Goal: Task Accomplishment & Management: Use online tool/utility

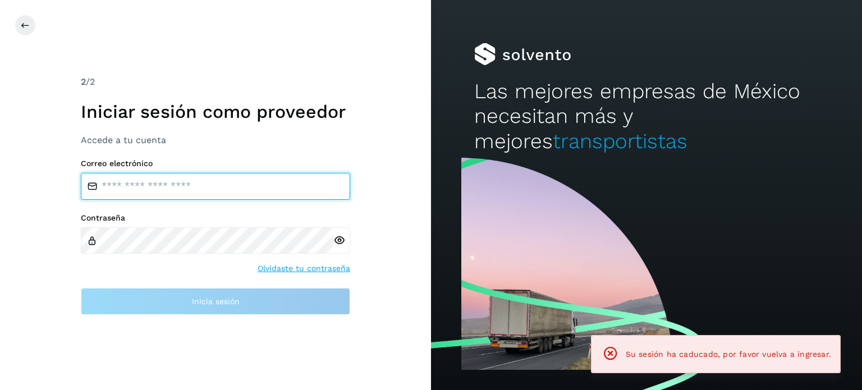
type input "**********"
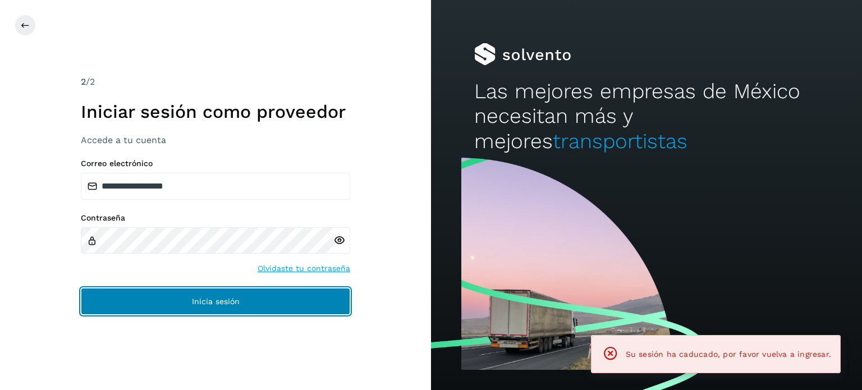
click at [128, 291] on button "Inicia sesión" at bounding box center [215, 301] width 269 height 27
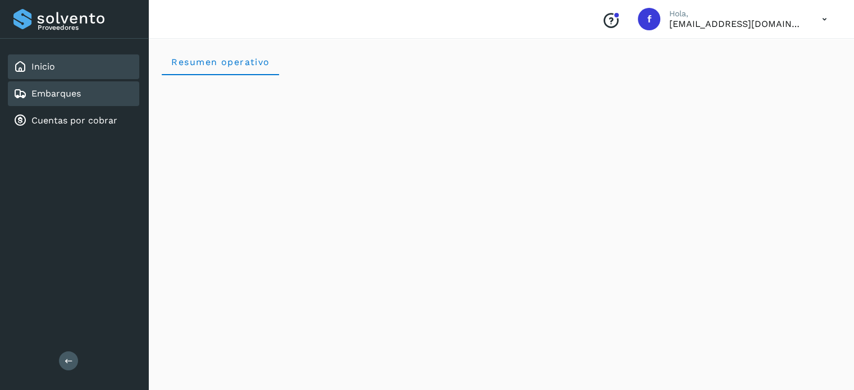
click at [61, 89] on link "Embarques" at bounding box center [55, 93] width 49 height 11
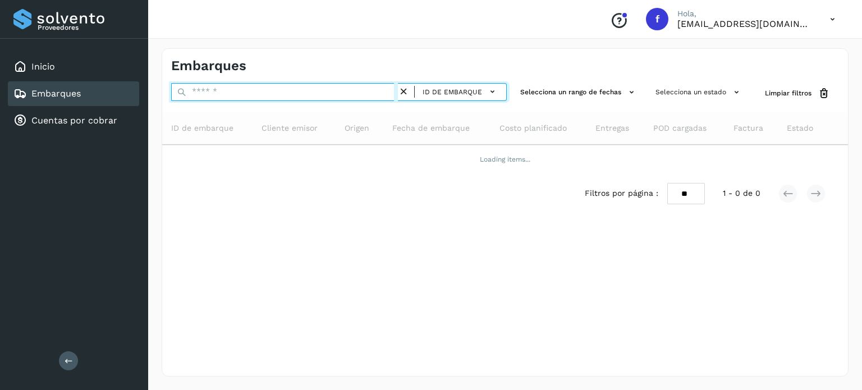
click at [228, 89] on input "text" at bounding box center [284, 92] width 227 height 18
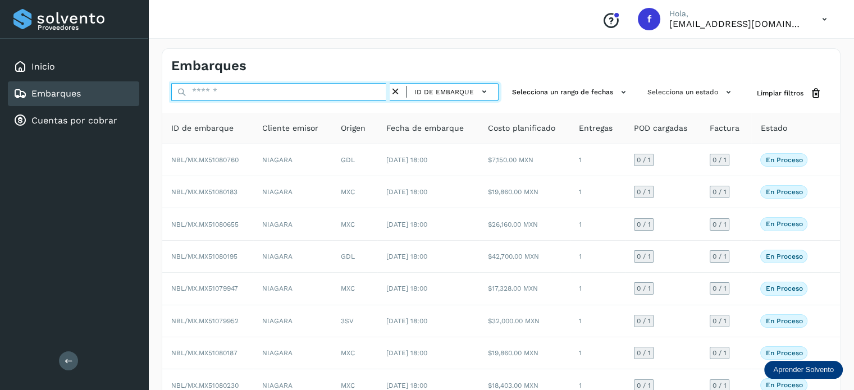
paste input "**********"
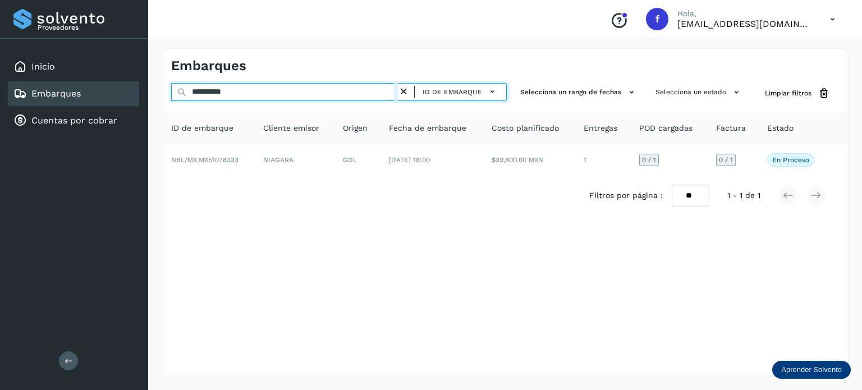
click at [205, 91] on input "**********" at bounding box center [284, 92] width 227 height 18
click at [204, 91] on input "**********" at bounding box center [284, 92] width 227 height 18
paste input "text"
click at [223, 94] on input "**********" at bounding box center [284, 92] width 227 height 18
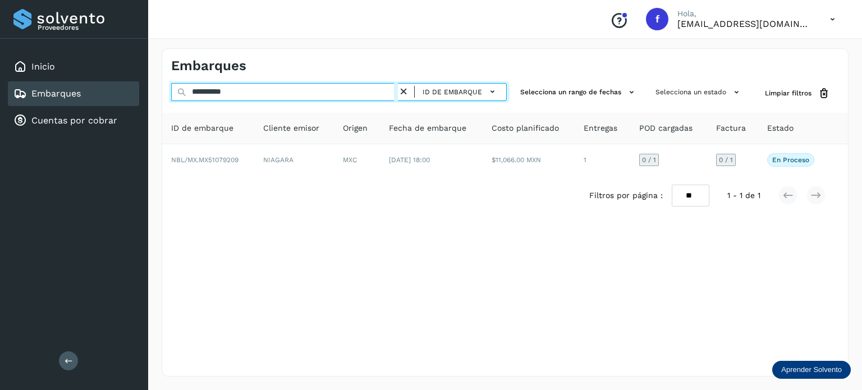
click at [223, 94] on input "**********" at bounding box center [284, 92] width 227 height 18
paste input "text"
click at [205, 91] on input "**********" at bounding box center [284, 92] width 227 height 18
paste input "text"
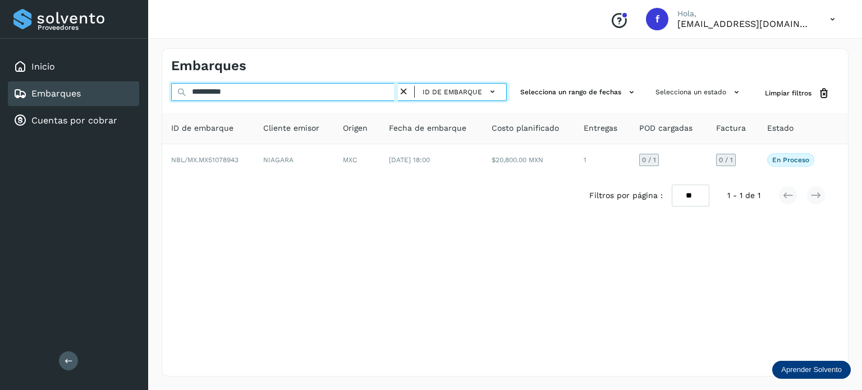
click at [214, 91] on input "**********" at bounding box center [284, 92] width 227 height 18
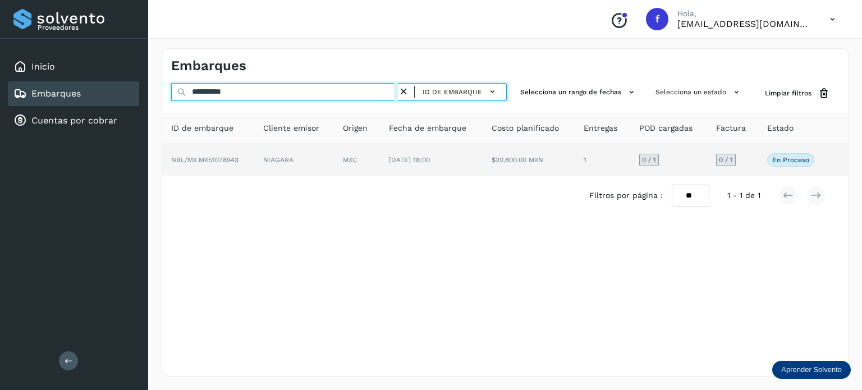
paste input "text"
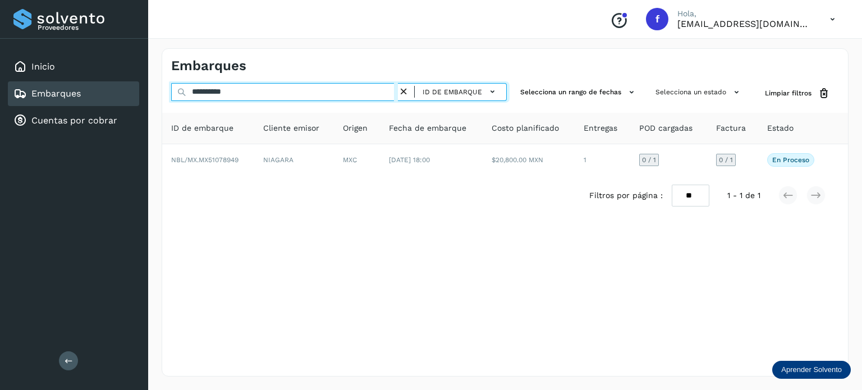
click at [211, 94] on input "**********" at bounding box center [284, 92] width 227 height 18
paste input "text"
click at [201, 97] on input "**********" at bounding box center [284, 92] width 227 height 18
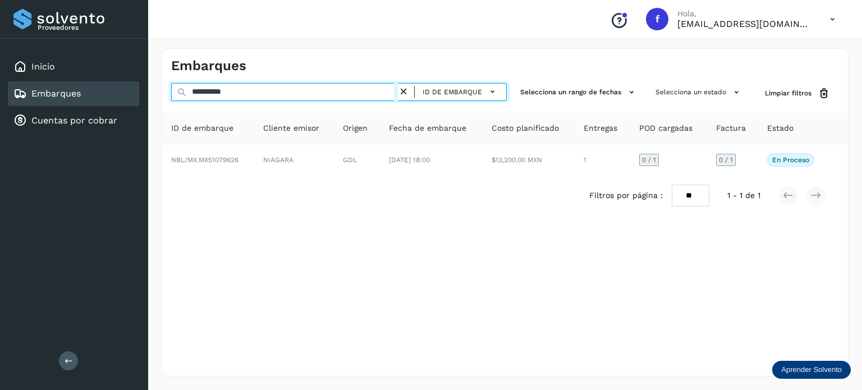
paste input "text"
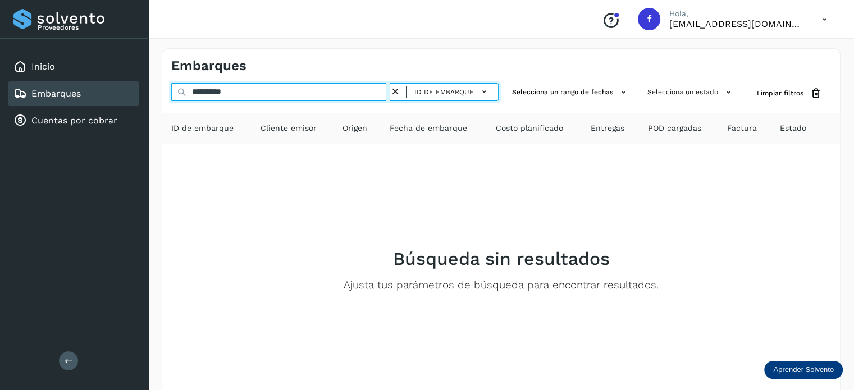
click at [235, 89] on input "**********" at bounding box center [280, 92] width 218 height 18
paste input "text"
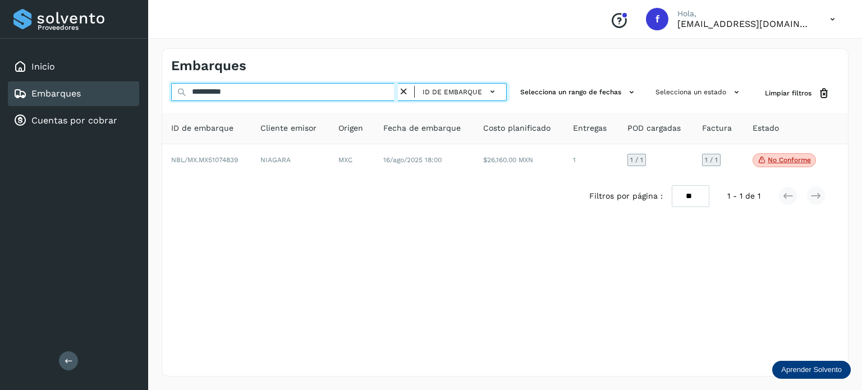
click at [222, 93] on input "**********" at bounding box center [284, 92] width 227 height 18
paste input "text"
click at [209, 91] on input "**********" at bounding box center [284, 92] width 227 height 18
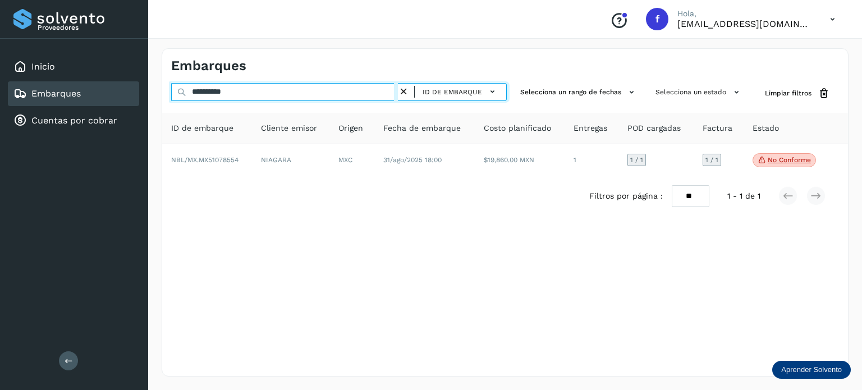
paste input "text"
click at [230, 96] on input "**********" at bounding box center [284, 92] width 227 height 18
paste input "text"
click at [217, 95] on input "**********" at bounding box center [284, 92] width 227 height 18
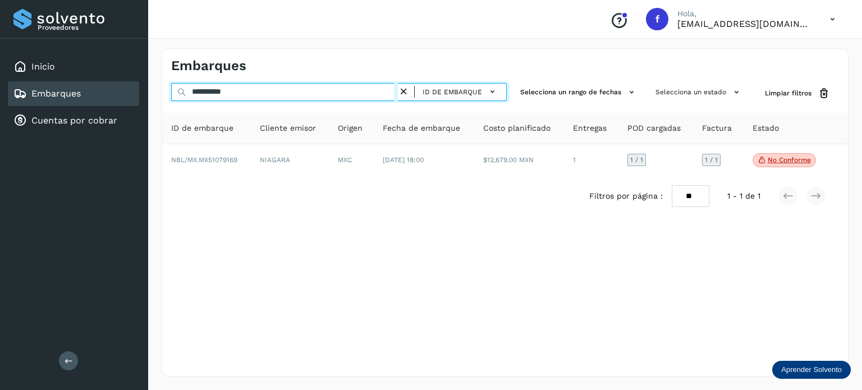
click at [217, 95] on input "**********" at bounding box center [284, 92] width 227 height 18
paste input "text"
click at [220, 92] on input "**********" at bounding box center [284, 92] width 227 height 18
paste input "text"
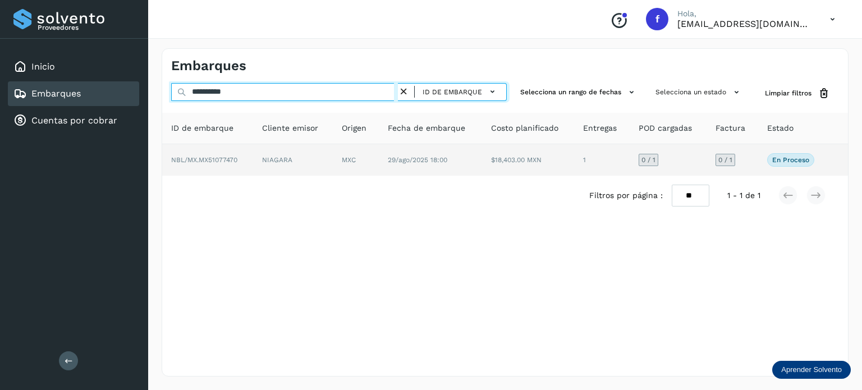
type input "**********"
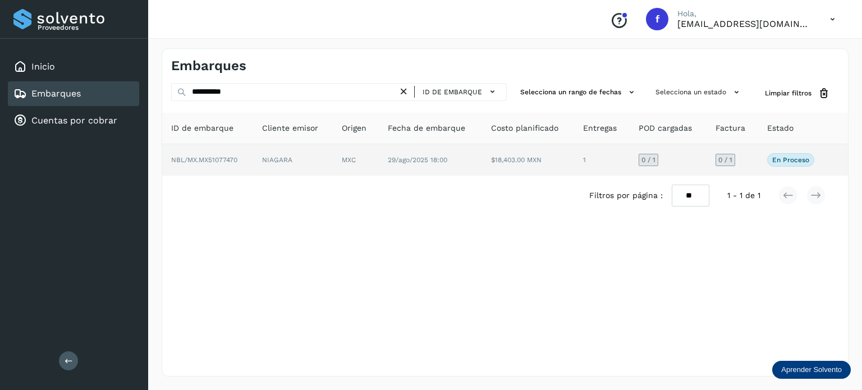
click at [321, 168] on td "NIAGARA" at bounding box center [293, 159] width 80 height 31
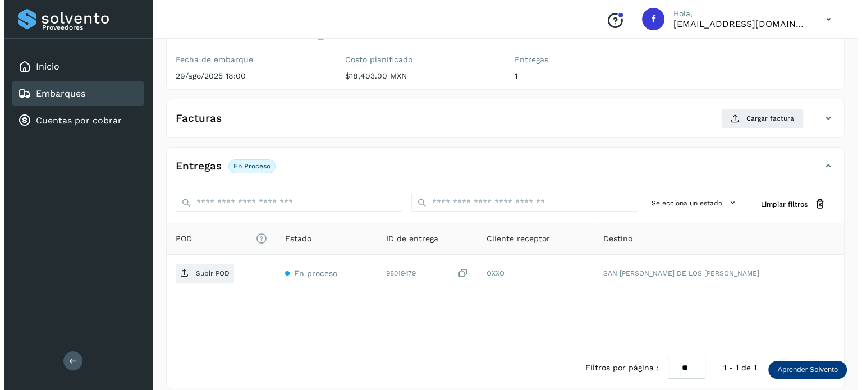
scroll to position [143, 0]
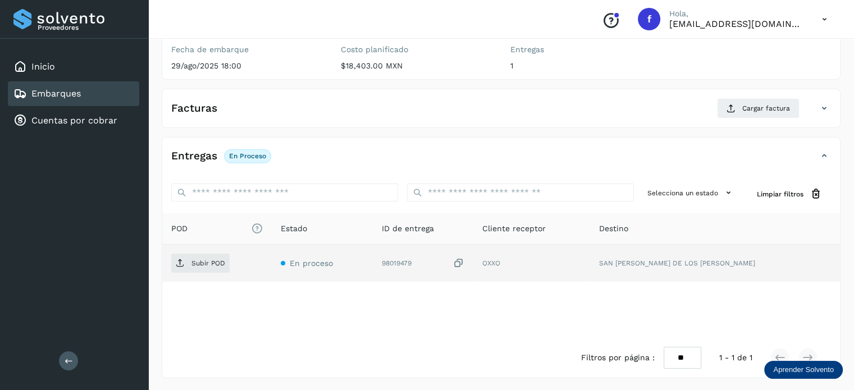
click at [464, 262] on icon at bounding box center [458, 264] width 11 height 12
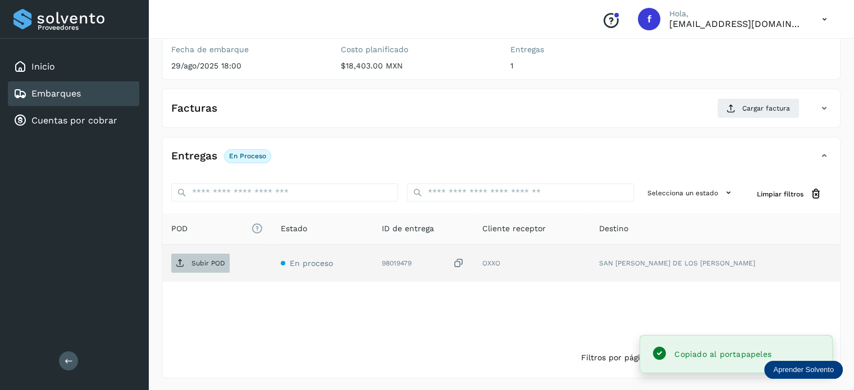
click at [213, 264] on p "Subir POD" at bounding box center [208, 263] width 34 height 8
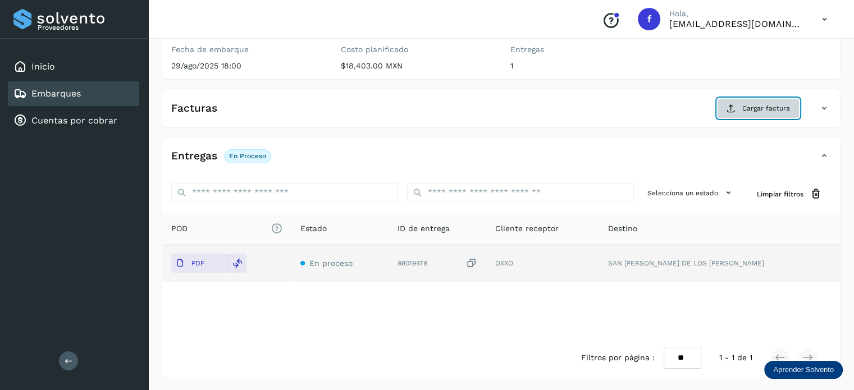
click at [753, 103] on span "Cargar factura" at bounding box center [766, 108] width 48 height 10
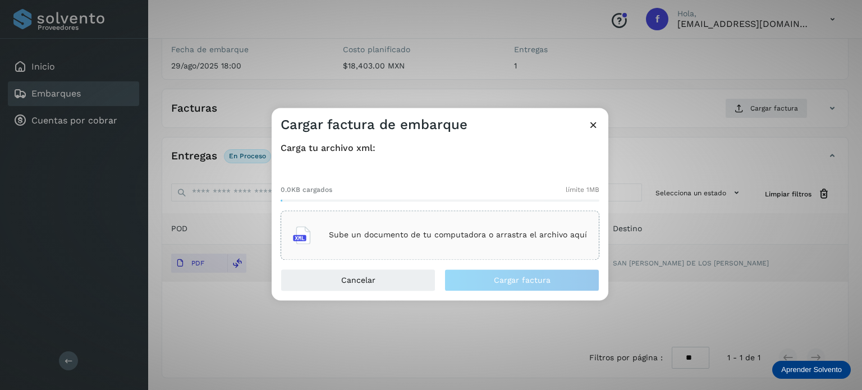
click at [447, 226] on div "Sube un documento de tu computadora o arrastra el archivo aquí" at bounding box center [440, 235] width 294 height 30
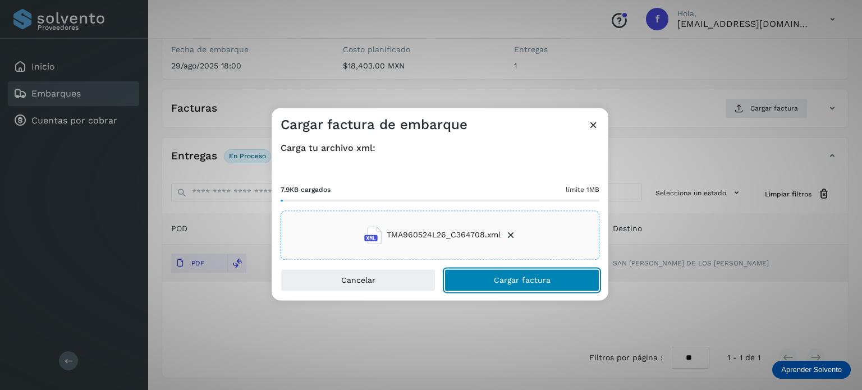
click at [519, 280] on span "Cargar factura" at bounding box center [522, 280] width 57 height 8
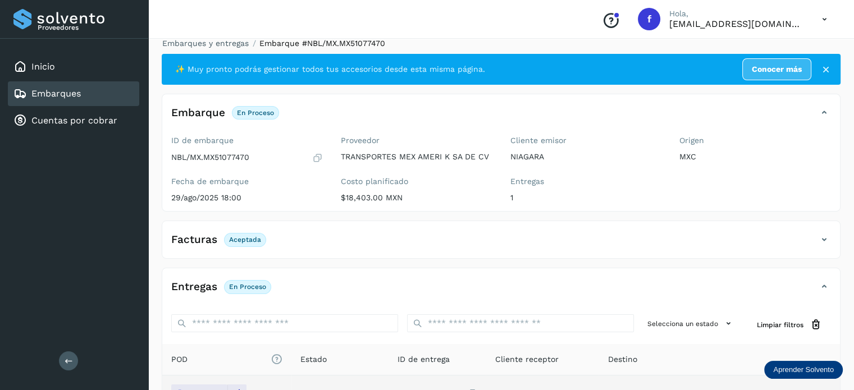
scroll to position [0, 0]
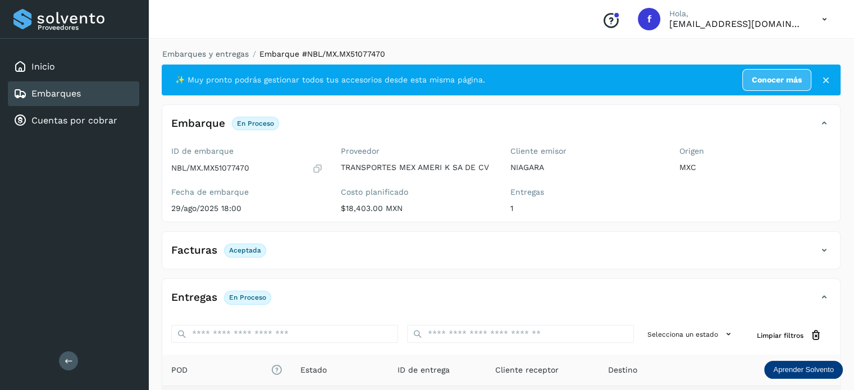
click at [198, 48] on li "Embarques y entregas" at bounding box center [202, 54] width 94 height 12
click at [191, 54] on link "Embarques y entregas" at bounding box center [205, 53] width 86 height 9
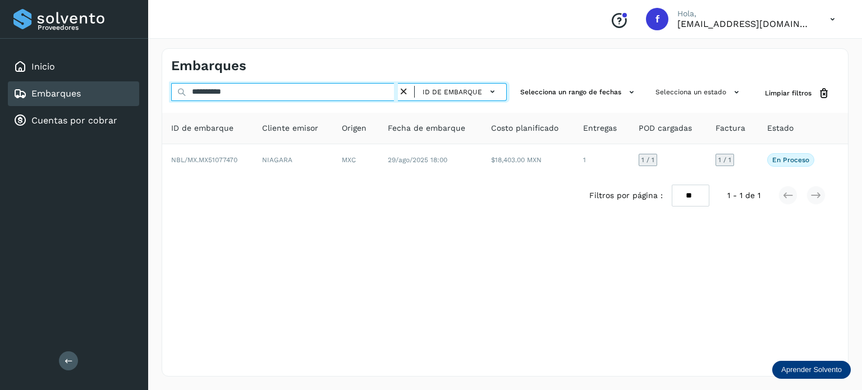
click at [211, 89] on input "**********" at bounding box center [284, 92] width 227 height 18
paste input "text"
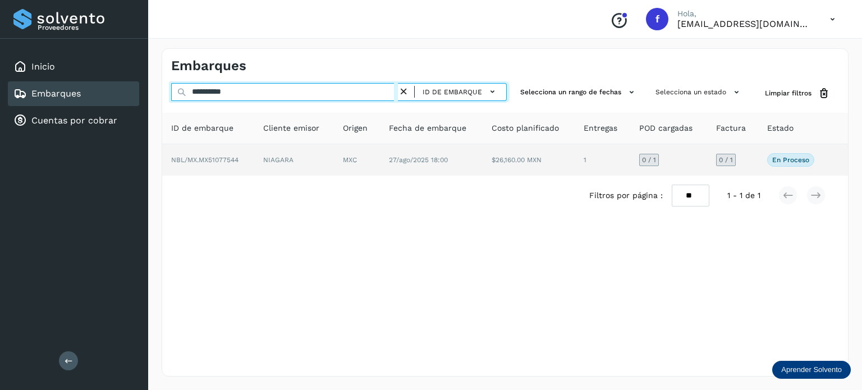
type input "**********"
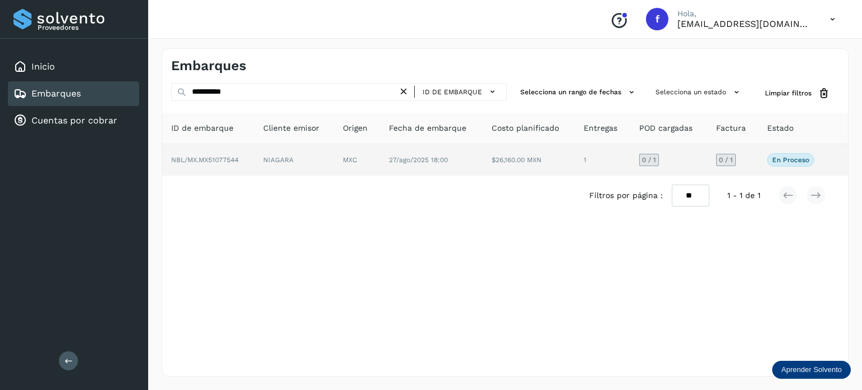
click at [255, 160] on td "NIAGARA" at bounding box center [294, 159] width 80 height 31
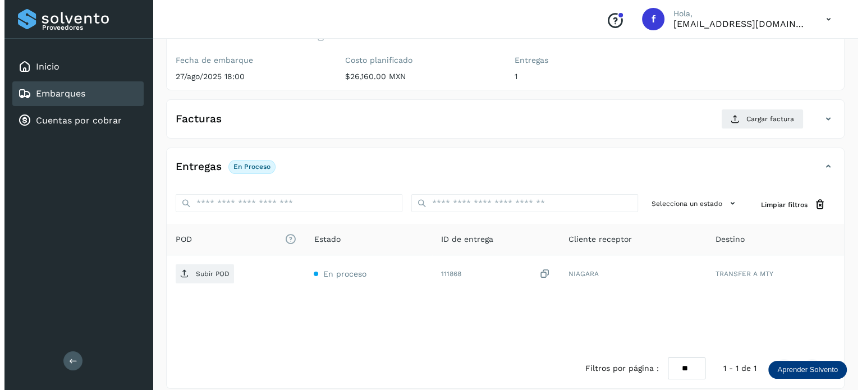
scroll to position [143, 0]
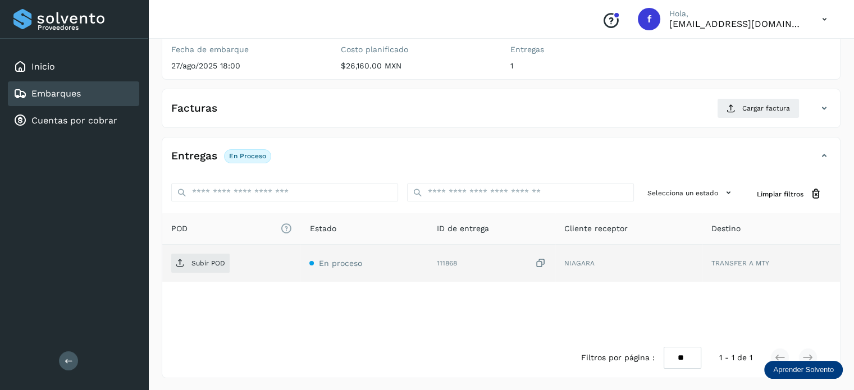
drag, startPoint x: 545, startPoint y: 263, endPoint x: 469, endPoint y: 270, distance: 76.6
click at [544, 263] on icon at bounding box center [540, 264] width 11 height 12
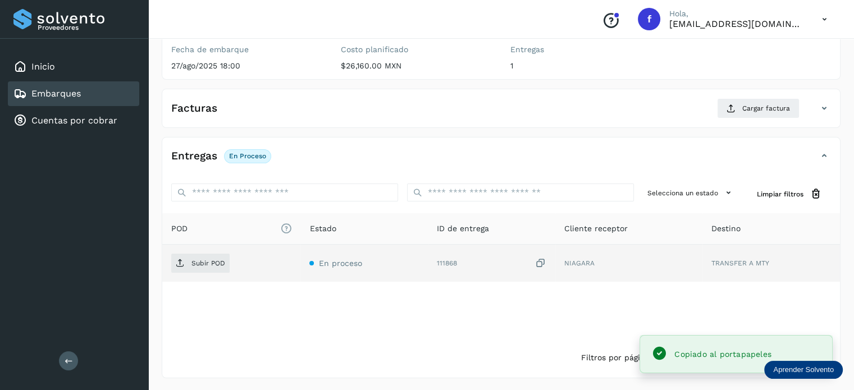
click at [217, 272] on td "Subir POD" at bounding box center [231, 263] width 138 height 37
click at [541, 265] on icon at bounding box center [540, 264] width 11 height 12
click at [196, 264] on p "Subir POD" at bounding box center [208, 263] width 34 height 8
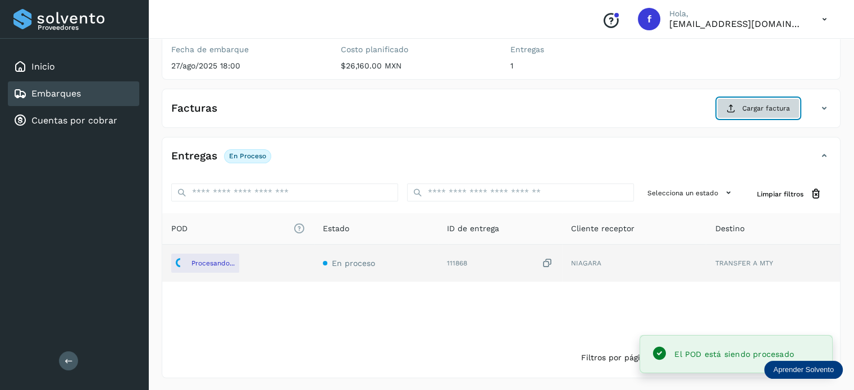
click at [727, 105] on icon at bounding box center [730, 108] width 9 height 9
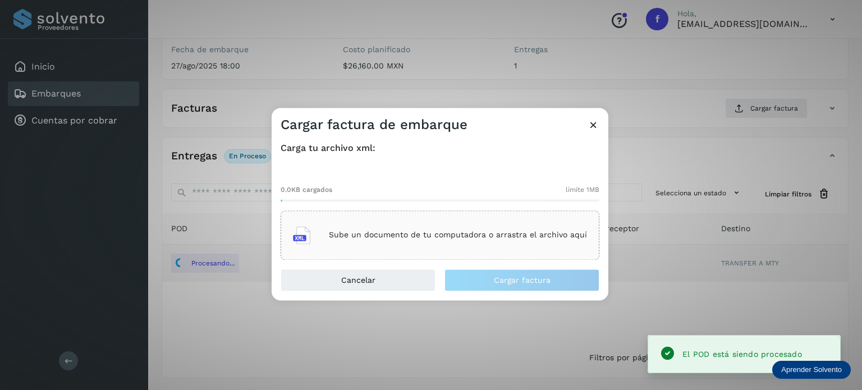
click at [444, 233] on p "Sube un documento de tu computadora o arrastra el archivo aquí" at bounding box center [458, 236] width 258 height 10
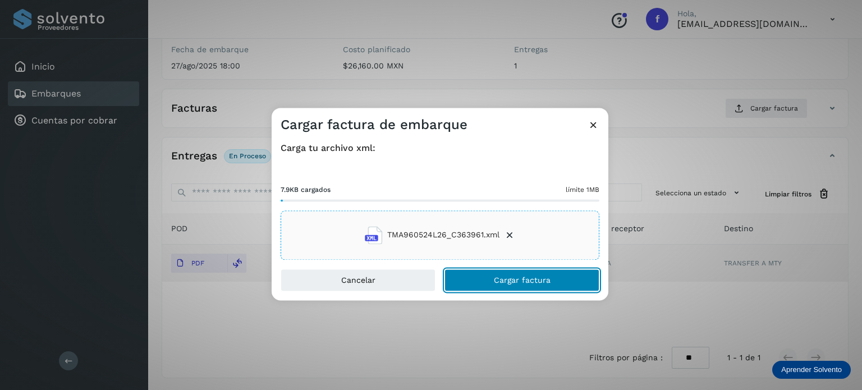
drag, startPoint x: 489, startPoint y: 279, endPoint x: 487, endPoint y: 272, distance: 8.3
click at [489, 280] on button "Cargar factura" at bounding box center [521, 280] width 155 height 22
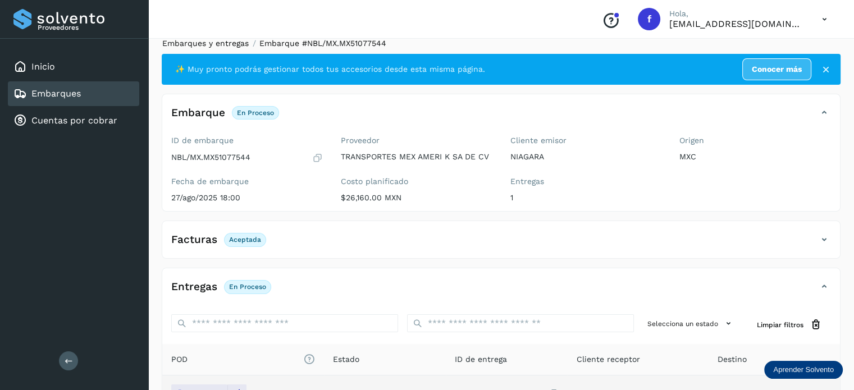
scroll to position [0, 0]
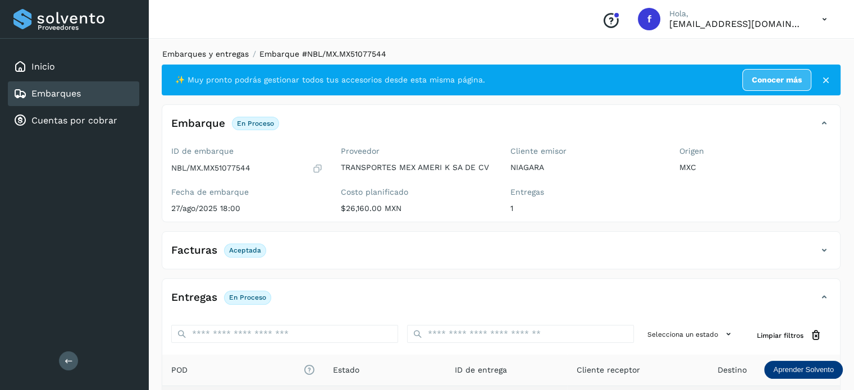
click at [213, 49] on link "Embarques y entregas" at bounding box center [205, 53] width 86 height 9
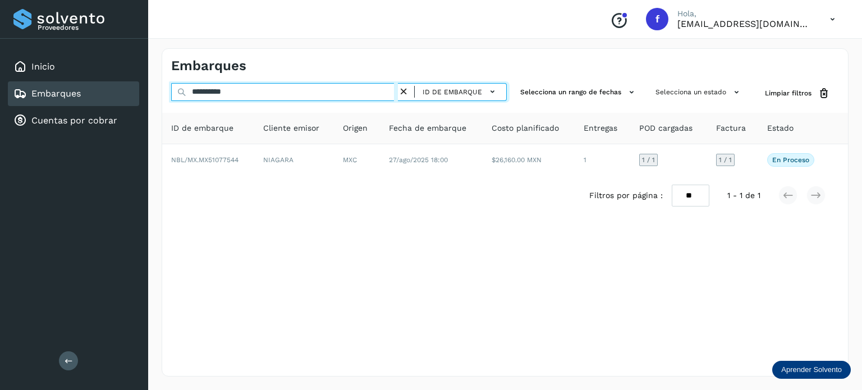
click at [218, 94] on input "**********" at bounding box center [284, 92] width 227 height 18
paste input "text"
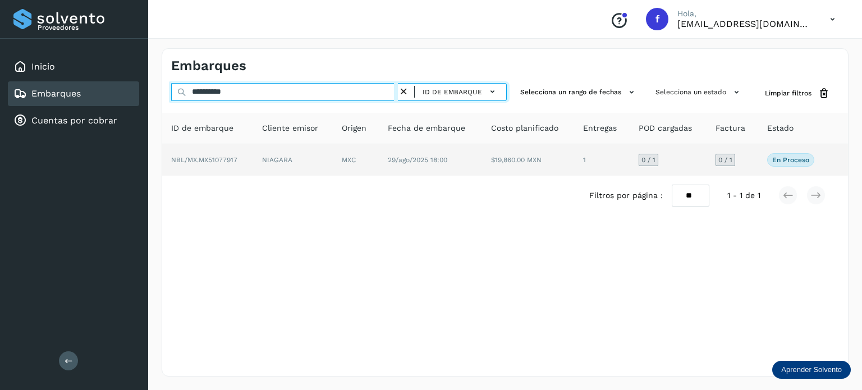
type input "**********"
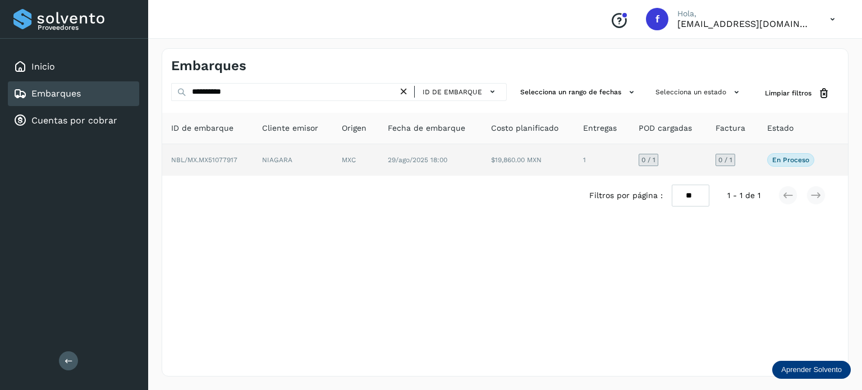
click at [340, 160] on td "MXC" at bounding box center [356, 159] width 46 height 31
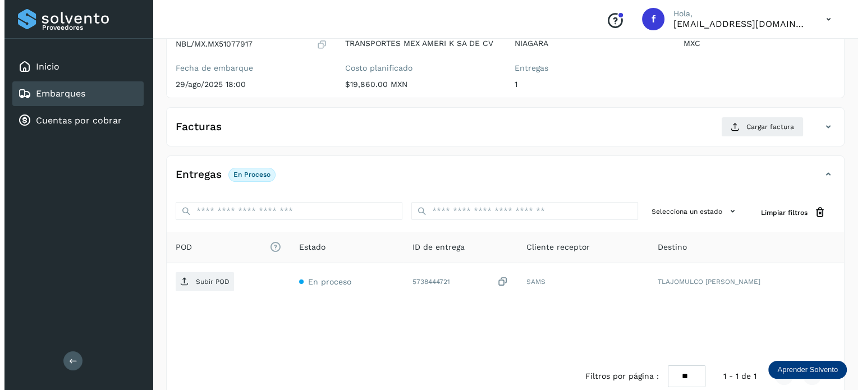
scroll to position [143, 0]
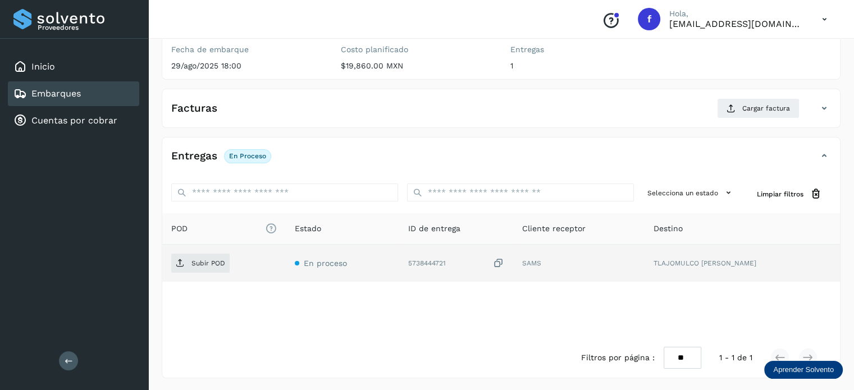
click at [504, 262] on icon at bounding box center [498, 264] width 11 height 12
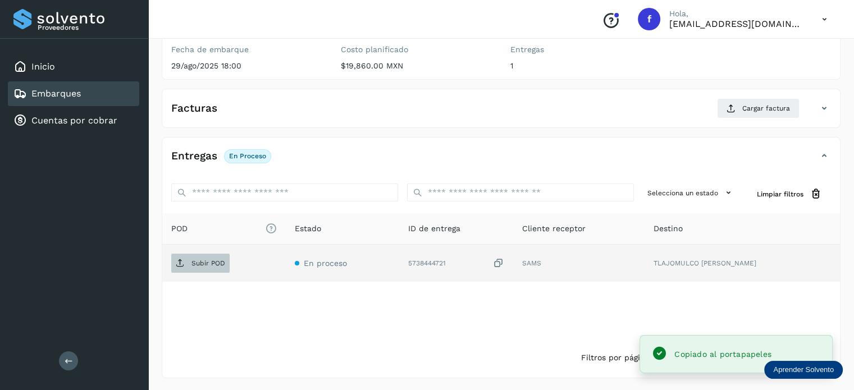
click at [218, 269] on span "Subir POD" at bounding box center [200, 263] width 58 height 18
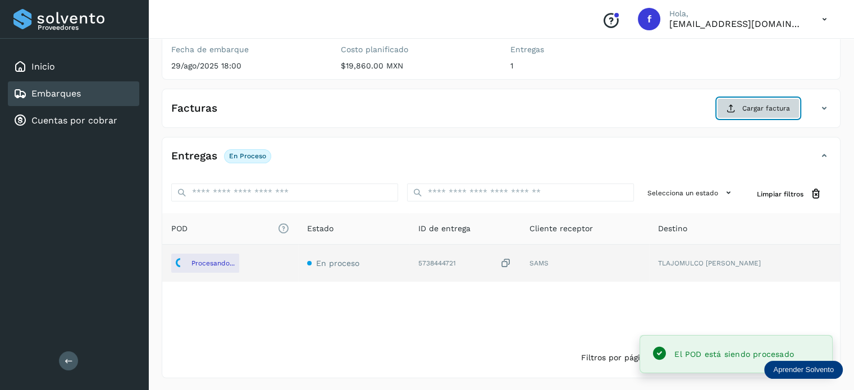
click at [741, 107] on button "Cargar factura" at bounding box center [758, 108] width 82 height 20
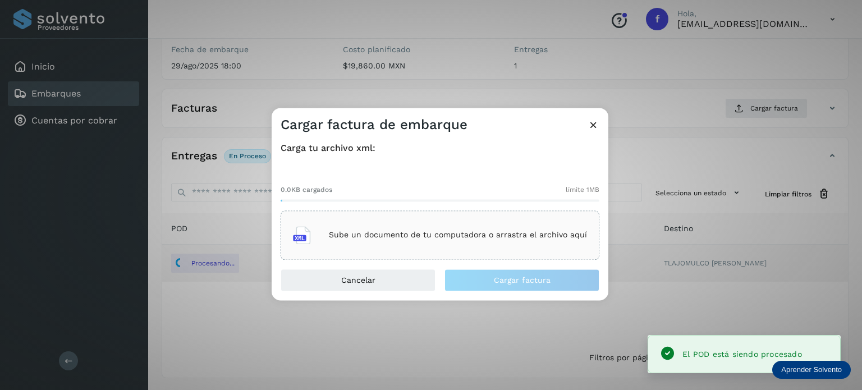
click at [508, 244] on div "Sube un documento de tu computadora o arrastra el archivo aquí" at bounding box center [440, 235] width 294 height 30
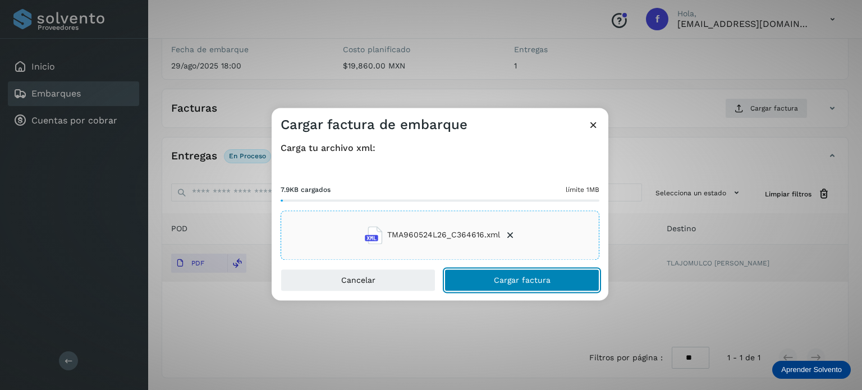
click at [503, 285] on button "Cargar factura" at bounding box center [521, 280] width 155 height 22
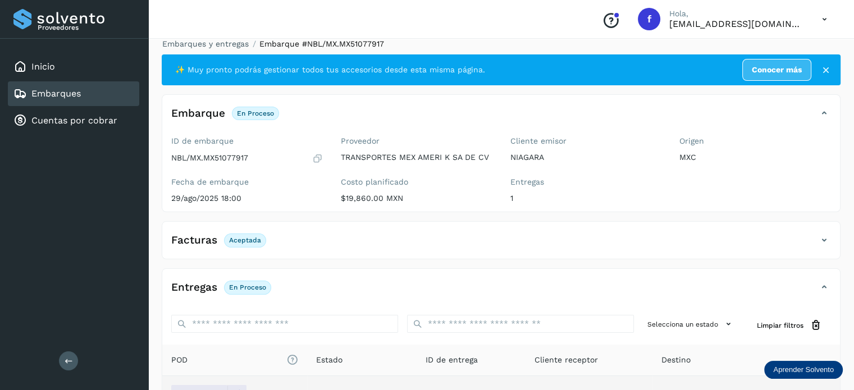
scroll to position [0, 0]
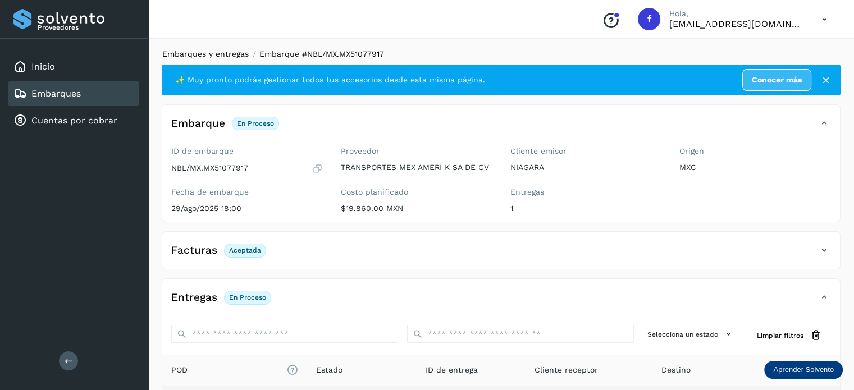
click at [207, 54] on link "Embarques y entregas" at bounding box center [205, 53] width 86 height 9
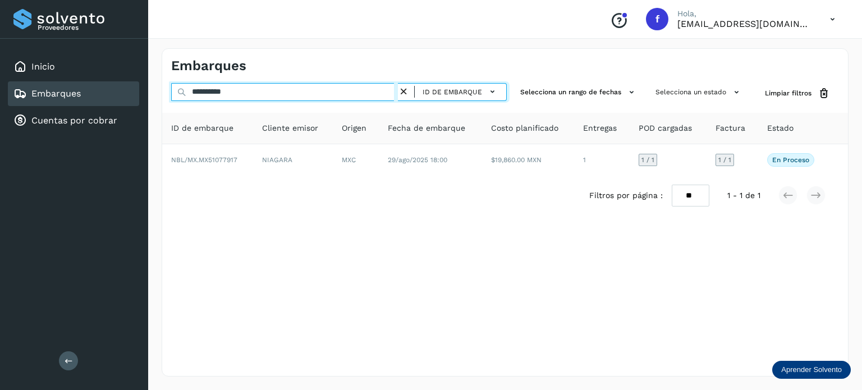
click at [224, 93] on input "**********" at bounding box center [284, 92] width 227 height 18
paste input "text"
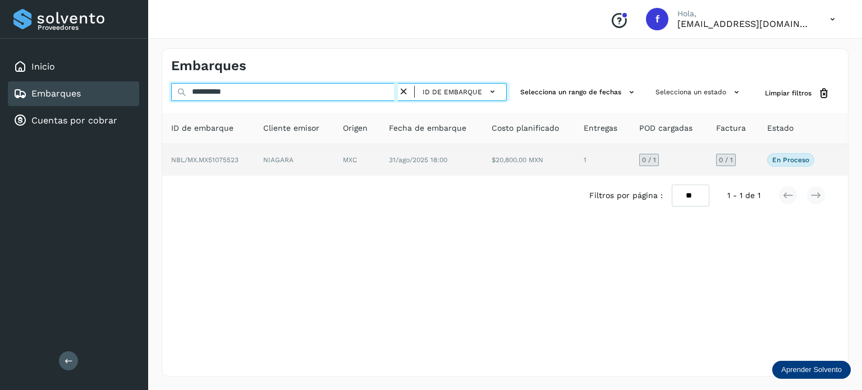
type input "**********"
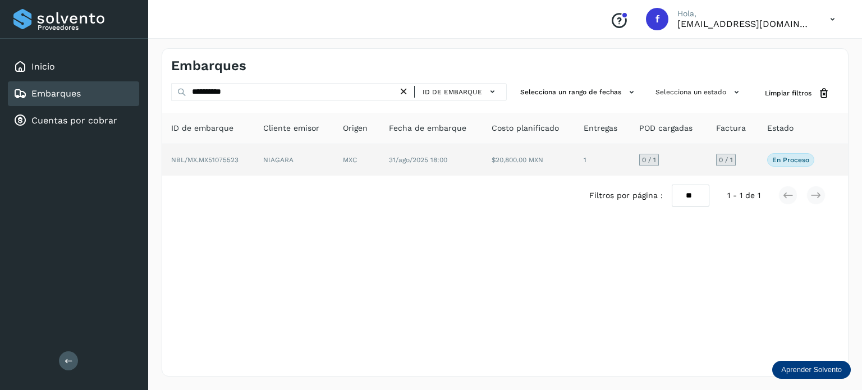
click at [419, 166] on td "31/ago/2025 18:00" at bounding box center [431, 159] width 103 height 31
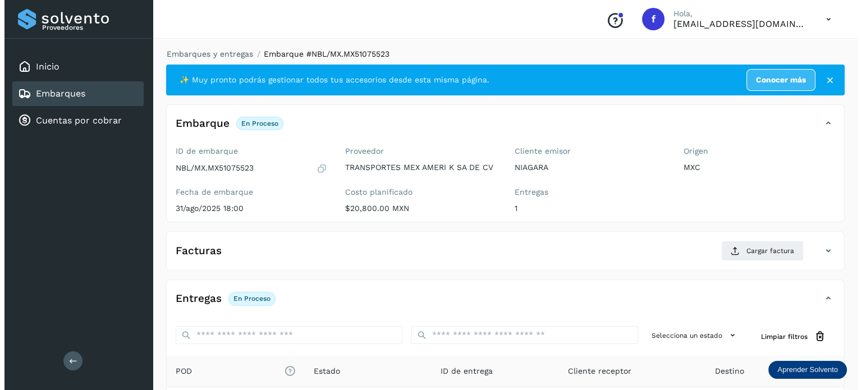
scroll to position [143, 0]
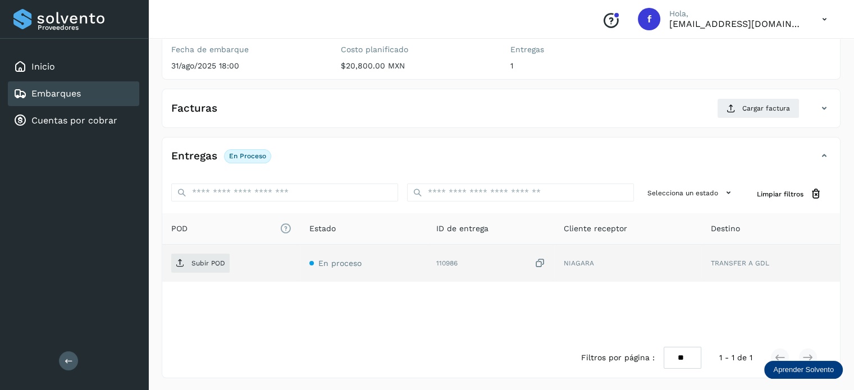
click at [539, 259] on icon at bounding box center [539, 264] width 11 height 12
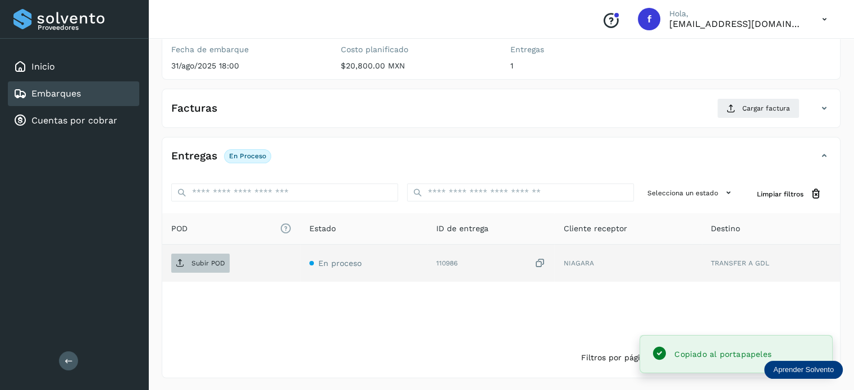
click at [194, 263] on p "Subir POD" at bounding box center [208, 263] width 34 height 8
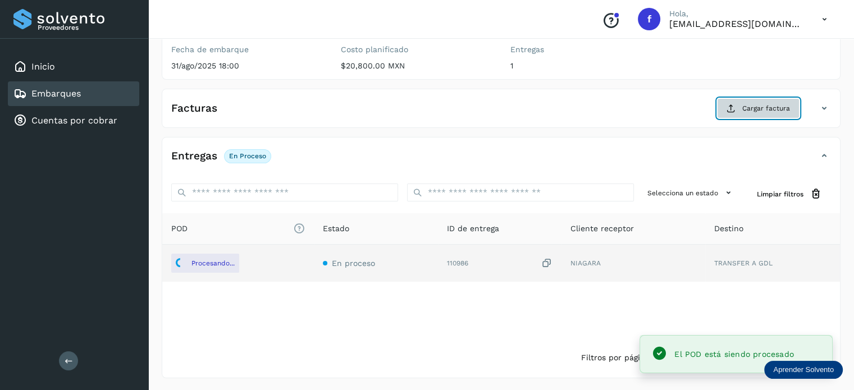
click at [750, 111] on span "Cargar factura" at bounding box center [766, 108] width 48 height 10
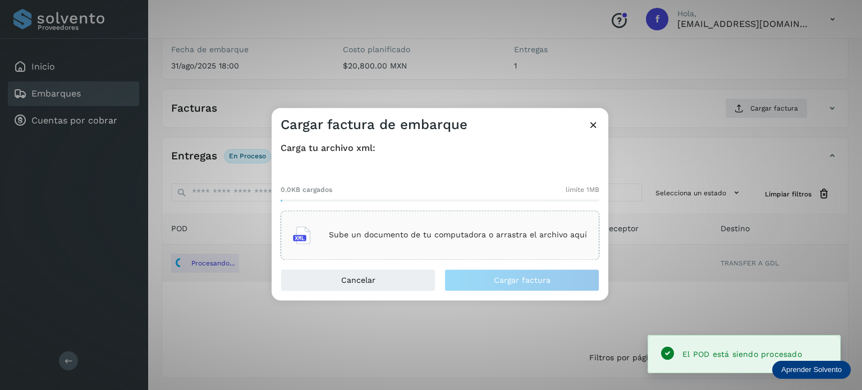
click at [503, 241] on div "Sube un documento de tu computadora o arrastra el archivo aquí" at bounding box center [440, 235] width 294 height 30
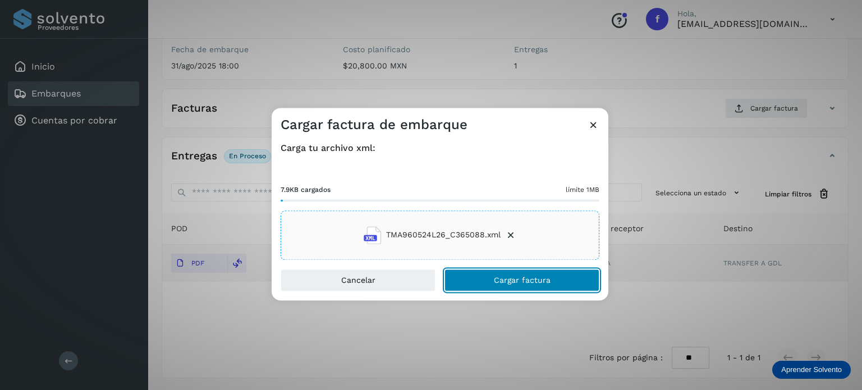
click at [510, 277] on button "Cargar factura" at bounding box center [521, 280] width 155 height 22
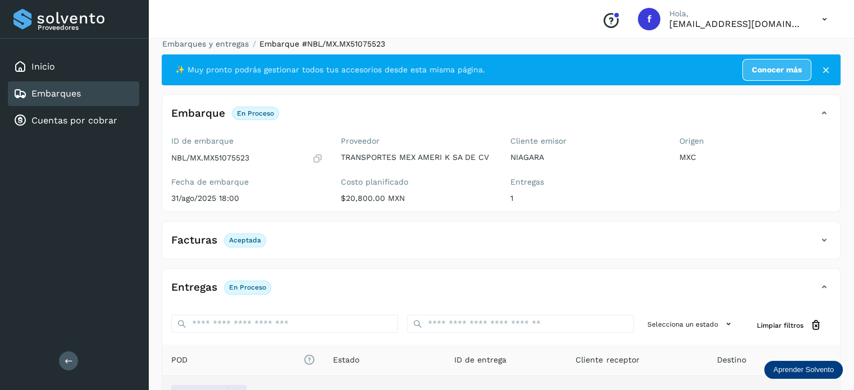
scroll to position [0, 0]
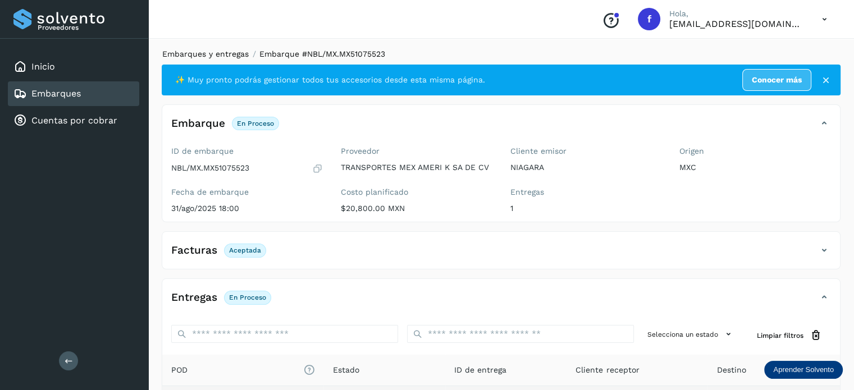
click at [219, 58] on link "Embarques y entregas" at bounding box center [205, 53] width 86 height 9
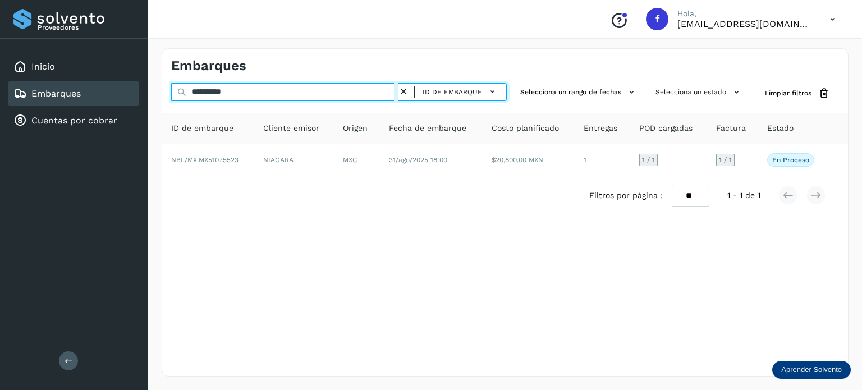
click at [210, 92] on input "**********" at bounding box center [284, 92] width 227 height 18
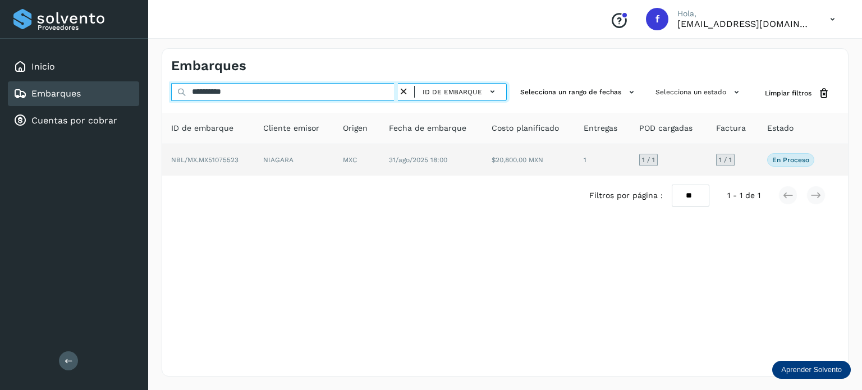
paste input "text"
type input "**********"
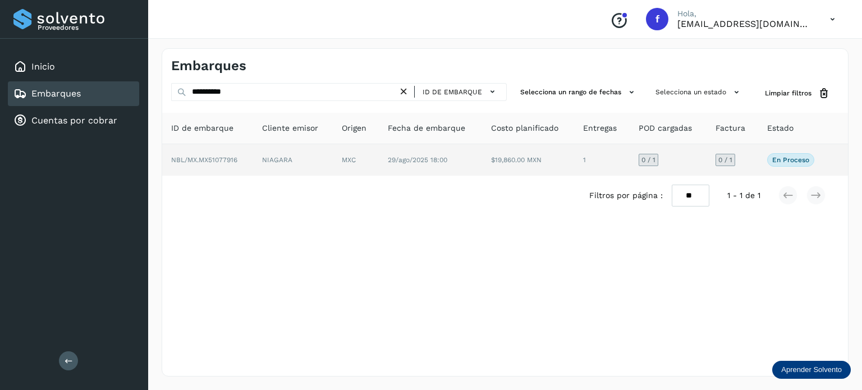
click at [474, 163] on td "29/ago/2025 18:00" at bounding box center [430, 159] width 103 height 31
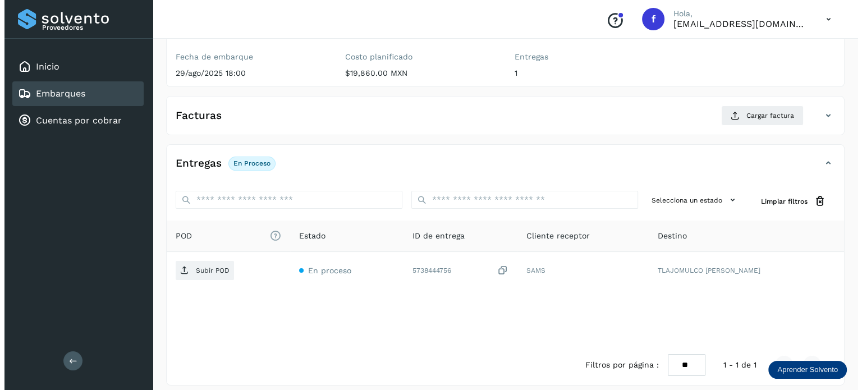
scroll to position [143, 0]
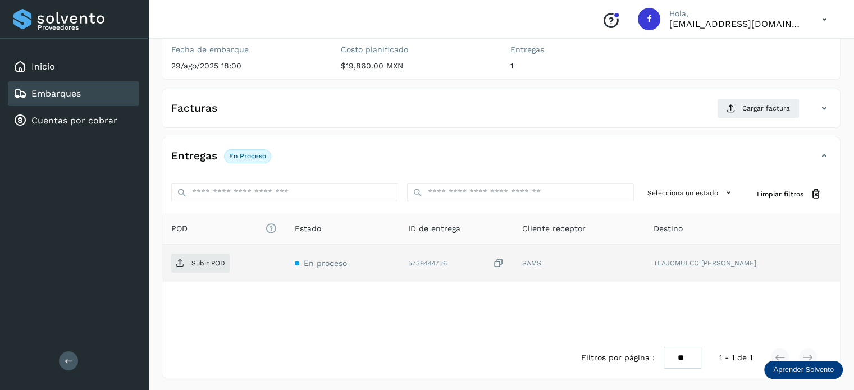
click at [504, 262] on icon at bounding box center [498, 264] width 11 height 12
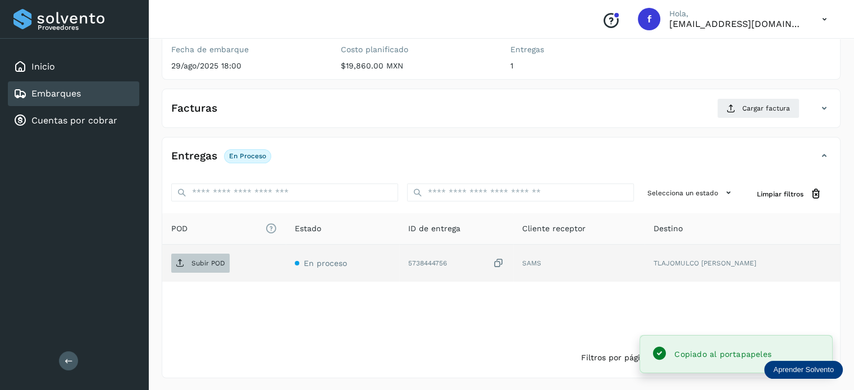
click at [201, 265] on p "Subir POD" at bounding box center [208, 263] width 34 height 8
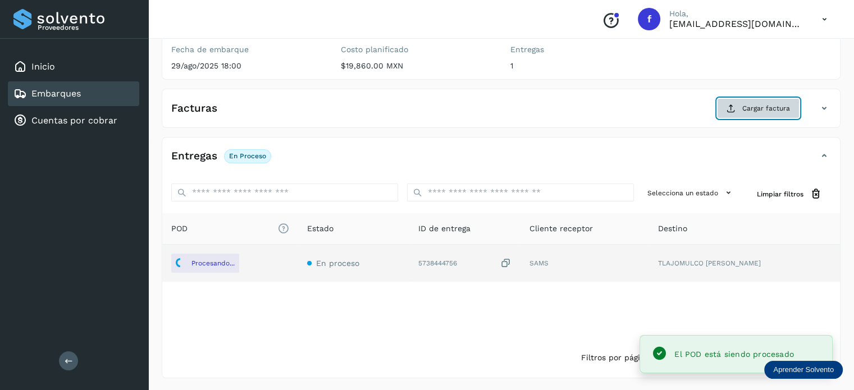
click at [750, 111] on span "Cargar factura" at bounding box center [766, 108] width 48 height 10
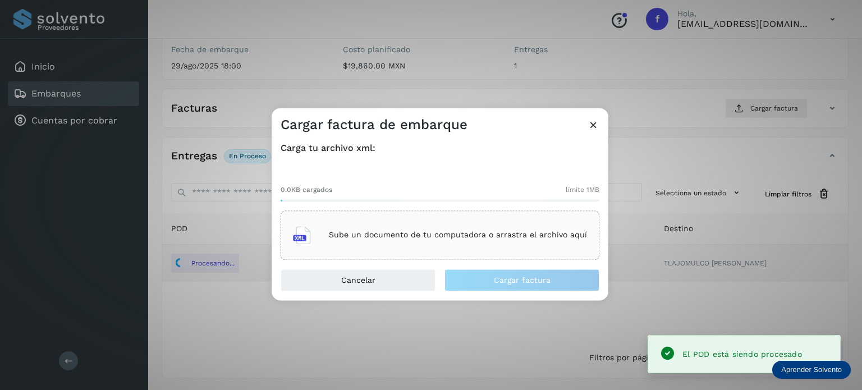
click at [547, 233] on p "Sube un documento de tu computadora o arrastra el archivo aquí" at bounding box center [458, 236] width 258 height 10
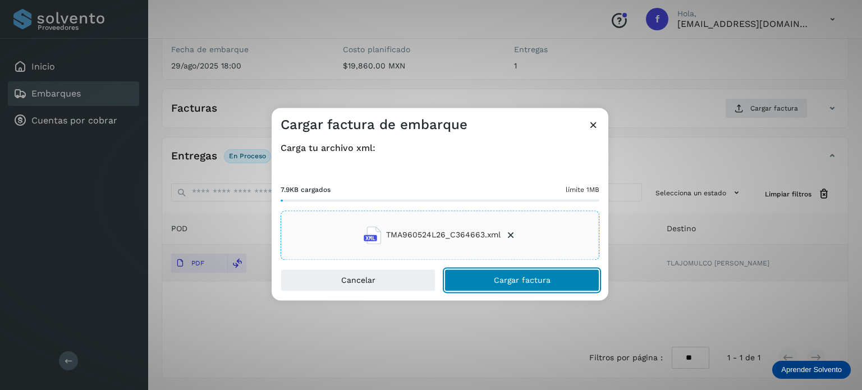
click at [473, 280] on button "Cargar factura" at bounding box center [521, 280] width 155 height 22
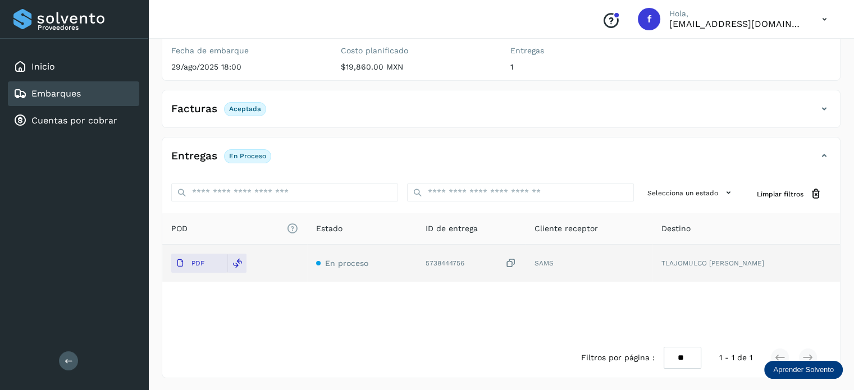
scroll to position [0, 0]
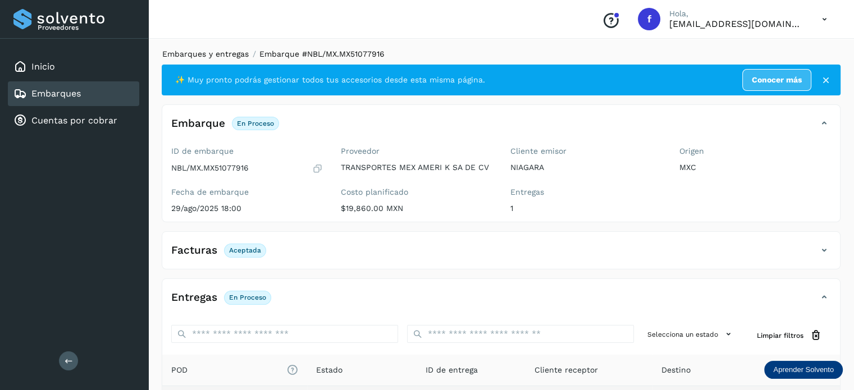
click at [219, 57] on link "Embarques y entregas" at bounding box center [205, 53] width 86 height 9
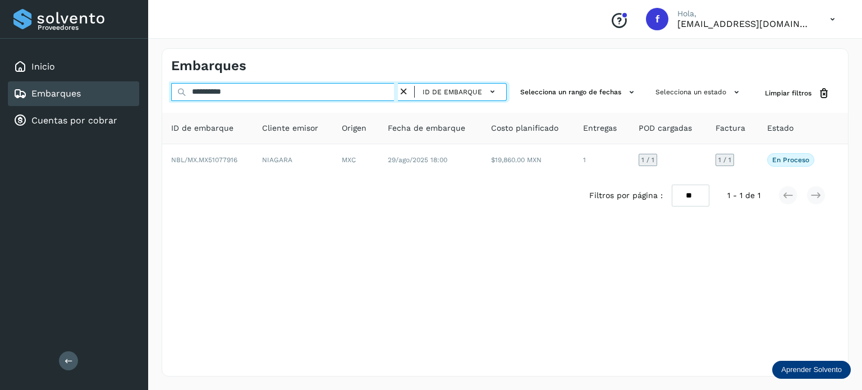
click at [225, 95] on input "**********" at bounding box center [284, 92] width 227 height 18
paste input "text"
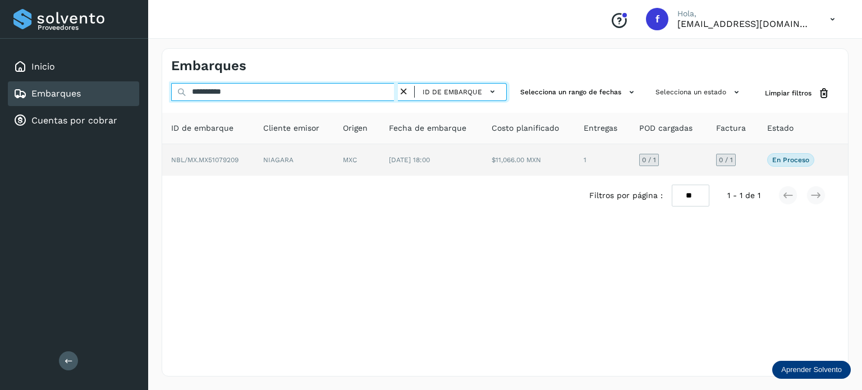
type input "**********"
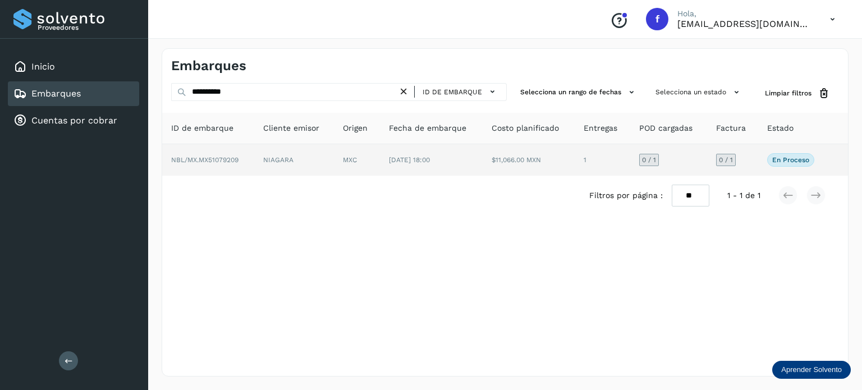
click at [303, 163] on td "NIAGARA" at bounding box center [294, 159] width 80 height 31
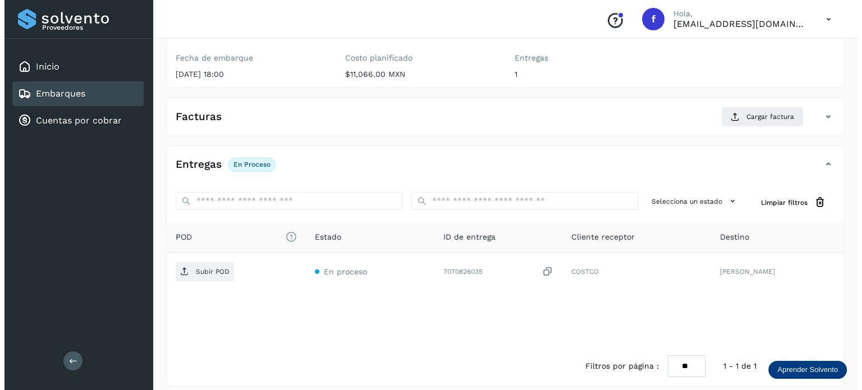
scroll to position [143, 0]
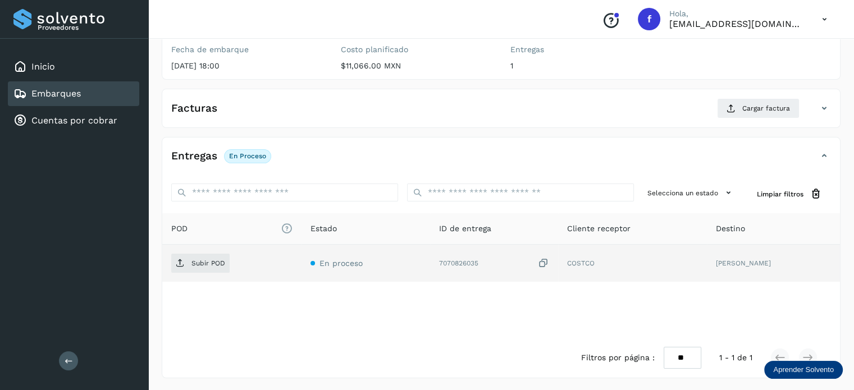
click at [538, 261] on icon at bounding box center [543, 264] width 11 height 12
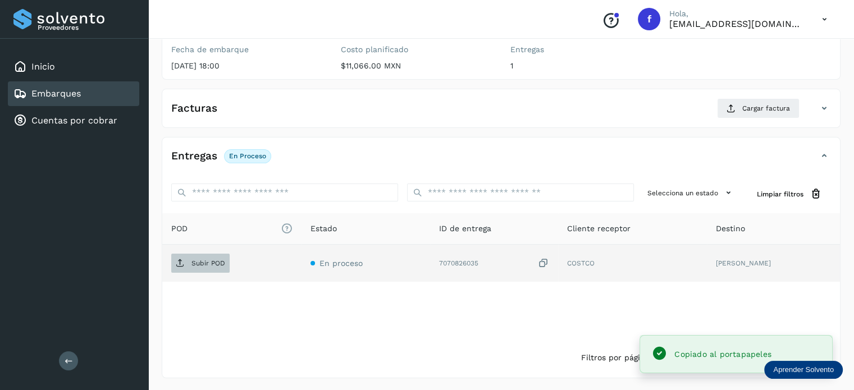
click at [205, 265] on p "Subir POD" at bounding box center [208, 263] width 34 height 8
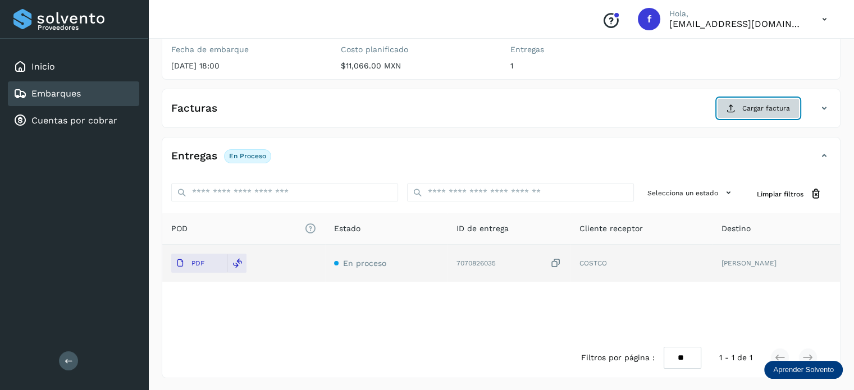
click at [733, 111] on icon at bounding box center [730, 108] width 9 height 9
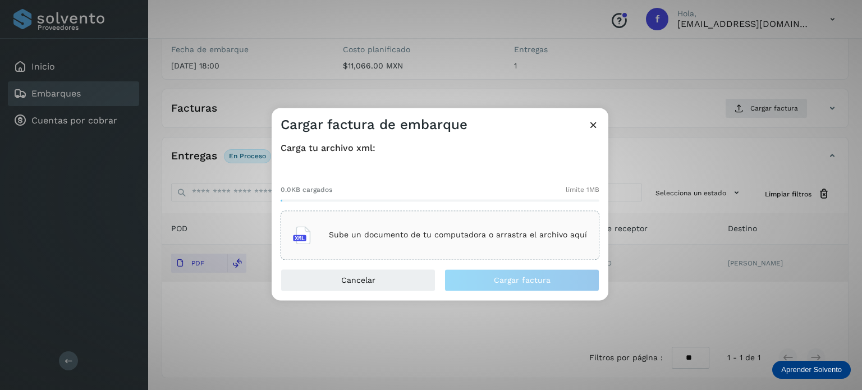
click at [475, 231] on p "Sube un documento de tu computadora o arrastra el archivo aquí" at bounding box center [458, 236] width 258 height 10
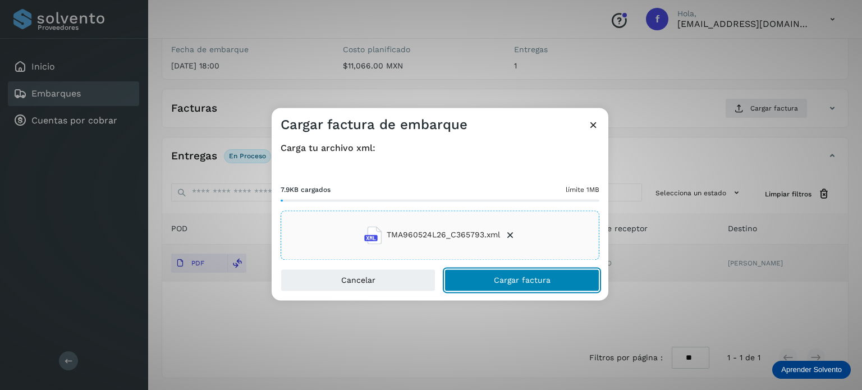
click at [520, 282] on span "Cargar factura" at bounding box center [522, 280] width 57 height 8
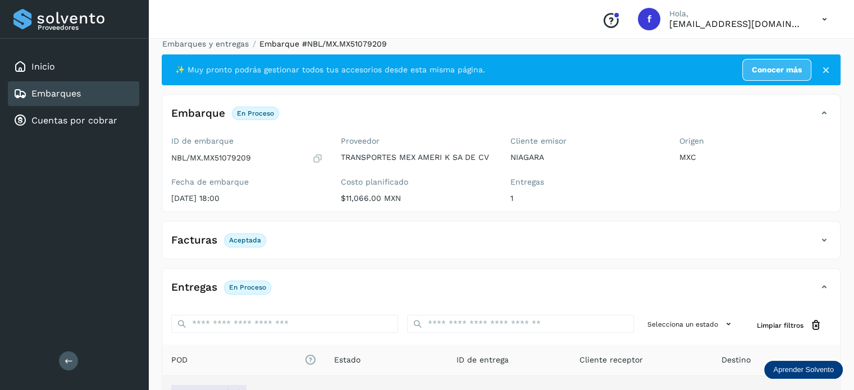
scroll to position [0, 0]
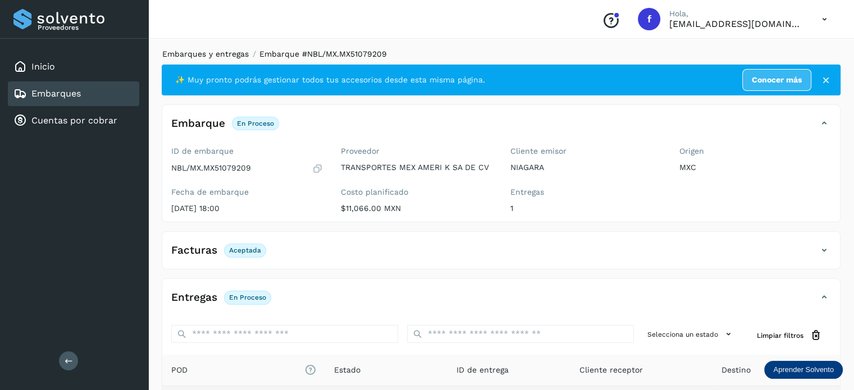
click at [210, 56] on link "Embarques y entregas" at bounding box center [205, 53] width 86 height 9
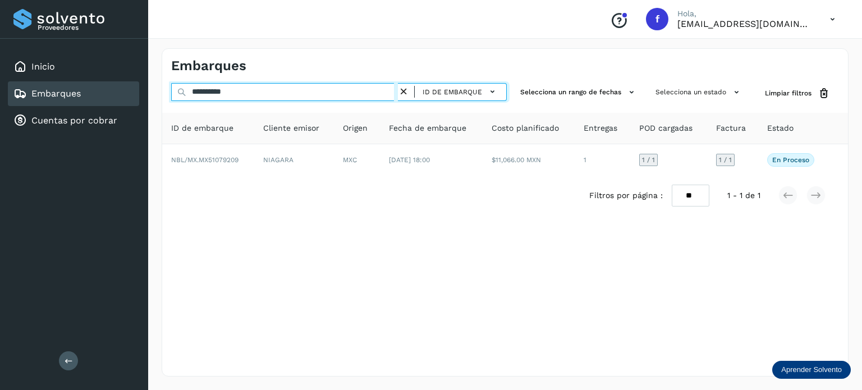
click at [222, 86] on input "**********" at bounding box center [284, 92] width 227 height 18
paste input "text"
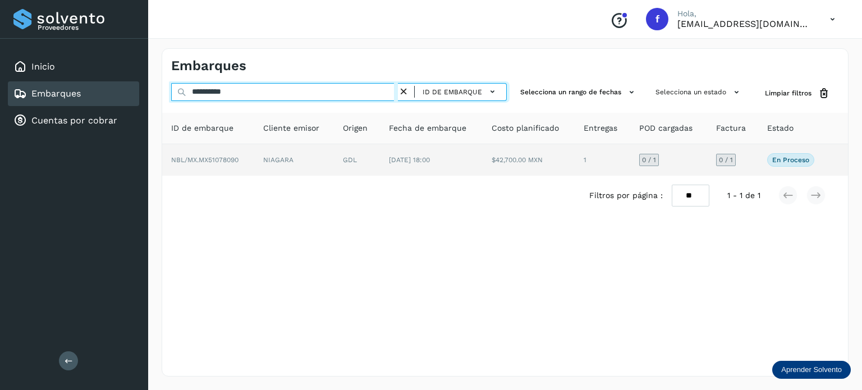
type input "**********"
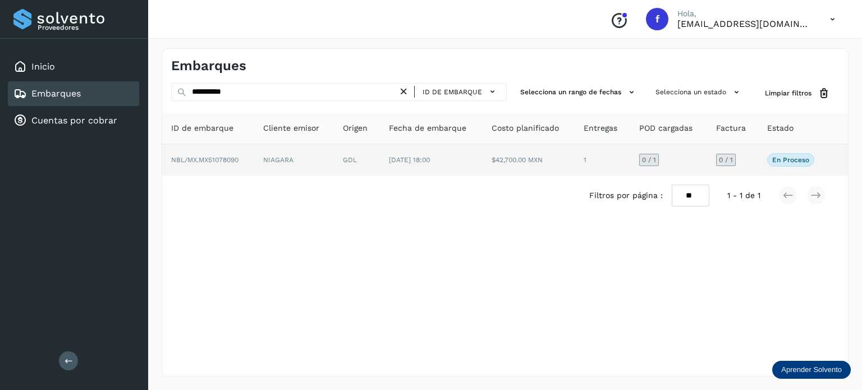
click at [361, 168] on td "GDL" at bounding box center [357, 159] width 46 height 31
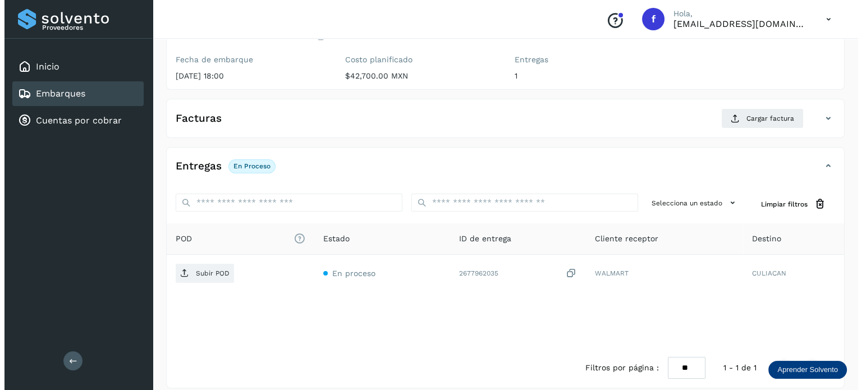
scroll to position [143, 0]
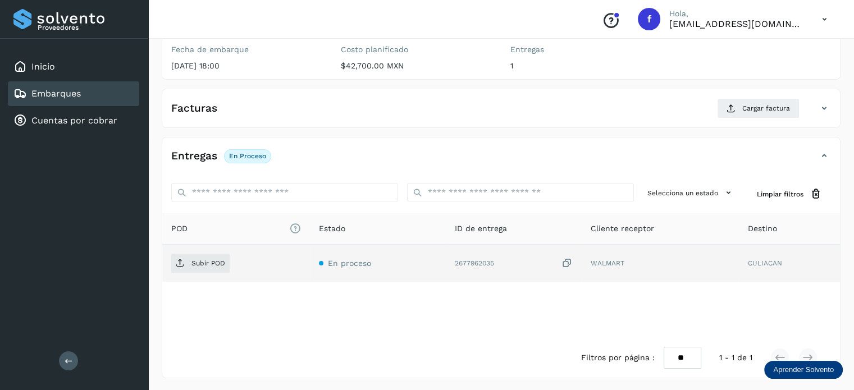
click at [568, 259] on icon at bounding box center [566, 264] width 11 height 12
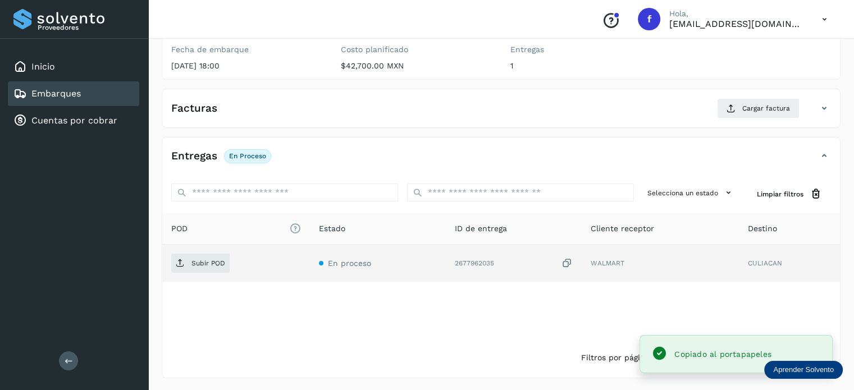
click at [568, 263] on icon at bounding box center [566, 264] width 11 height 12
click at [205, 271] on button "Subir POD" at bounding box center [200, 263] width 58 height 19
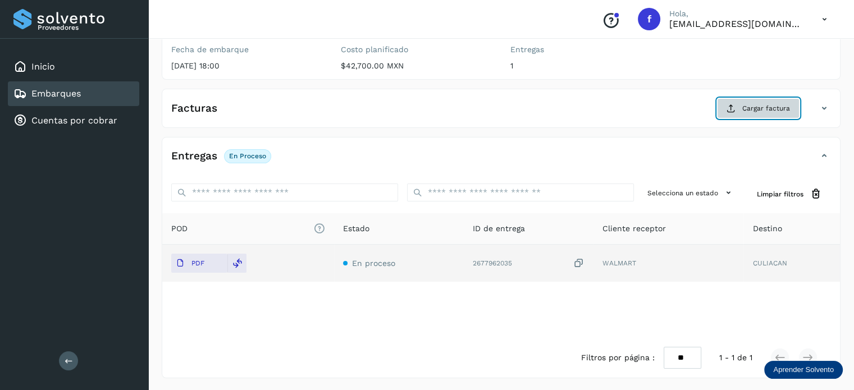
click at [750, 107] on span "Cargar factura" at bounding box center [766, 108] width 48 height 10
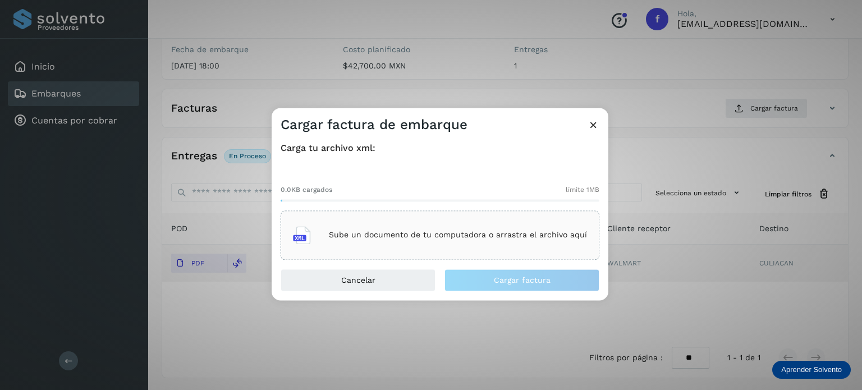
click at [474, 233] on p "Sube un documento de tu computadora o arrastra el archivo aquí" at bounding box center [458, 236] width 258 height 10
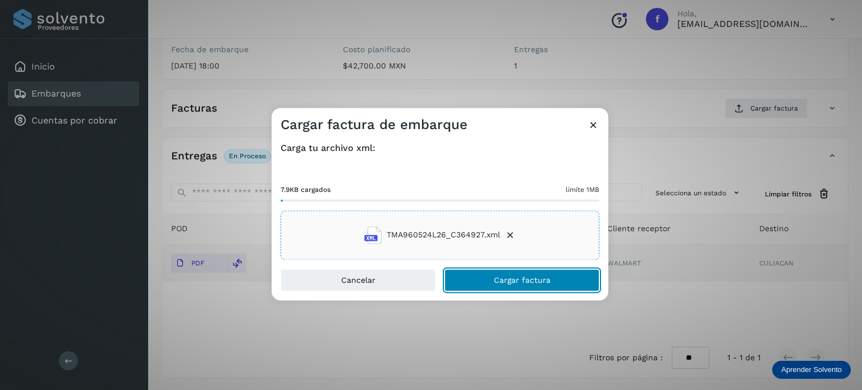
click at [489, 277] on button "Cargar factura" at bounding box center [521, 280] width 155 height 22
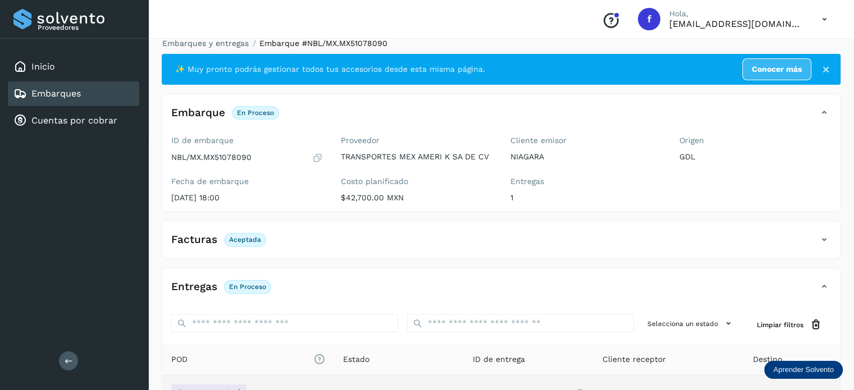
scroll to position [0, 0]
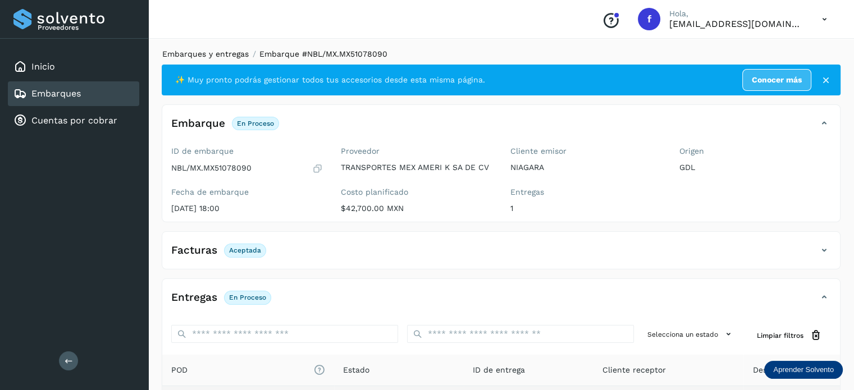
click at [214, 57] on link "Embarques y entregas" at bounding box center [205, 53] width 86 height 9
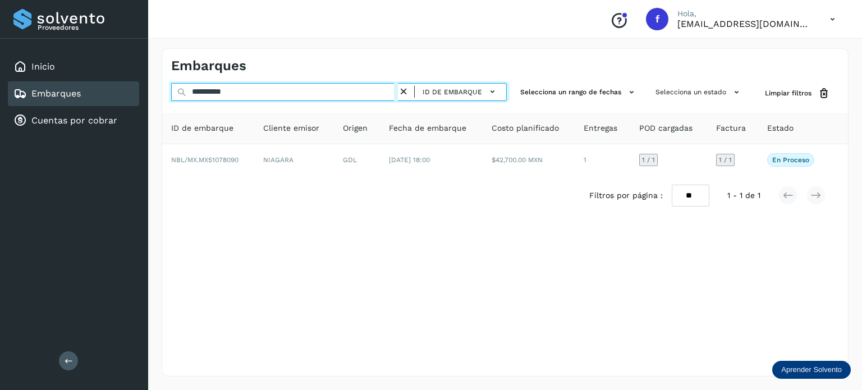
click at [231, 95] on input "**********" at bounding box center [284, 92] width 227 height 18
paste input "text"
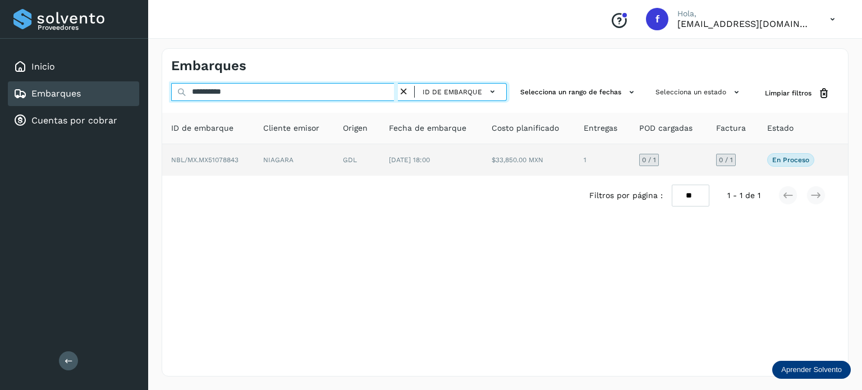
type input "**********"
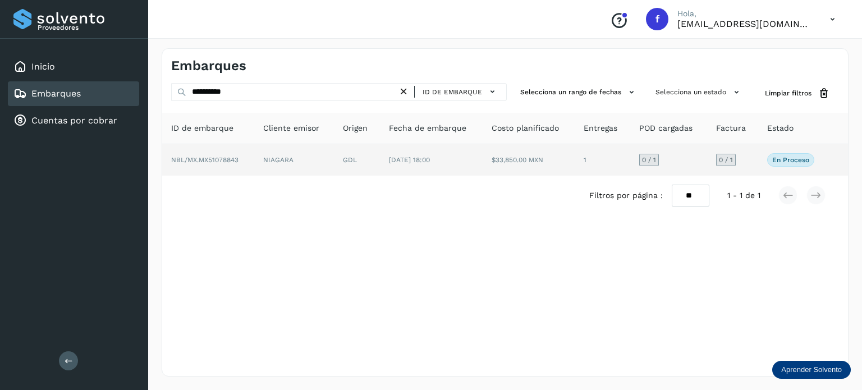
click at [315, 164] on td "NIAGARA" at bounding box center [294, 159] width 80 height 31
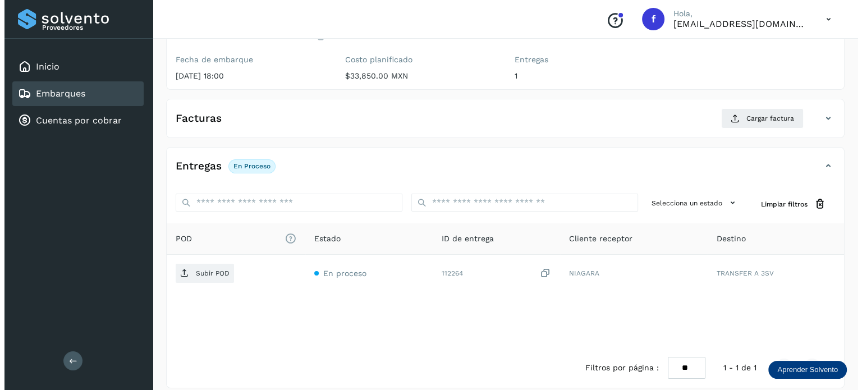
scroll to position [143, 0]
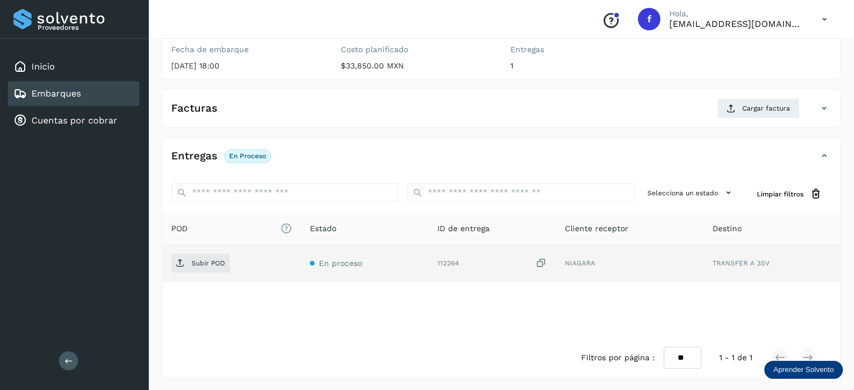
click at [539, 264] on icon at bounding box center [540, 264] width 11 height 12
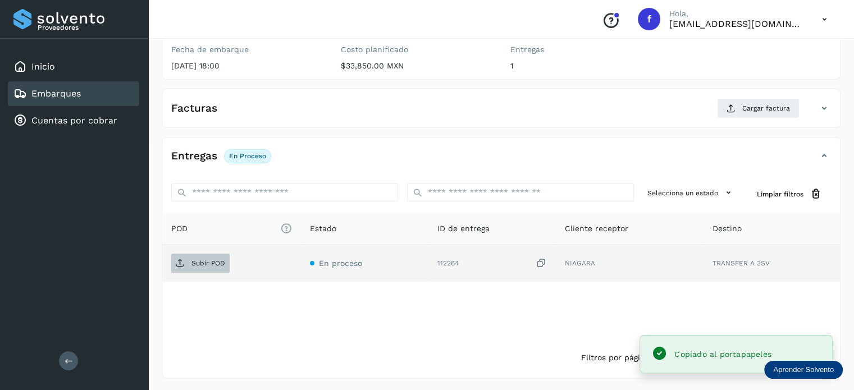
click at [204, 263] on p "Subir POD" at bounding box center [208, 263] width 34 height 8
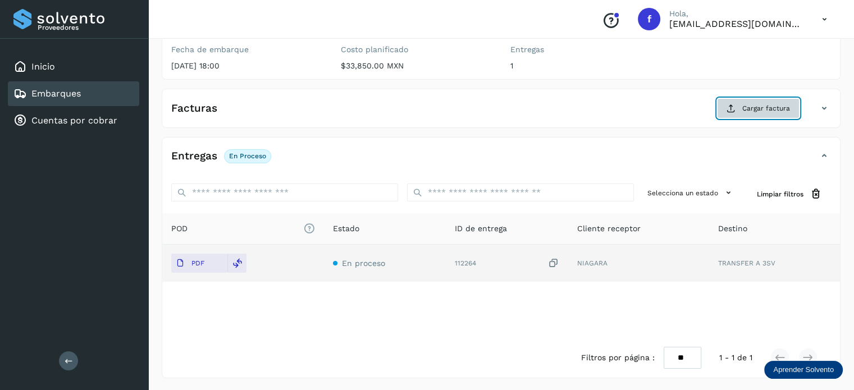
click at [760, 105] on span "Cargar factura" at bounding box center [766, 108] width 48 height 10
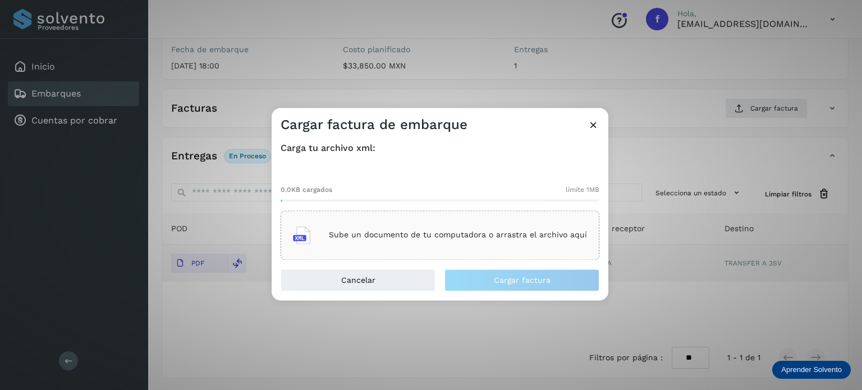
click at [430, 236] on p "Sube un documento de tu computadora o arrastra el archivo aquí" at bounding box center [458, 236] width 258 height 10
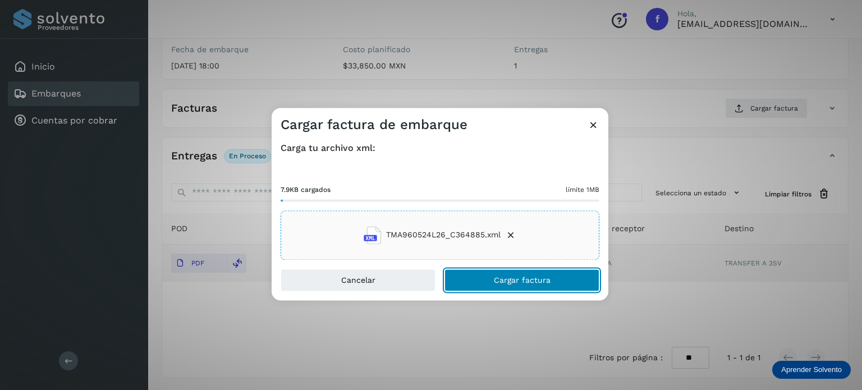
click at [501, 280] on span "Cargar factura" at bounding box center [522, 280] width 57 height 8
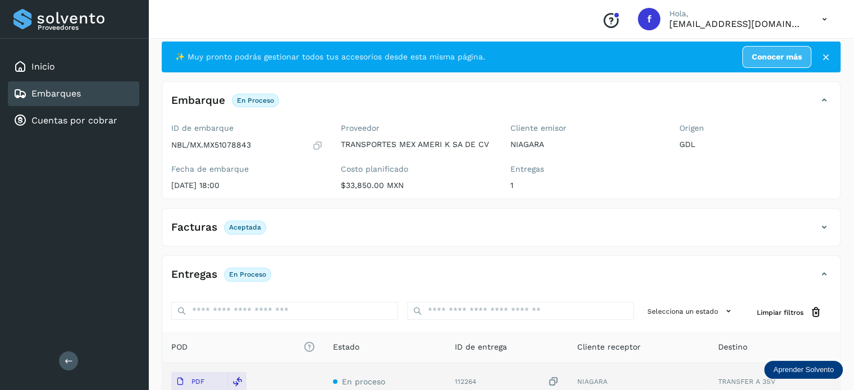
scroll to position [0, 0]
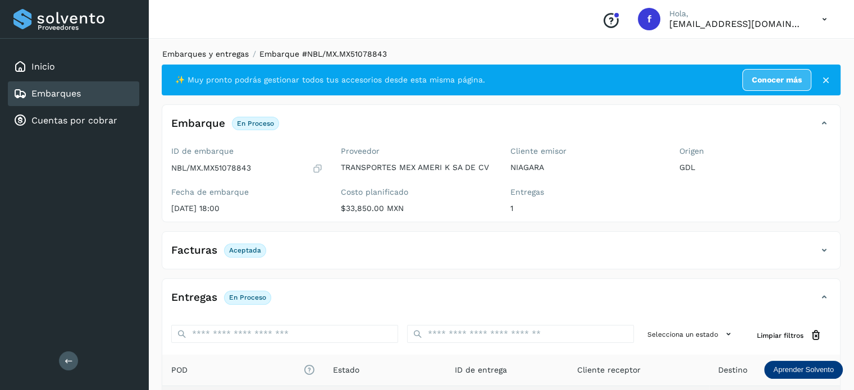
click at [220, 56] on link "Embarques y entregas" at bounding box center [205, 53] width 86 height 9
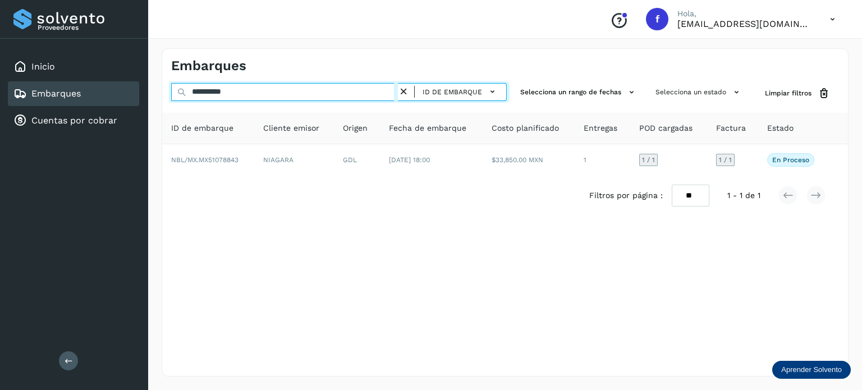
click at [219, 95] on input "**********" at bounding box center [284, 92] width 227 height 18
paste input "text"
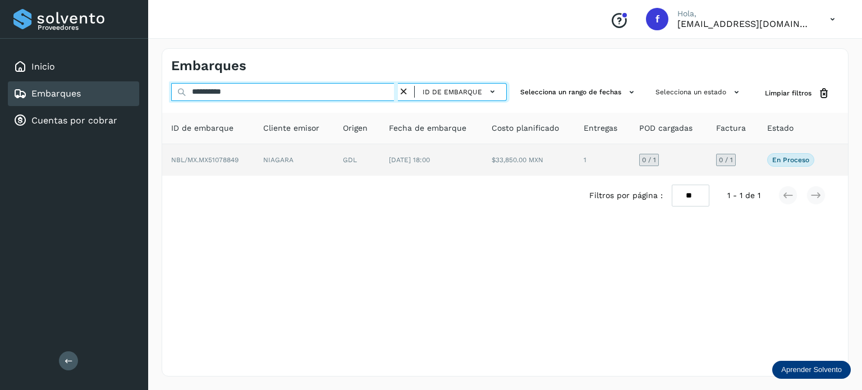
type input "**********"
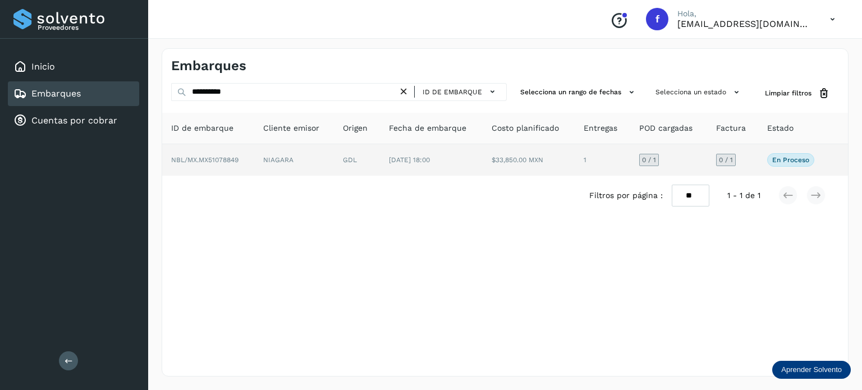
click at [465, 161] on td "[DATE] 18:00" at bounding box center [431, 159] width 103 height 31
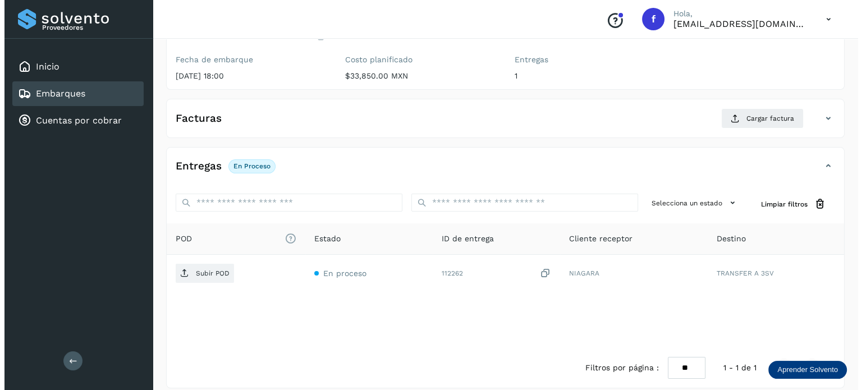
scroll to position [143, 0]
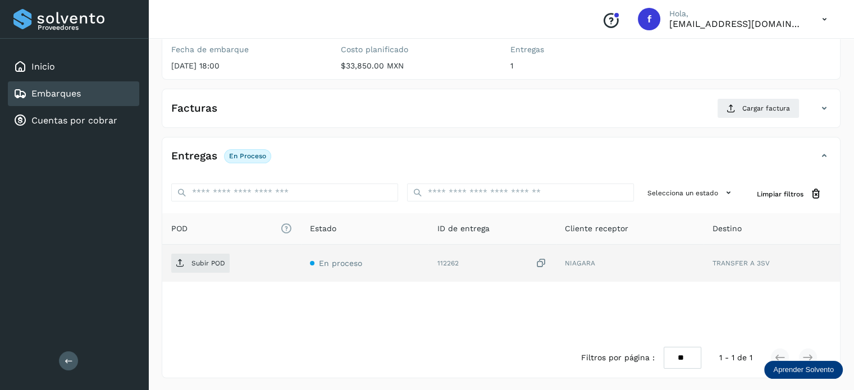
click at [543, 262] on icon at bounding box center [540, 264] width 11 height 12
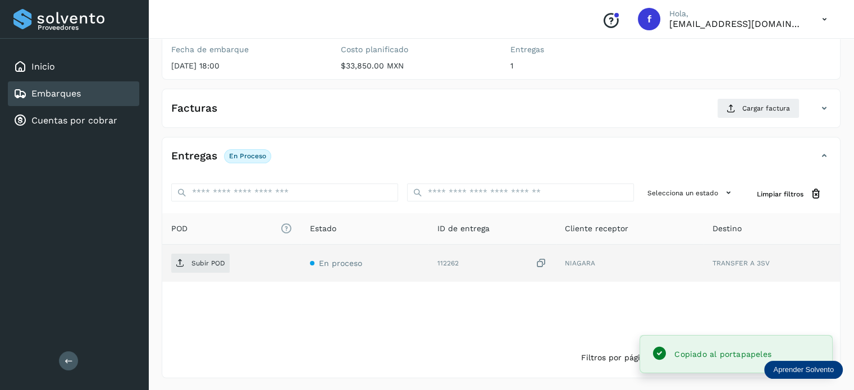
click at [199, 273] on td "Subir POD" at bounding box center [231, 263] width 139 height 37
click at [201, 268] on span "Subir POD" at bounding box center [200, 263] width 58 height 18
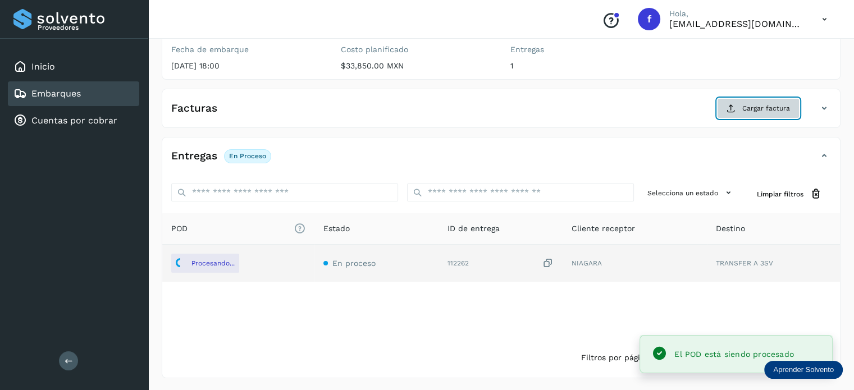
click at [764, 111] on span "Cargar factura" at bounding box center [766, 108] width 48 height 10
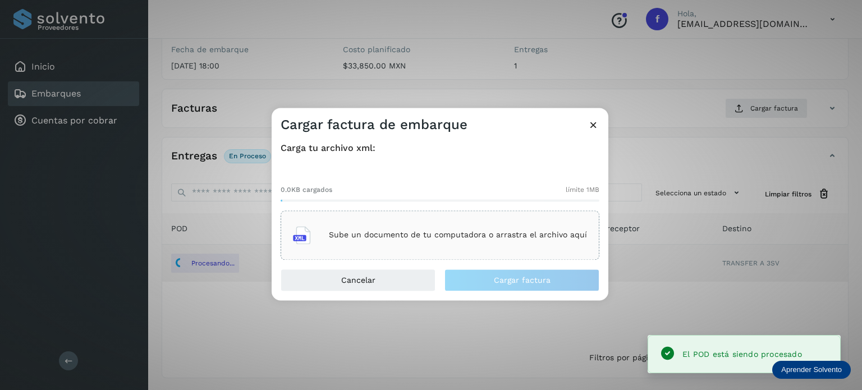
click at [524, 221] on div "Sube un documento de tu computadora o arrastra el archivo aquí" at bounding box center [440, 235] width 294 height 30
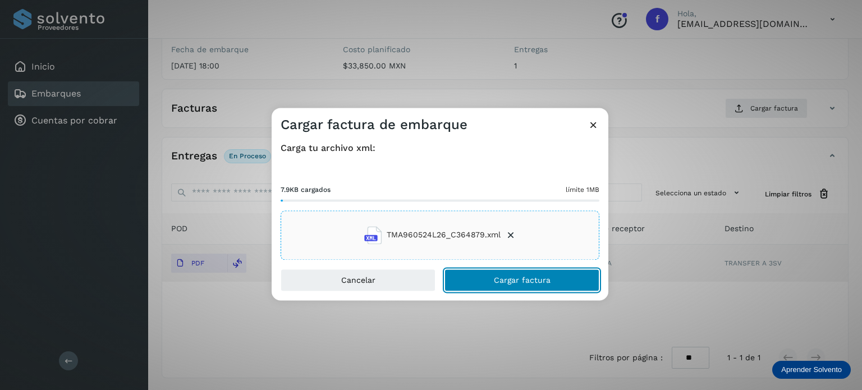
drag, startPoint x: 486, startPoint y: 283, endPoint x: 484, endPoint y: 258, distance: 25.3
click at [485, 282] on button "Cargar factura" at bounding box center [521, 280] width 155 height 22
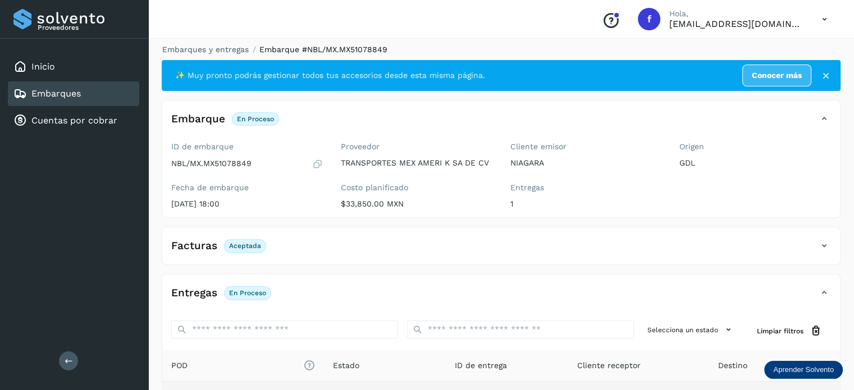
scroll to position [0, 0]
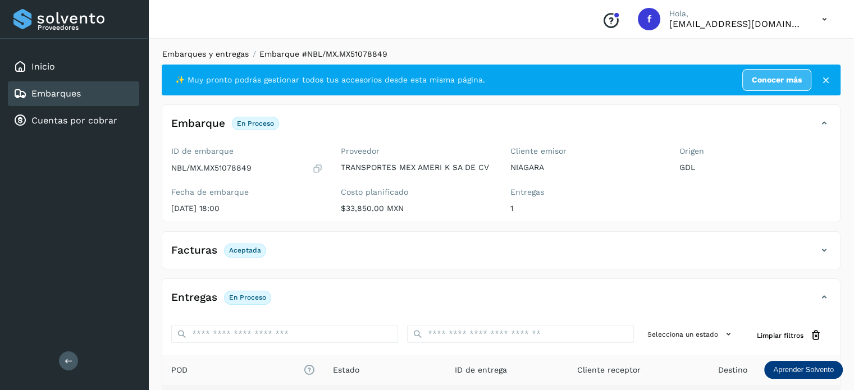
click at [231, 54] on link "Embarques y entregas" at bounding box center [205, 53] width 86 height 9
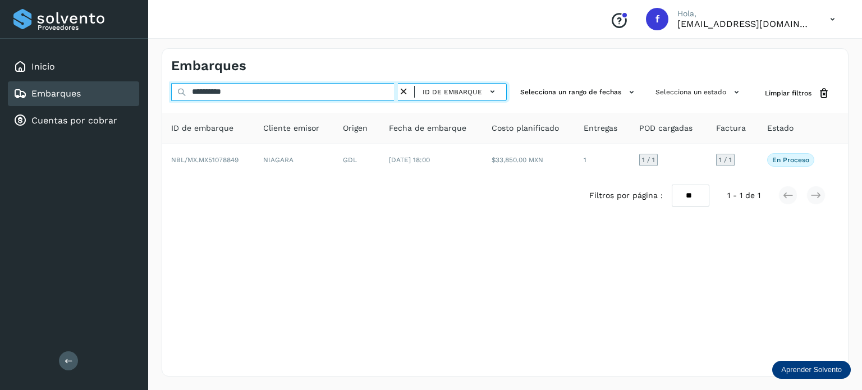
click at [210, 94] on input "**********" at bounding box center [284, 92] width 227 height 18
paste input "text"
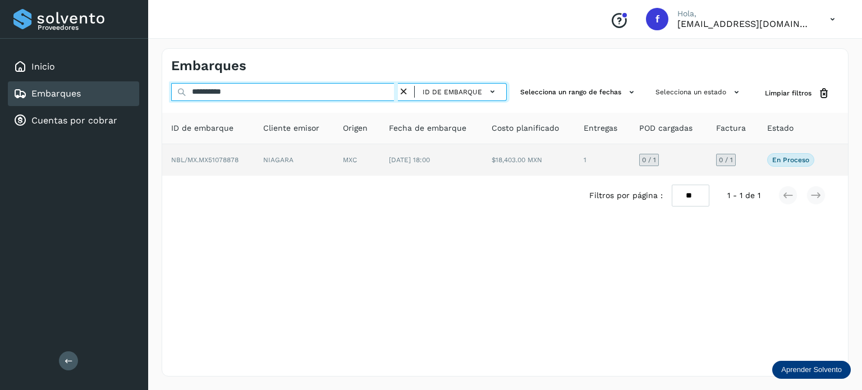
type input "**********"
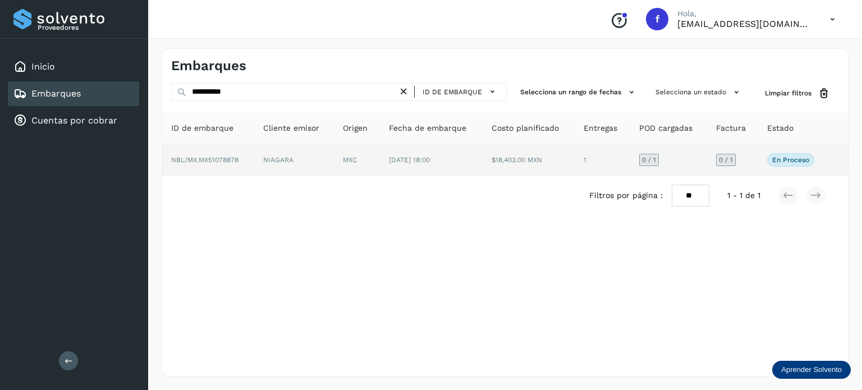
click at [355, 159] on td "MXC" at bounding box center [357, 159] width 46 height 31
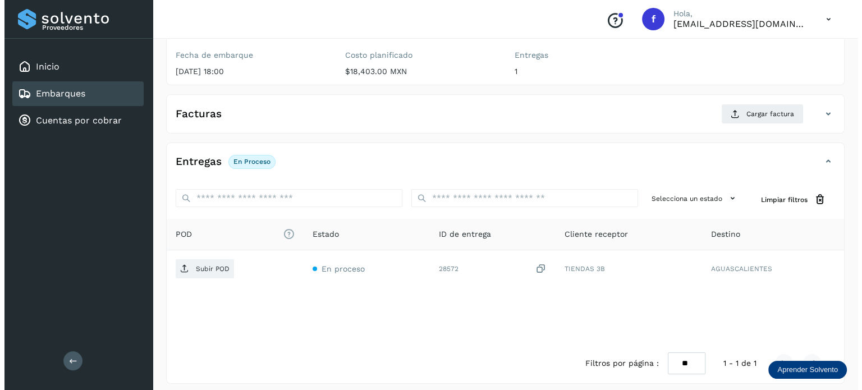
scroll to position [143, 0]
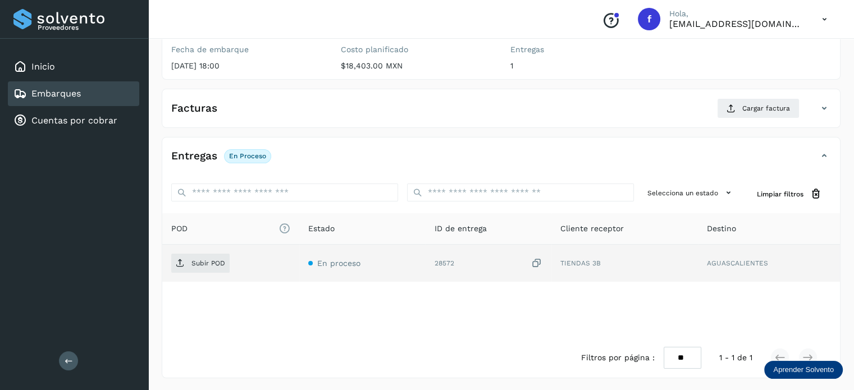
click at [539, 259] on icon at bounding box center [536, 264] width 11 height 12
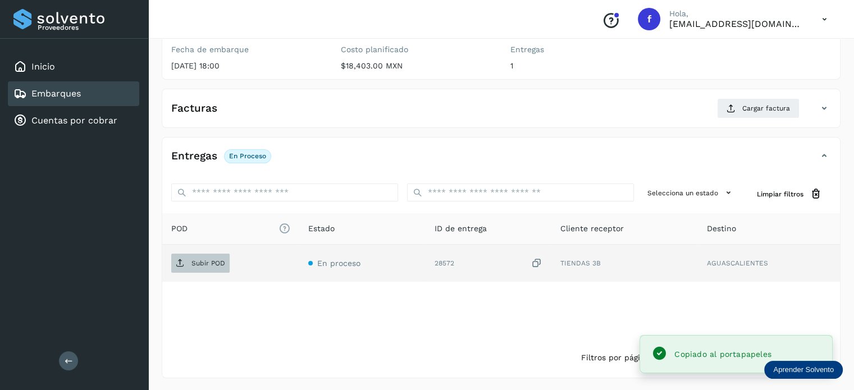
click at [224, 260] on span "Subir POD" at bounding box center [200, 263] width 58 height 18
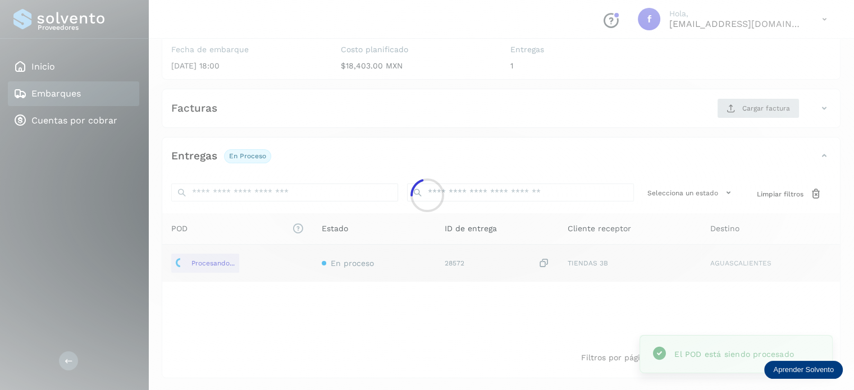
click at [779, 105] on div at bounding box center [427, 195] width 854 height 390
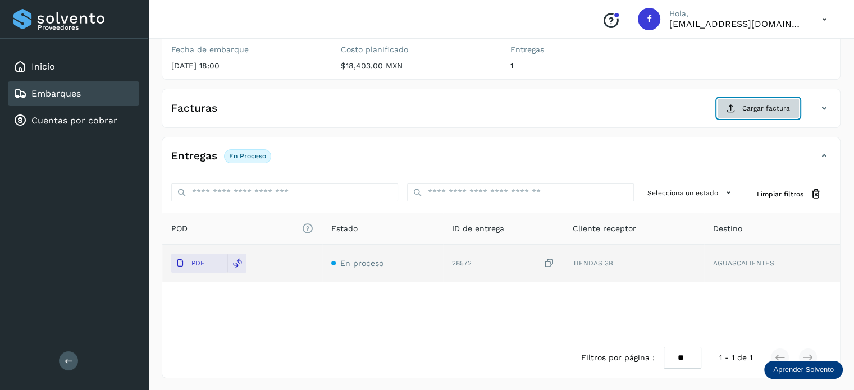
click at [741, 112] on button "Cargar factura" at bounding box center [758, 108] width 82 height 20
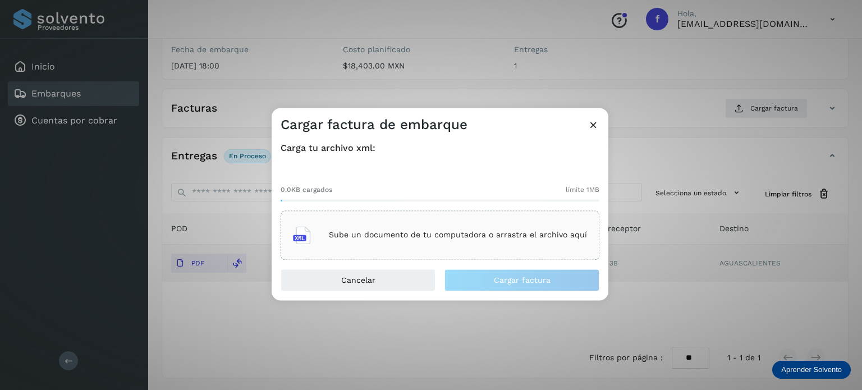
click at [442, 233] on p "Sube un documento de tu computadora o arrastra el archivo aquí" at bounding box center [458, 236] width 258 height 10
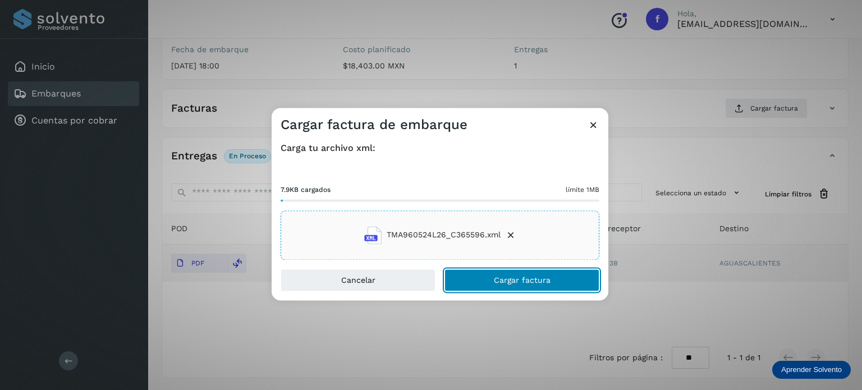
click at [521, 276] on span "Cargar factura" at bounding box center [522, 280] width 57 height 8
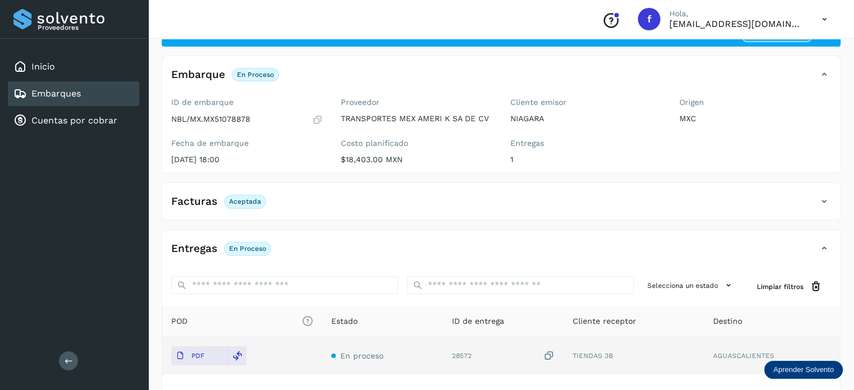
scroll to position [0, 0]
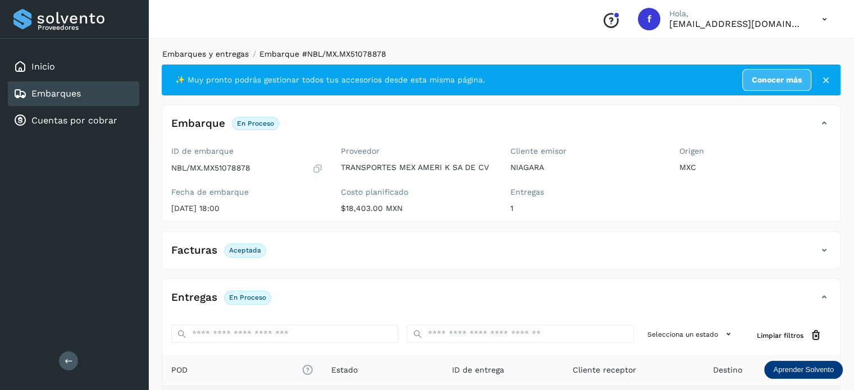
click at [203, 54] on link "Embarques y entregas" at bounding box center [205, 53] width 86 height 9
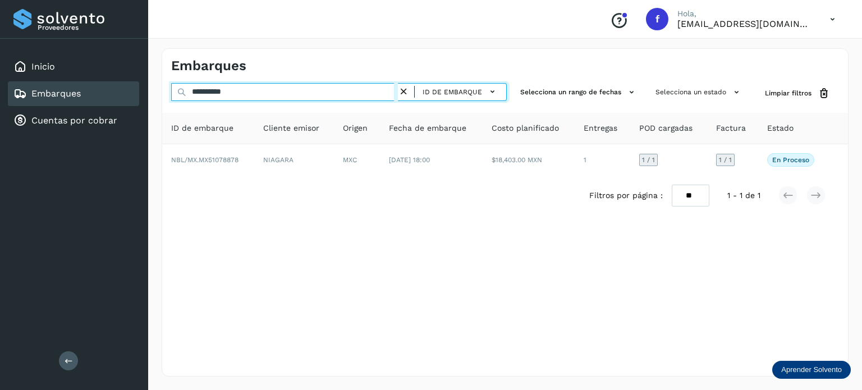
click at [209, 94] on input "**********" at bounding box center [284, 92] width 227 height 18
paste input "text"
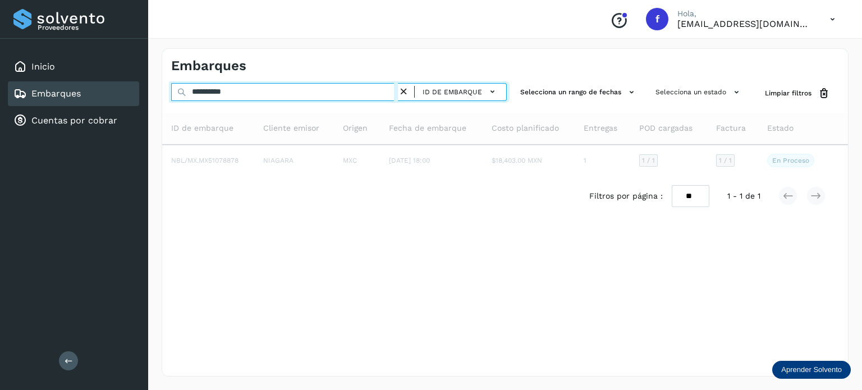
type input "**********"
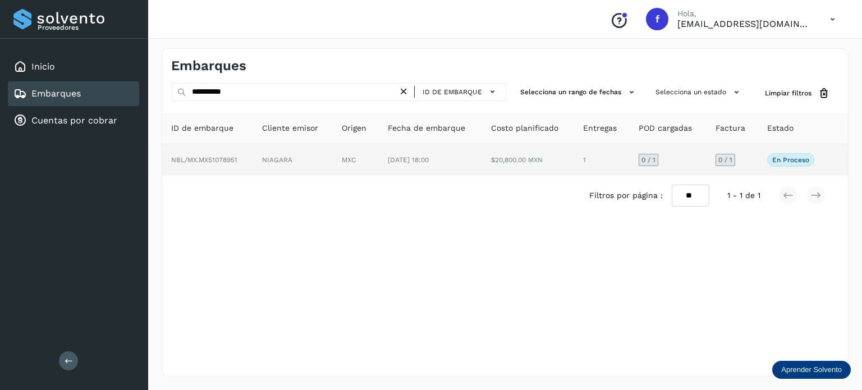
click at [509, 148] on td "$20,800.00 MXN" at bounding box center [528, 159] width 92 height 31
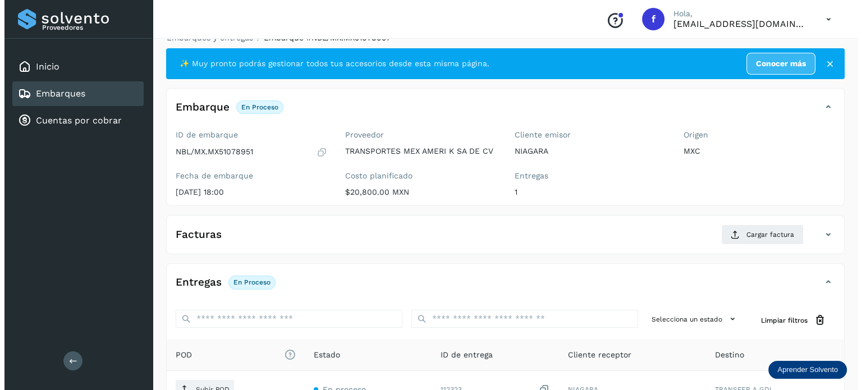
scroll to position [143, 0]
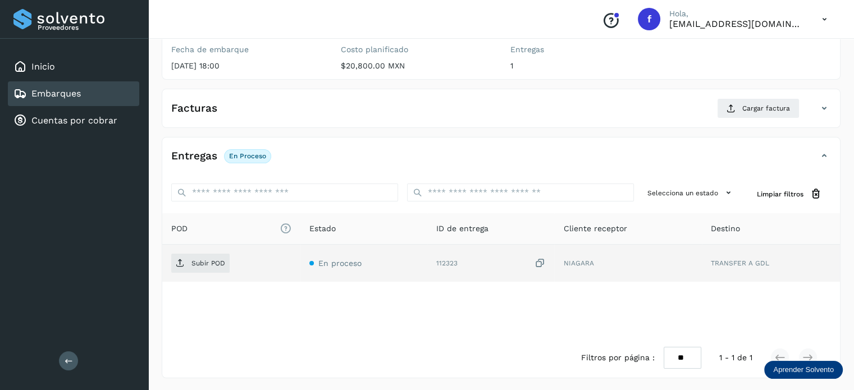
click at [544, 263] on icon at bounding box center [539, 264] width 11 height 12
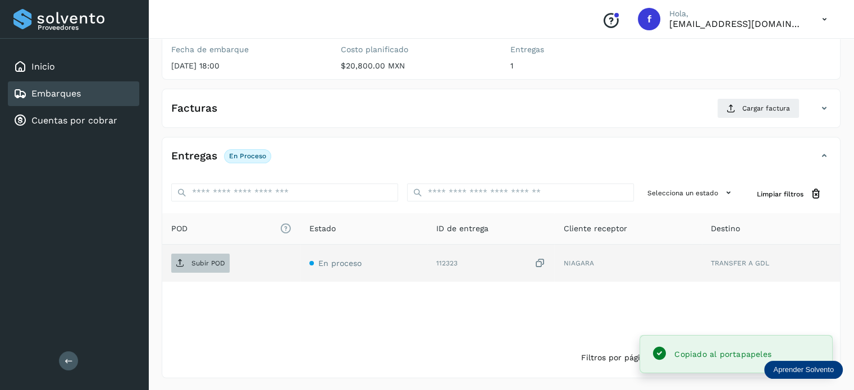
click at [209, 260] on p "Subir POD" at bounding box center [208, 263] width 34 height 8
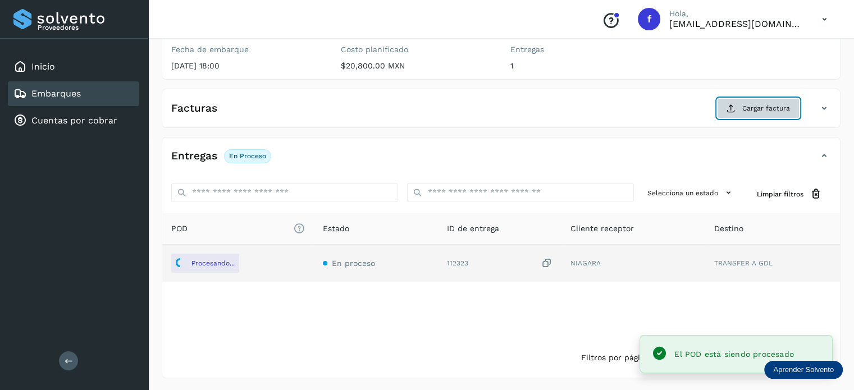
click at [757, 111] on span "Cargar factura" at bounding box center [766, 108] width 48 height 10
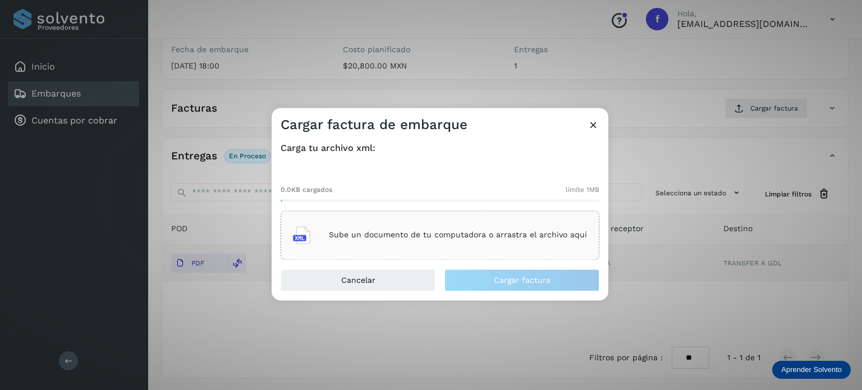
click at [457, 235] on p "Sube un documento de tu computadora o arrastra el archivo aquí" at bounding box center [458, 236] width 258 height 10
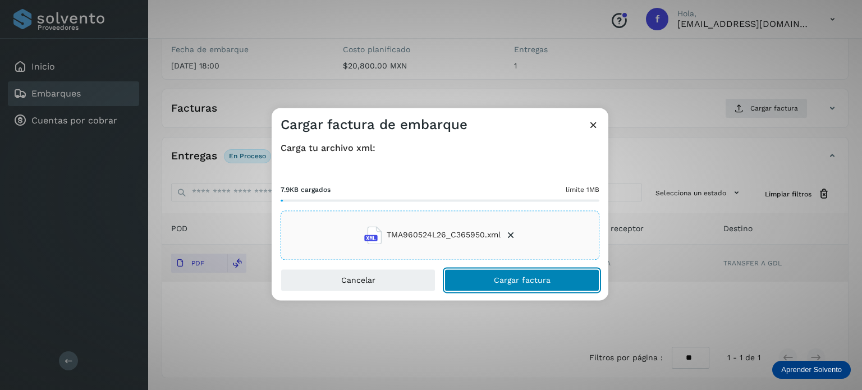
click at [489, 282] on button "Cargar factura" at bounding box center [521, 280] width 155 height 22
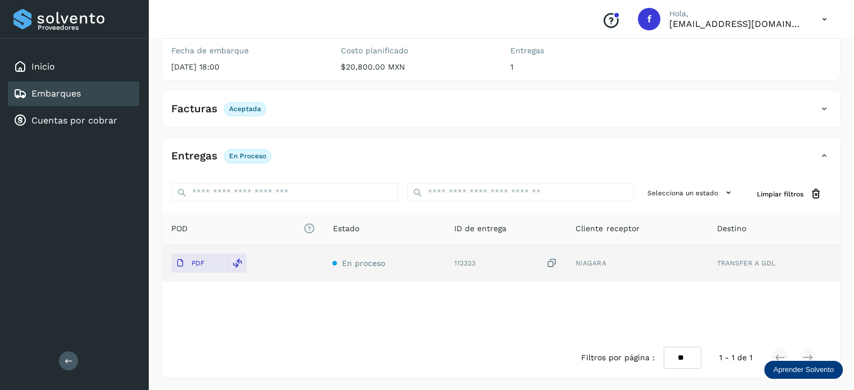
scroll to position [0, 0]
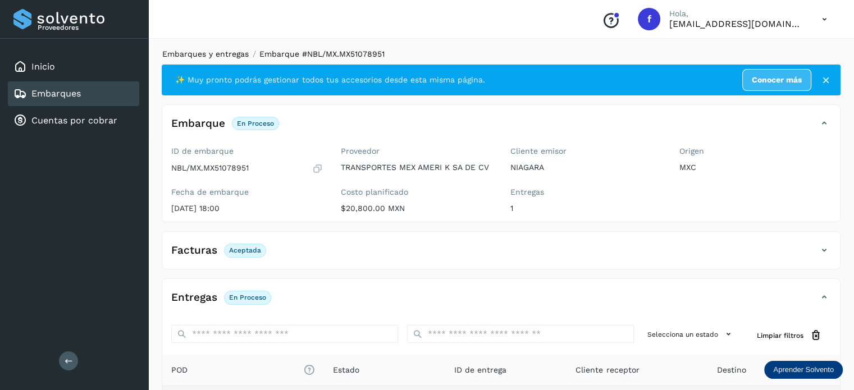
click at [224, 55] on link "Embarques y entregas" at bounding box center [205, 53] width 86 height 9
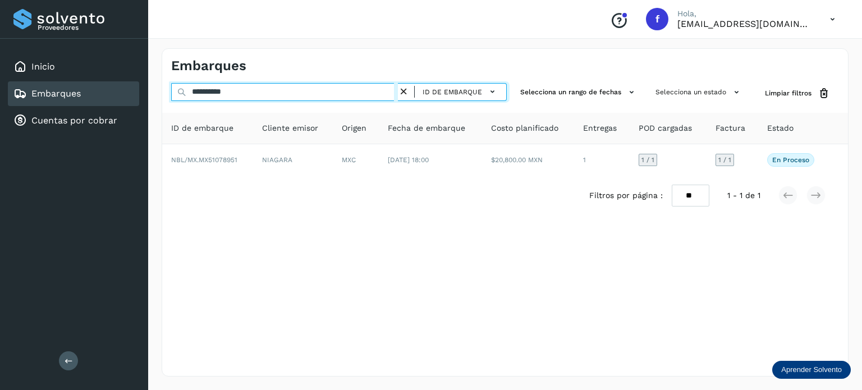
click at [231, 94] on input "**********" at bounding box center [284, 92] width 227 height 18
paste input "text"
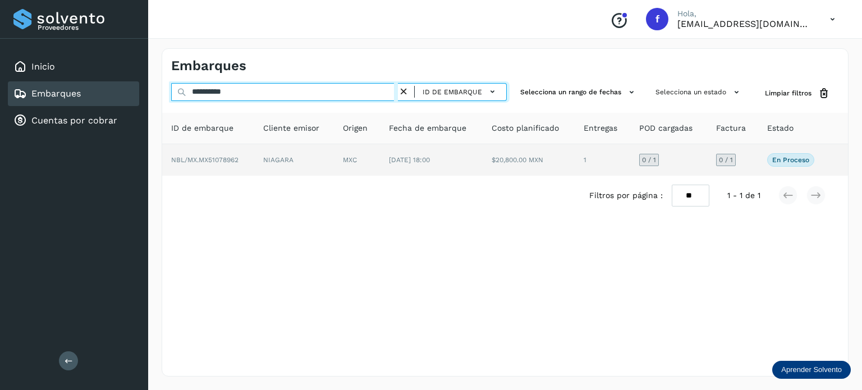
type input "**********"
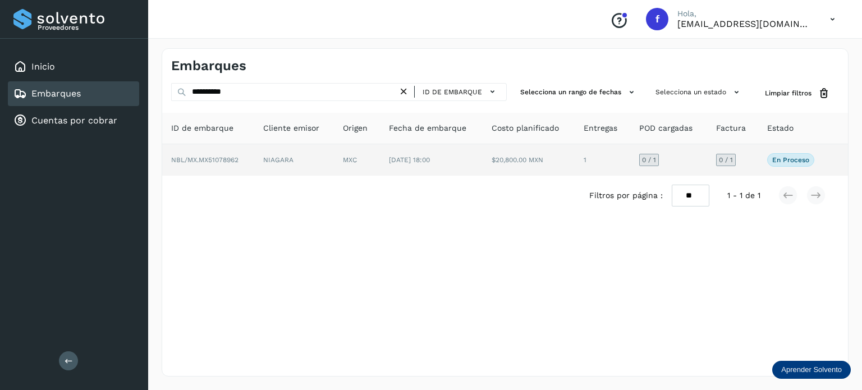
click at [288, 168] on td "NIAGARA" at bounding box center [294, 159] width 80 height 31
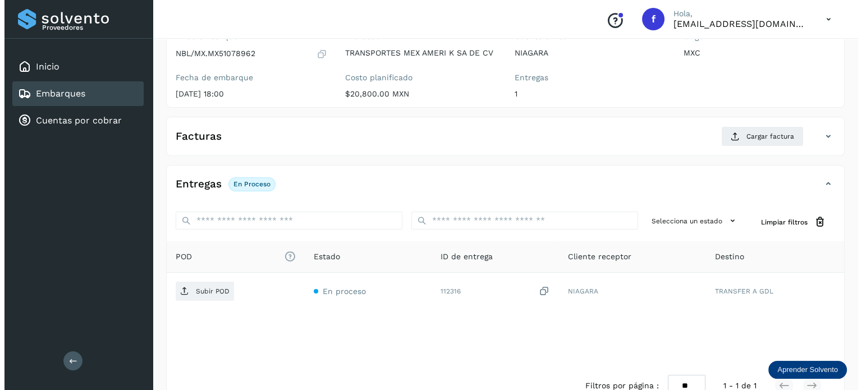
scroll to position [143, 0]
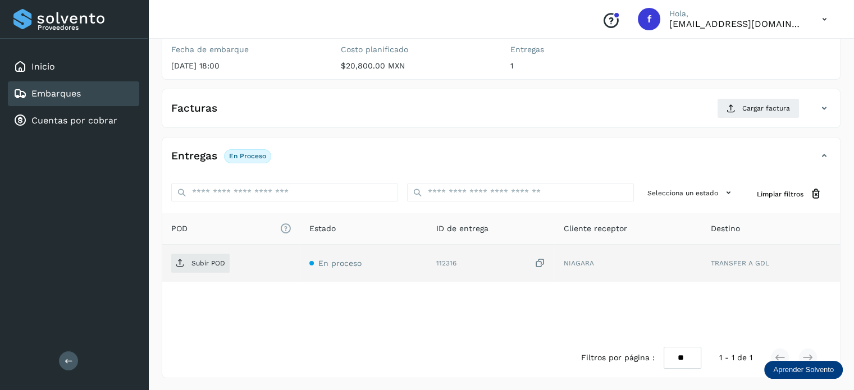
click at [543, 262] on icon at bounding box center [539, 264] width 11 height 12
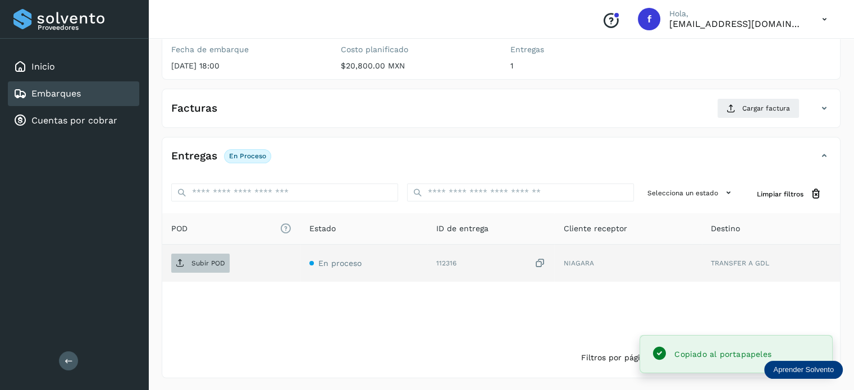
click at [209, 261] on p "Subir POD" at bounding box center [208, 263] width 34 height 8
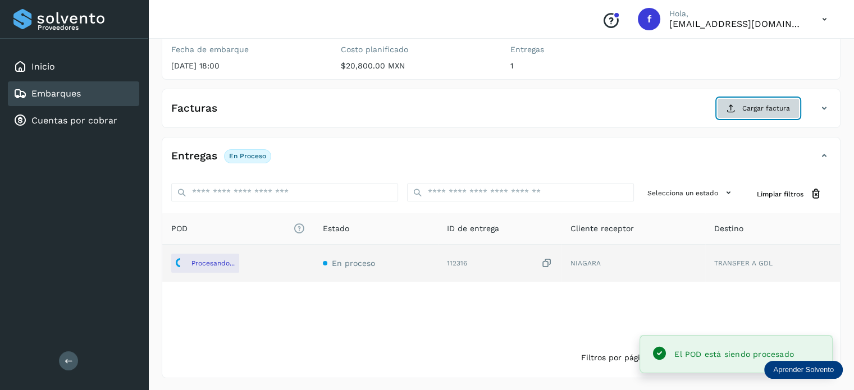
click at [764, 110] on span "Cargar factura" at bounding box center [766, 108] width 48 height 10
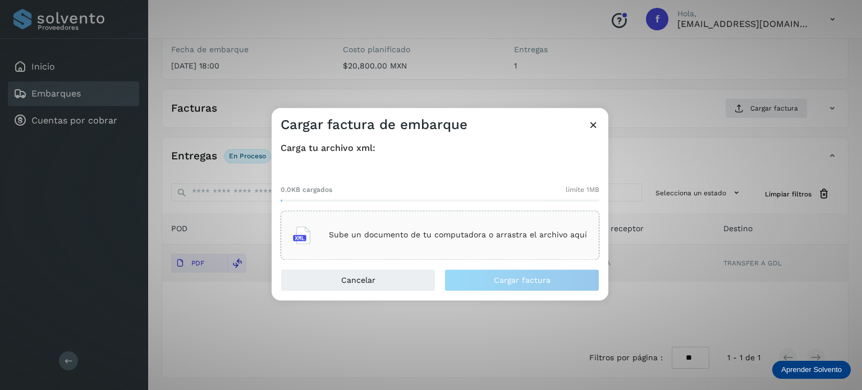
click at [414, 232] on p "Sube un documento de tu computadora o arrastra el archivo aquí" at bounding box center [458, 236] width 258 height 10
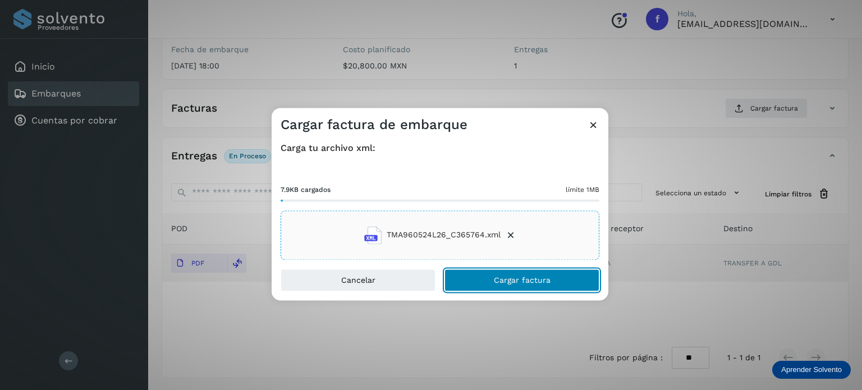
click at [495, 279] on span "Cargar factura" at bounding box center [522, 280] width 57 height 8
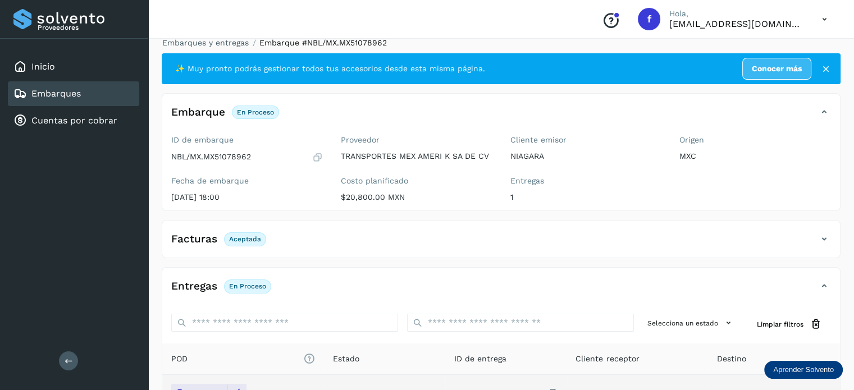
scroll to position [0, 0]
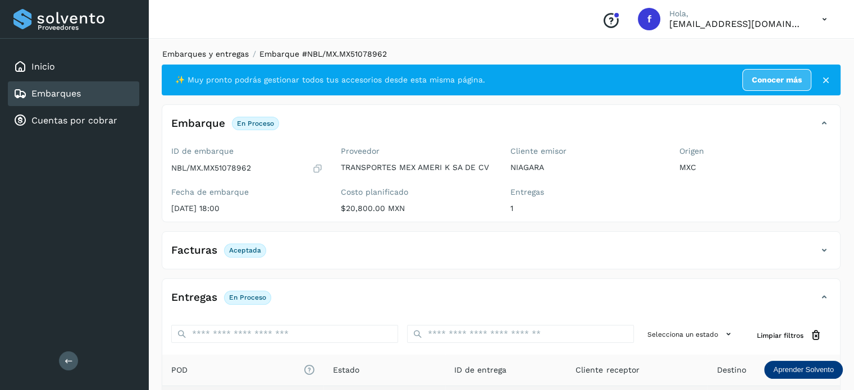
click at [218, 56] on link "Embarques y entregas" at bounding box center [205, 53] width 86 height 9
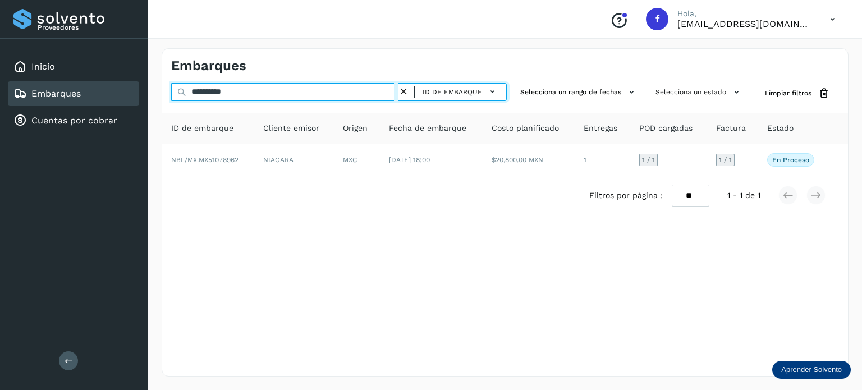
click at [231, 95] on input "**********" at bounding box center [284, 92] width 227 height 18
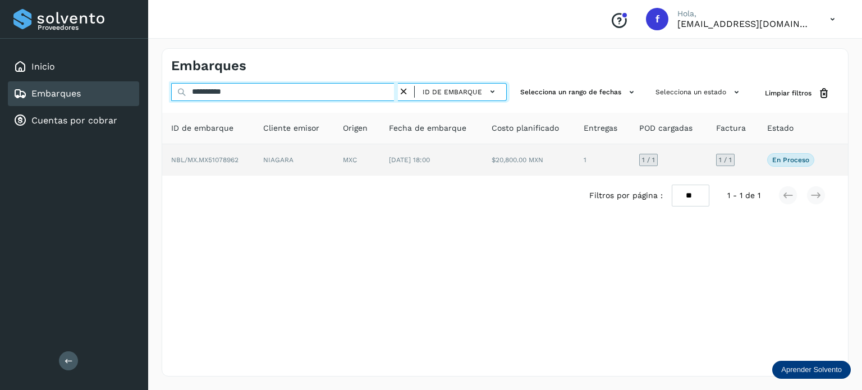
paste input "text"
type input "**********"
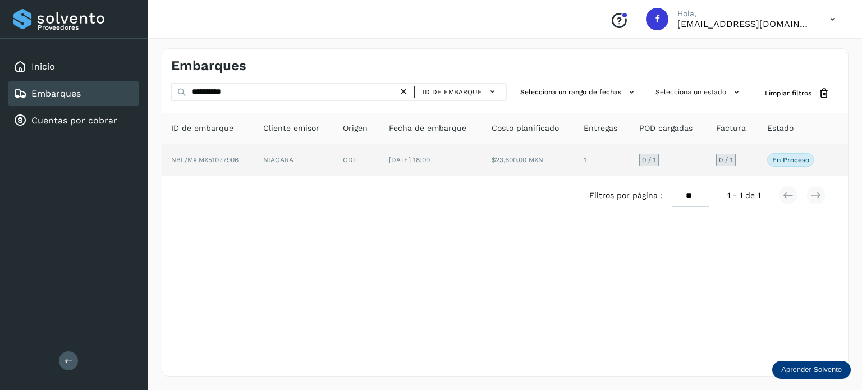
click at [513, 158] on td "$23,600.00 MXN" at bounding box center [529, 159] width 92 height 31
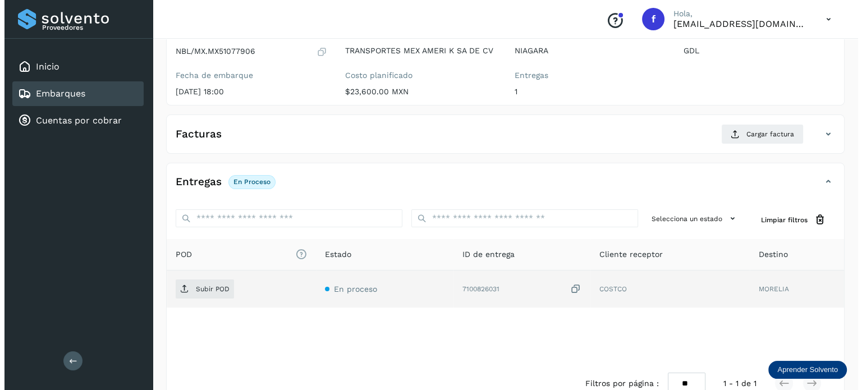
scroll to position [143, 0]
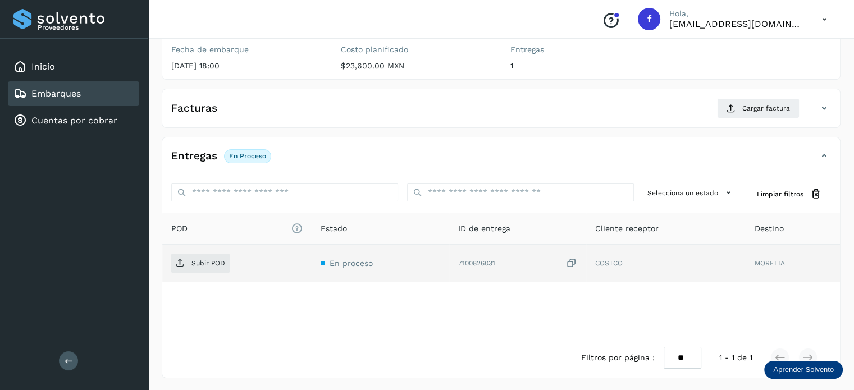
click at [572, 260] on icon at bounding box center [571, 264] width 11 height 12
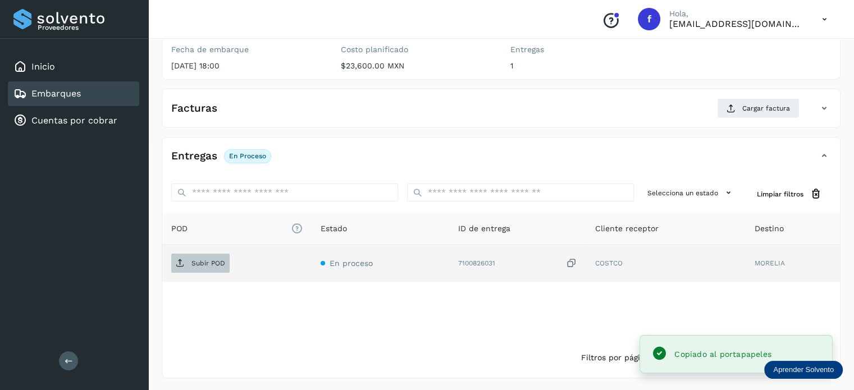
click at [208, 260] on p "Subir POD" at bounding box center [208, 263] width 34 height 8
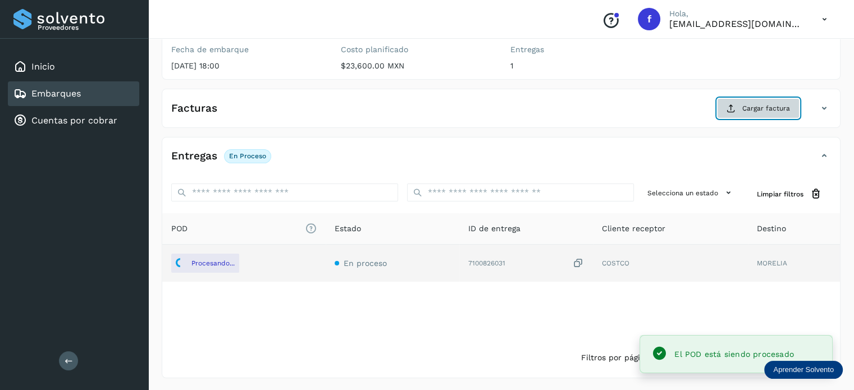
click at [769, 113] on button "Cargar factura" at bounding box center [758, 108] width 82 height 20
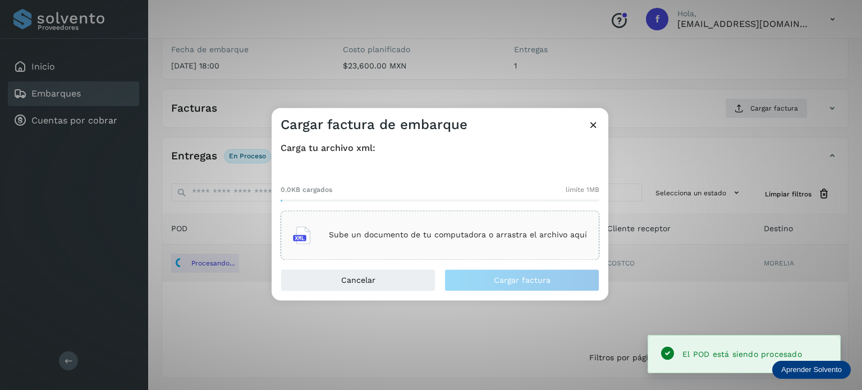
click at [473, 248] on div "Sube un documento de tu computadora o arrastra el archivo aquí" at bounding box center [440, 235] width 294 height 30
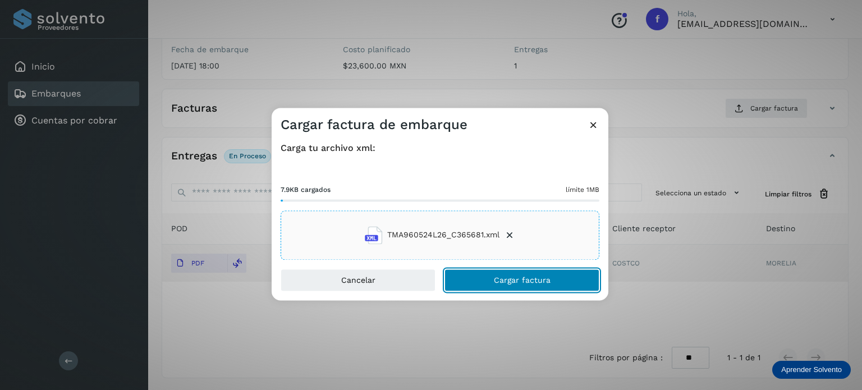
click at [476, 275] on button "Cargar factura" at bounding box center [521, 280] width 155 height 22
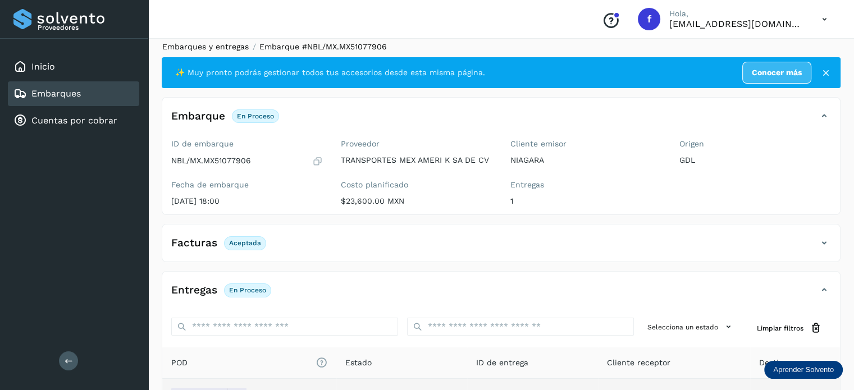
scroll to position [0, 0]
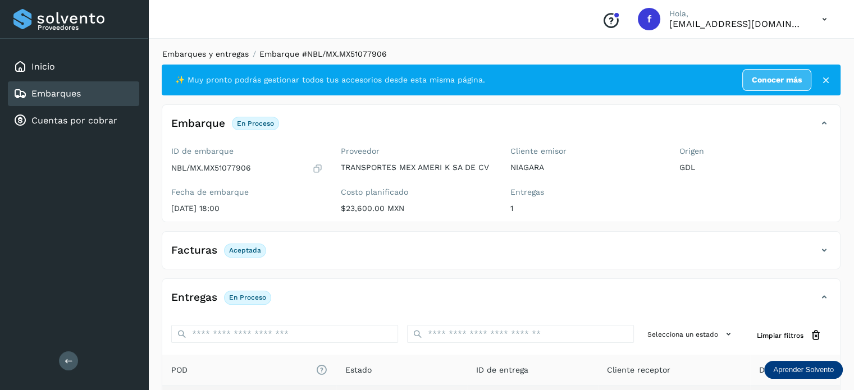
click at [212, 52] on link "Embarques y entregas" at bounding box center [205, 53] width 86 height 9
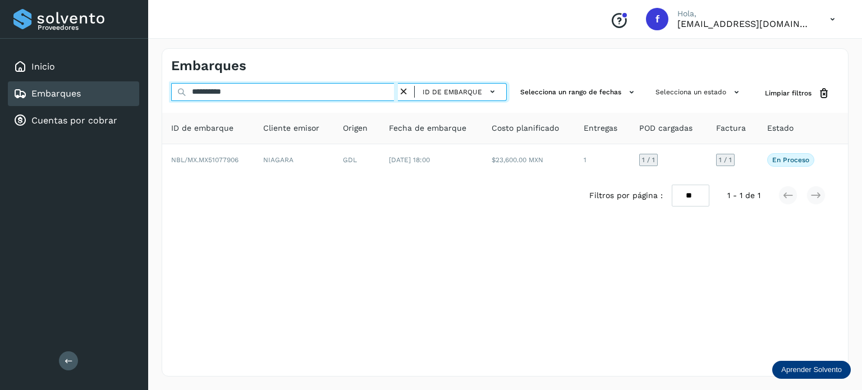
click at [217, 91] on input "**********" at bounding box center [284, 92] width 227 height 18
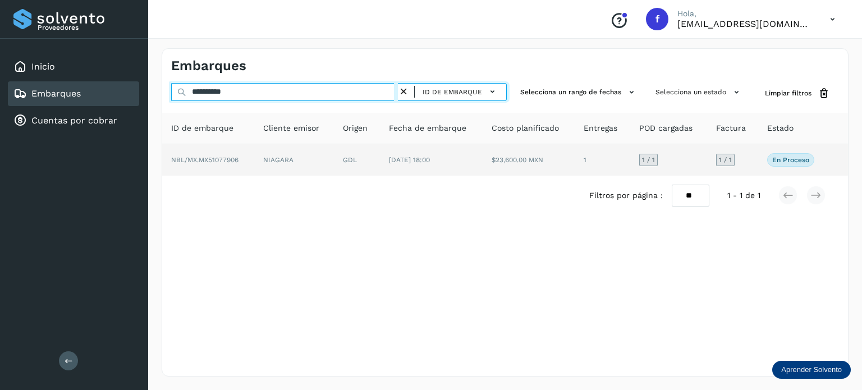
paste input "text"
type input "**********"
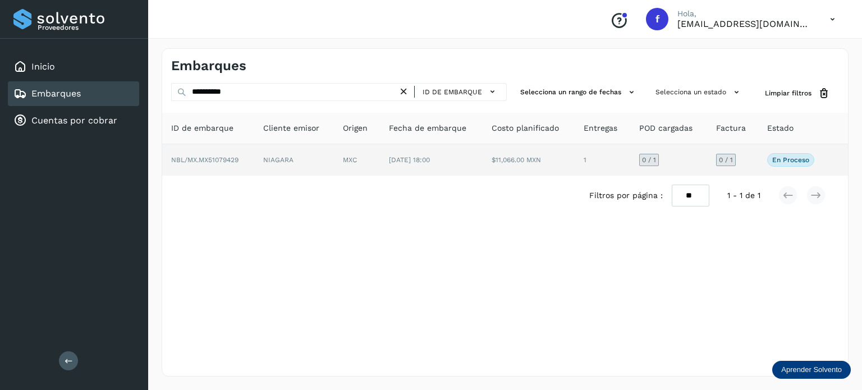
click at [479, 150] on td "[DATE] 18:00" at bounding box center [431, 159] width 103 height 31
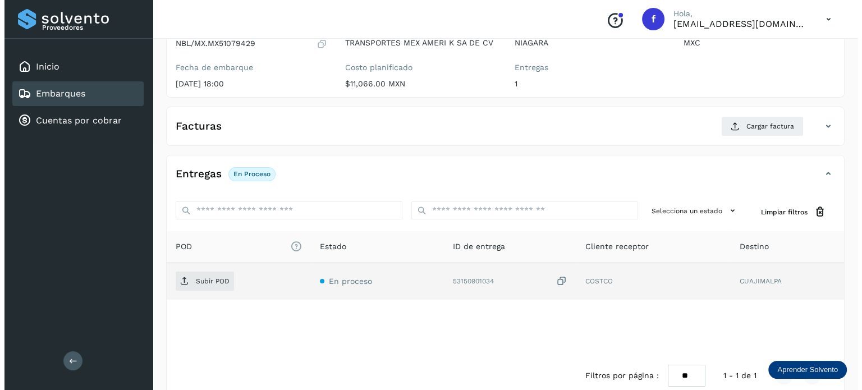
scroll to position [143, 0]
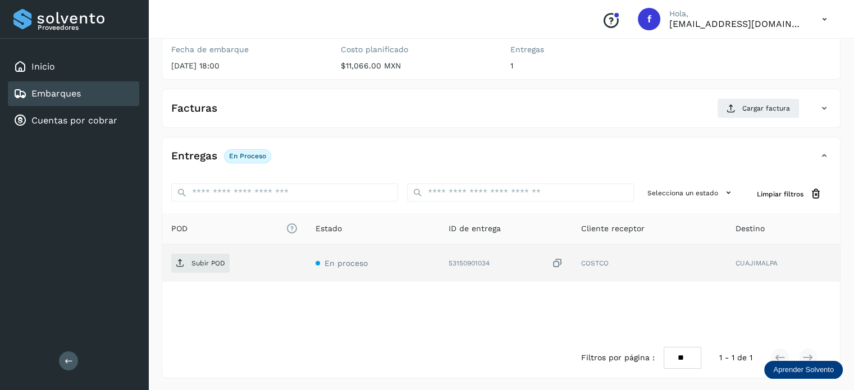
click at [559, 261] on icon at bounding box center [557, 264] width 11 height 12
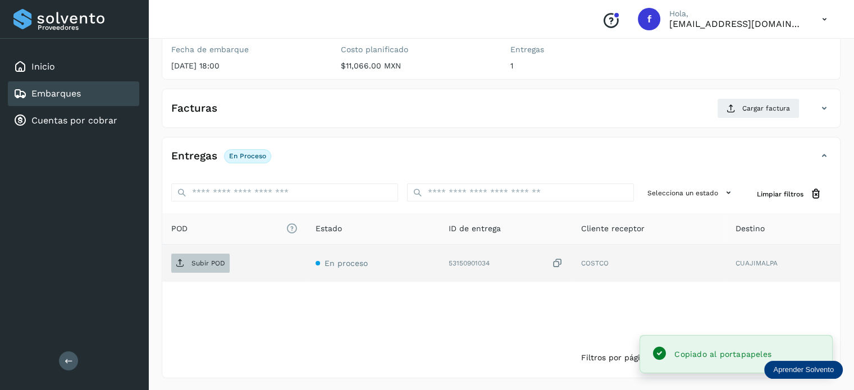
click at [219, 259] on p "Subir POD" at bounding box center [208, 263] width 34 height 8
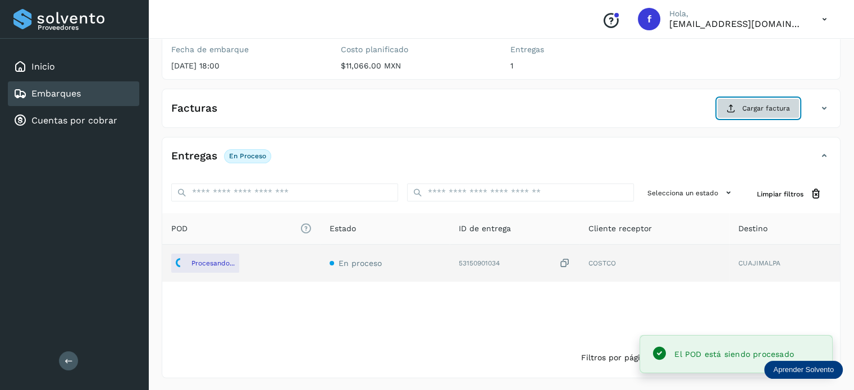
click at [758, 110] on span "Cargar factura" at bounding box center [766, 108] width 48 height 10
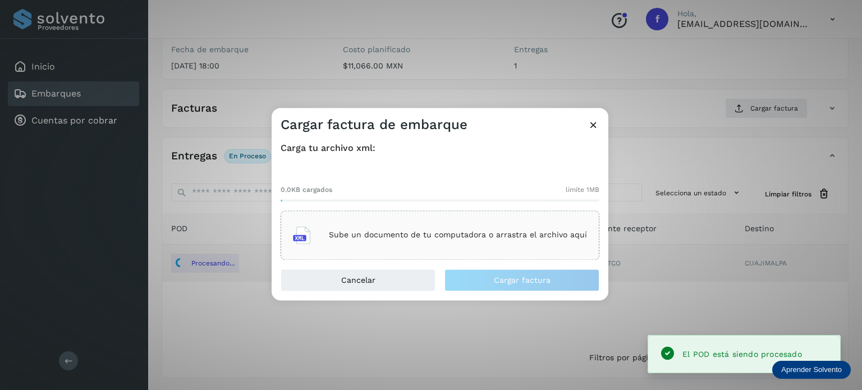
click at [554, 239] on p "Sube un documento de tu computadora o arrastra el archivo aquí" at bounding box center [458, 236] width 258 height 10
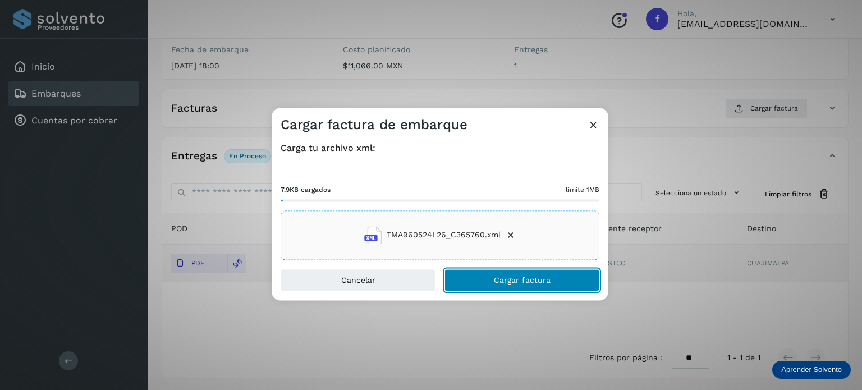
click at [496, 284] on span "Cargar factura" at bounding box center [522, 280] width 57 height 8
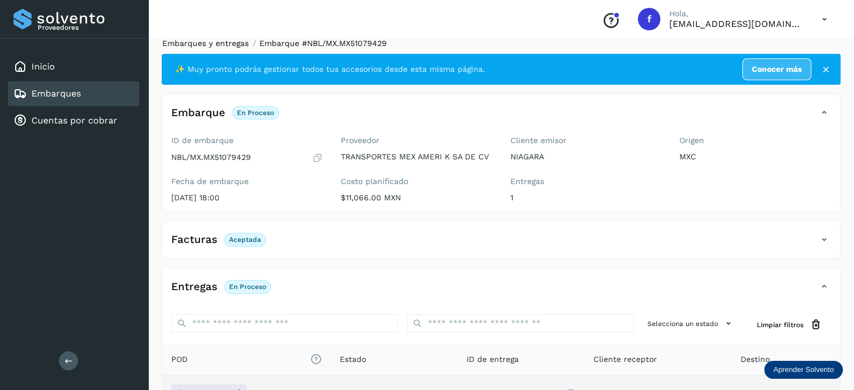
scroll to position [0, 0]
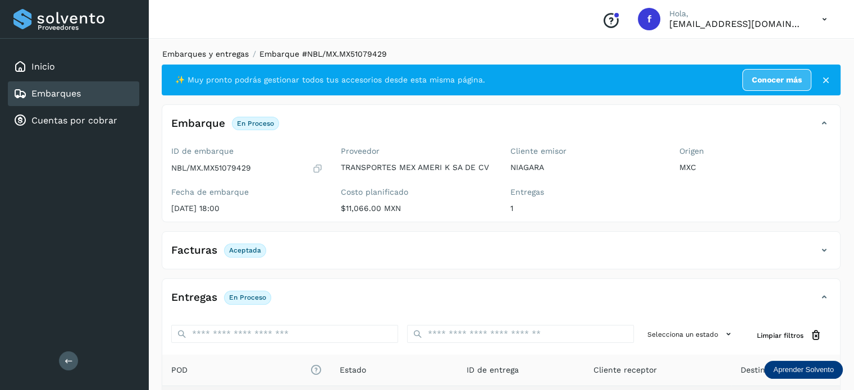
click at [226, 51] on link "Embarques y entregas" at bounding box center [205, 53] width 86 height 9
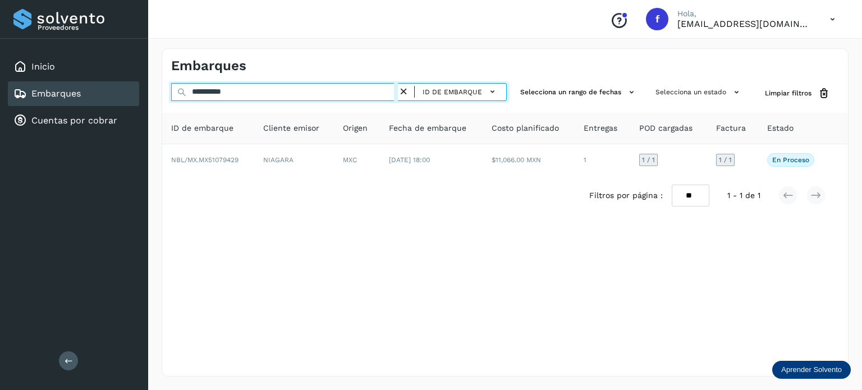
click at [227, 91] on input "**********" at bounding box center [284, 92] width 227 height 18
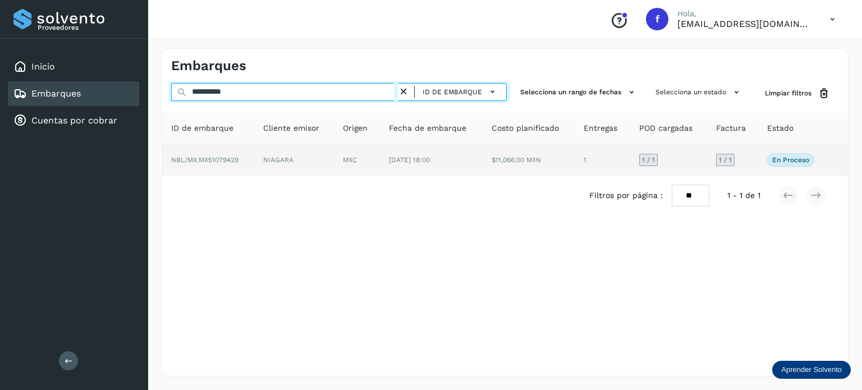
paste input "text"
type input "**********"
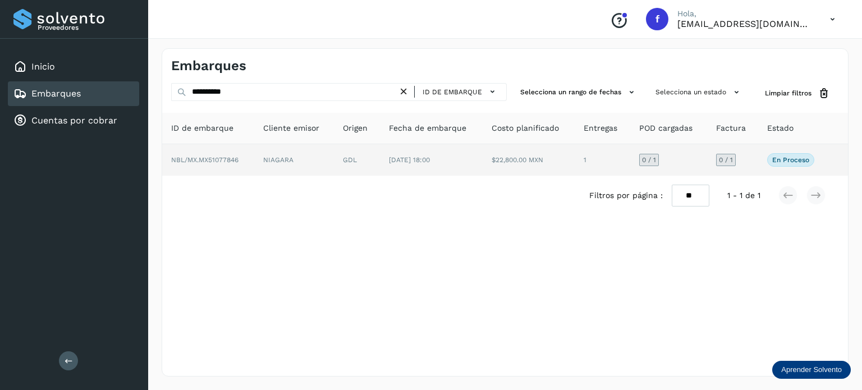
click at [367, 161] on td "GDL" at bounding box center [357, 159] width 46 height 31
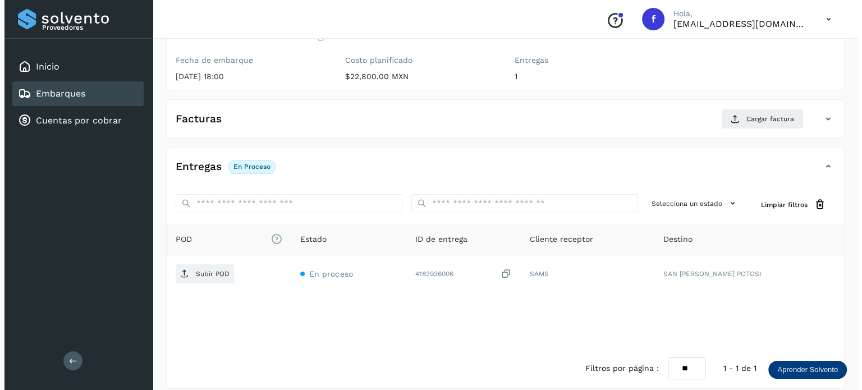
scroll to position [143, 0]
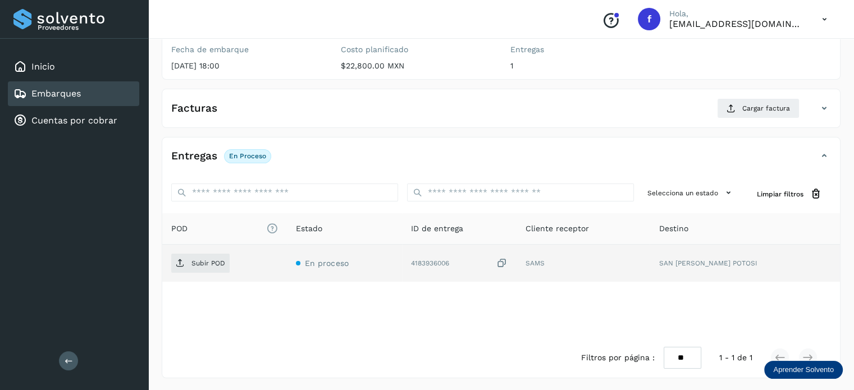
click at [507, 258] on icon at bounding box center [501, 264] width 11 height 12
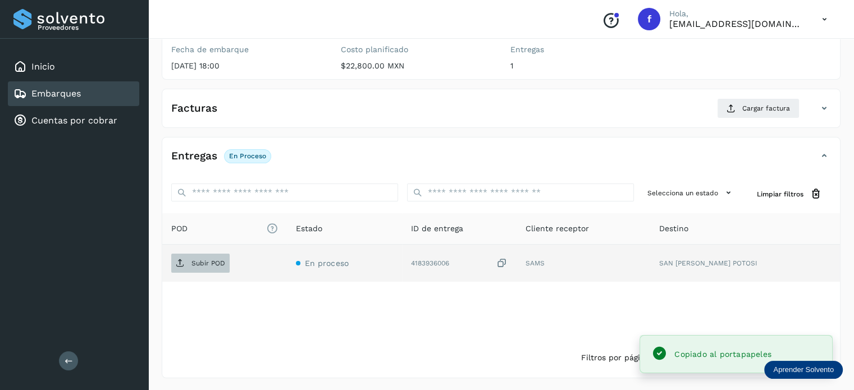
click at [209, 260] on p "Subir POD" at bounding box center [208, 263] width 34 height 8
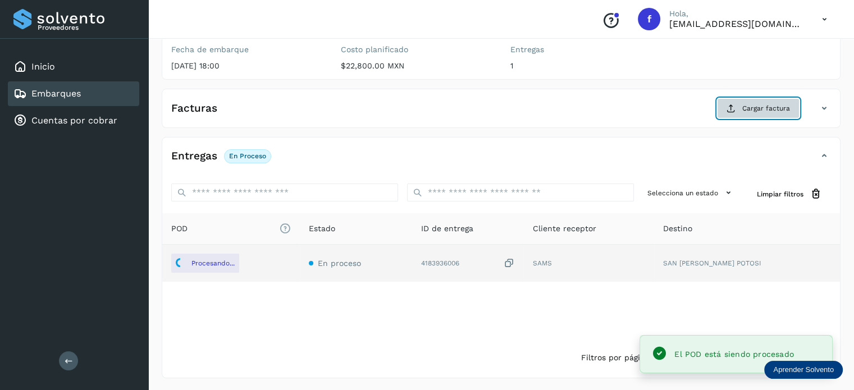
click at [756, 105] on span "Cargar factura" at bounding box center [766, 108] width 48 height 10
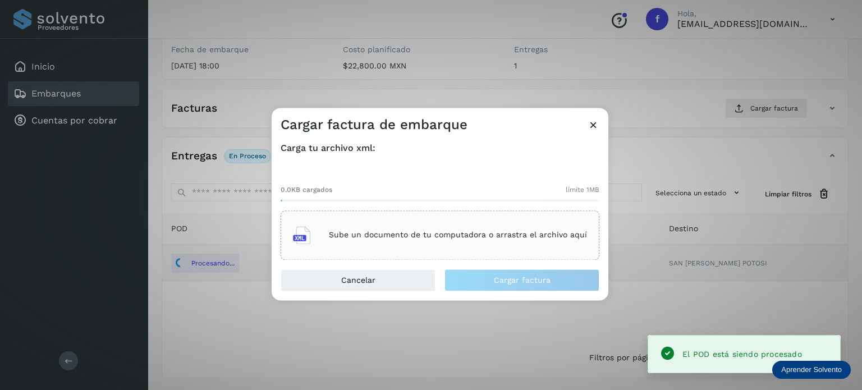
click at [496, 229] on div "Sube un documento de tu computadora o arrastra el archivo aquí" at bounding box center [440, 235] width 294 height 30
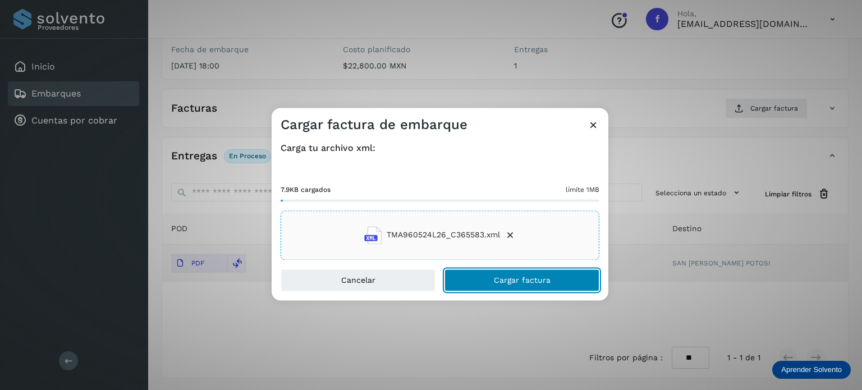
click at [479, 281] on button "Cargar factura" at bounding box center [521, 280] width 155 height 22
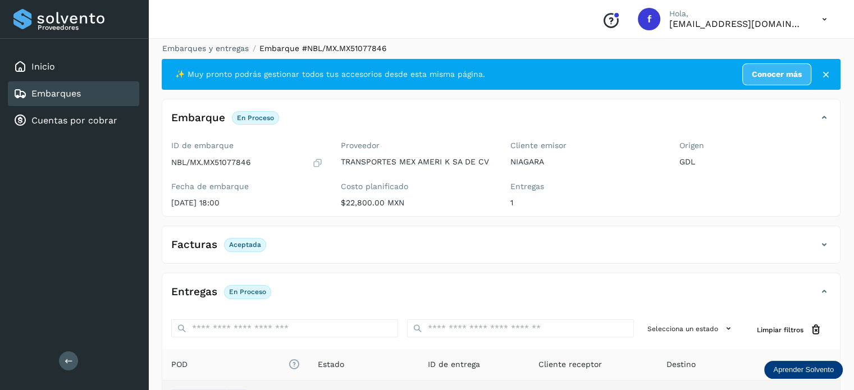
scroll to position [0, 0]
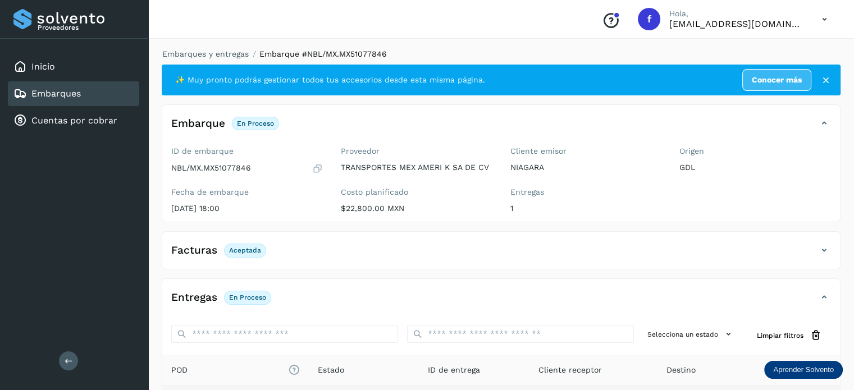
click at [224, 59] on li "Embarques y entregas" at bounding box center [202, 54] width 94 height 12
click at [223, 56] on link "Embarques y entregas" at bounding box center [205, 53] width 86 height 9
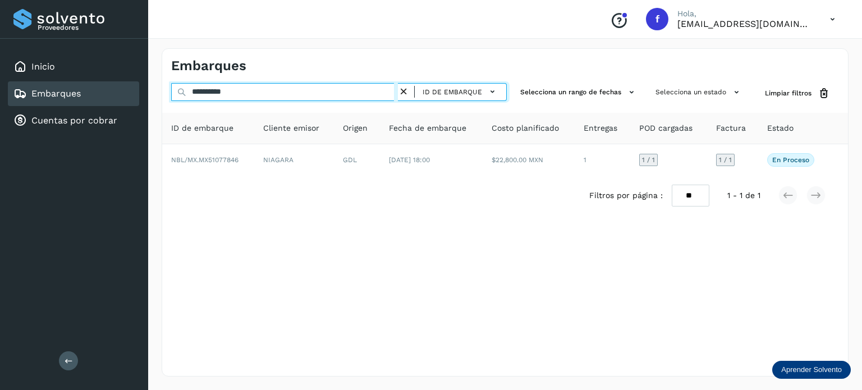
click at [230, 95] on input "**********" at bounding box center [284, 92] width 227 height 18
paste input "text"
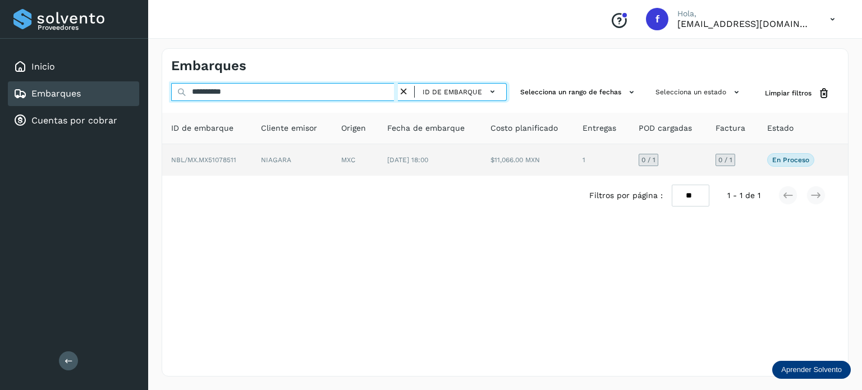
type input "**********"
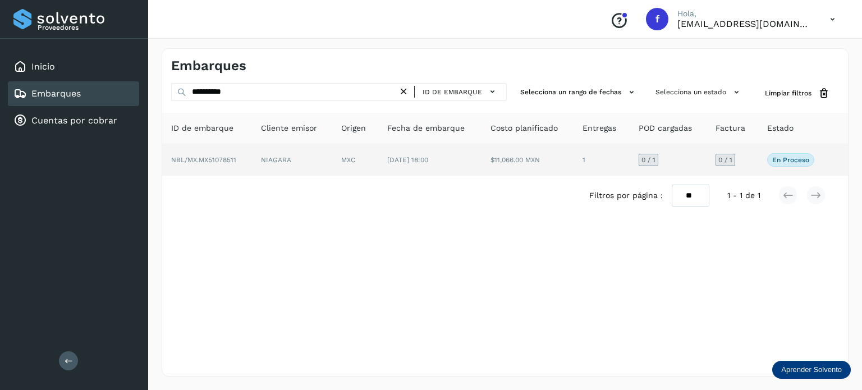
click at [426, 164] on td "[DATE] 18:00" at bounding box center [429, 159] width 103 height 31
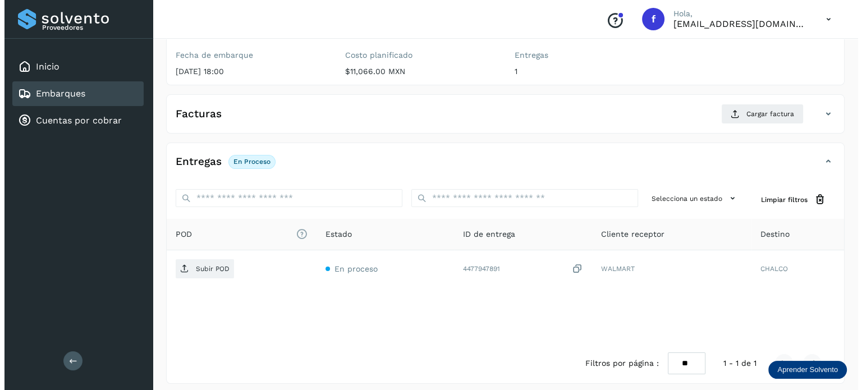
scroll to position [143, 0]
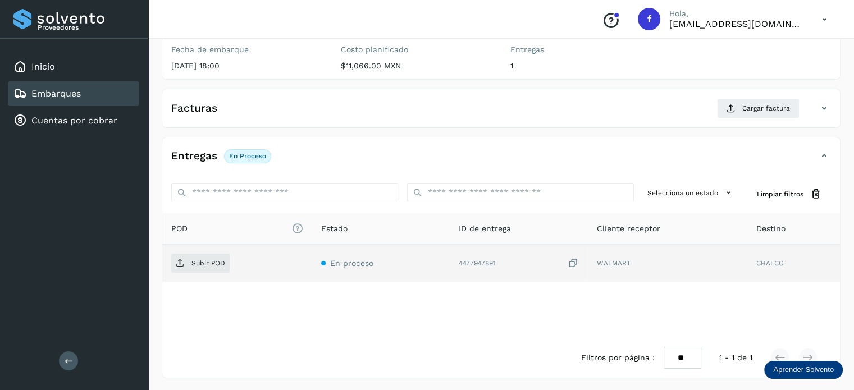
click at [570, 262] on icon at bounding box center [572, 264] width 11 height 12
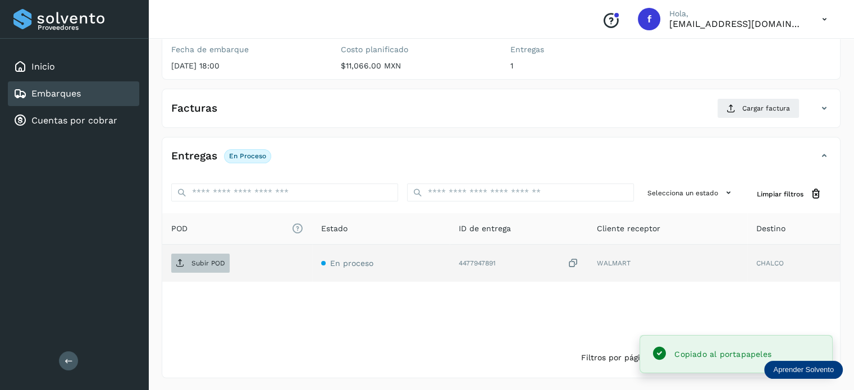
click at [210, 261] on p "Subir POD" at bounding box center [208, 263] width 34 height 8
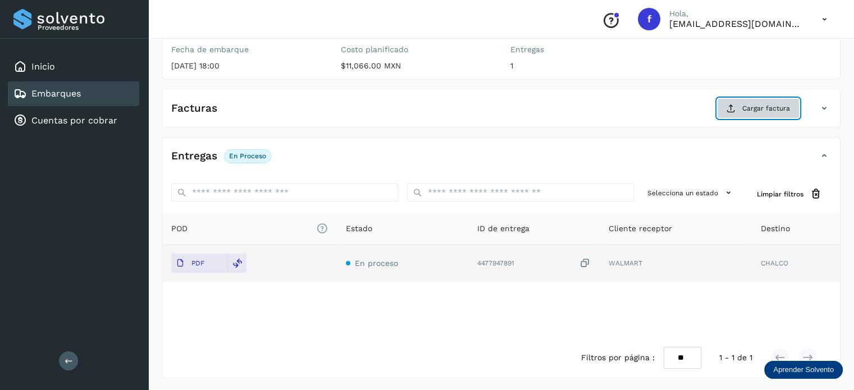
click at [737, 109] on button "Cargar factura" at bounding box center [758, 108] width 82 height 20
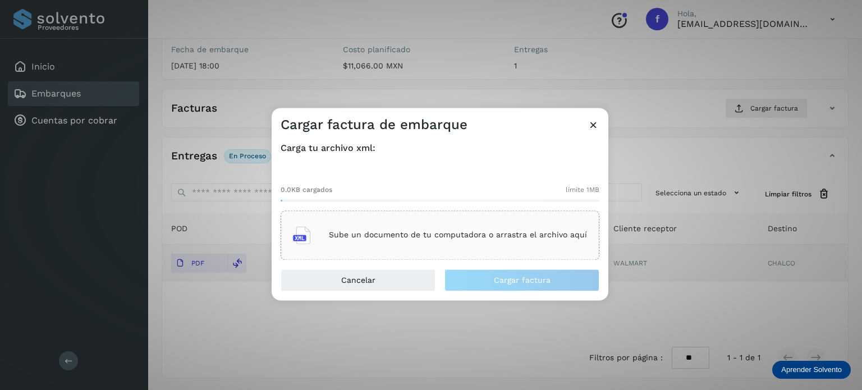
click at [481, 229] on div "Sube un documento de tu computadora o arrastra el archivo aquí" at bounding box center [440, 235] width 294 height 30
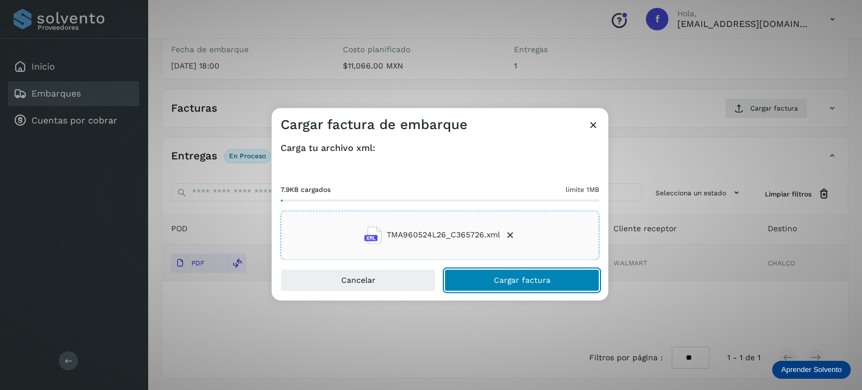
click at [505, 282] on span "Cargar factura" at bounding box center [522, 280] width 57 height 8
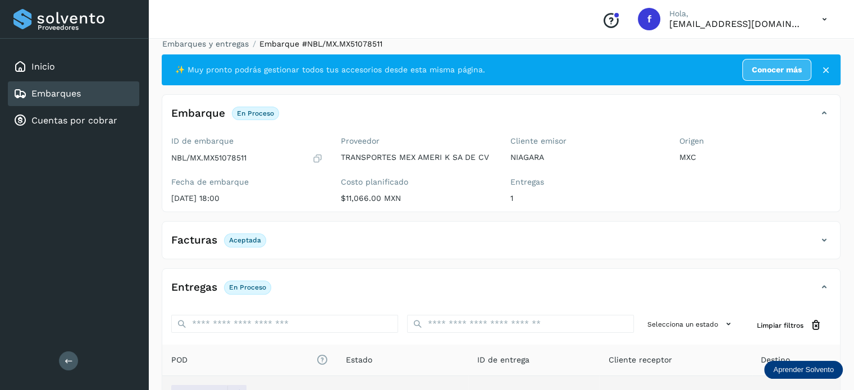
scroll to position [0, 0]
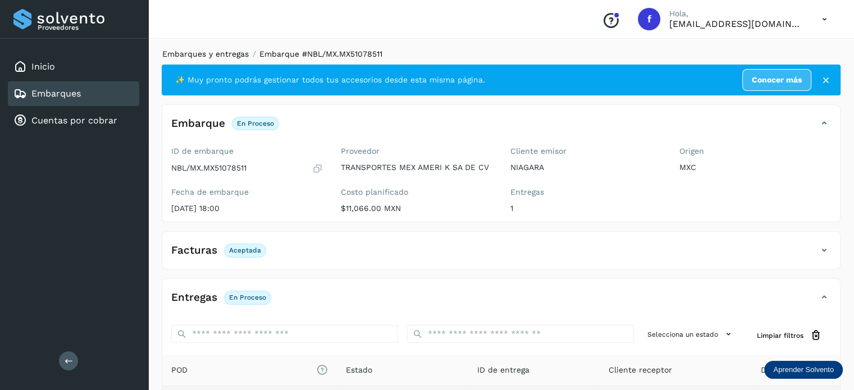
click at [193, 56] on link "Embarques y entregas" at bounding box center [205, 53] width 86 height 9
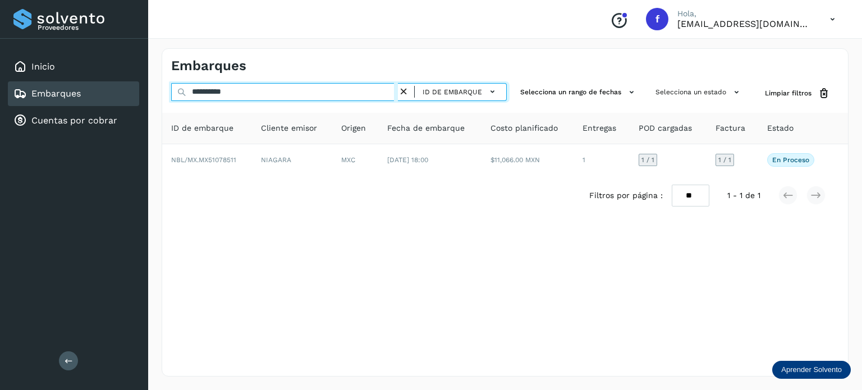
click at [213, 94] on input "**********" at bounding box center [284, 92] width 227 height 18
paste input "text"
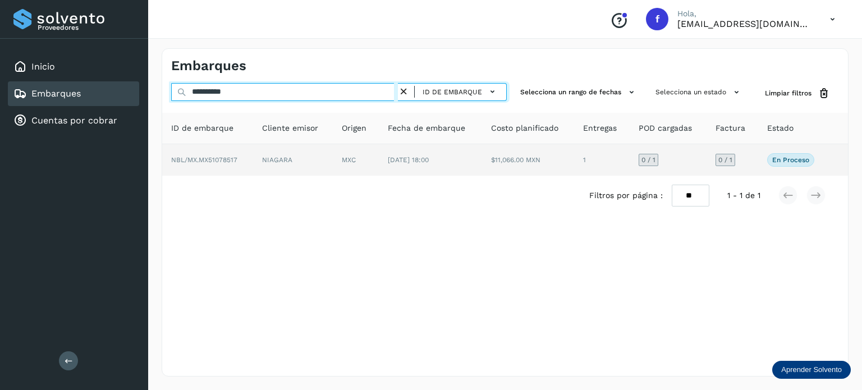
type input "**********"
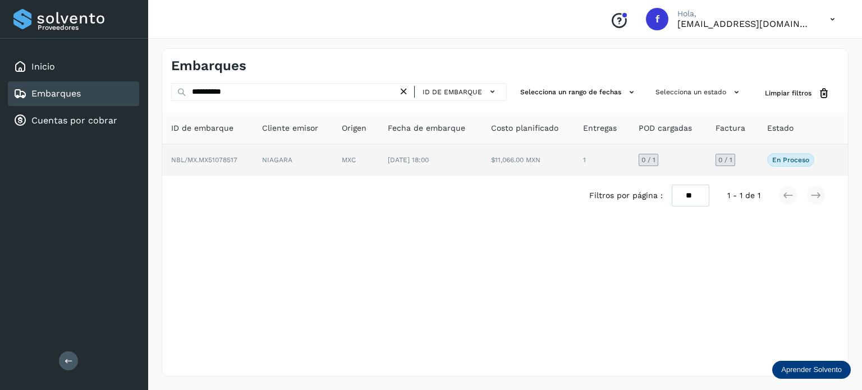
click at [313, 170] on td "NIAGARA" at bounding box center [293, 159] width 80 height 31
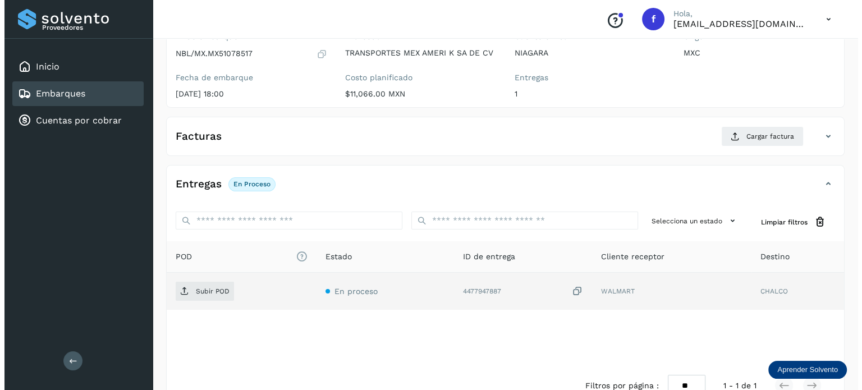
scroll to position [143, 0]
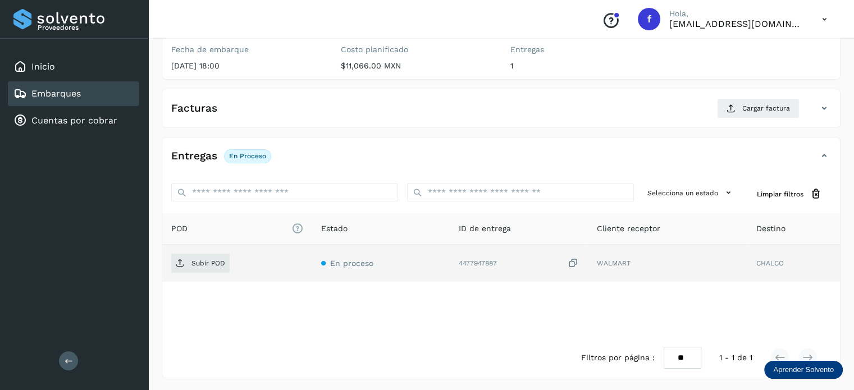
click at [570, 262] on icon at bounding box center [572, 264] width 11 height 12
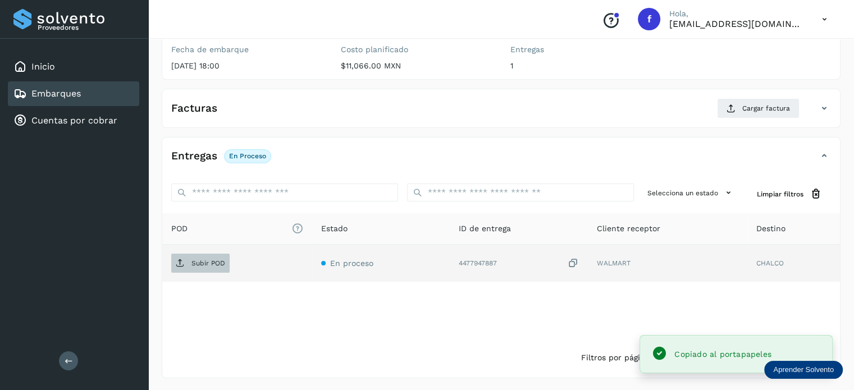
click at [210, 267] on span "Subir POD" at bounding box center [200, 263] width 58 height 18
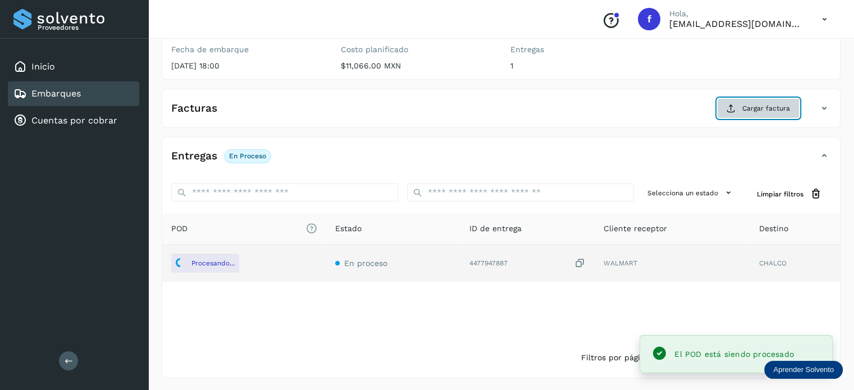
click at [743, 107] on span "Cargar factura" at bounding box center [766, 108] width 48 height 10
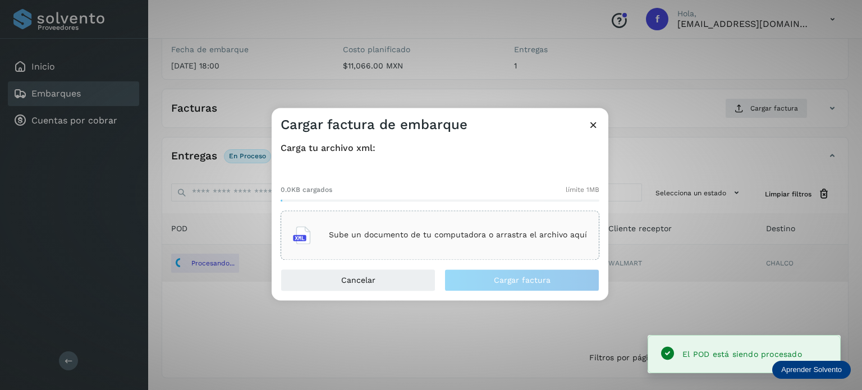
click at [496, 234] on p "Sube un documento de tu computadora o arrastra el archivo aquí" at bounding box center [458, 236] width 258 height 10
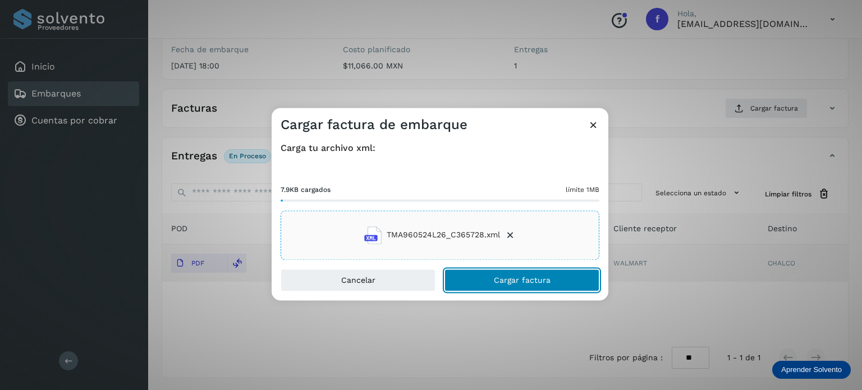
click at [513, 282] on span "Cargar factura" at bounding box center [522, 280] width 57 height 8
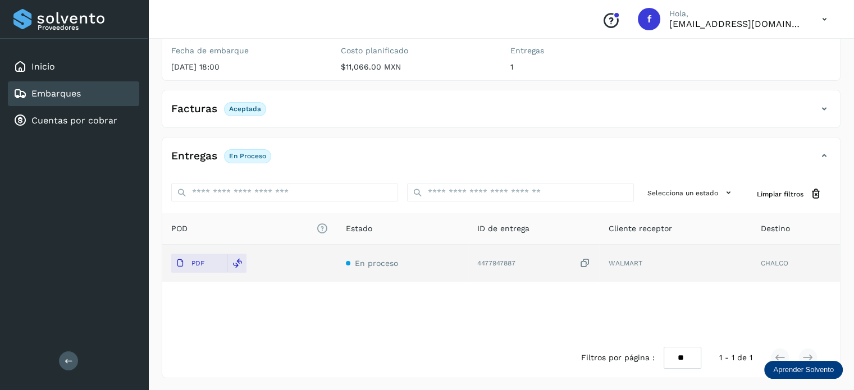
scroll to position [0, 0]
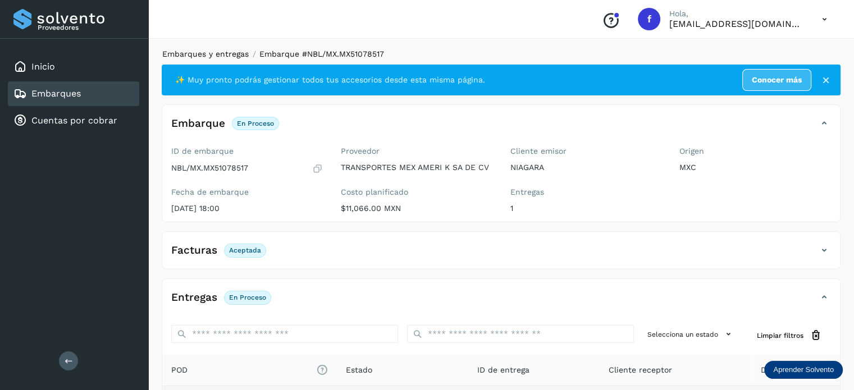
click at [229, 54] on link "Embarques y entregas" at bounding box center [205, 53] width 86 height 9
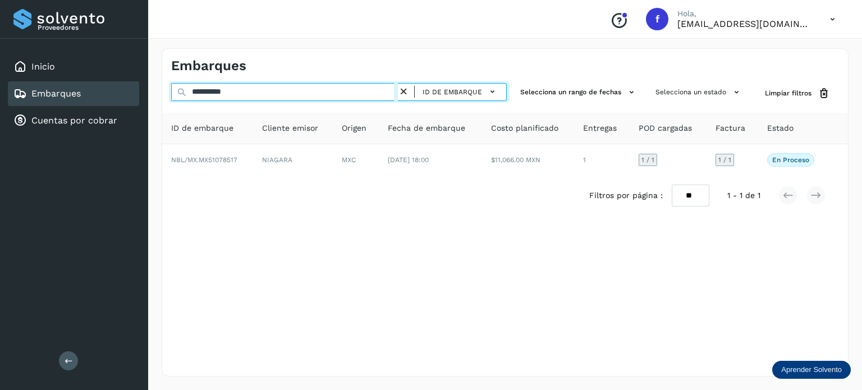
click at [221, 87] on input "**********" at bounding box center [284, 92] width 227 height 18
paste input "text"
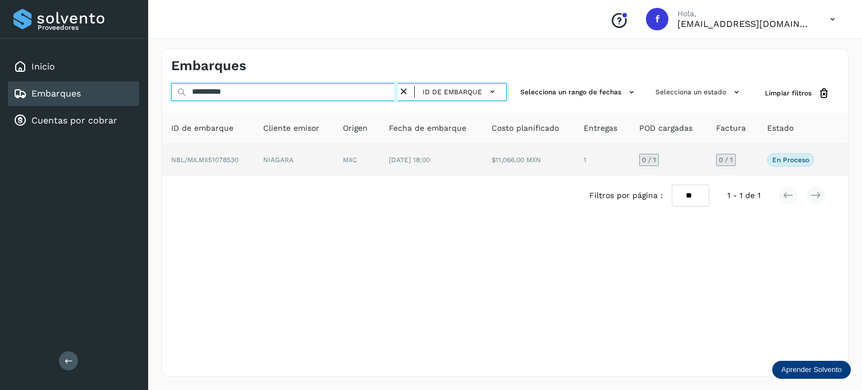
type input "**********"
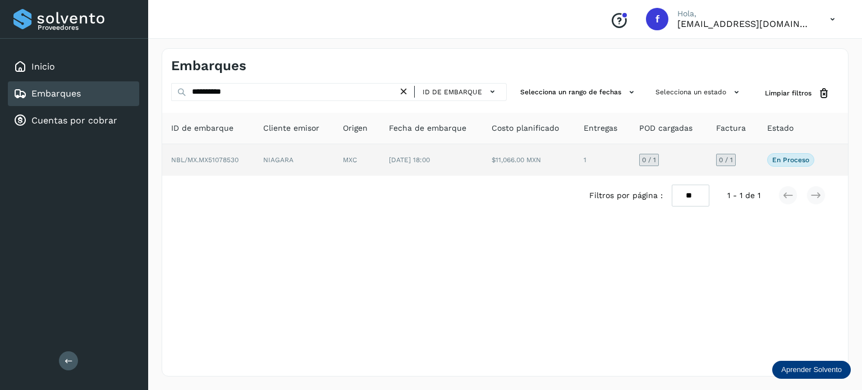
click at [406, 164] on td "[DATE] 18:00" at bounding box center [431, 159] width 103 height 31
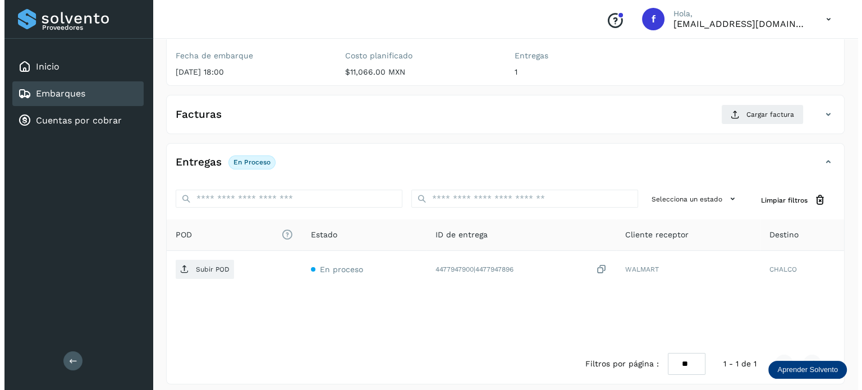
scroll to position [143, 0]
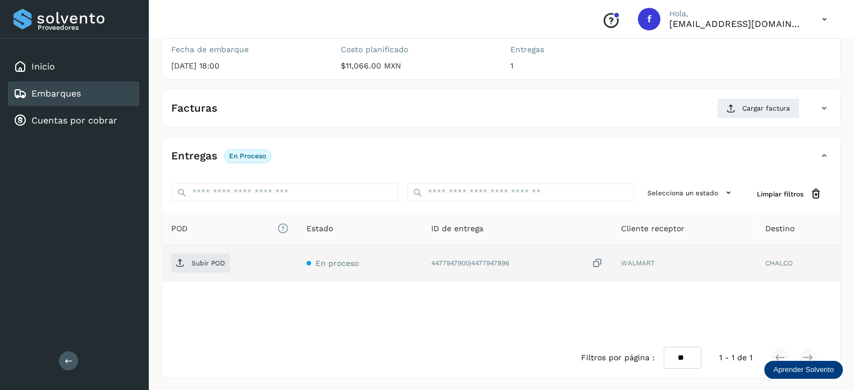
click at [599, 264] on icon at bounding box center [596, 264] width 11 height 12
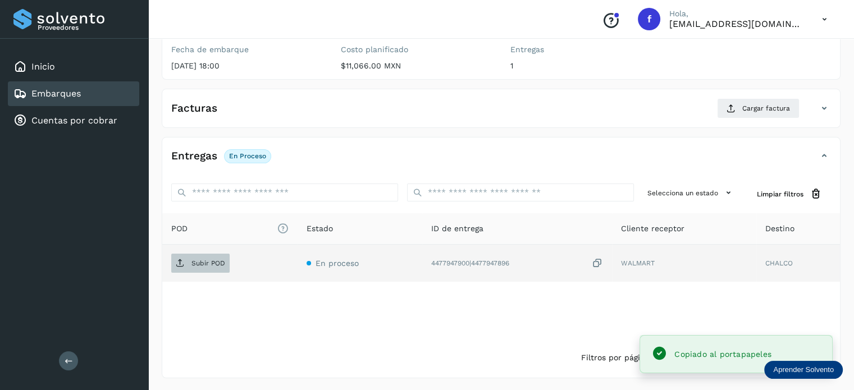
click at [219, 264] on p "Subir POD" at bounding box center [208, 263] width 34 height 8
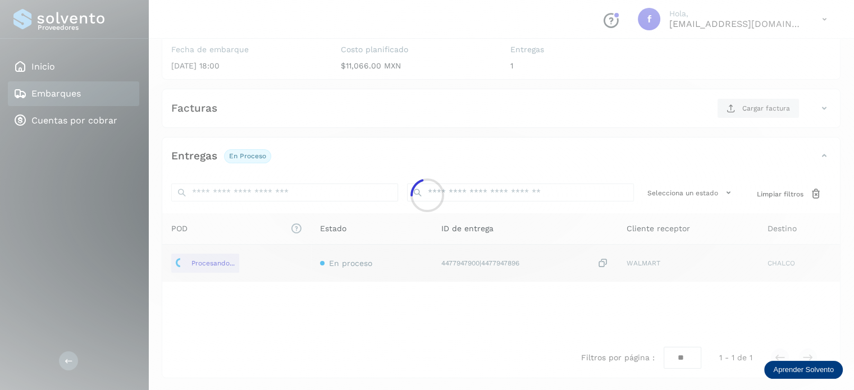
drag, startPoint x: 219, startPoint y: 264, endPoint x: 320, endPoint y: 65, distance: 223.4
click at [320, 65] on div at bounding box center [427, 195] width 854 height 390
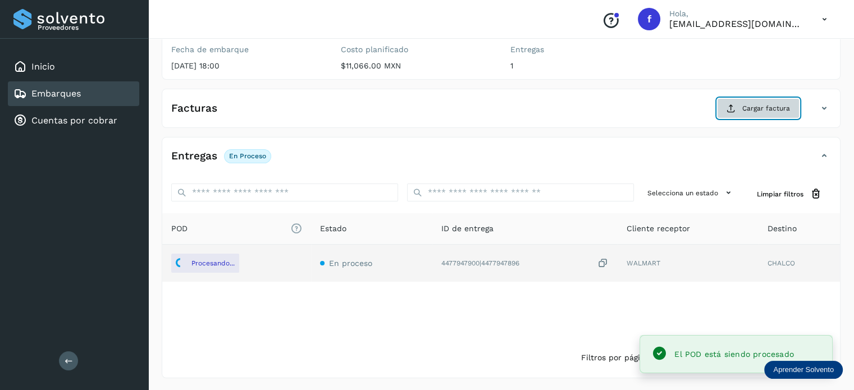
click at [765, 107] on span "Cargar factura" at bounding box center [766, 108] width 48 height 10
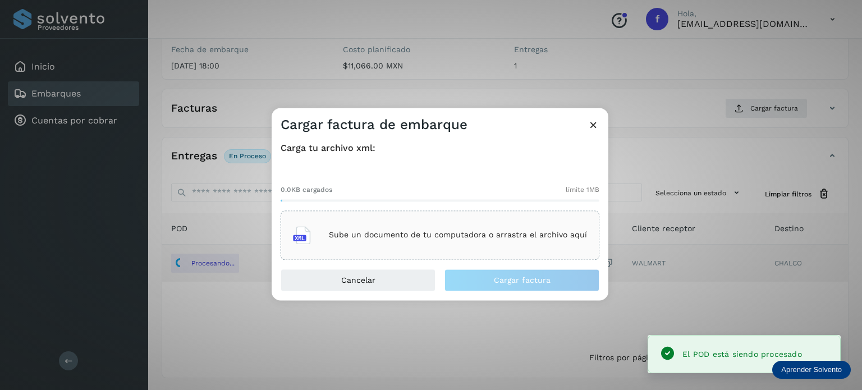
click at [486, 230] on div "Sube un documento de tu computadora o arrastra el archivo aquí" at bounding box center [440, 235] width 294 height 30
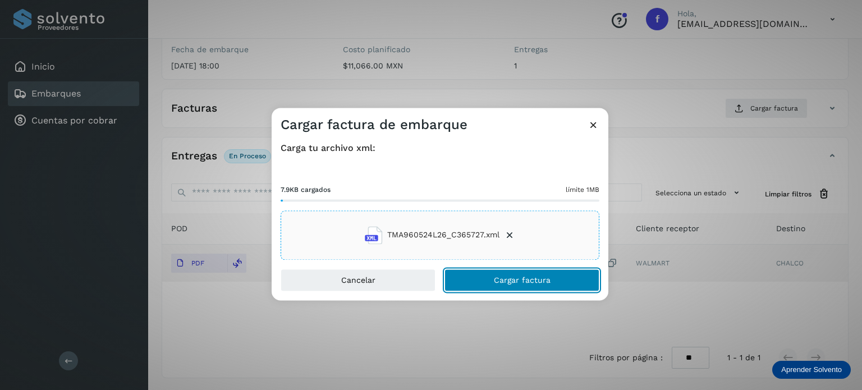
click at [487, 282] on button "Cargar factura" at bounding box center [521, 280] width 155 height 22
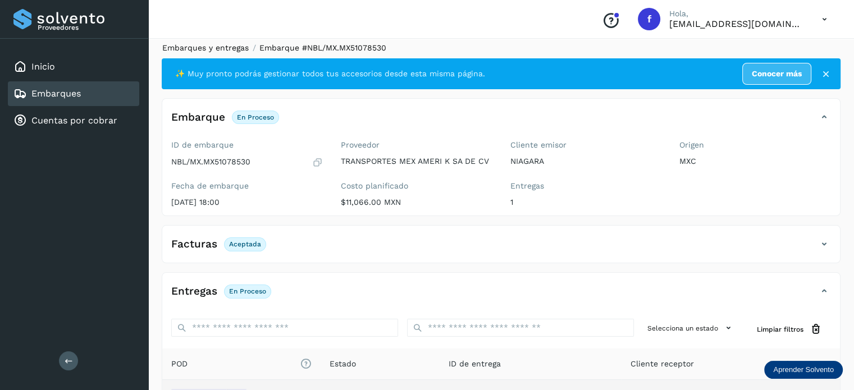
scroll to position [0, 0]
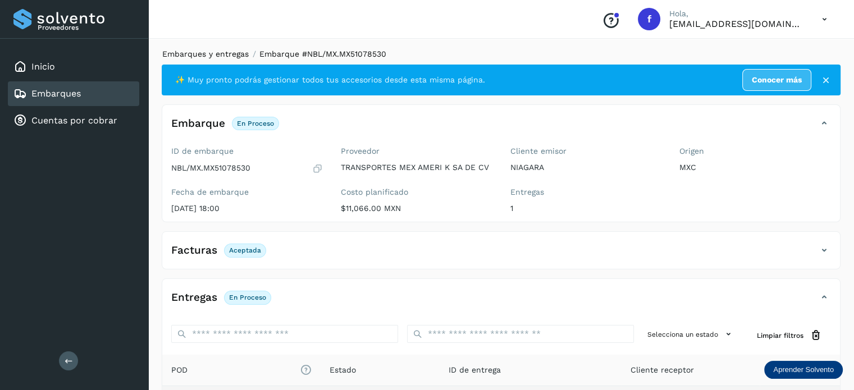
click at [213, 54] on link "Embarques y entregas" at bounding box center [205, 53] width 86 height 9
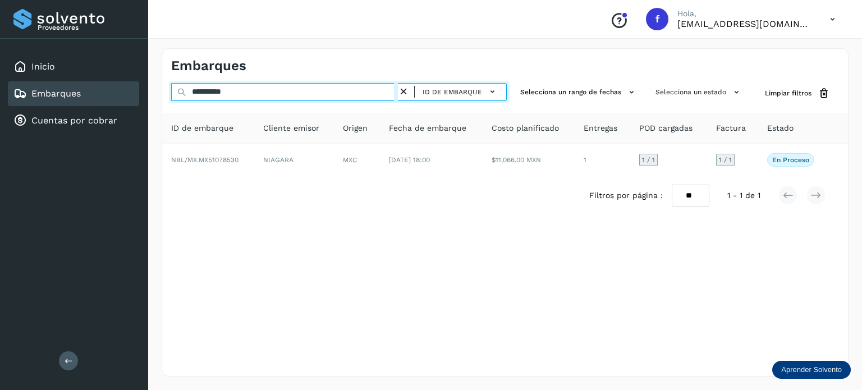
click at [212, 92] on input "**********" at bounding box center [284, 92] width 227 height 18
paste input "text"
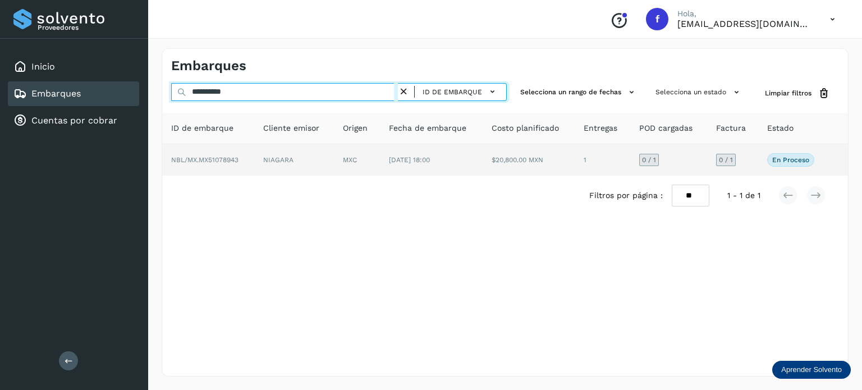
type input "**********"
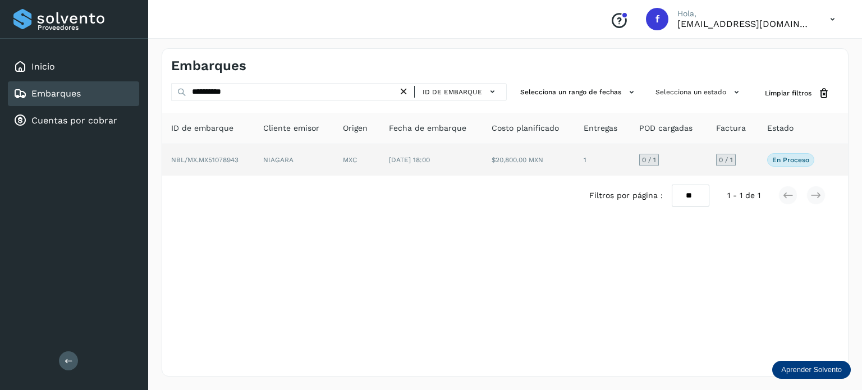
click at [380, 152] on td "MXC" at bounding box center [357, 159] width 46 height 31
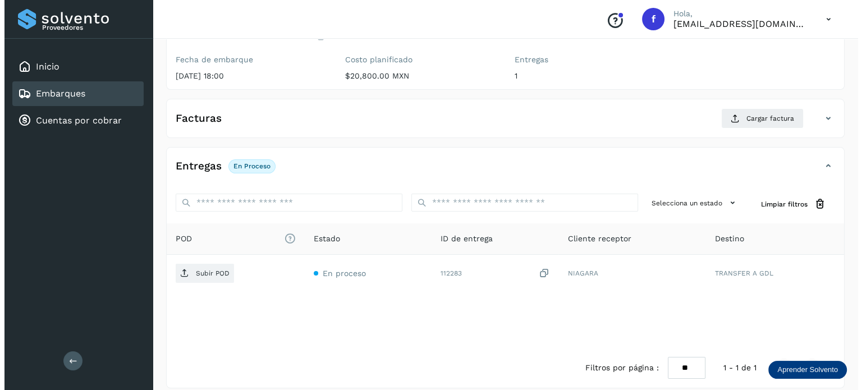
scroll to position [143, 0]
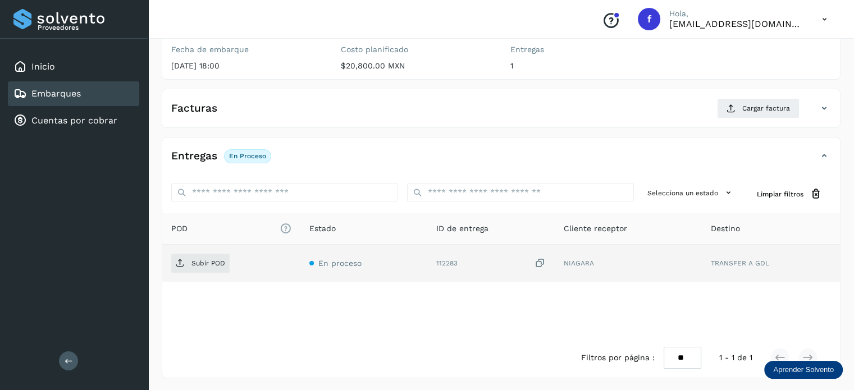
click at [540, 262] on icon at bounding box center [539, 264] width 11 height 12
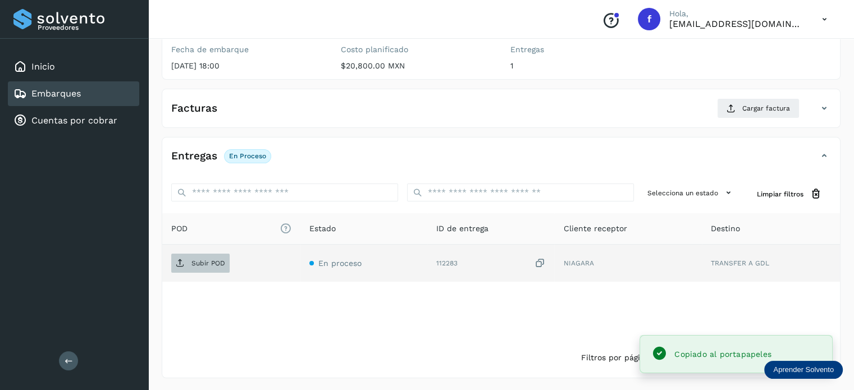
click at [209, 260] on p "Subir POD" at bounding box center [208, 263] width 34 height 8
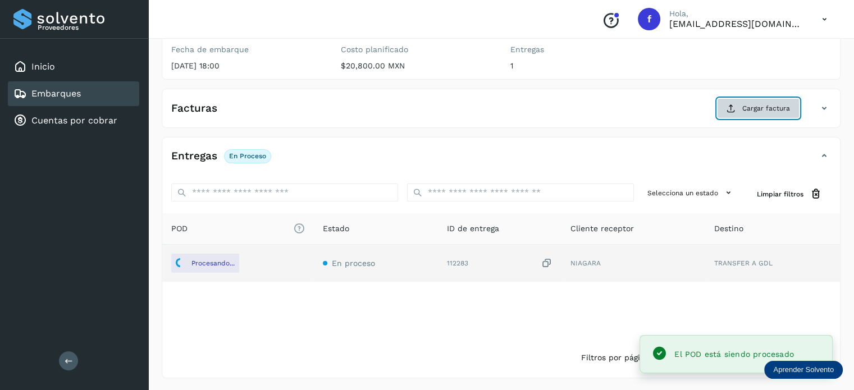
click at [751, 117] on button "Cargar factura" at bounding box center [758, 108] width 82 height 20
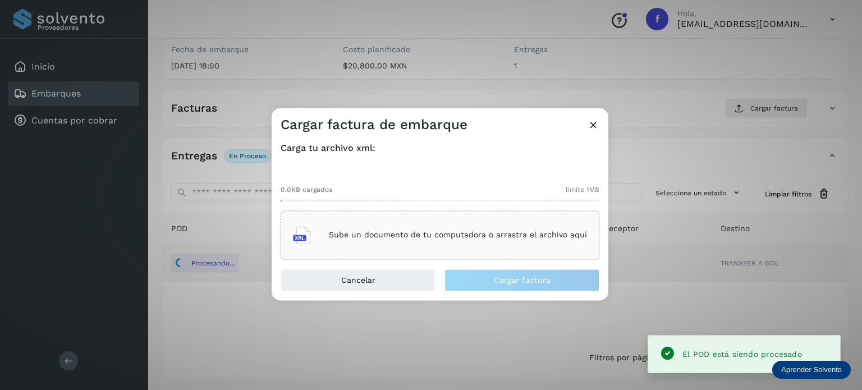
click at [469, 228] on div "Sube un documento de tu computadora o arrastra el archivo aquí" at bounding box center [440, 235] width 294 height 30
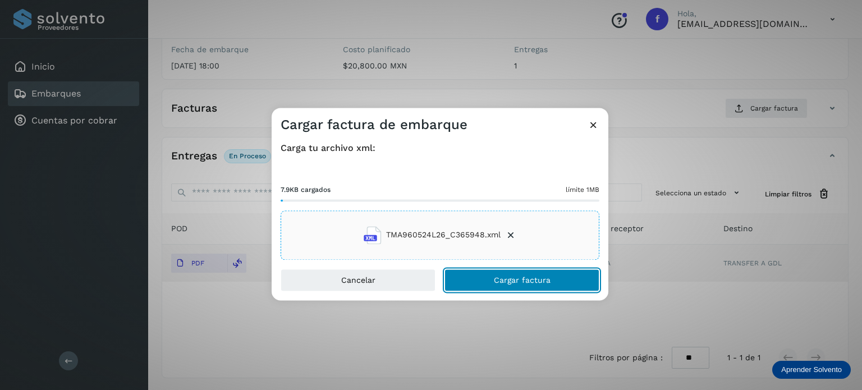
click at [494, 280] on button "Cargar factura" at bounding box center [521, 280] width 155 height 22
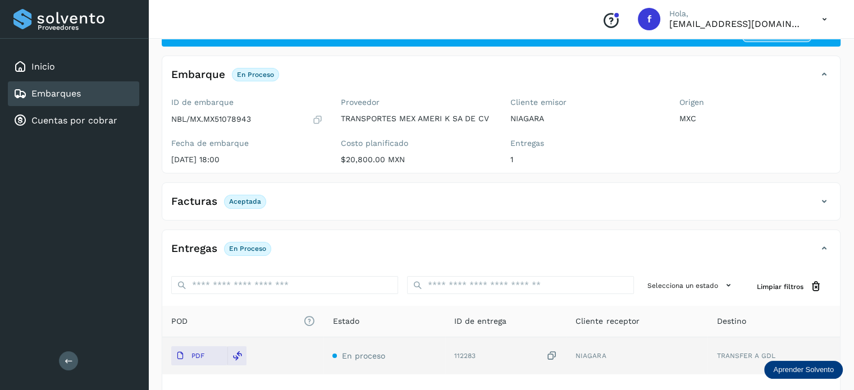
scroll to position [0, 0]
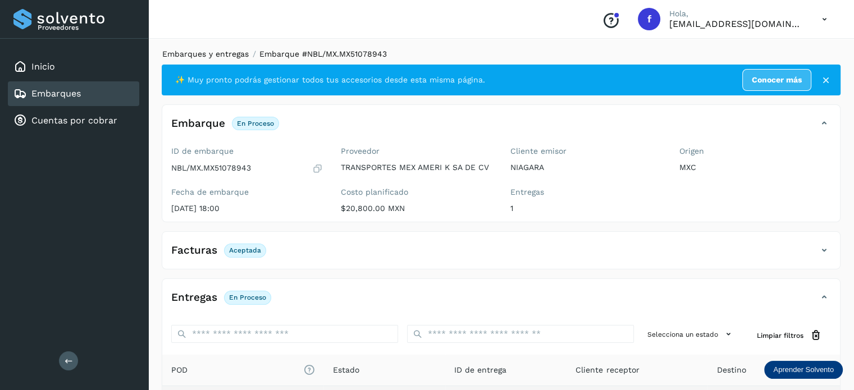
click at [222, 57] on link "Embarques y entregas" at bounding box center [205, 53] width 86 height 9
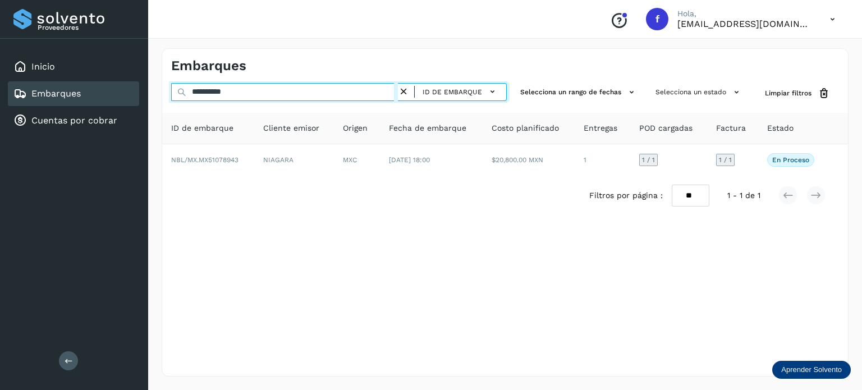
click at [222, 89] on input "**********" at bounding box center [284, 92] width 227 height 18
paste input "text"
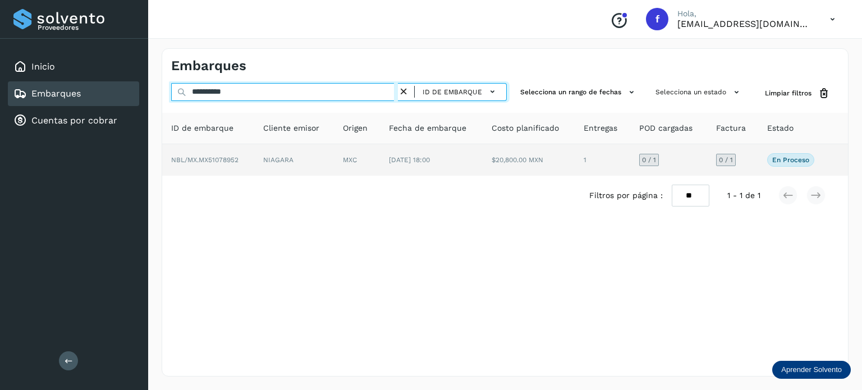
type input "**********"
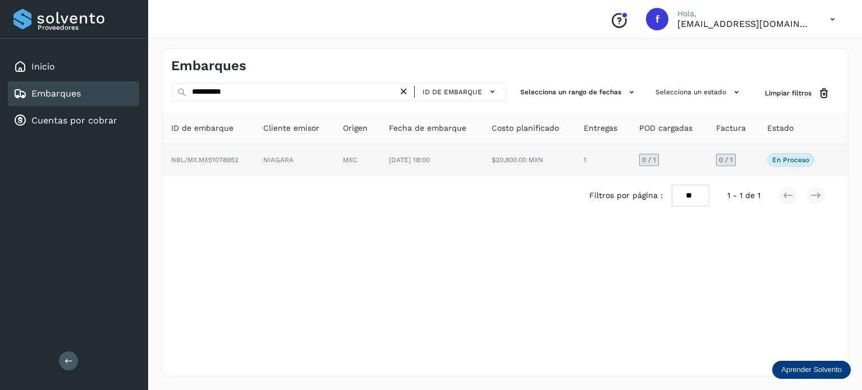
click at [460, 148] on td "[DATE] 18:00" at bounding box center [431, 159] width 103 height 31
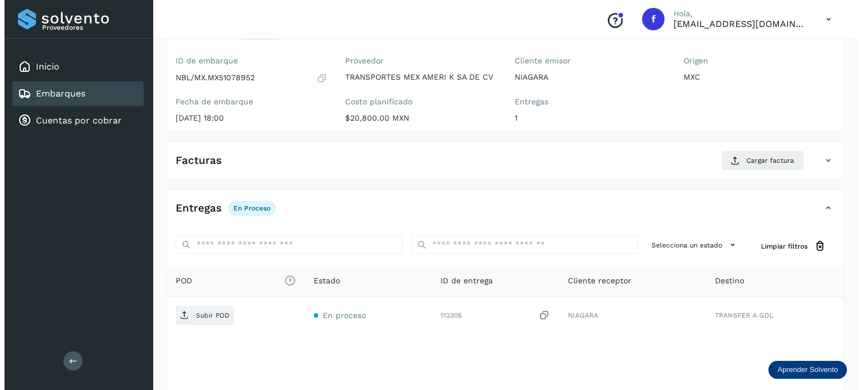
scroll to position [143, 0]
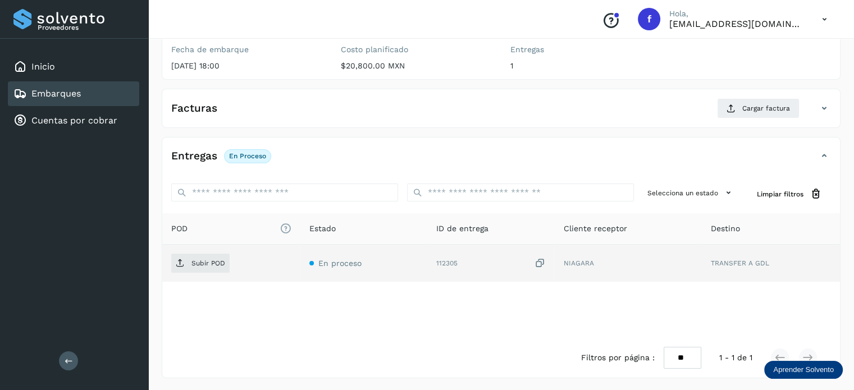
click at [542, 261] on icon at bounding box center [539, 264] width 11 height 12
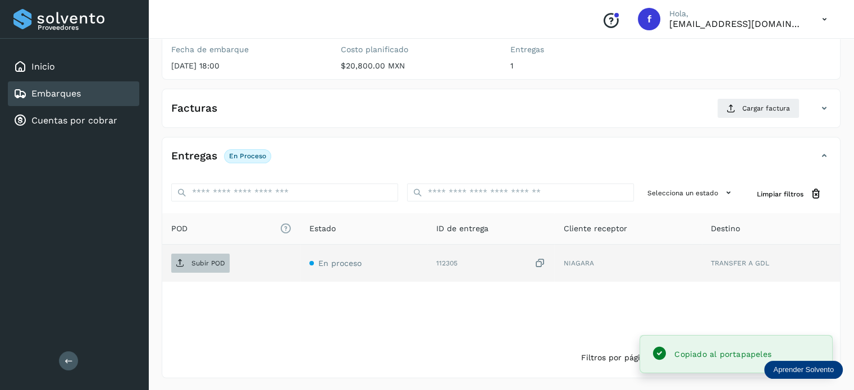
click at [213, 265] on p "Subir POD" at bounding box center [208, 263] width 34 height 8
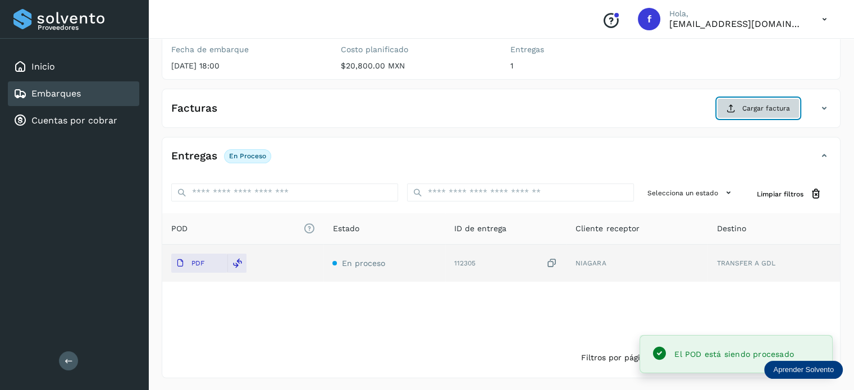
click at [747, 109] on span "Cargar factura" at bounding box center [766, 108] width 48 height 10
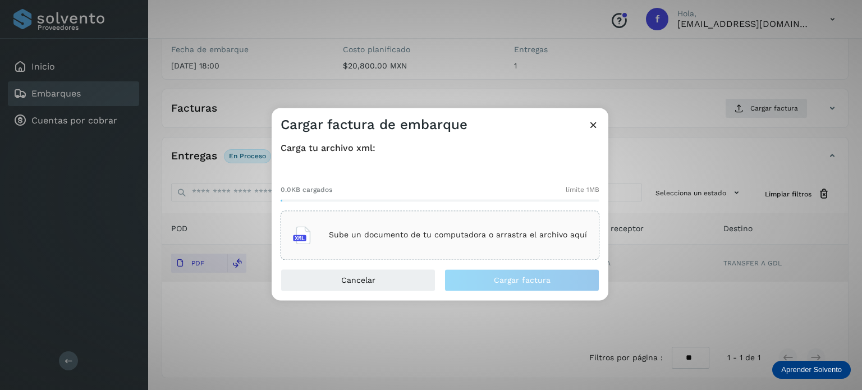
click at [488, 236] on p "Sube un documento de tu computadora o arrastra el archivo aquí" at bounding box center [458, 236] width 258 height 10
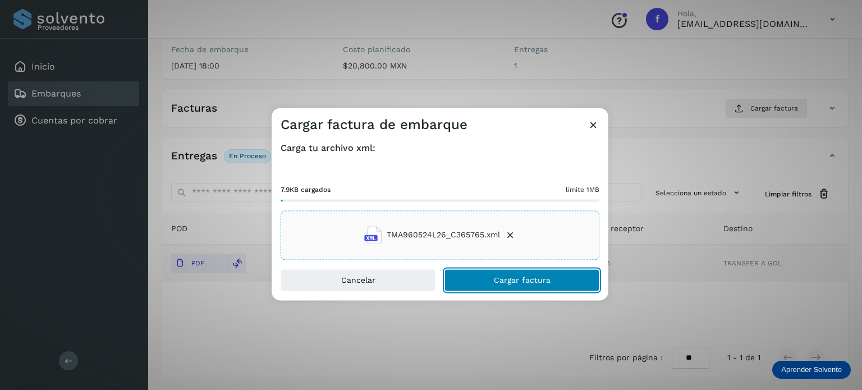
click at [497, 278] on span "Cargar factura" at bounding box center [522, 280] width 57 height 8
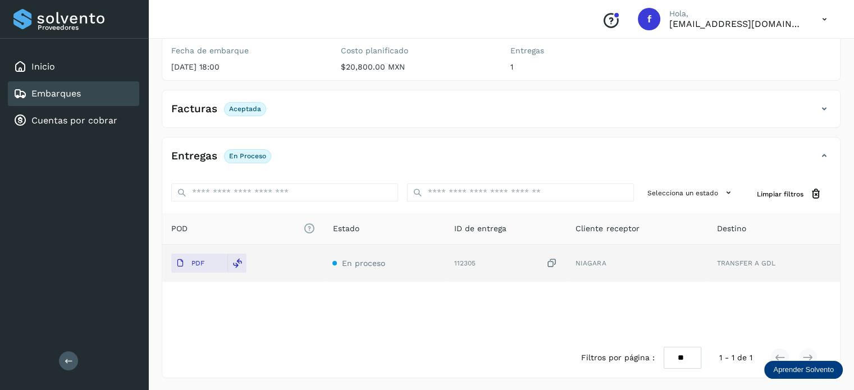
scroll to position [0, 0]
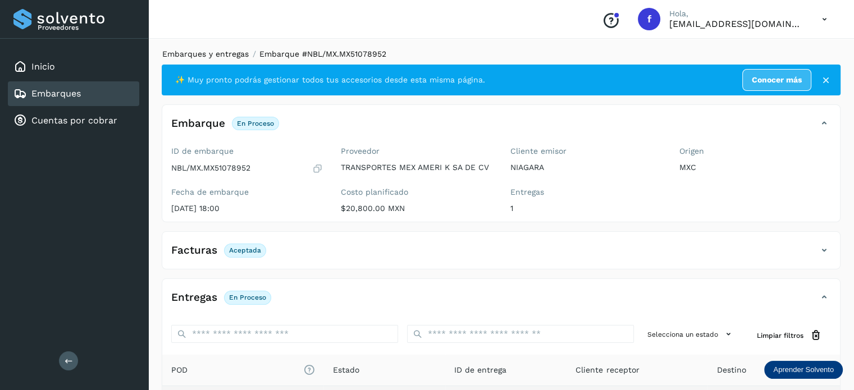
click at [235, 54] on link "Embarques y entregas" at bounding box center [205, 53] width 86 height 9
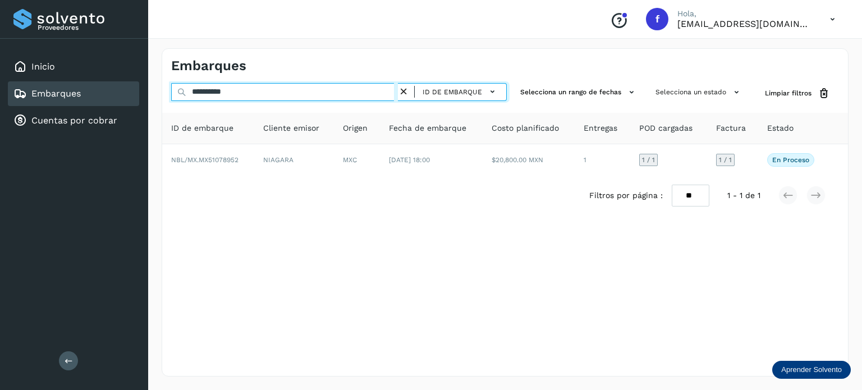
click at [229, 94] on input "**********" at bounding box center [284, 92] width 227 height 18
paste input "text"
type input "**********"
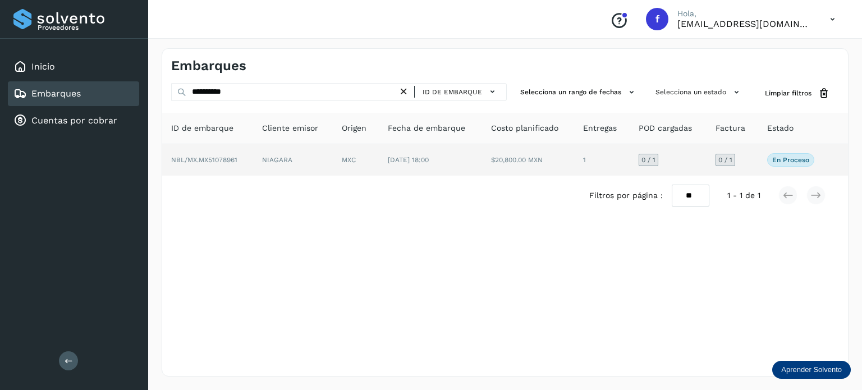
click at [414, 164] on td "[DATE] 18:00" at bounding box center [430, 159] width 103 height 31
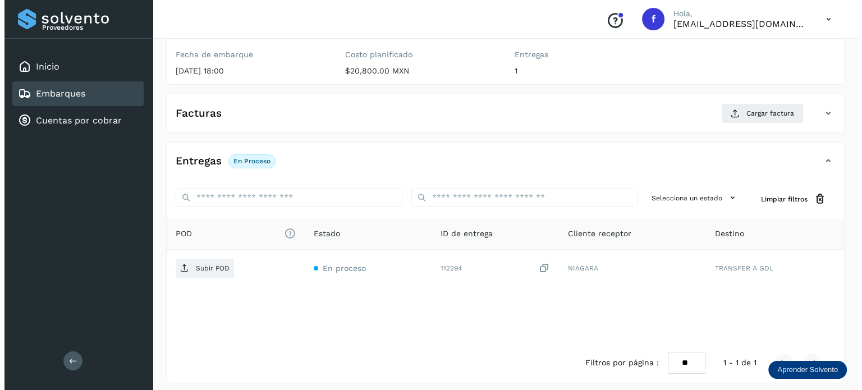
scroll to position [143, 0]
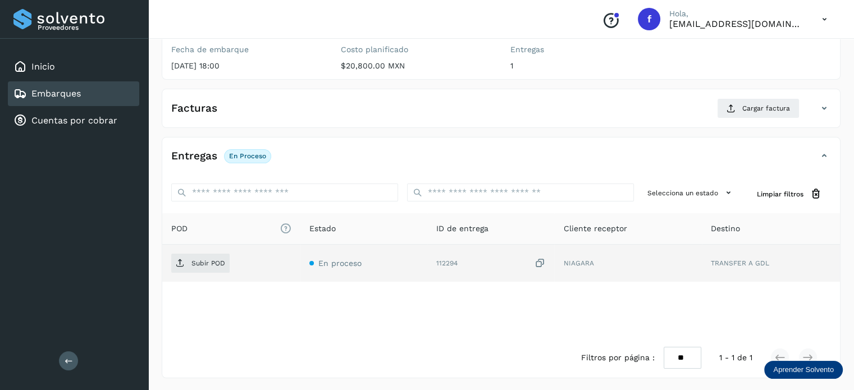
click at [544, 260] on icon at bounding box center [539, 264] width 11 height 12
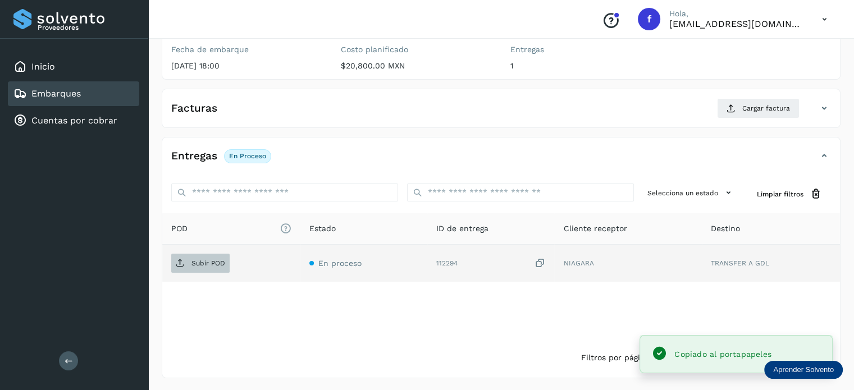
click at [193, 255] on span "Subir POD" at bounding box center [200, 263] width 58 height 18
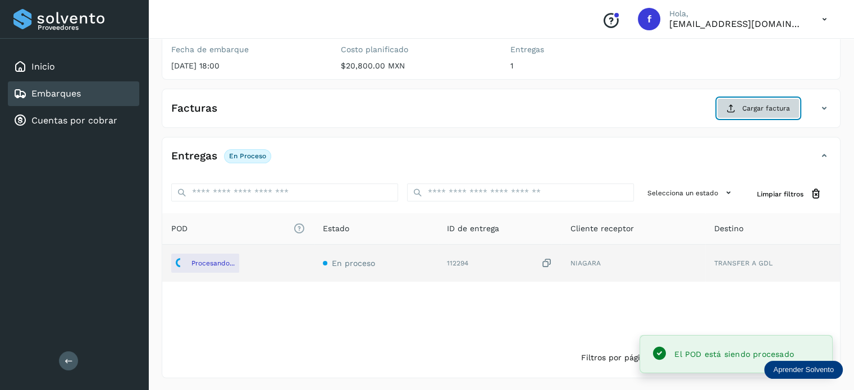
click at [742, 105] on button "Cargar factura" at bounding box center [758, 108] width 82 height 20
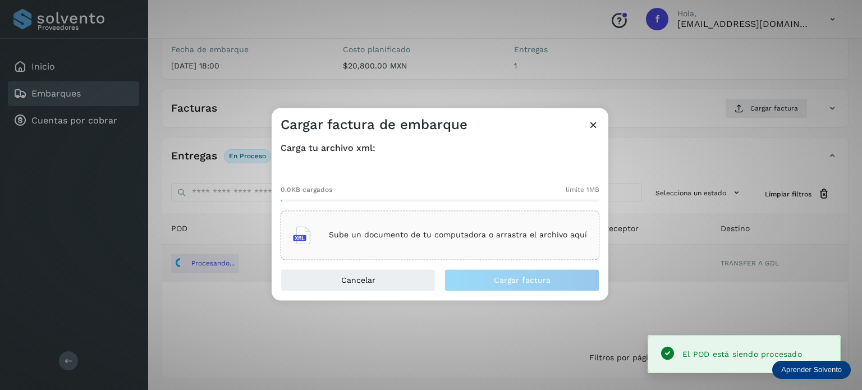
click at [475, 232] on p "Sube un documento de tu computadora o arrastra el archivo aquí" at bounding box center [458, 236] width 258 height 10
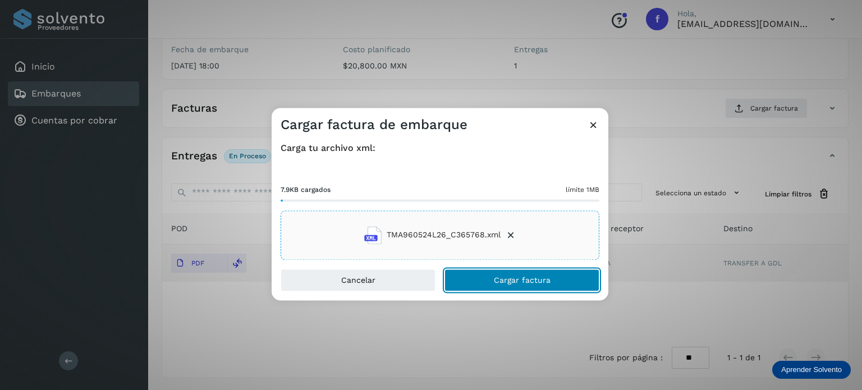
click at [492, 278] on button "Cargar factura" at bounding box center [521, 280] width 155 height 22
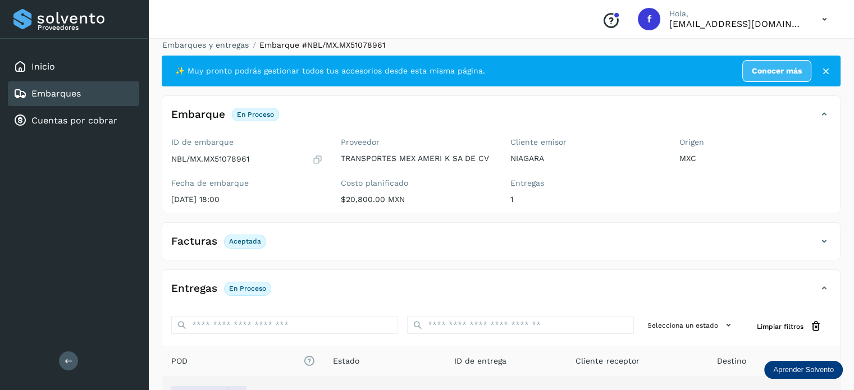
scroll to position [0, 0]
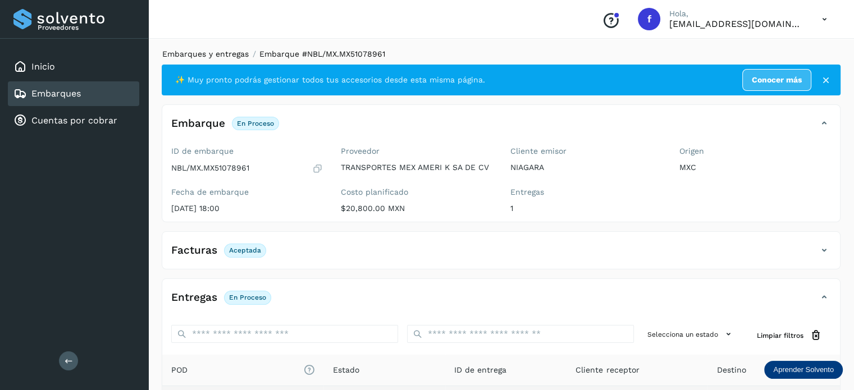
click at [218, 53] on link "Embarques y entregas" at bounding box center [205, 53] width 86 height 9
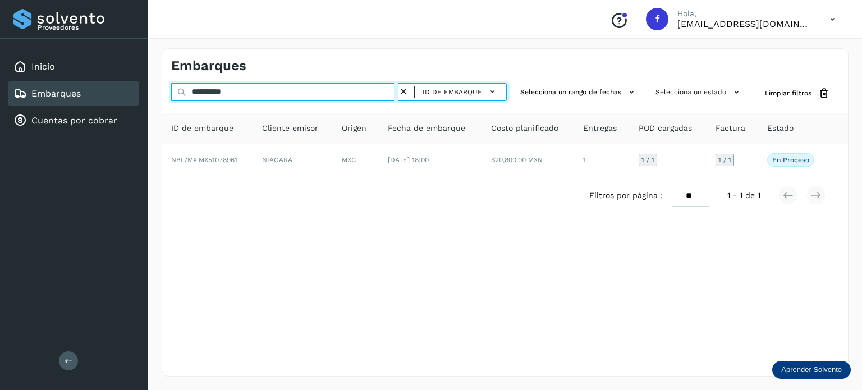
click at [224, 89] on input "**********" at bounding box center [284, 92] width 227 height 18
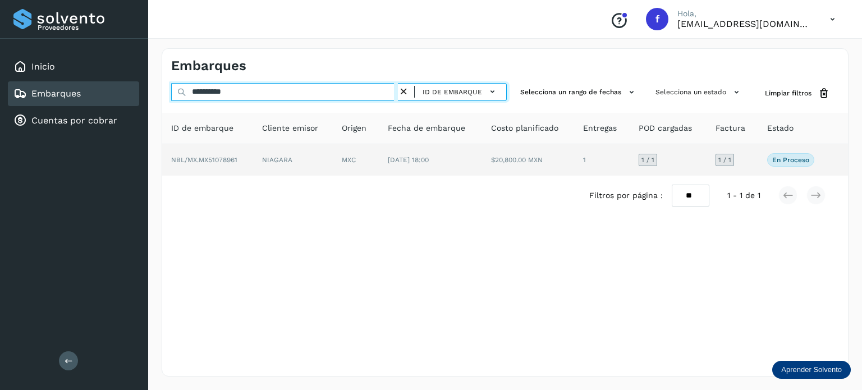
paste input "text"
type input "**********"
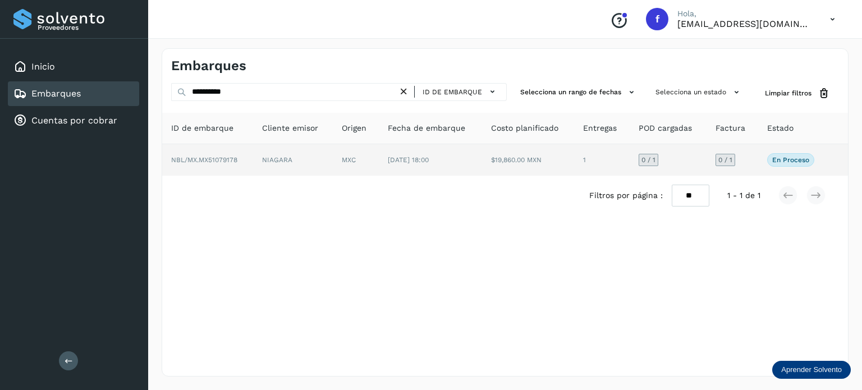
click at [507, 166] on td "$19,860.00 MXN" at bounding box center [528, 159] width 92 height 31
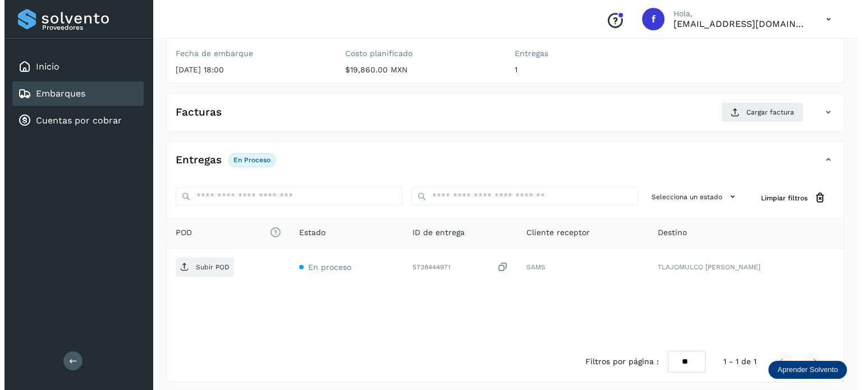
scroll to position [143, 0]
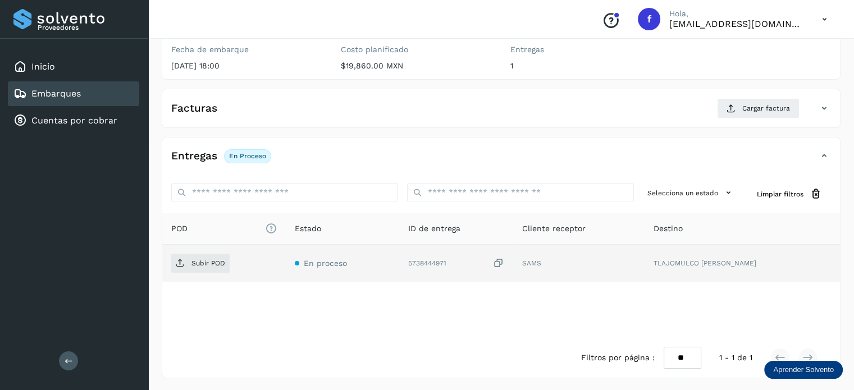
click at [504, 263] on icon at bounding box center [498, 264] width 11 height 12
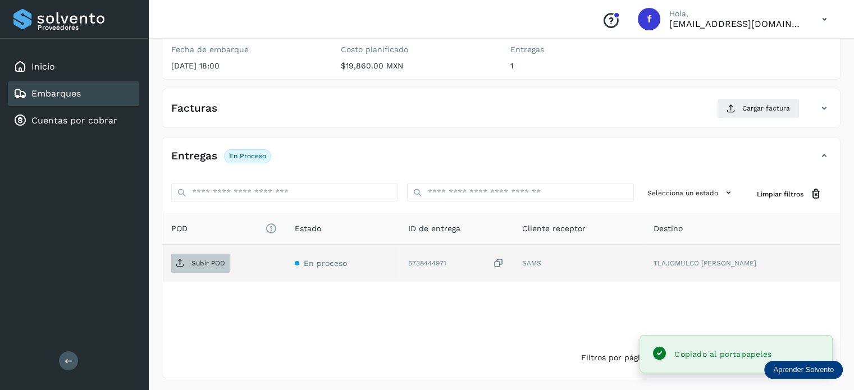
click at [203, 261] on p "Subir POD" at bounding box center [208, 263] width 34 height 8
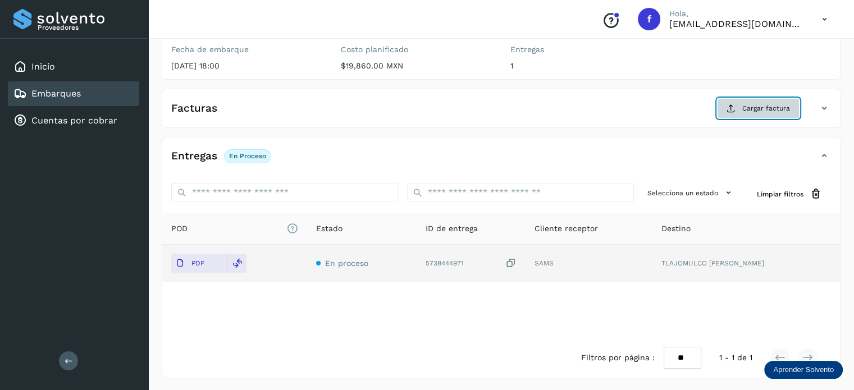
click at [750, 103] on span "Cargar factura" at bounding box center [766, 108] width 48 height 10
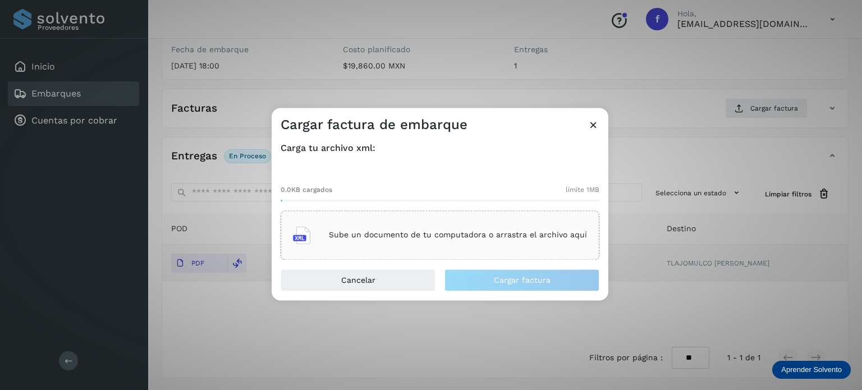
click at [410, 251] on div "Sube un documento de tu computadora o arrastra el archivo aquí" at bounding box center [440, 234] width 319 height 49
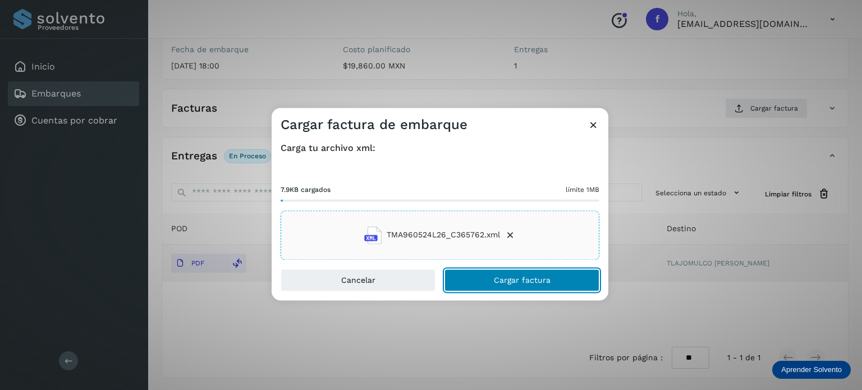
click at [492, 280] on button "Cargar factura" at bounding box center [521, 280] width 155 height 22
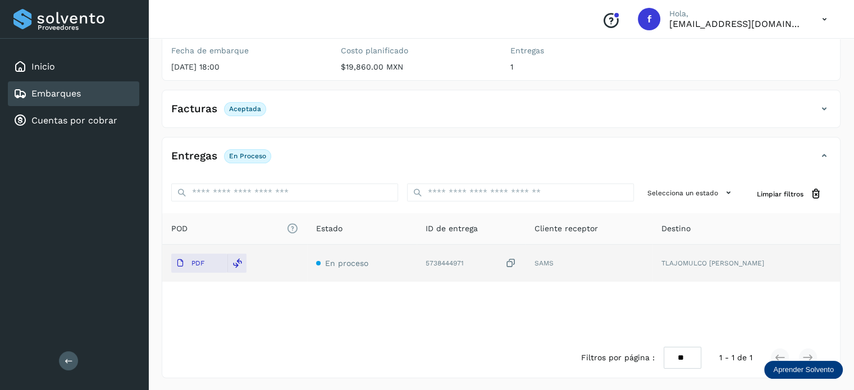
scroll to position [0, 0]
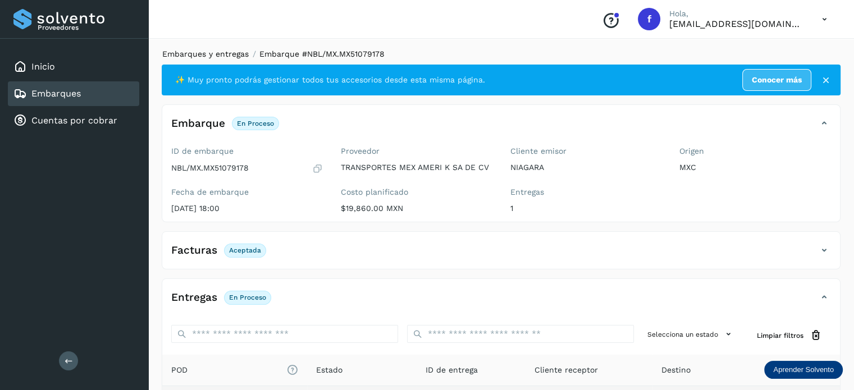
click at [224, 54] on link "Embarques y entregas" at bounding box center [205, 53] width 86 height 9
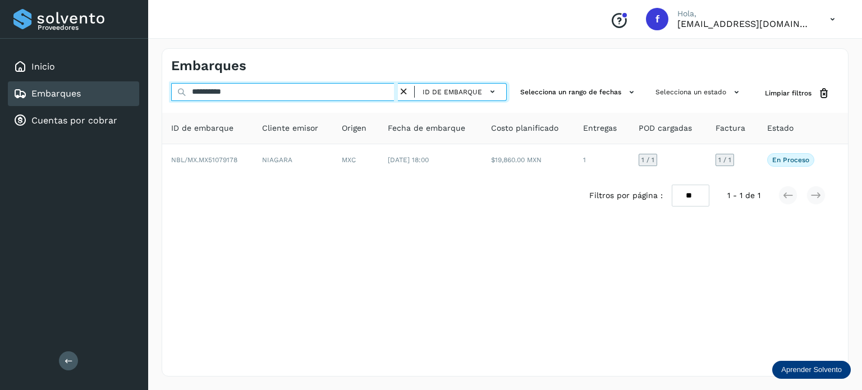
click at [227, 93] on input "**********" at bounding box center [284, 92] width 227 height 18
paste input "text"
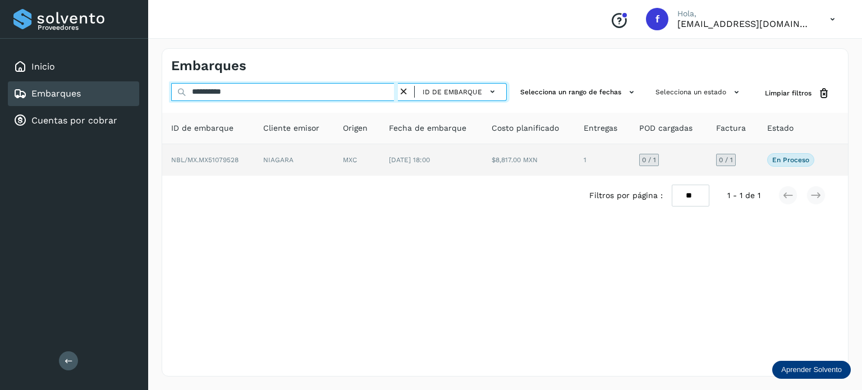
type input "**********"
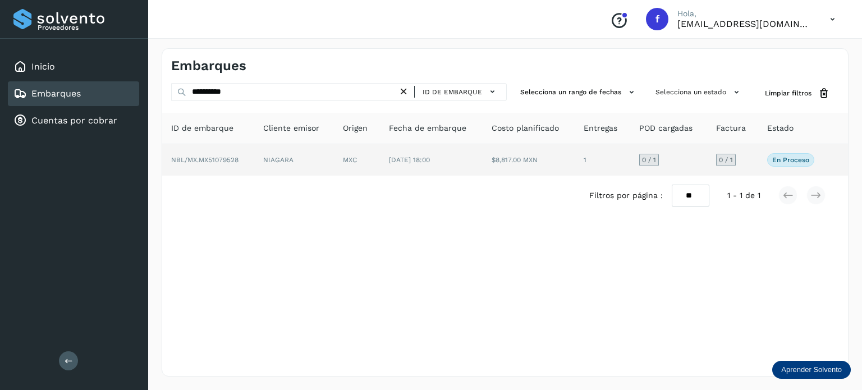
click at [420, 150] on td "[DATE] 18:00" at bounding box center [431, 159] width 103 height 31
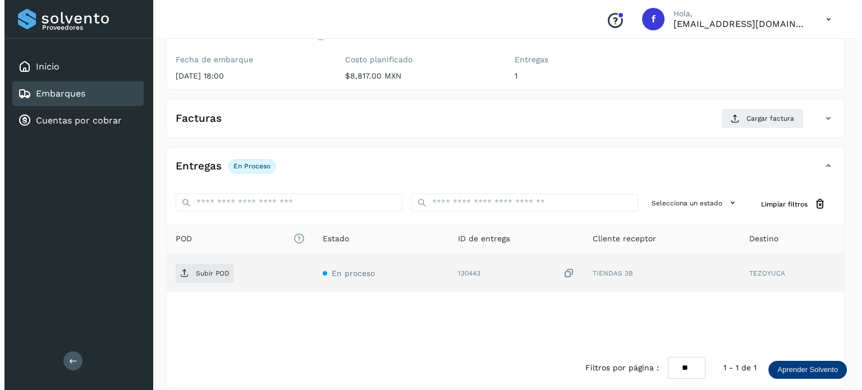
scroll to position [143, 0]
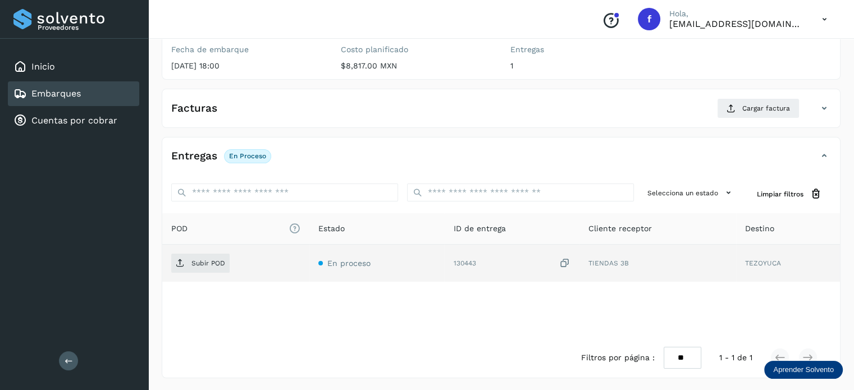
click at [566, 264] on icon at bounding box center [564, 264] width 11 height 12
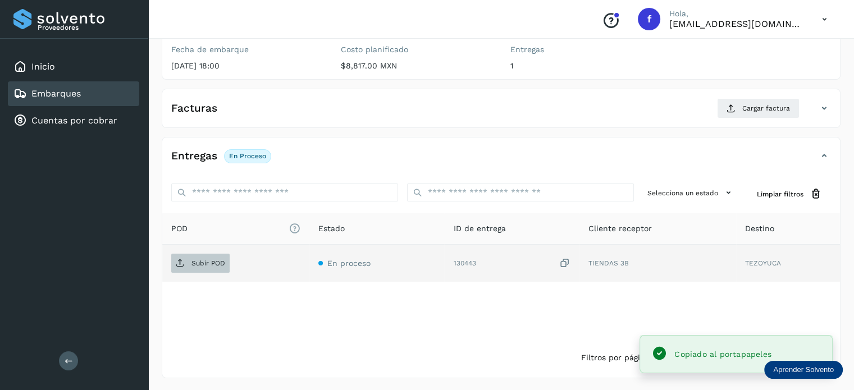
click at [198, 270] on span "Subir POD" at bounding box center [200, 263] width 58 height 18
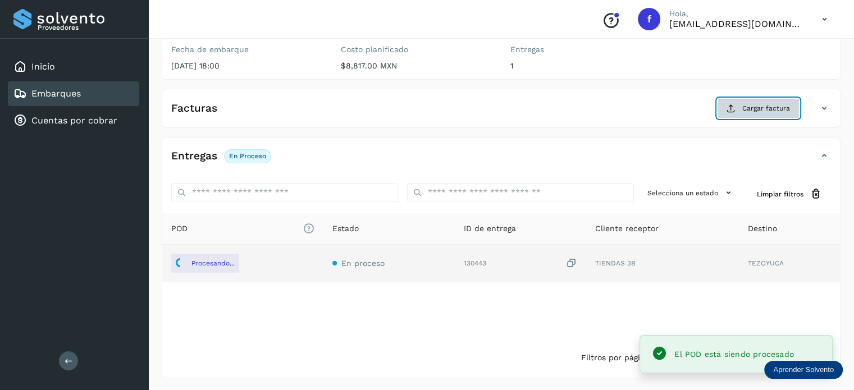
click at [731, 103] on button "Cargar factura" at bounding box center [758, 108] width 82 height 20
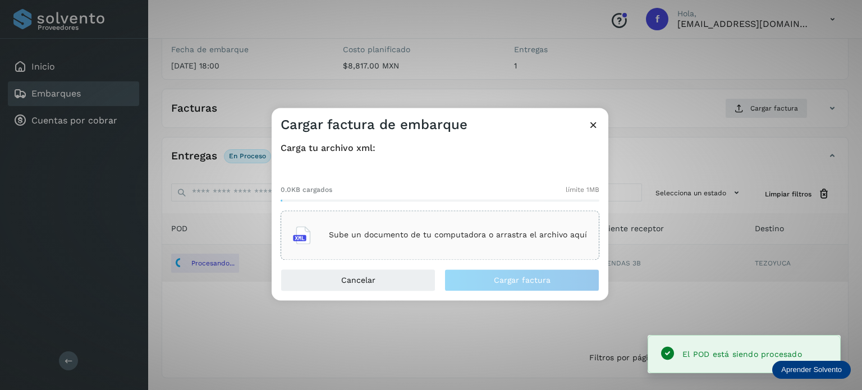
click at [515, 235] on p "Sube un documento de tu computadora o arrastra el archivo aquí" at bounding box center [458, 236] width 258 height 10
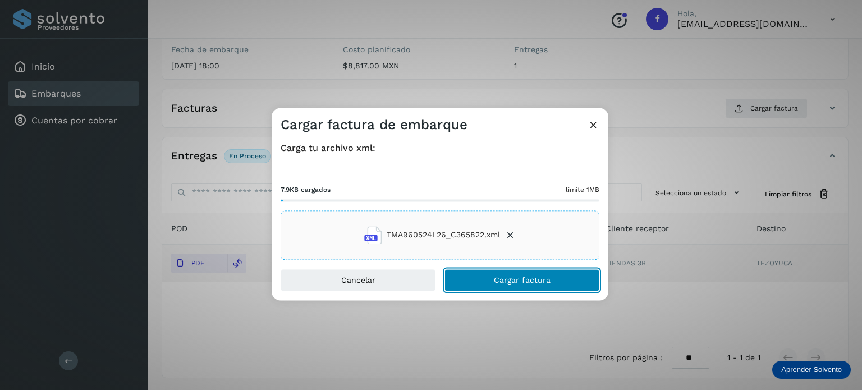
click at [512, 285] on button "Cargar factura" at bounding box center [521, 280] width 155 height 22
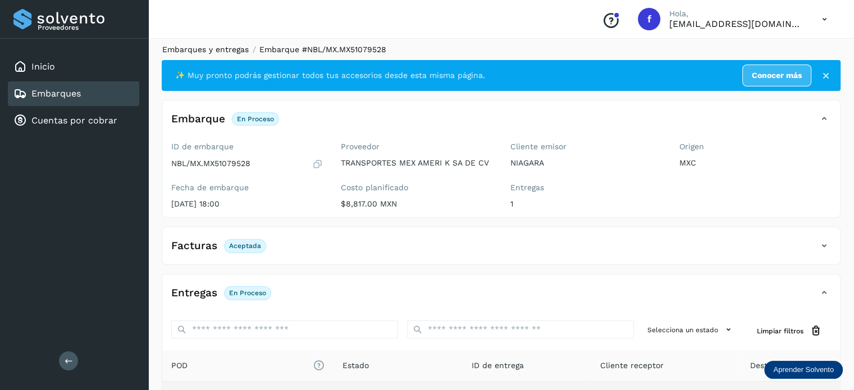
scroll to position [0, 0]
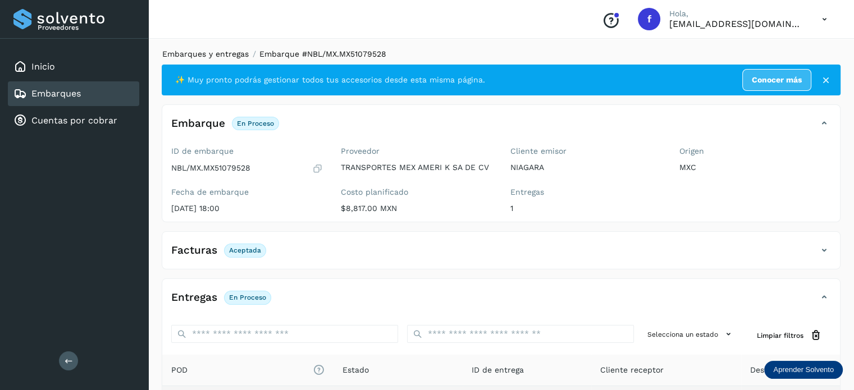
click at [219, 51] on link "Embarques y entregas" at bounding box center [205, 53] width 86 height 9
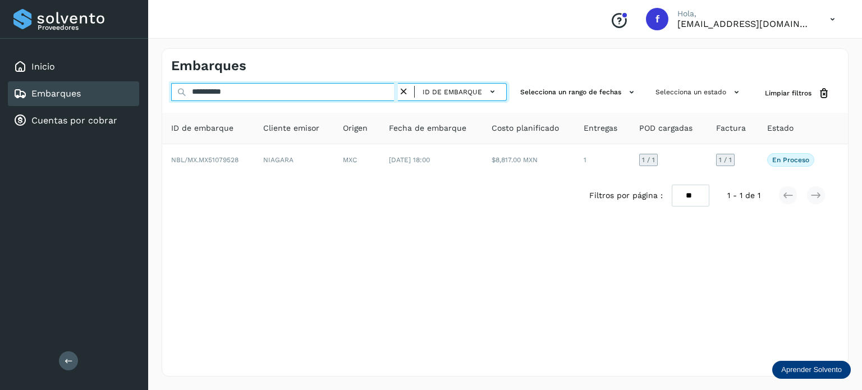
click at [219, 88] on input "**********" at bounding box center [284, 92] width 227 height 18
paste input "text"
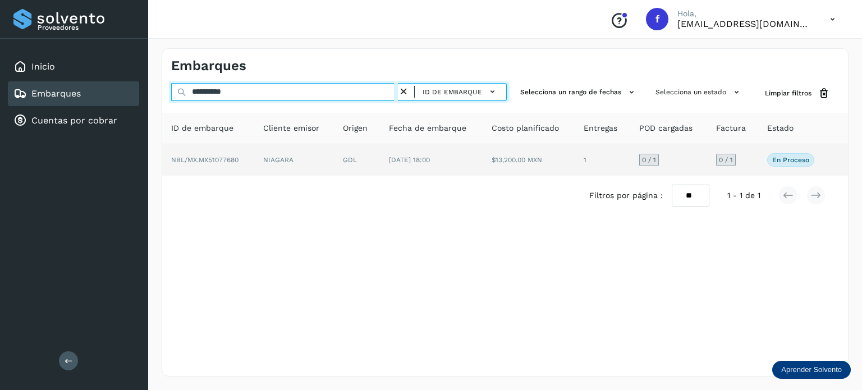
type input "**********"
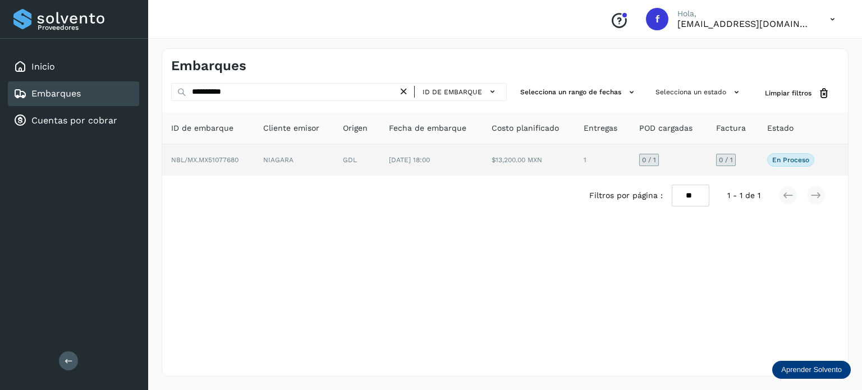
click at [453, 154] on td "[DATE] 18:00" at bounding box center [431, 159] width 103 height 31
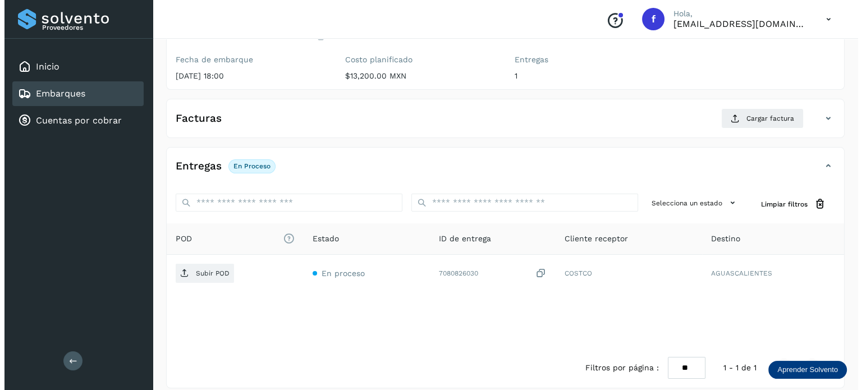
scroll to position [143, 0]
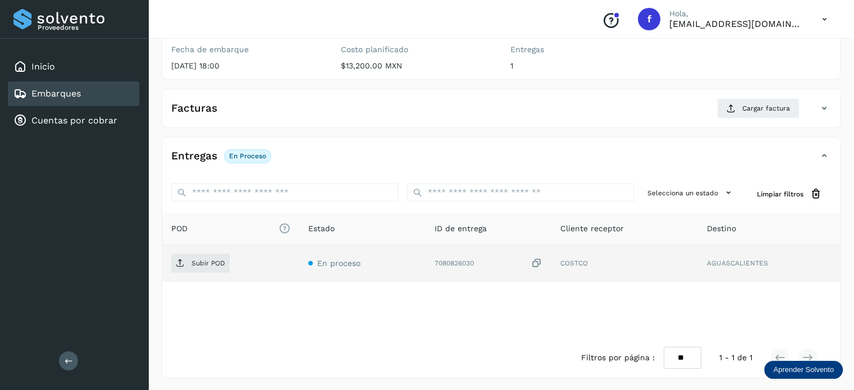
click at [539, 260] on icon at bounding box center [536, 264] width 11 height 12
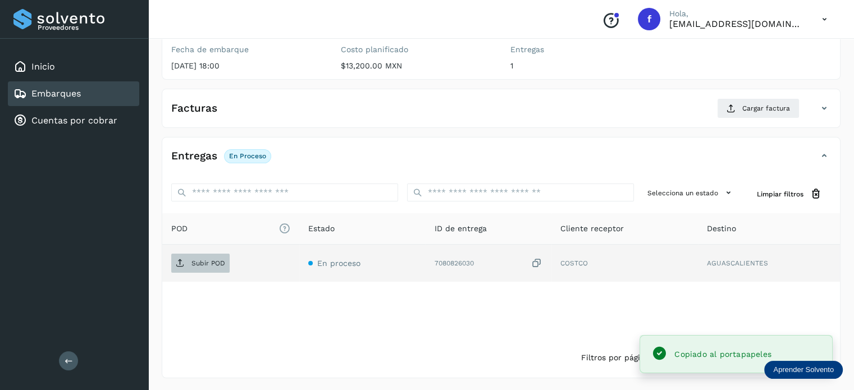
click at [198, 265] on p "Subir POD" at bounding box center [208, 263] width 34 height 8
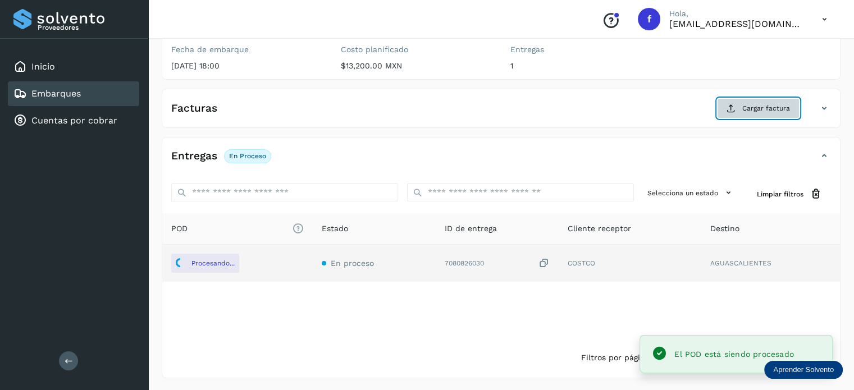
click at [743, 109] on span "Cargar factura" at bounding box center [766, 108] width 48 height 10
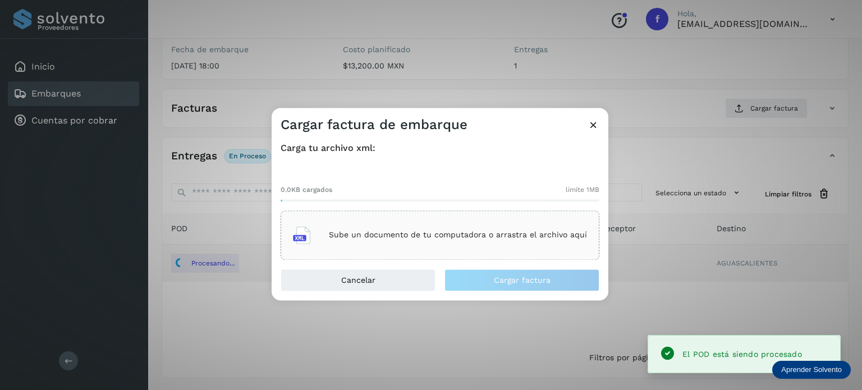
click at [440, 245] on div "Sube un documento de tu computadora o arrastra el archivo aquí" at bounding box center [440, 235] width 294 height 30
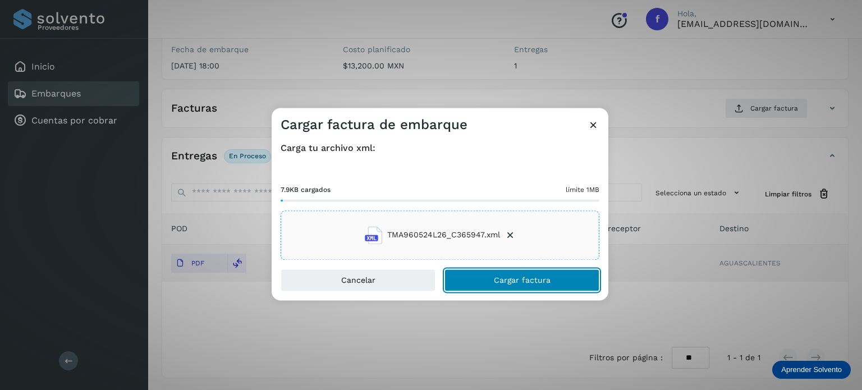
drag, startPoint x: 531, startPoint y: 281, endPoint x: 527, endPoint y: 230, distance: 50.7
click at [531, 281] on span "Cargar factura" at bounding box center [522, 280] width 57 height 8
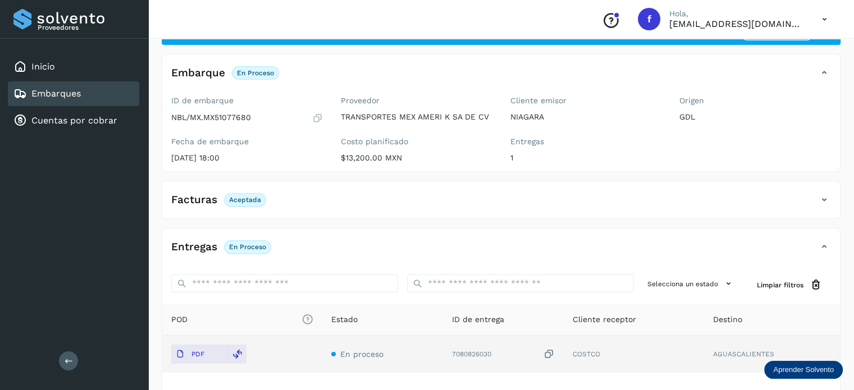
scroll to position [0, 0]
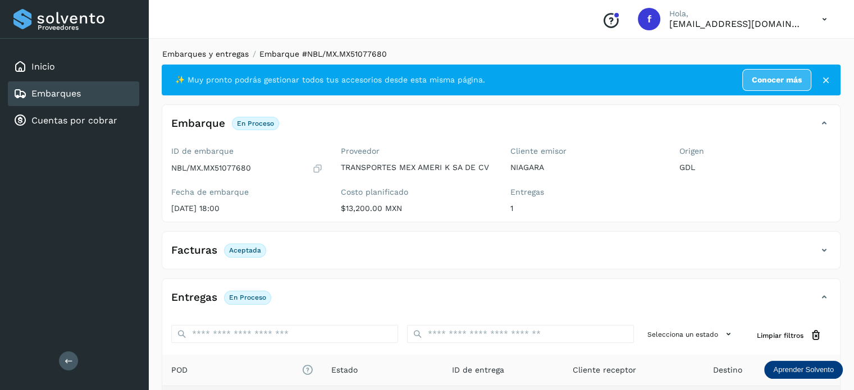
click at [213, 51] on link "Embarques y entregas" at bounding box center [205, 53] width 86 height 9
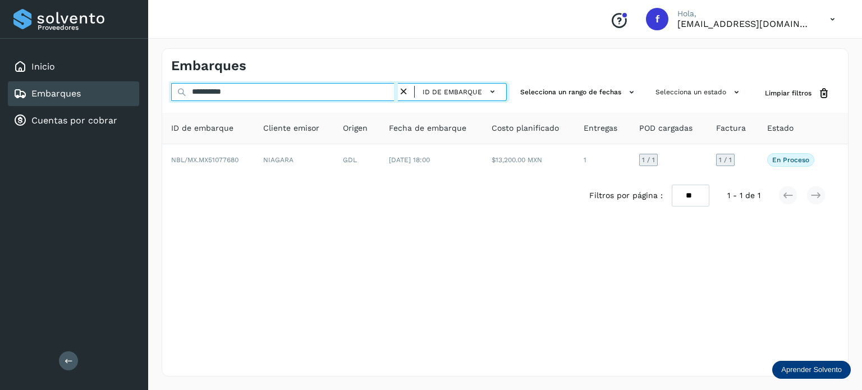
click at [236, 94] on input "**********" at bounding box center [284, 92] width 227 height 18
click at [235, 94] on input "**********" at bounding box center [284, 92] width 227 height 18
click at [236, 95] on input "**********" at bounding box center [284, 92] width 227 height 18
paste input "text"
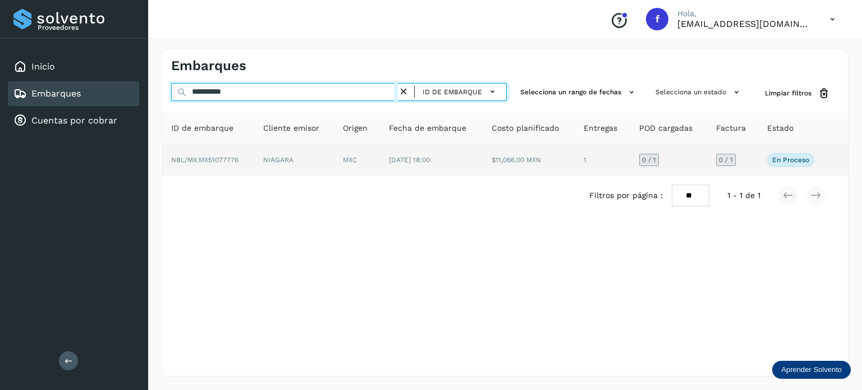
type input "**********"
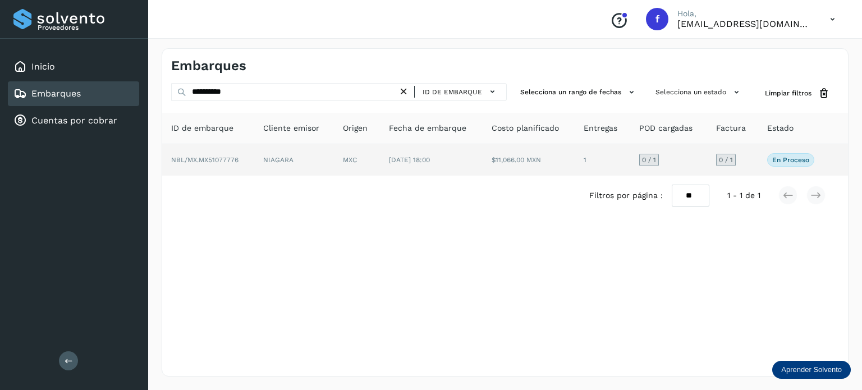
click at [401, 158] on span "[DATE] 18:00" at bounding box center [409, 160] width 41 height 8
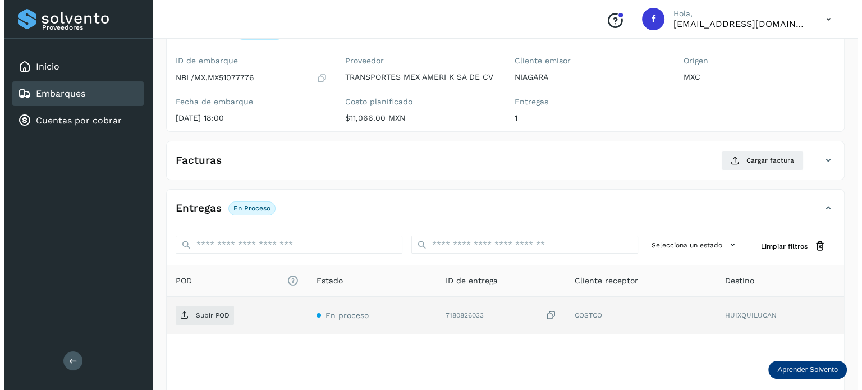
scroll to position [143, 0]
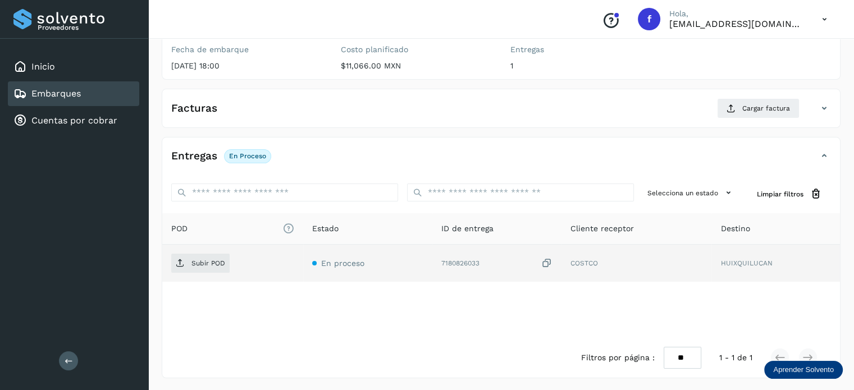
drag, startPoint x: 549, startPoint y: 259, endPoint x: 539, endPoint y: 263, distance: 10.3
click at [548, 259] on icon at bounding box center [546, 264] width 11 height 12
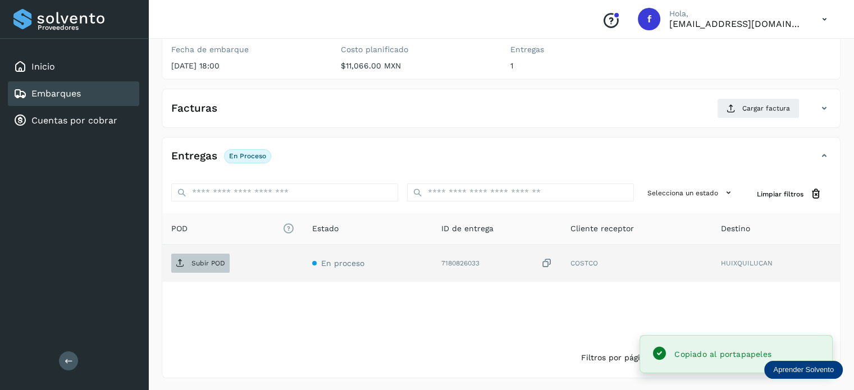
click at [210, 267] on span "Subir POD" at bounding box center [200, 263] width 58 height 18
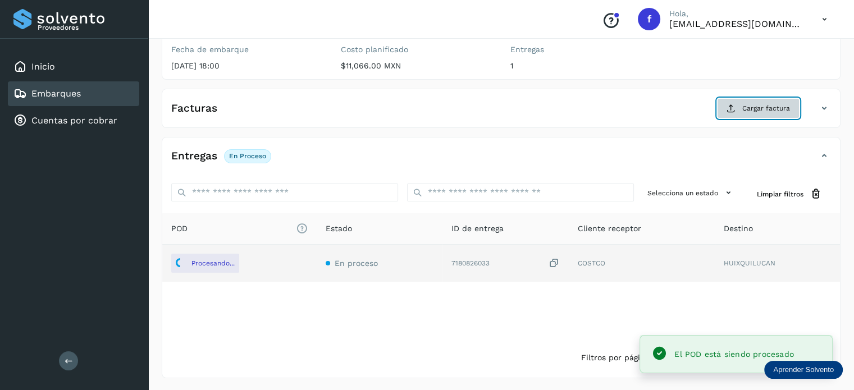
click at [763, 114] on button "Cargar factura" at bounding box center [758, 108] width 82 height 20
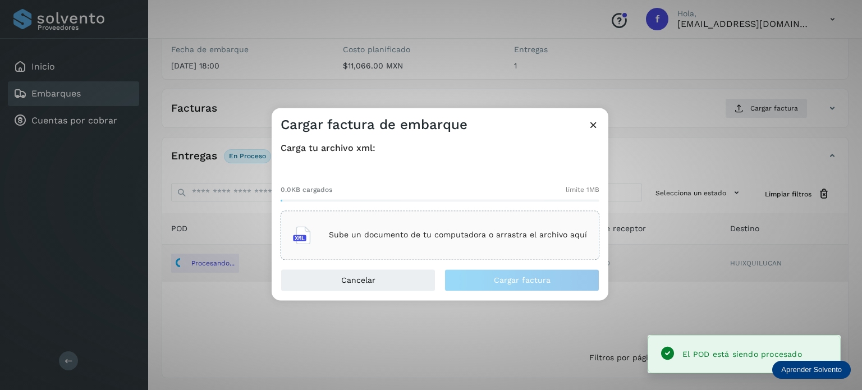
click at [468, 235] on p "Sube un documento de tu computadora o arrastra el archivo aquí" at bounding box center [458, 236] width 258 height 10
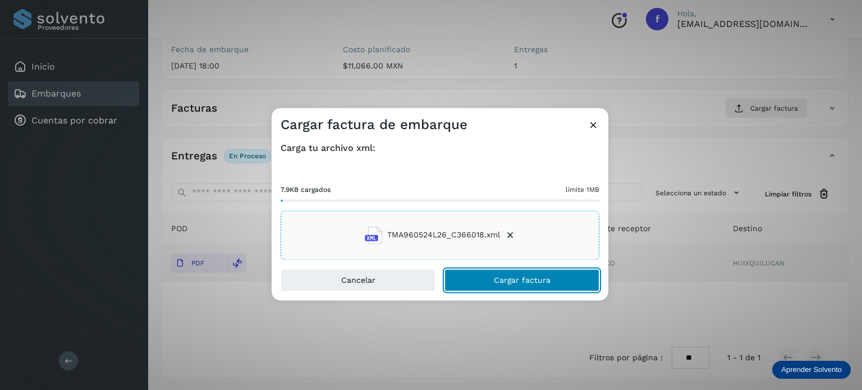
click at [496, 281] on span "Cargar factura" at bounding box center [522, 280] width 57 height 8
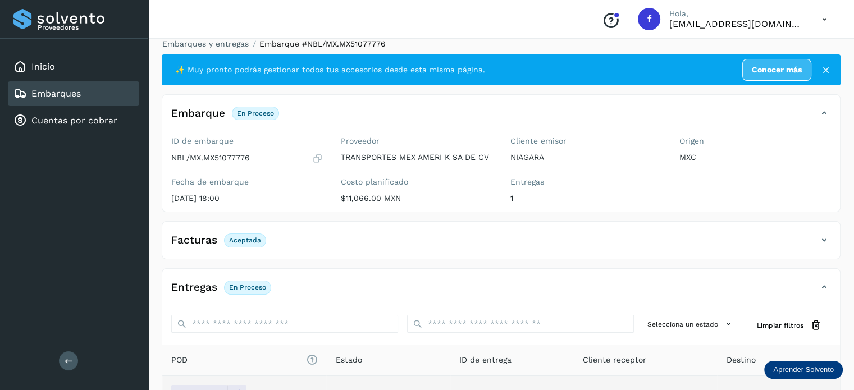
scroll to position [0, 0]
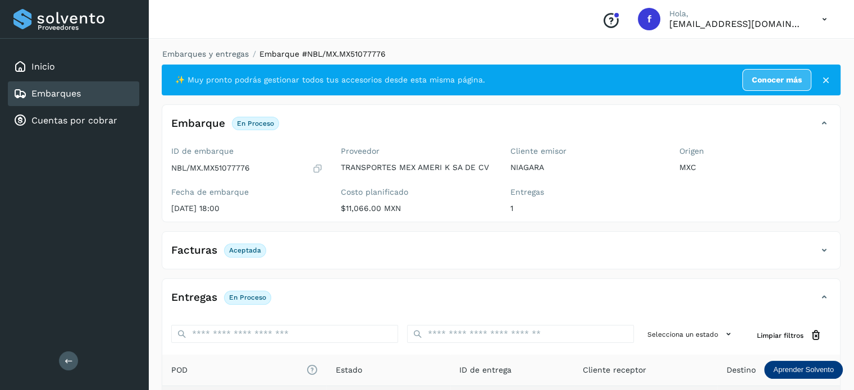
click at [218, 60] on div "Embarques y entregas Embarque #NBL/MX.MX51077776 ✨ Muy pronto podrás gestionar …" at bounding box center [501, 283] width 678 height 471
click at [219, 55] on link "Embarques y entregas" at bounding box center [205, 53] width 86 height 9
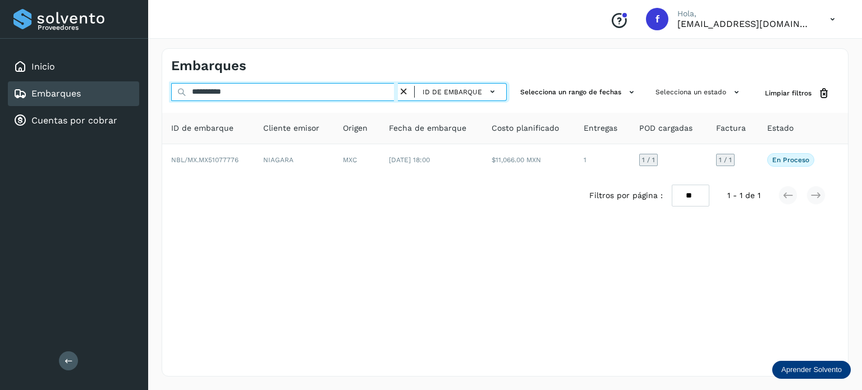
click at [224, 90] on input "**********" at bounding box center [284, 92] width 227 height 18
paste input "text"
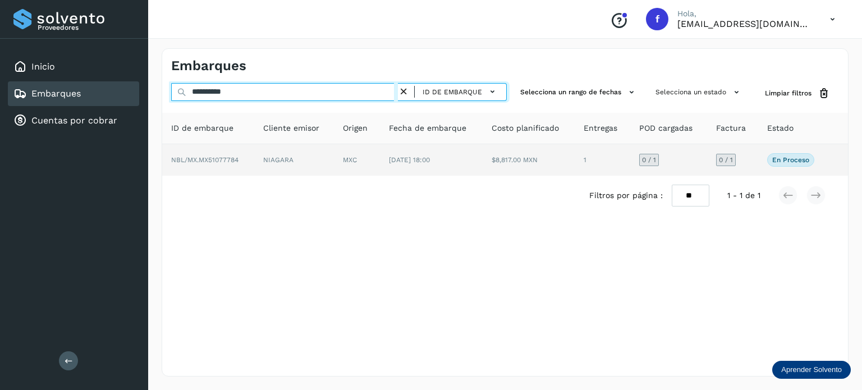
type input "**********"
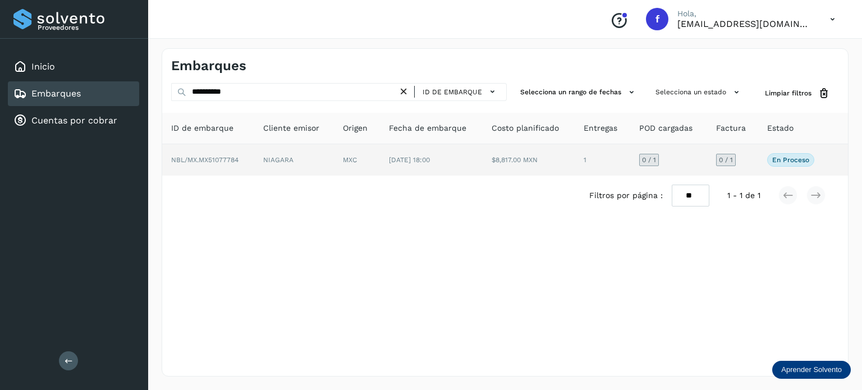
click at [465, 164] on td "[DATE] 18:00" at bounding box center [431, 159] width 103 height 31
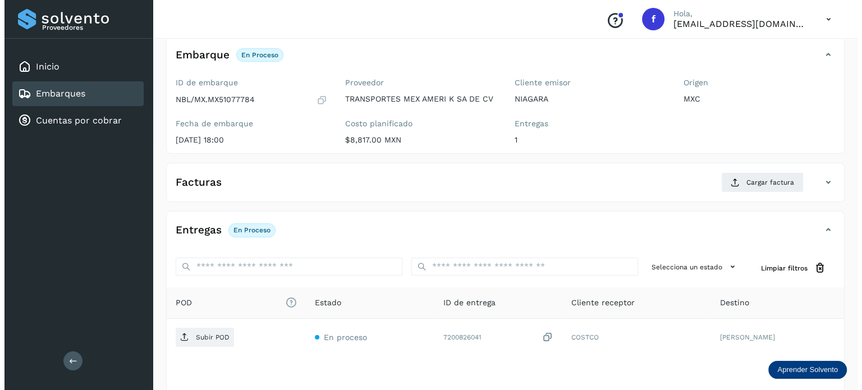
scroll to position [143, 0]
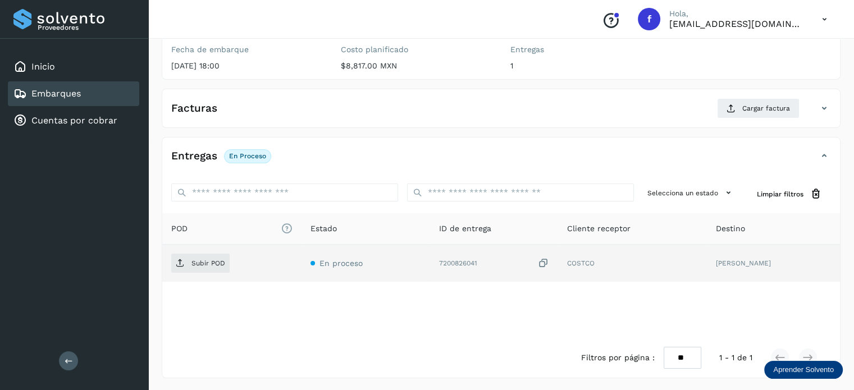
click at [539, 266] on icon at bounding box center [543, 264] width 11 height 12
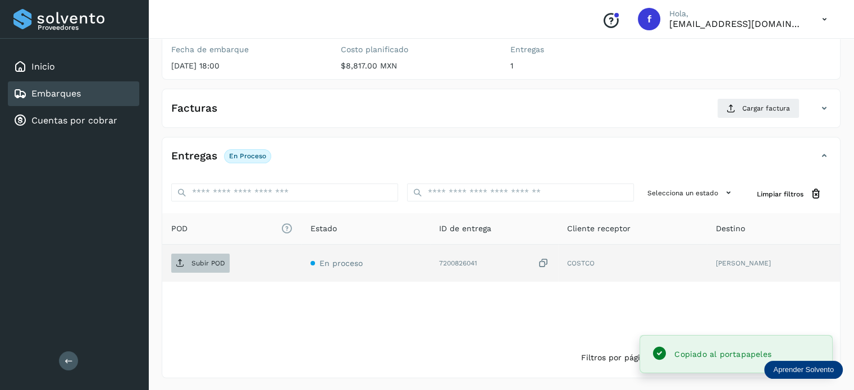
click at [196, 266] on span "Subir POD" at bounding box center [200, 263] width 58 height 18
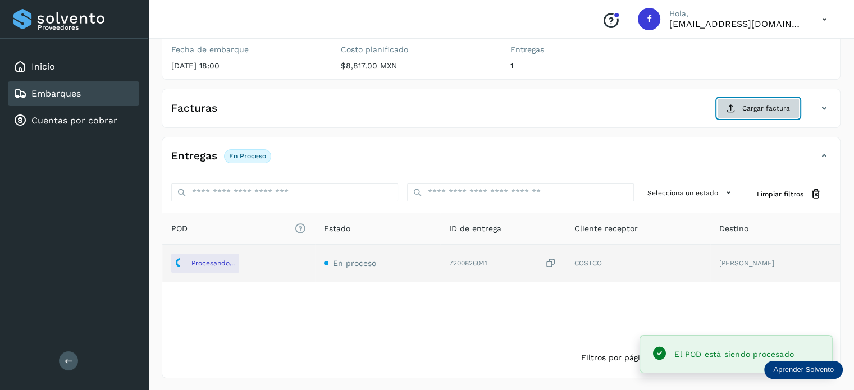
click at [773, 107] on span "Cargar factura" at bounding box center [766, 108] width 48 height 10
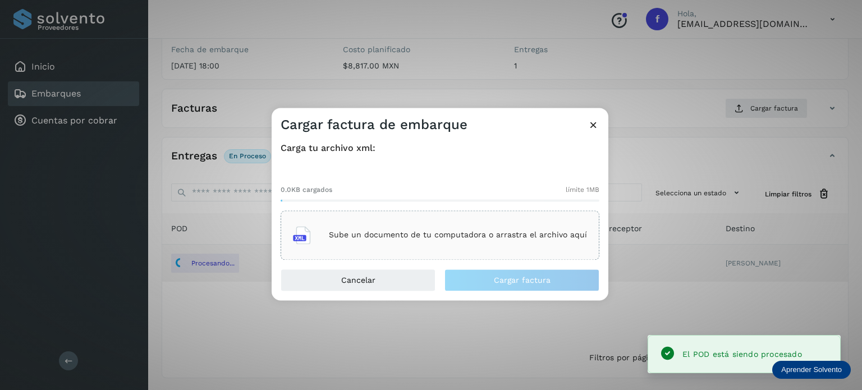
click at [439, 240] on div "Sube un documento de tu computadora o arrastra el archivo aquí" at bounding box center [440, 235] width 294 height 30
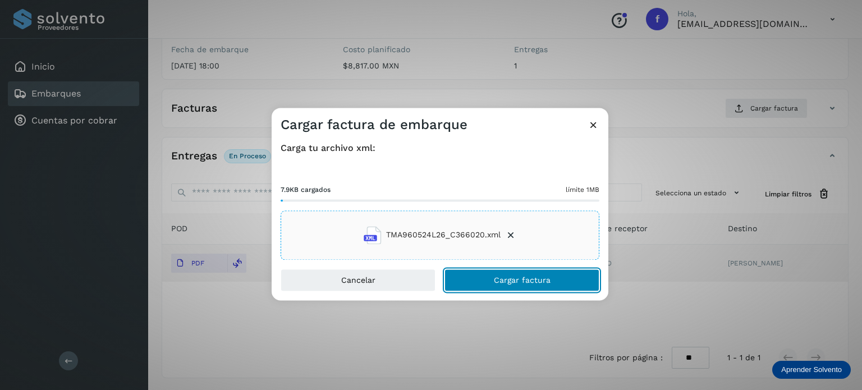
click at [511, 280] on span "Cargar factura" at bounding box center [522, 280] width 57 height 8
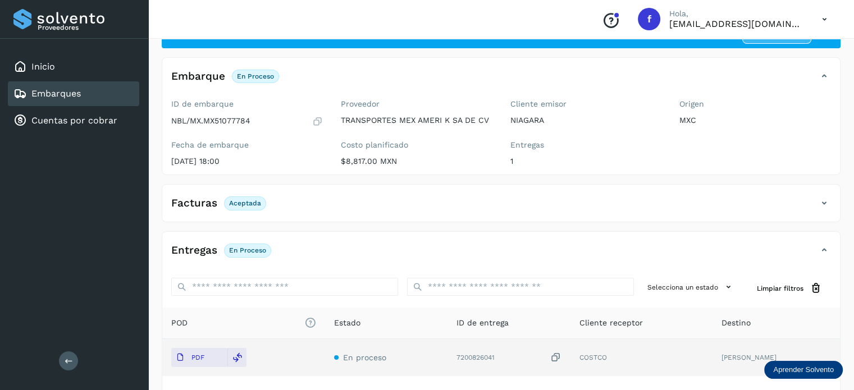
scroll to position [0, 0]
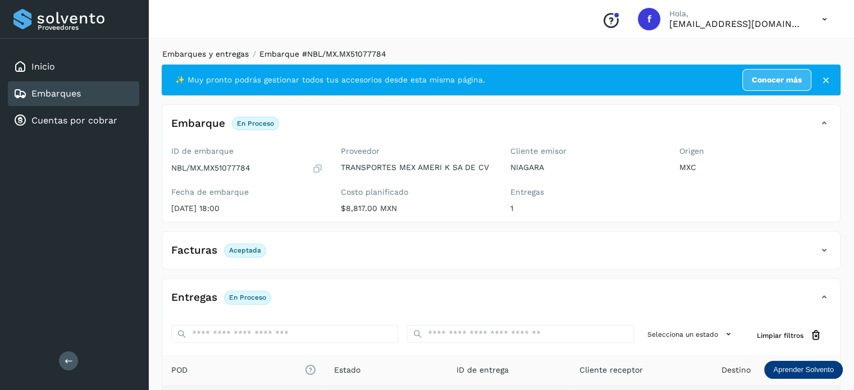
click at [204, 51] on link "Embarques y entregas" at bounding box center [205, 53] width 86 height 9
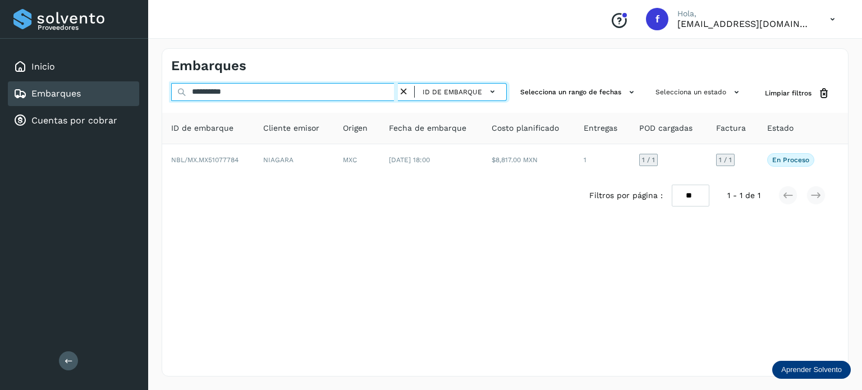
click at [203, 95] on input "**********" at bounding box center [284, 92] width 227 height 18
paste input "text"
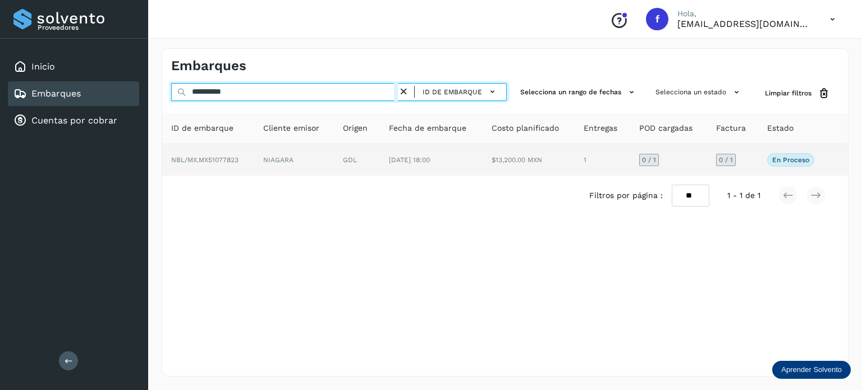
type input "**********"
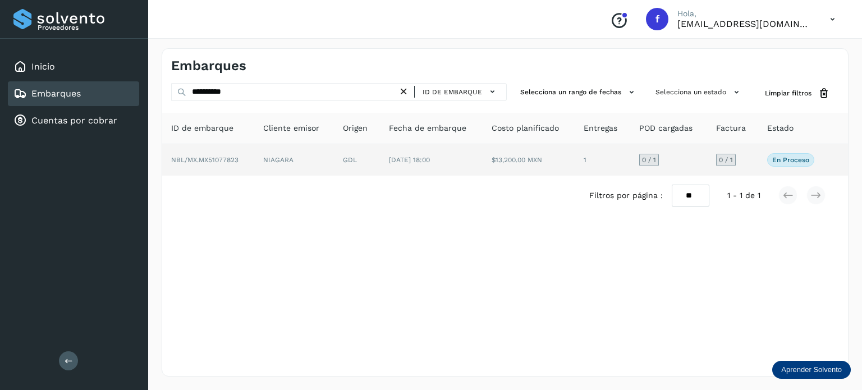
click at [386, 163] on td "[DATE] 18:00" at bounding box center [431, 159] width 103 height 31
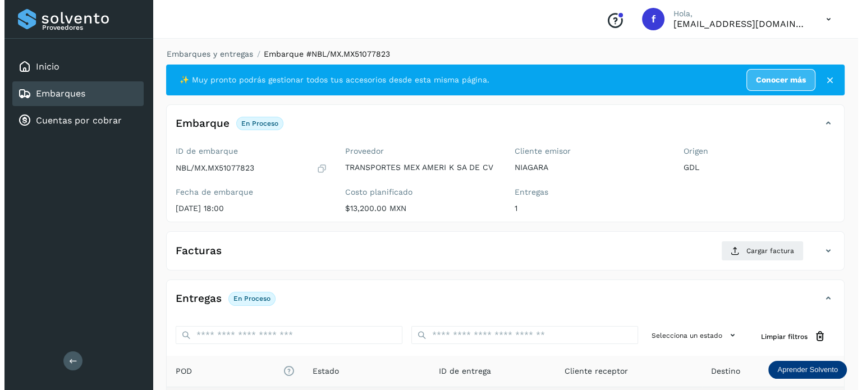
scroll to position [143, 0]
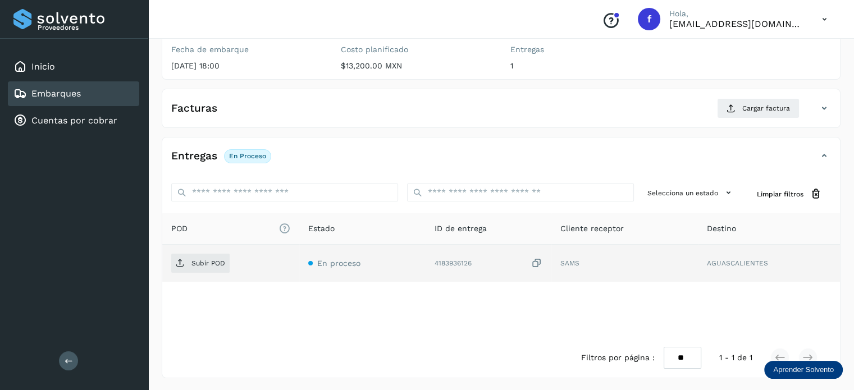
click at [540, 263] on icon at bounding box center [536, 264] width 11 height 12
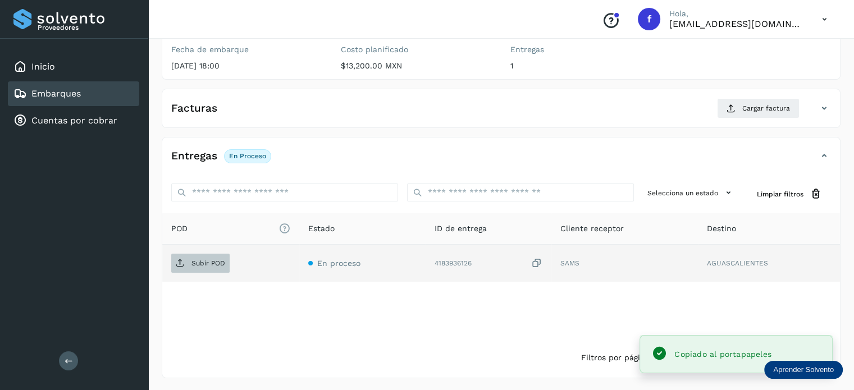
click at [219, 269] on span "Subir POD" at bounding box center [200, 263] width 58 height 18
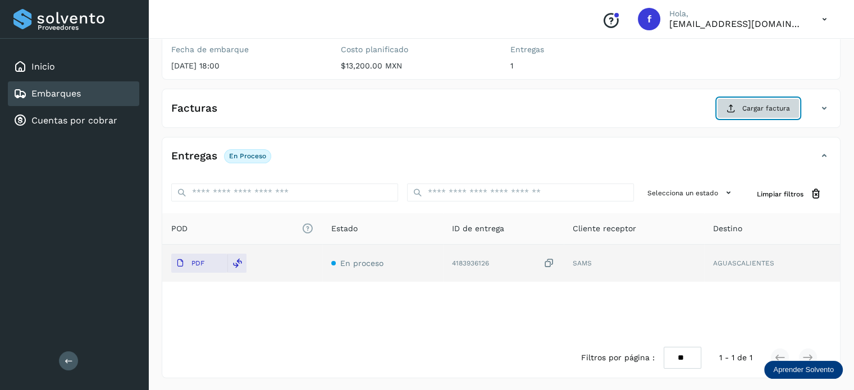
click at [747, 99] on button "Cargar factura" at bounding box center [758, 108] width 82 height 20
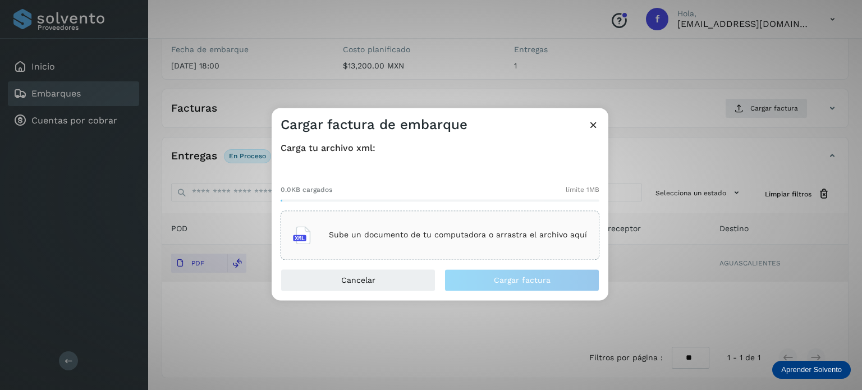
click at [453, 232] on p "Sube un documento de tu computadora o arrastra el archivo aquí" at bounding box center [458, 236] width 258 height 10
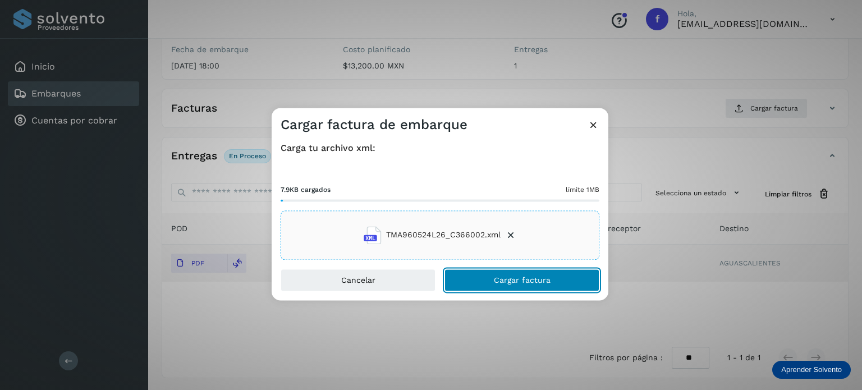
click at [486, 282] on button "Cargar factura" at bounding box center [521, 280] width 155 height 22
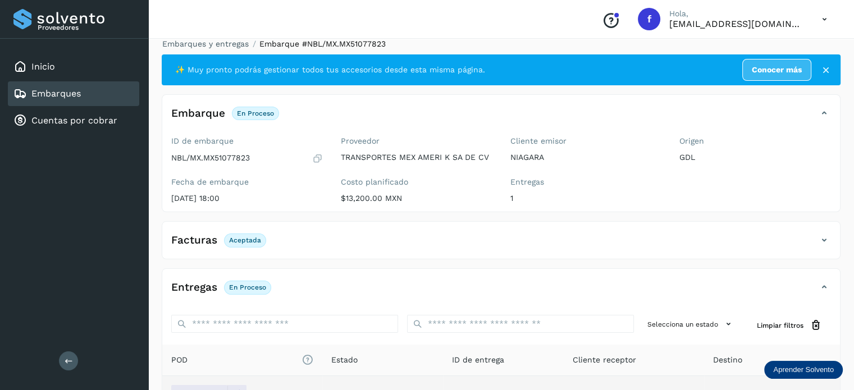
scroll to position [0, 0]
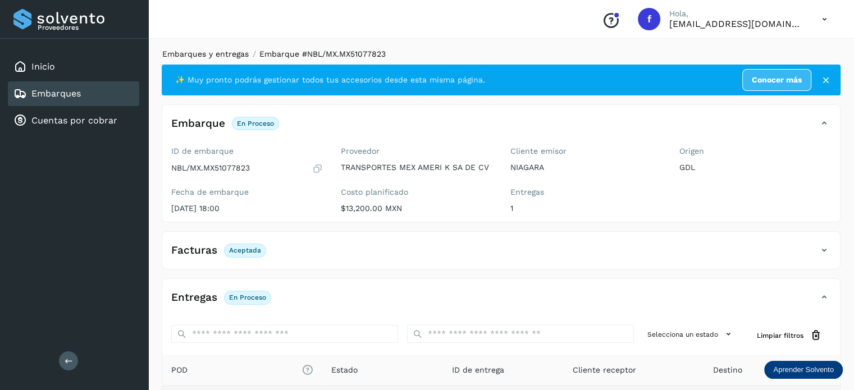
click at [229, 54] on link "Embarques y entregas" at bounding box center [205, 53] width 86 height 9
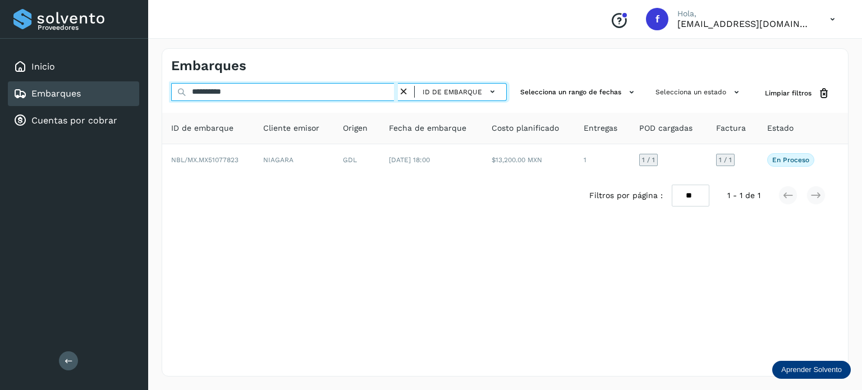
click at [233, 91] on input "**********" at bounding box center [284, 92] width 227 height 18
paste input "text"
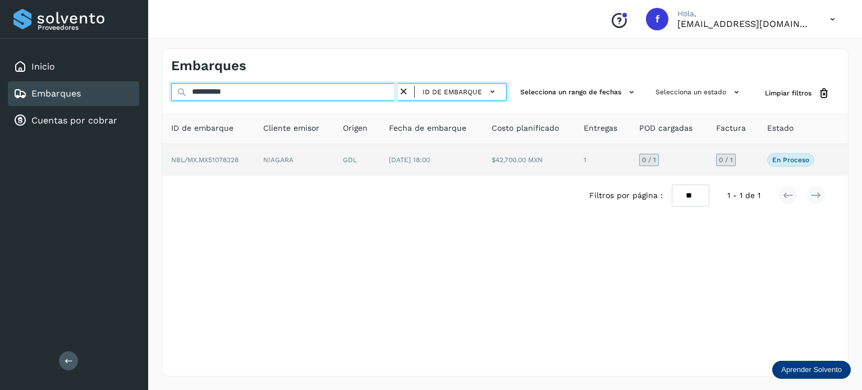
type input "**********"
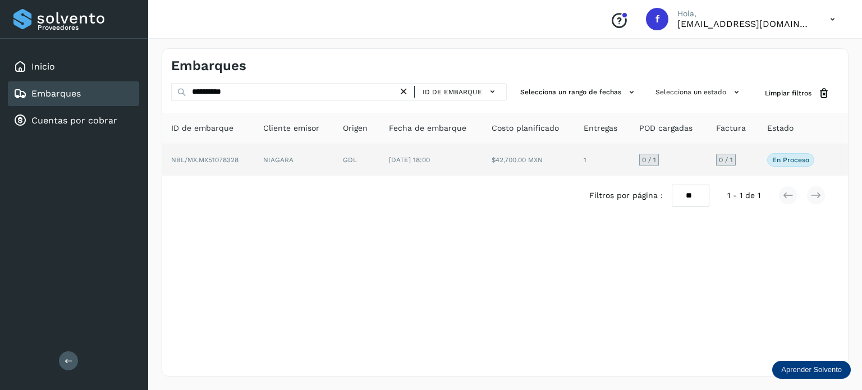
click at [410, 164] on td "[DATE] 18:00" at bounding box center [431, 159] width 103 height 31
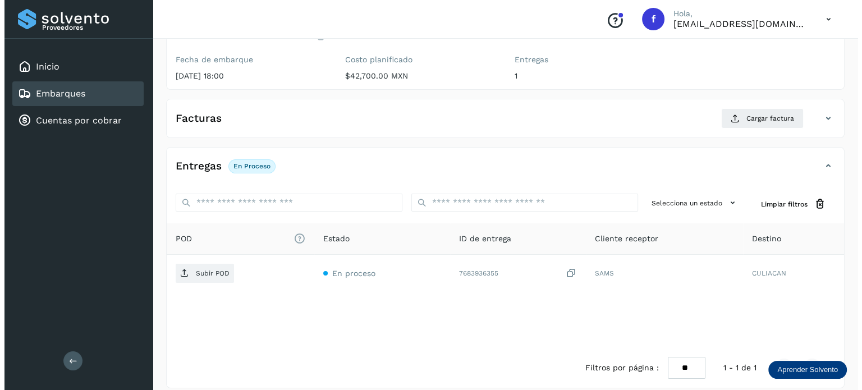
scroll to position [143, 0]
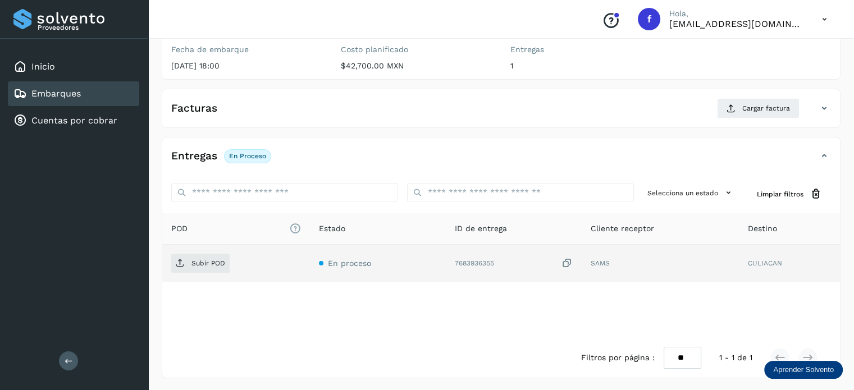
click at [565, 264] on icon at bounding box center [566, 264] width 11 height 12
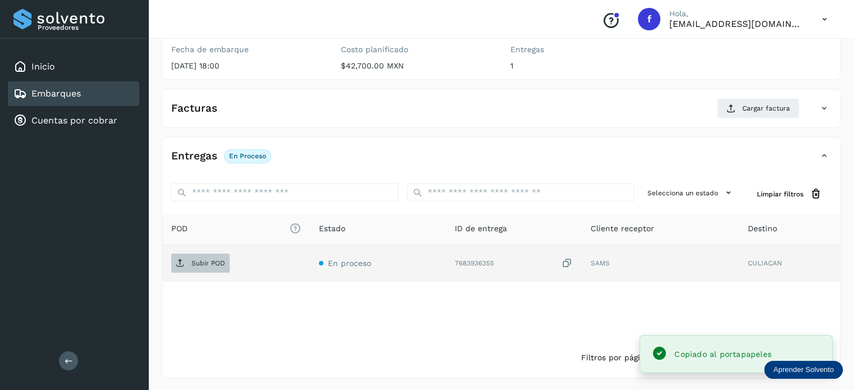
click at [204, 266] on span "Subir POD" at bounding box center [200, 263] width 58 height 18
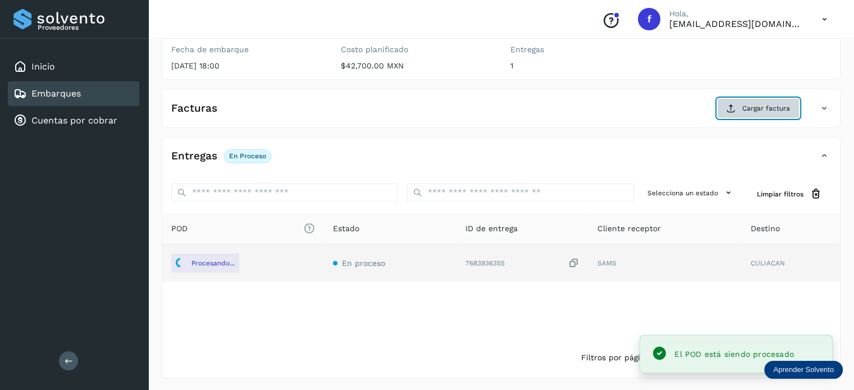
click at [756, 109] on span "Cargar factura" at bounding box center [766, 108] width 48 height 10
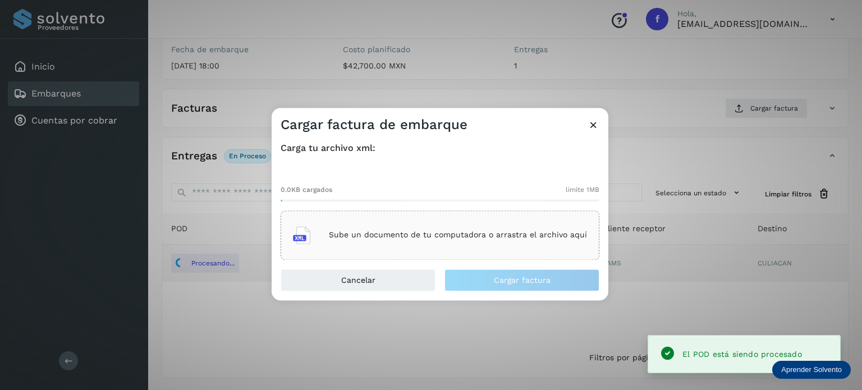
click at [513, 233] on p "Sube un documento de tu computadora o arrastra el archivo aquí" at bounding box center [458, 236] width 258 height 10
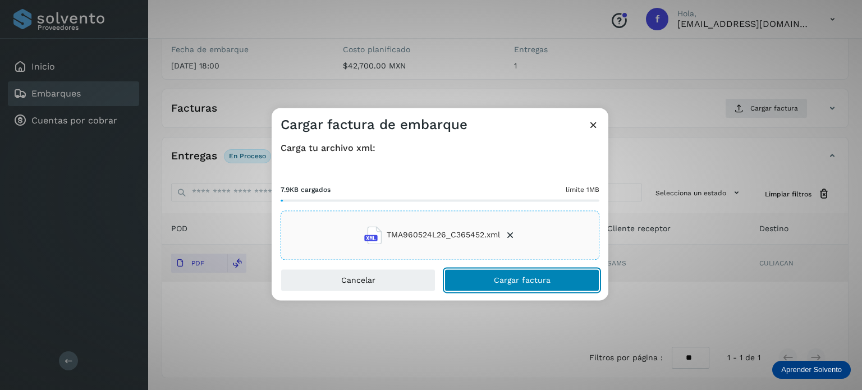
drag, startPoint x: 505, startPoint y: 278, endPoint x: 492, endPoint y: 226, distance: 54.4
click at [504, 278] on span "Cargar factura" at bounding box center [522, 280] width 57 height 8
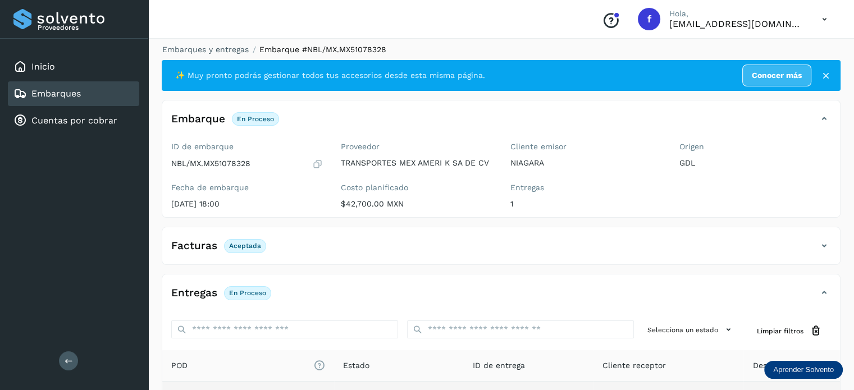
scroll to position [0, 0]
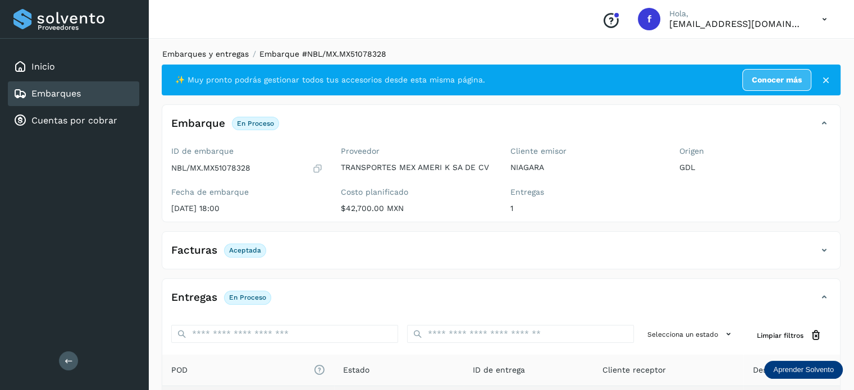
click at [214, 51] on link "Embarques y entregas" at bounding box center [205, 53] width 86 height 9
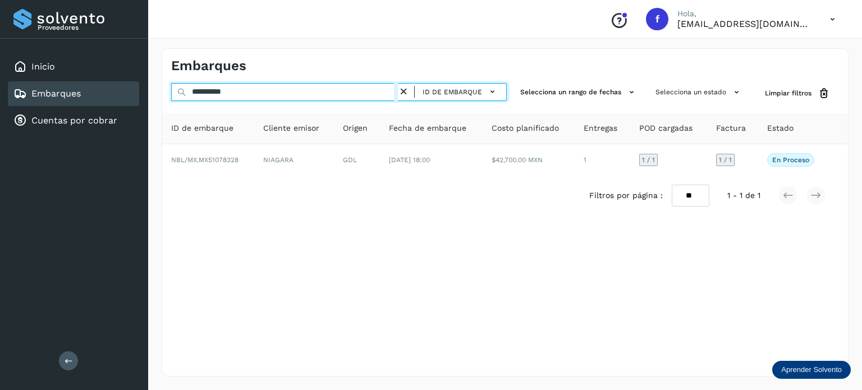
click at [228, 91] on input "**********" at bounding box center [284, 92] width 227 height 18
paste input "text"
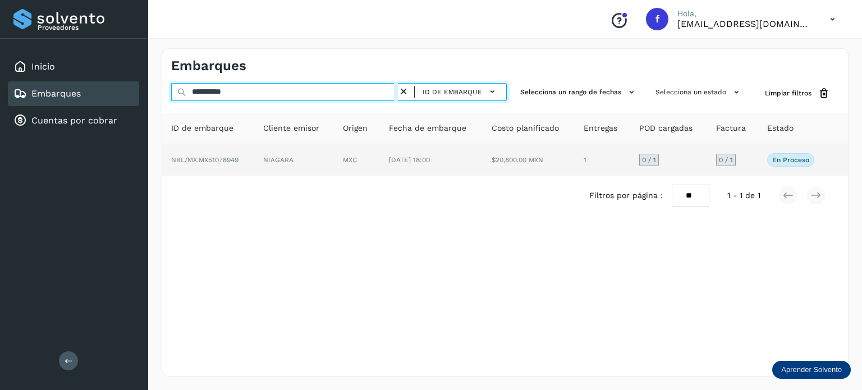
type input "**********"
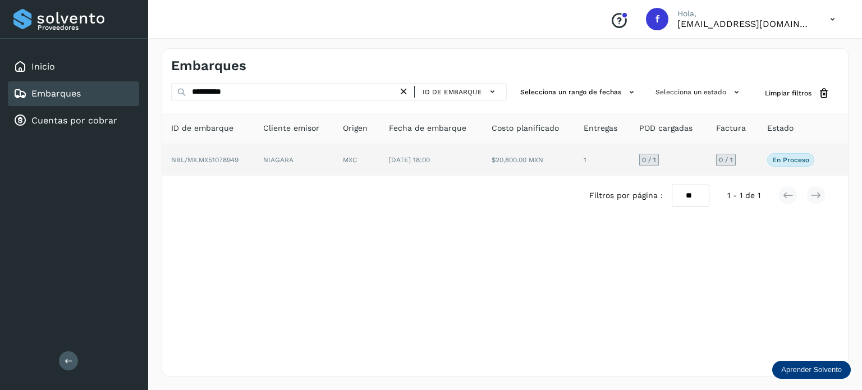
click at [392, 171] on td "[DATE] 18:00" at bounding box center [431, 159] width 103 height 31
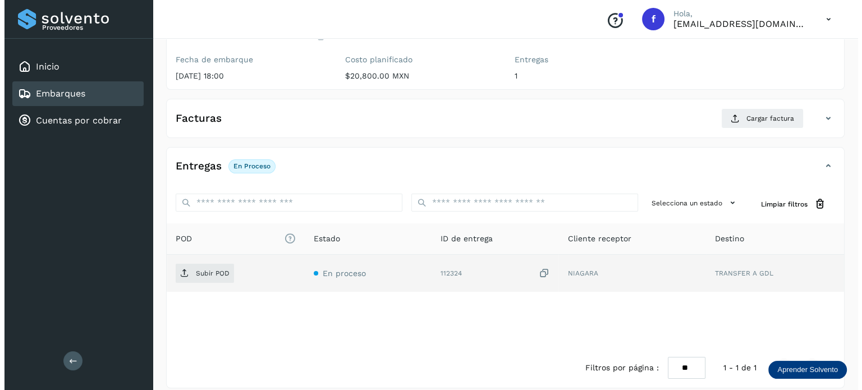
scroll to position [143, 0]
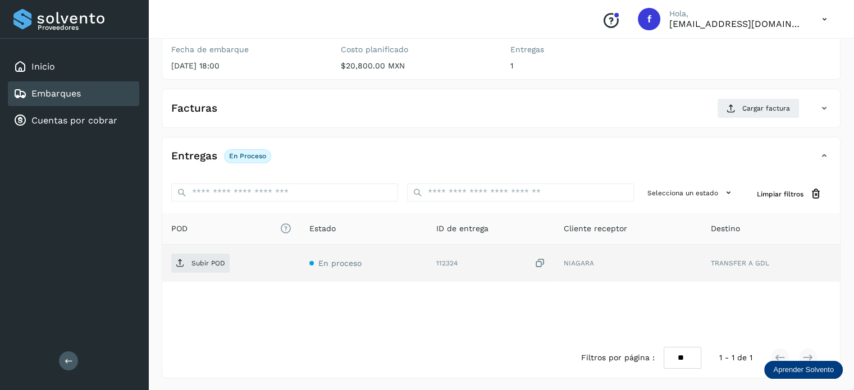
click at [543, 259] on icon at bounding box center [539, 264] width 11 height 12
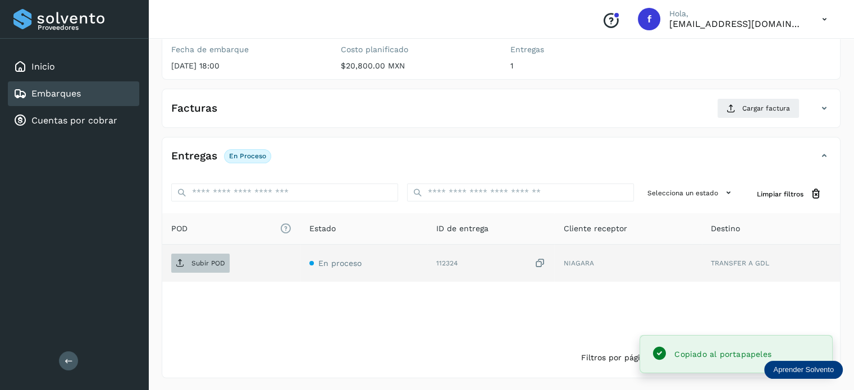
click at [214, 264] on p "Subir POD" at bounding box center [208, 263] width 34 height 8
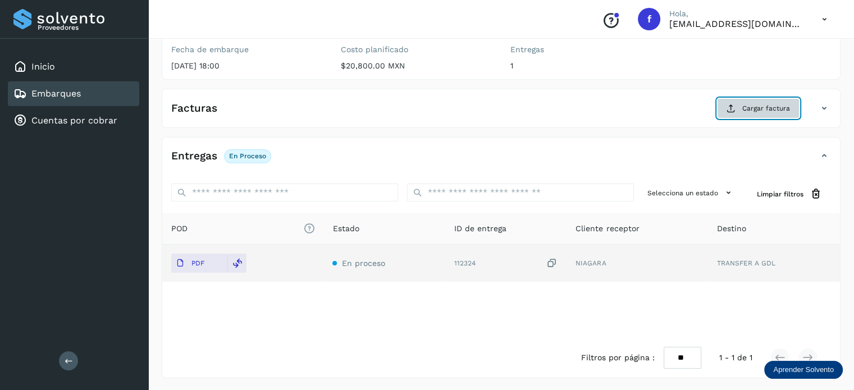
click at [747, 109] on span "Cargar factura" at bounding box center [766, 108] width 48 height 10
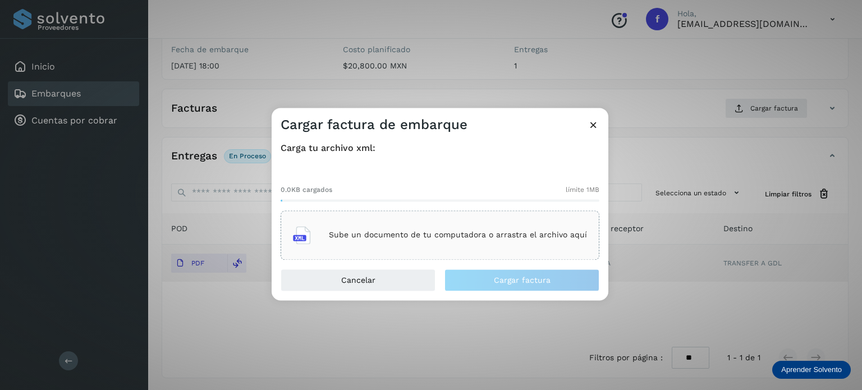
click at [487, 237] on p "Sube un documento de tu computadora o arrastra el archivo aquí" at bounding box center [458, 236] width 258 height 10
click at [312, 61] on div "Cargar factura de embarque Carga tu archivo xml: 0.0KB cargados límite 1MB Sube…" at bounding box center [431, 195] width 862 height 390
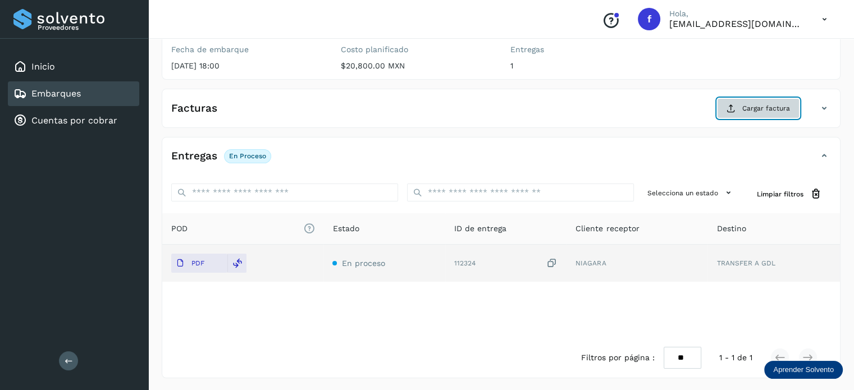
click at [758, 109] on span "Cargar factura" at bounding box center [766, 108] width 48 height 10
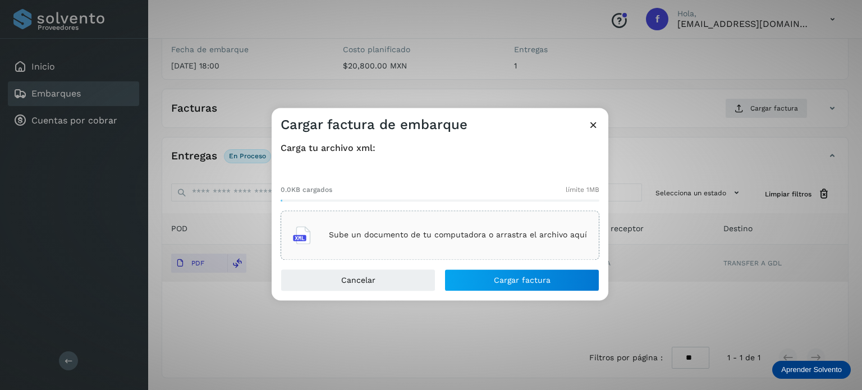
click at [451, 238] on p "Sube un documento de tu computadora o arrastra el archivo aquí" at bounding box center [458, 236] width 258 height 10
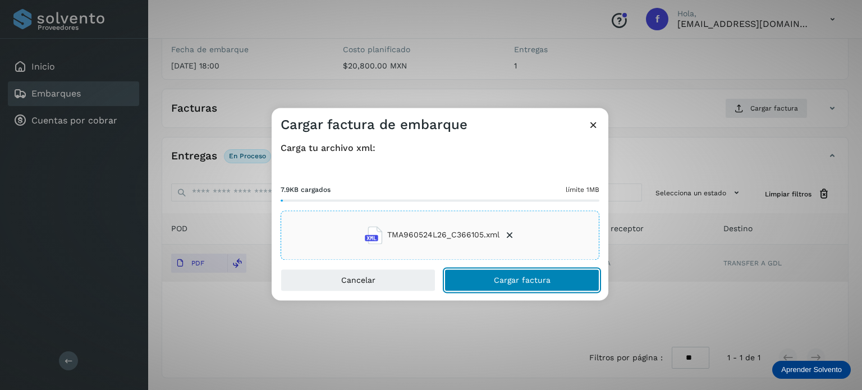
click at [489, 279] on button "Cargar factura" at bounding box center [521, 280] width 155 height 22
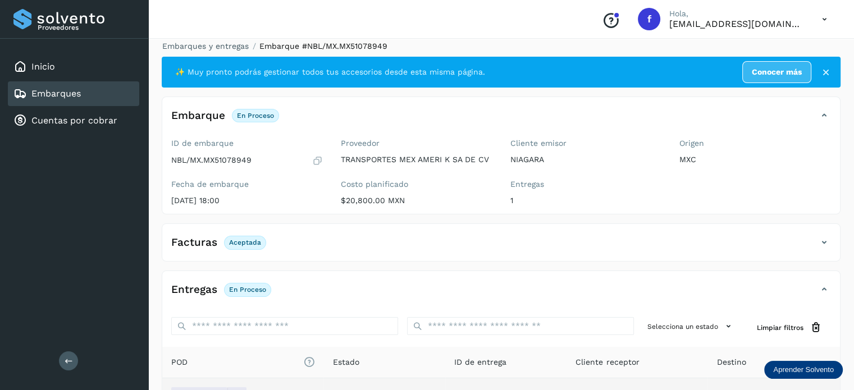
scroll to position [0, 0]
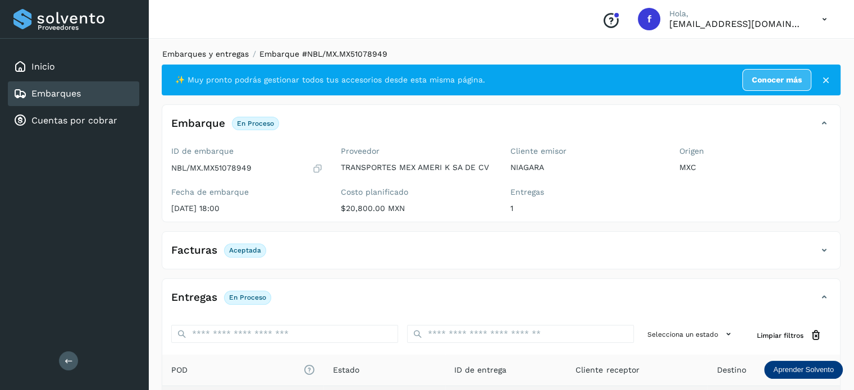
click at [206, 50] on link "Embarques y entregas" at bounding box center [205, 53] width 86 height 9
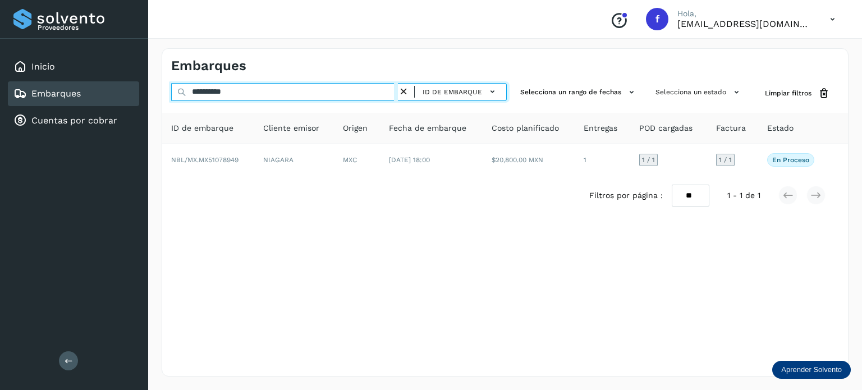
click at [233, 90] on input "**********" at bounding box center [284, 92] width 227 height 18
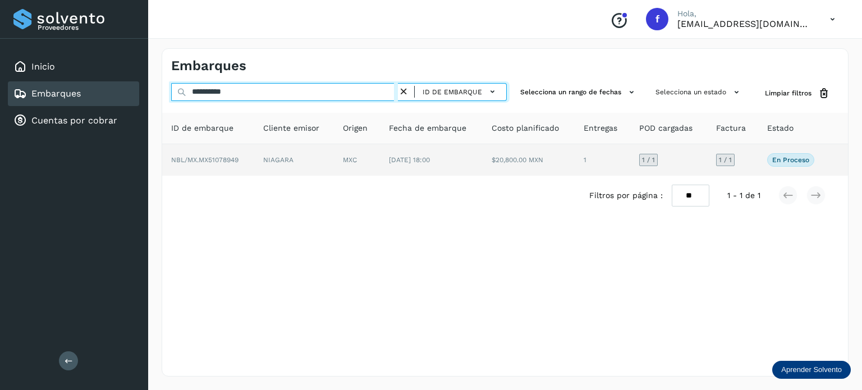
paste input "text"
type input "**********"
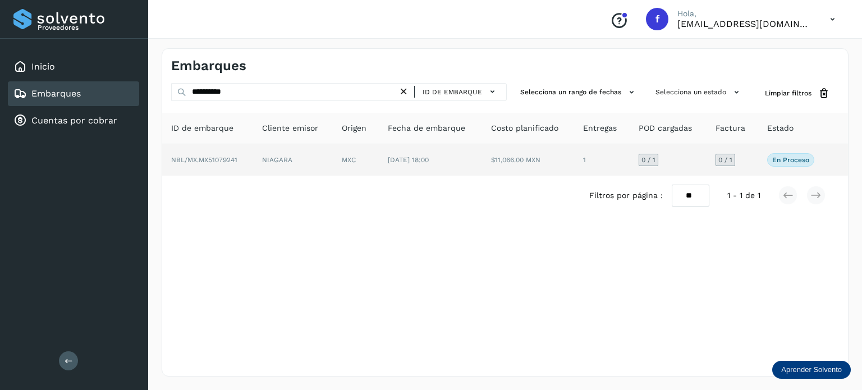
click at [429, 162] on span "[DATE] 18:00" at bounding box center [408, 160] width 41 height 8
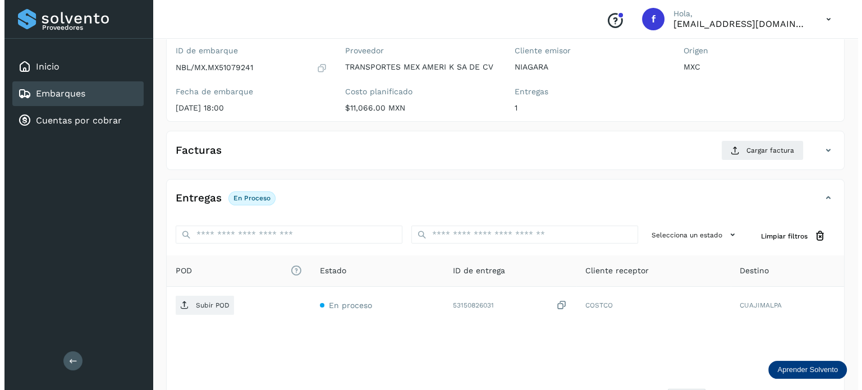
scroll to position [143, 0]
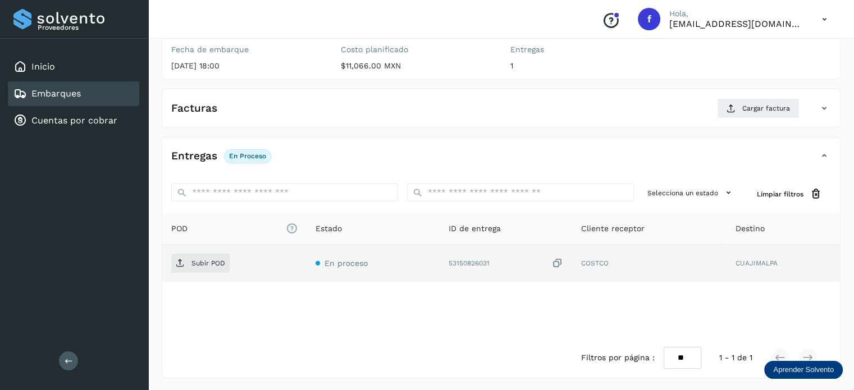
click at [557, 260] on icon at bounding box center [557, 264] width 11 height 12
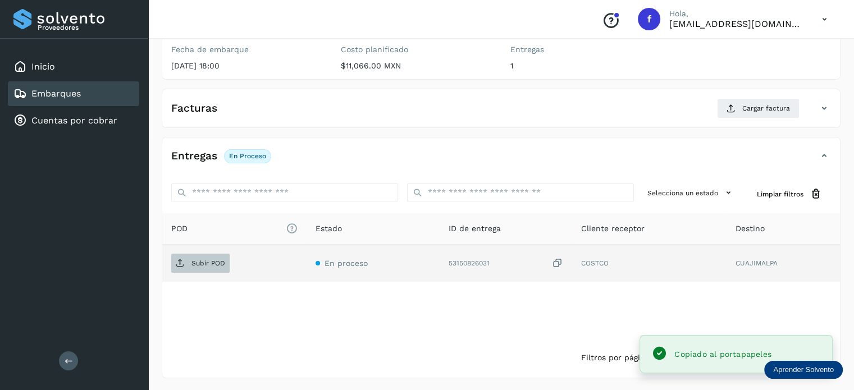
click at [188, 267] on span "Subir POD" at bounding box center [200, 263] width 58 height 18
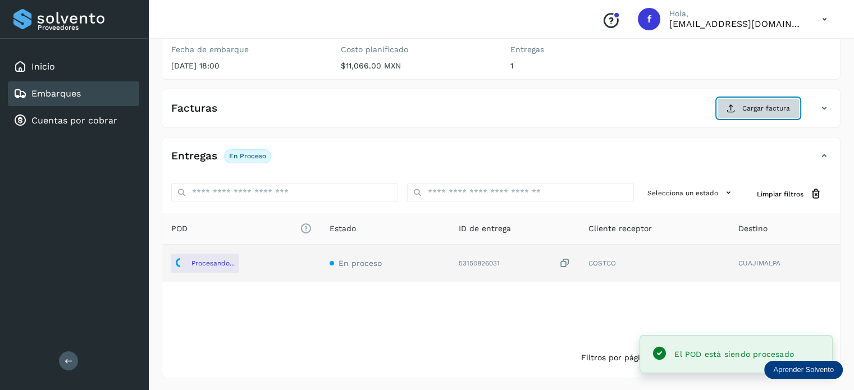
click at [769, 107] on span "Cargar factura" at bounding box center [766, 108] width 48 height 10
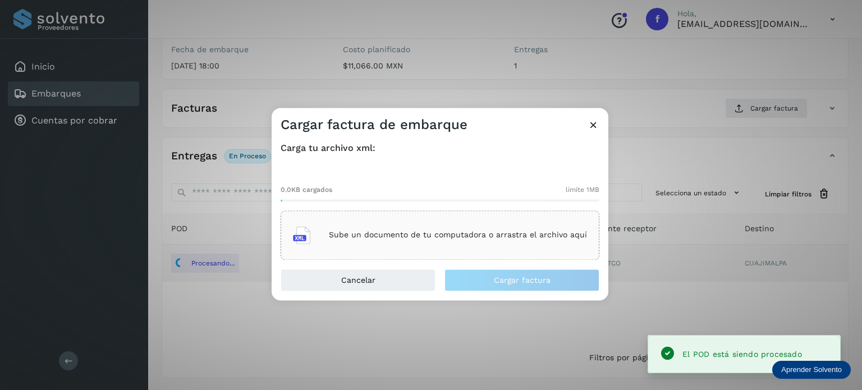
click at [487, 235] on p "Sube un documento de tu computadora o arrastra el archivo aquí" at bounding box center [458, 236] width 258 height 10
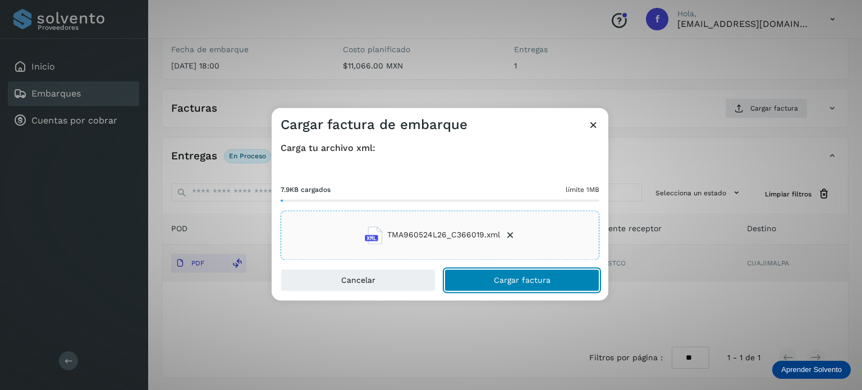
click at [499, 278] on span "Cargar factura" at bounding box center [522, 280] width 57 height 8
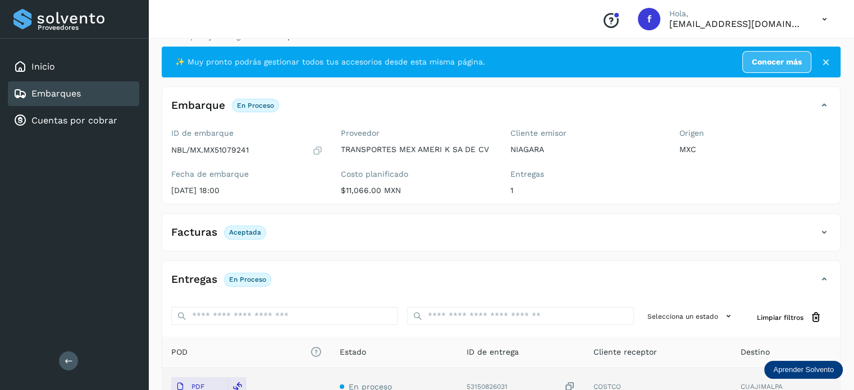
scroll to position [0, 0]
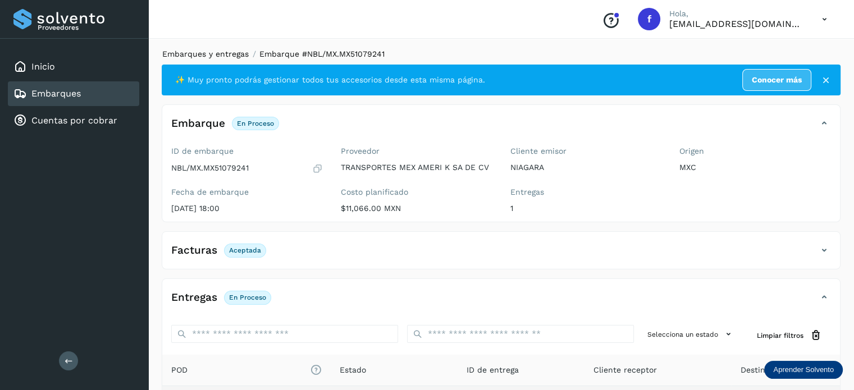
click at [201, 53] on link "Embarques y entregas" at bounding box center [205, 53] width 86 height 9
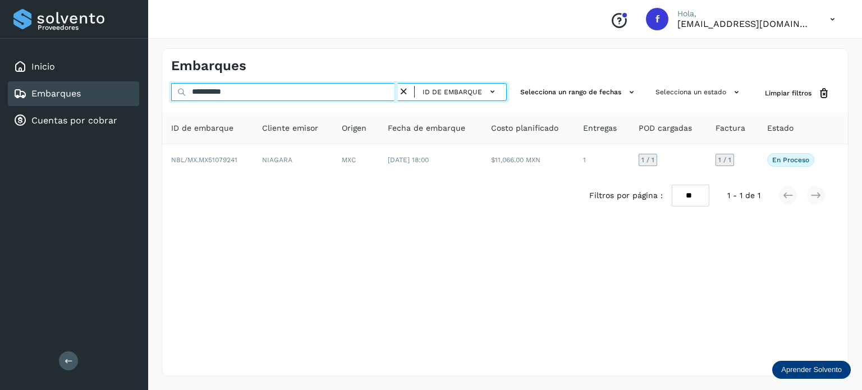
click at [222, 93] on input "**********" at bounding box center [284, 92] width 227 height 18
paste input "text"
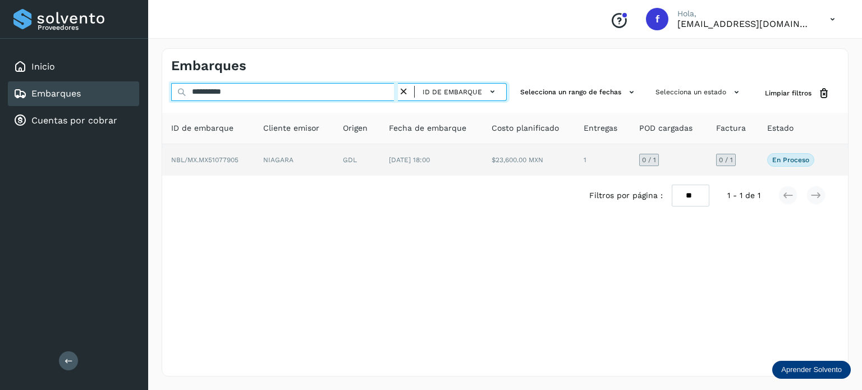
type input "**********"
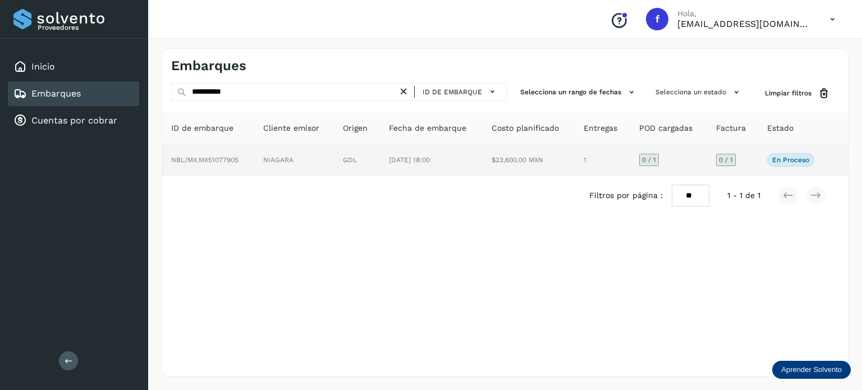
click at [320, 159] on td "NIAGARA" at bounding box center [294, 159] width 80 height 31
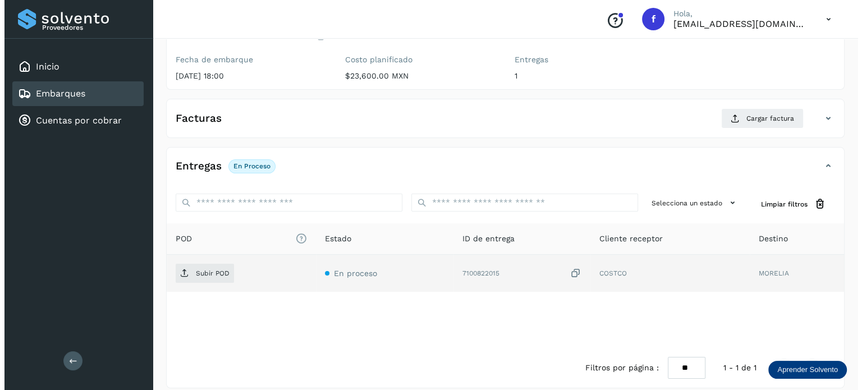
scroll to position [143, 0]
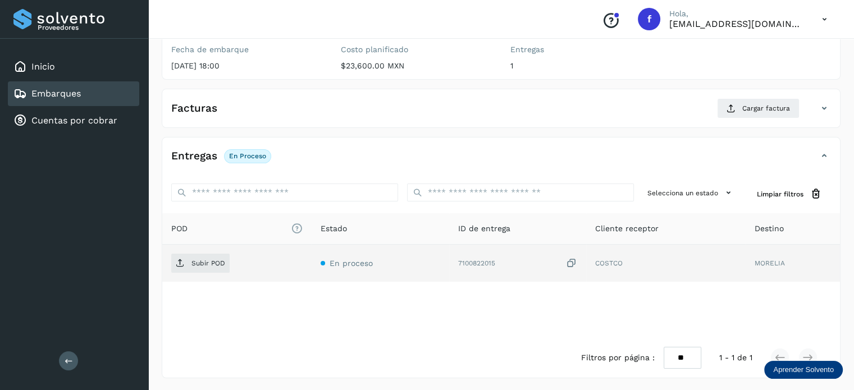
click at [574, 259] on icon at bounding box center [571, 264] width 11 height 12
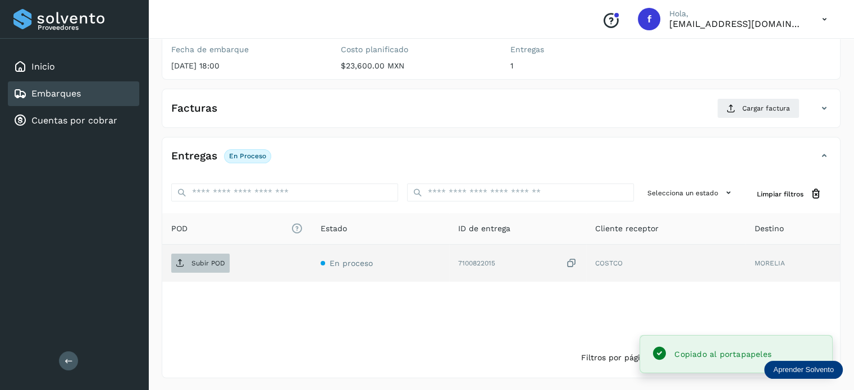
click at [191, 258] on span "Subir POD" at bounding box center [200, 263] width 58 height 18
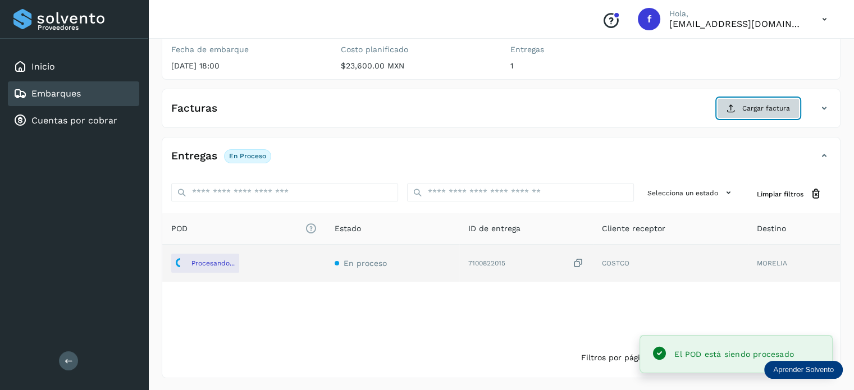
click at [779, 108] on span "Cargar factura" at bounding box center [766, 108] width 48 height 10
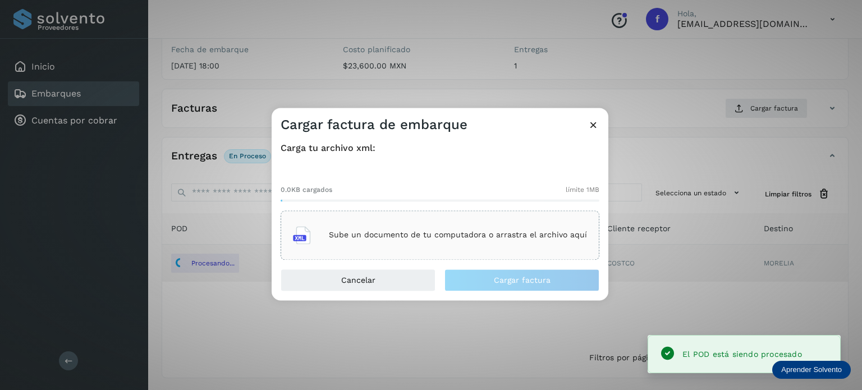
click at [521, 233] on p "Sube un documento de tu computadora o arrastra el archivo aquí" at bounding box center [458, 236] width 258 height 10
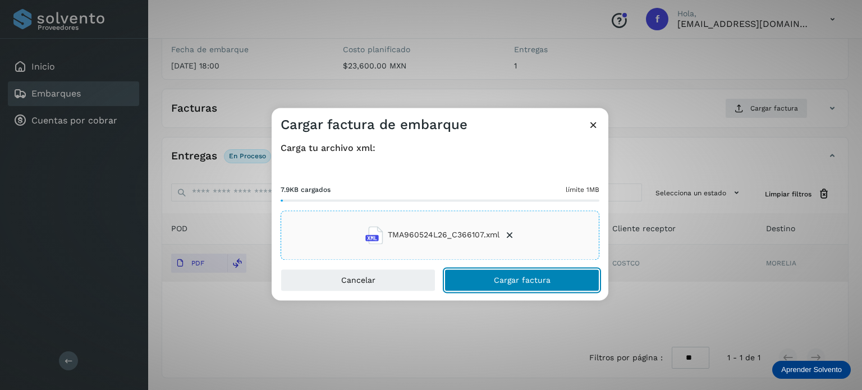
click at [496, 273] on button "Cargar factura" at bounding box center [521, 280] width 155 height 22
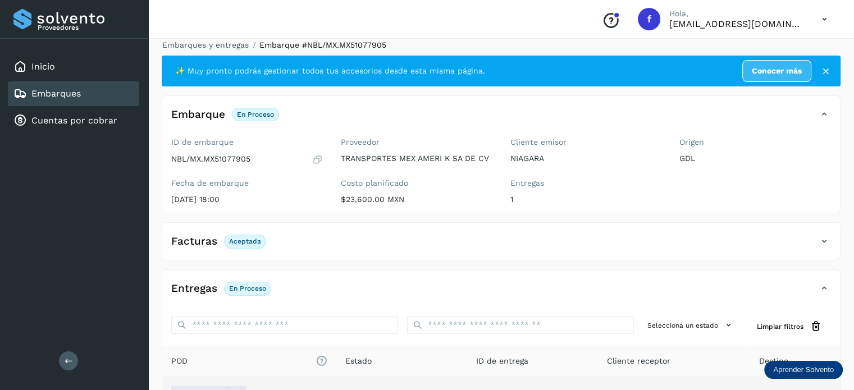
scroll to position [0, 0]
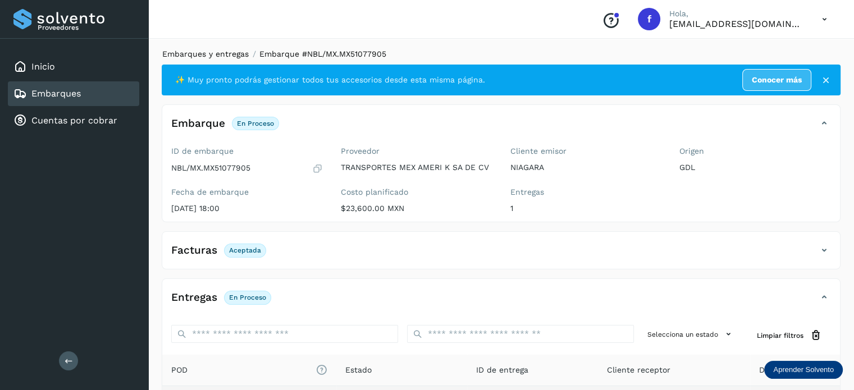
click at [217, 51] on link "Embarques y entregas" at bounding box center [205, 53] width 86 height 9
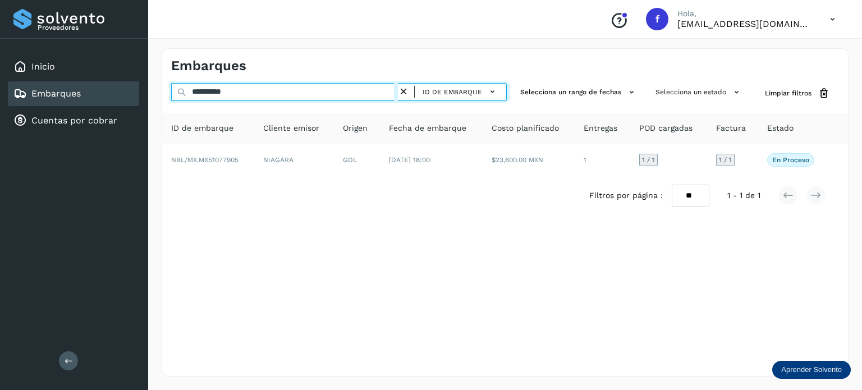
click at [234, 94] on input "**********" at bounding box center [284, 92] width 227 height 18
paste input "text"
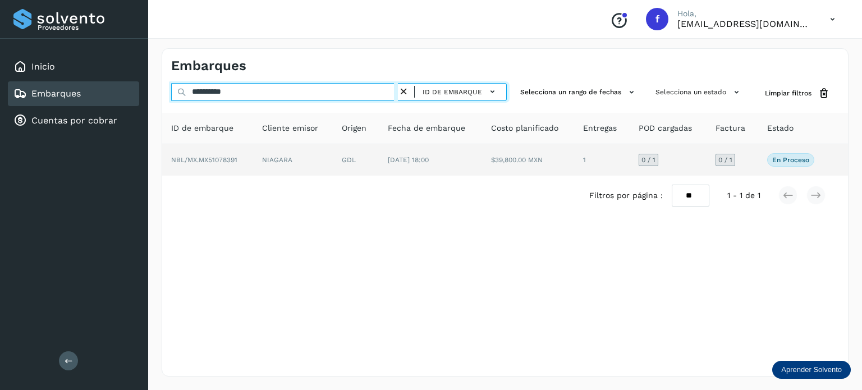
type input "**********"
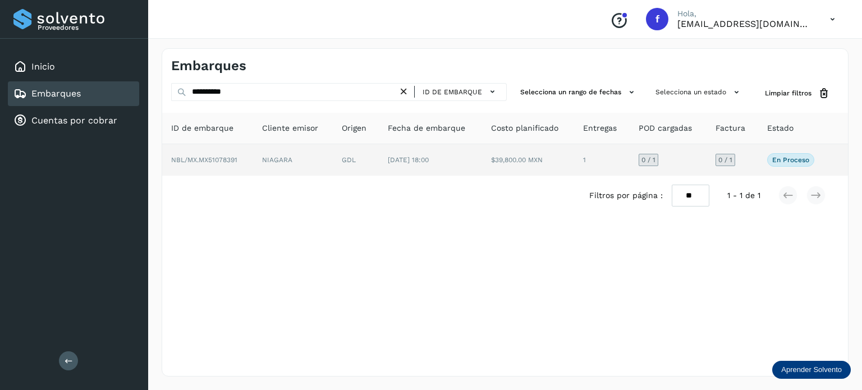
click at [527, 157] on td "$39,800.00 MXN" at bounding box center [528, 159] width 92 height 31
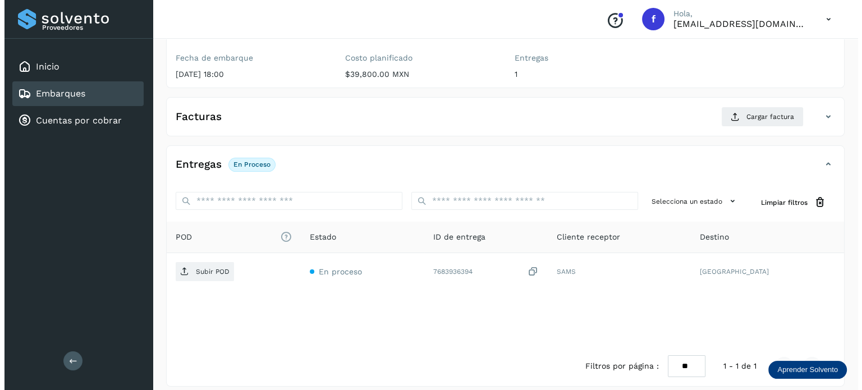
scroll to position [143, 0]
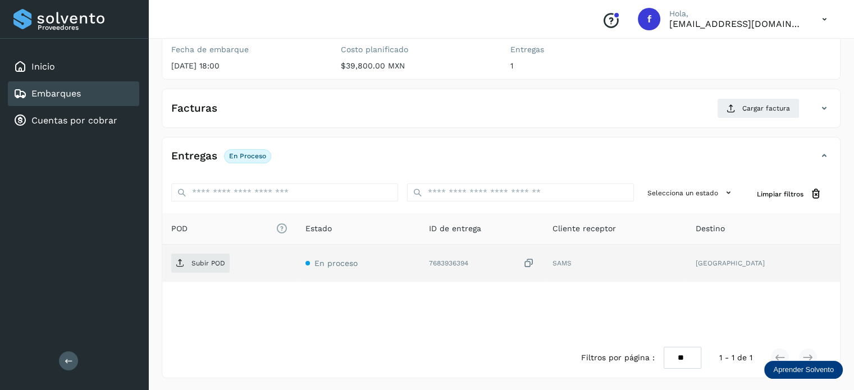
click at [534, 259] on icon at bounding box center [528, 264] width 11 height 12
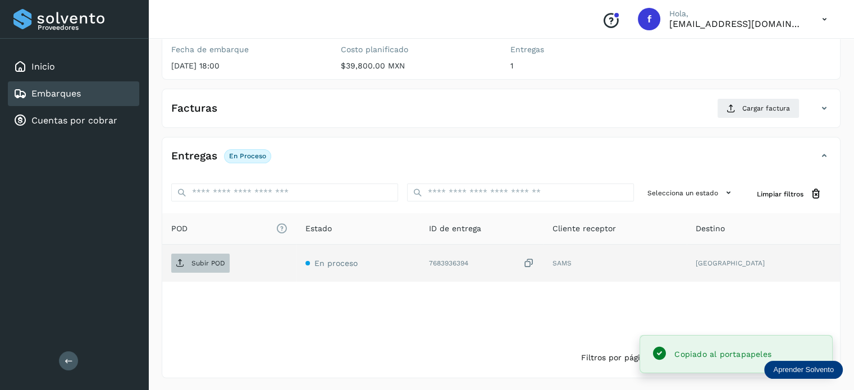
click at [202, 264] on p "Subir POD" at bounding box center [208, 263] width 34 height 8
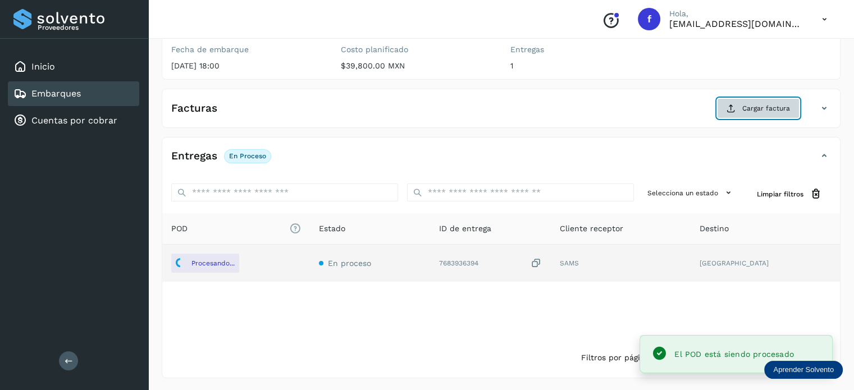
click at [738, 103] on button "Cargar factura" at bounding box center [758, 108] width 82 height 20
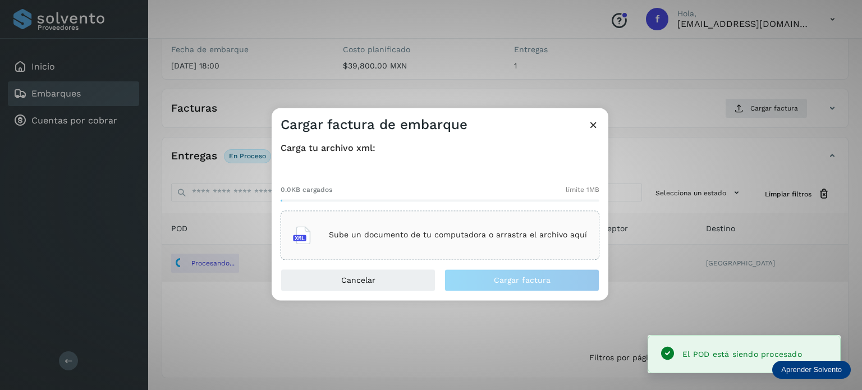
click at [524, 242] on div "Sube un documento de tu computadora o arrastra el archivo aquí" at bounding box center [440, 235] width 294 height 30
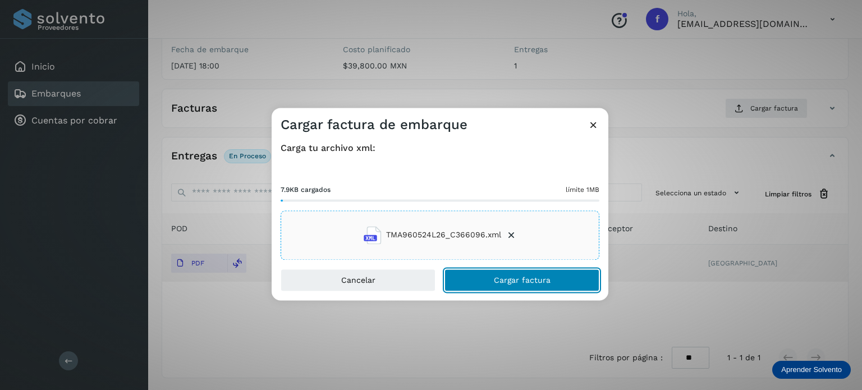
click at [496, 276] on span "Cargar factura" at bounding box center [522, 280] width 57 height 8
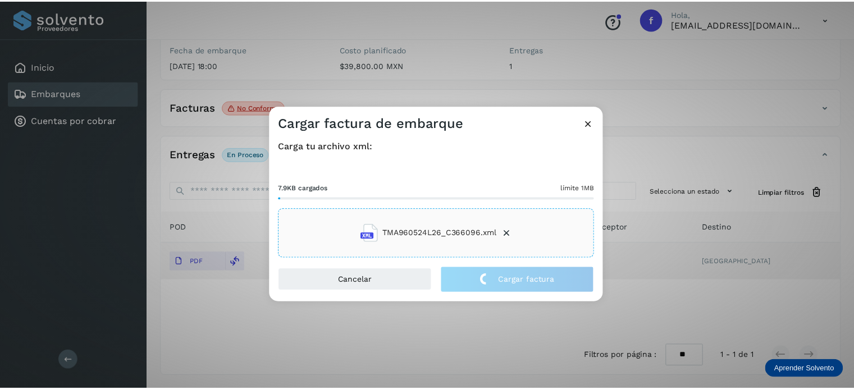
scroll to position [141, 0]
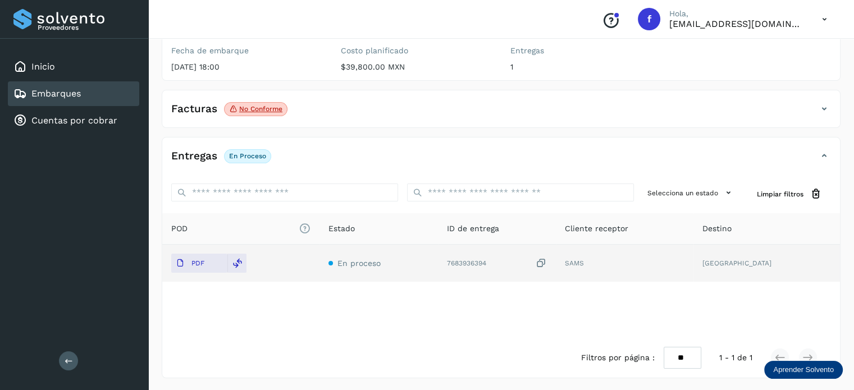
click at [822, 110] on icon at bounding box center [823, 108] width 13 height 13
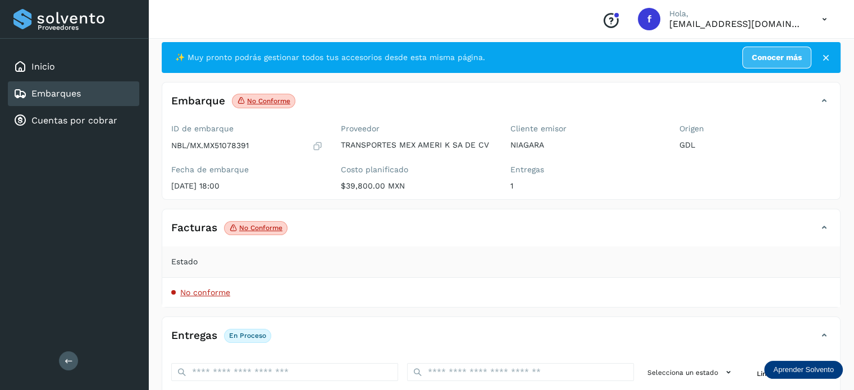
scroll to position [0, 0]
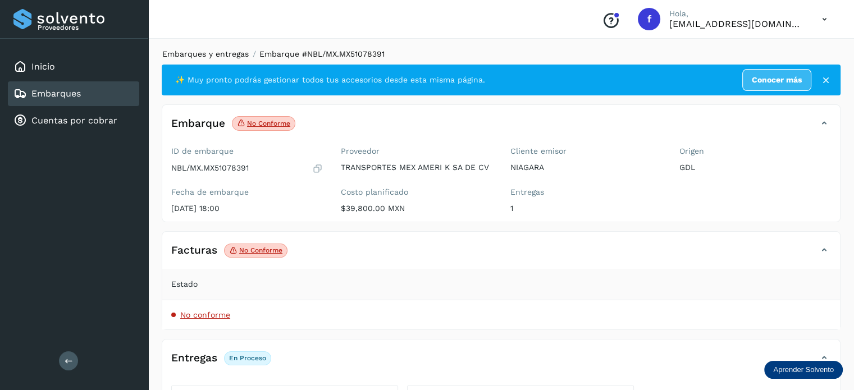
click at [223, 56] on link "Embarques y entregas" at bounding box center [205, 53] width 86 height 9
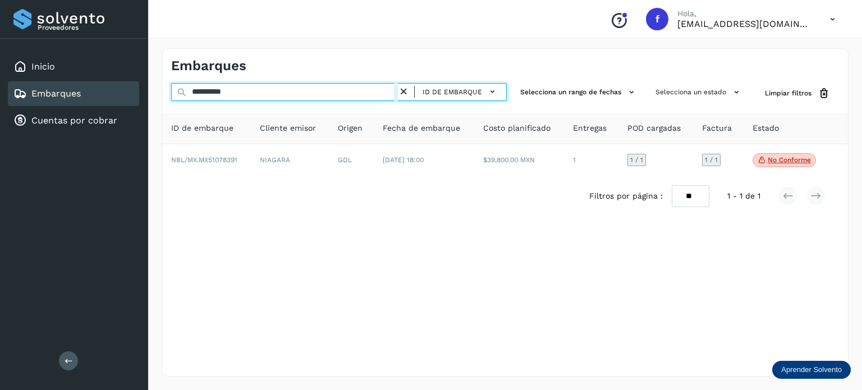
click at [213, 89] on input "**********" at bounding box center [284, 92] width 227 height 18
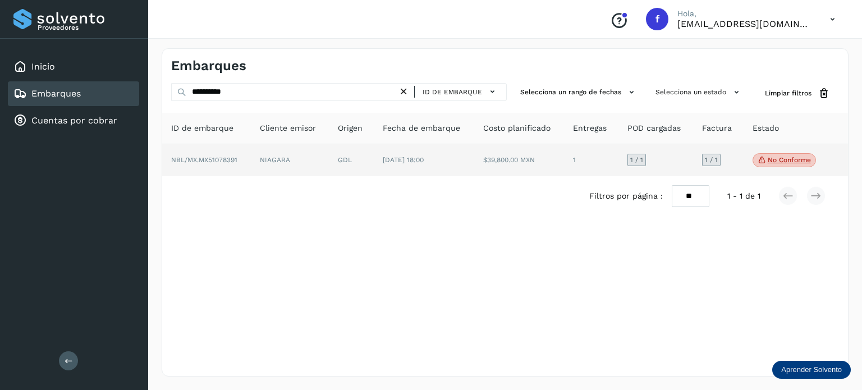
click at [505, 169] on td "$39,800.00 MXN" at bounding box center [519, 160] width 90 height 33
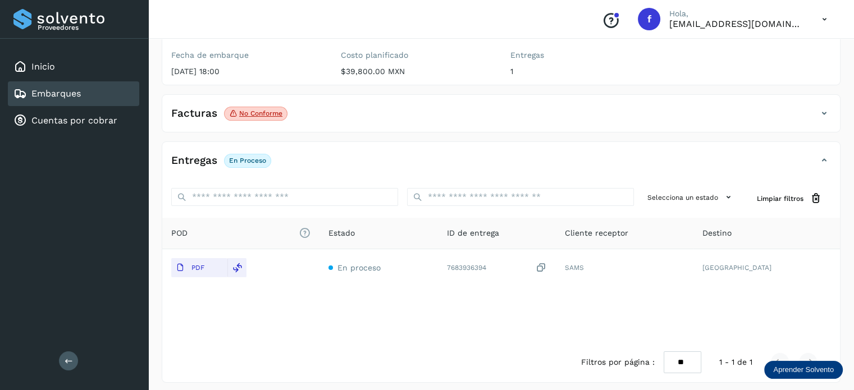
scroll to position [141, 0]
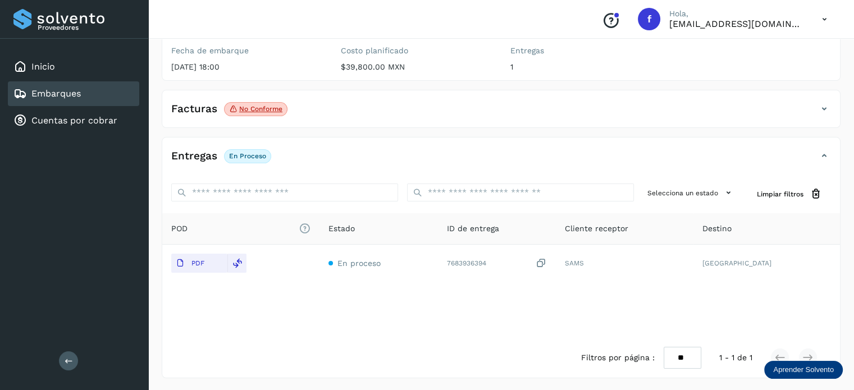
drag, startPoint x: 820, startPoint y: 108, endPoint x: 812, endPoint y: 110, distance: 8.0
click at [820, 109] on icon at bounding box center [823, 108] width 13 height 13
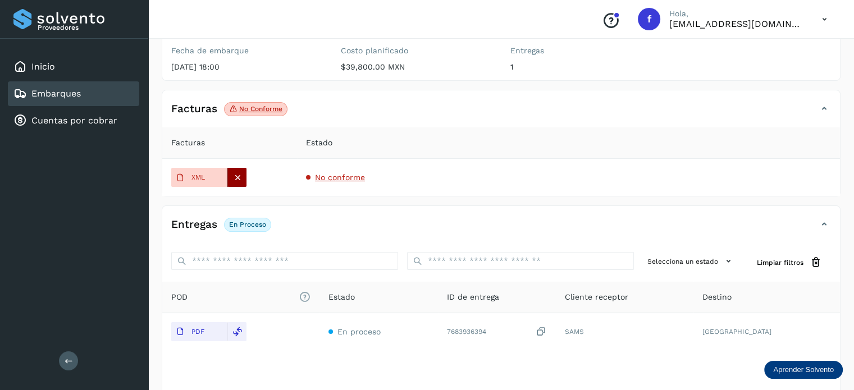
click at [242, 174] on div at bounding box center [236, 177] width 19 height 19
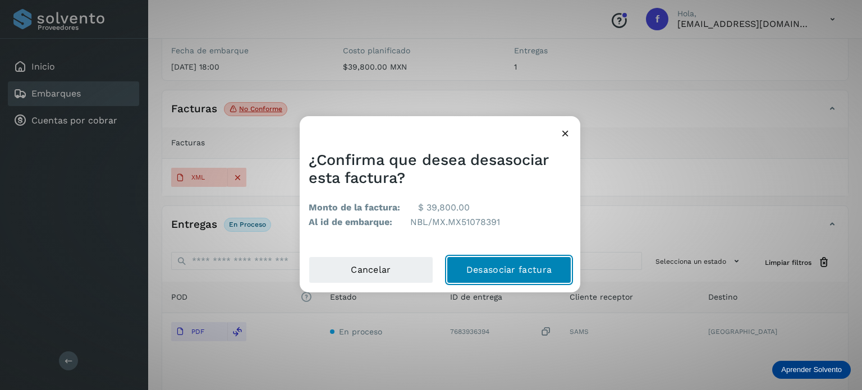
click at [485, 273] on button "Desasociar factura" at bounding box center [509, 269] width 125 height 27
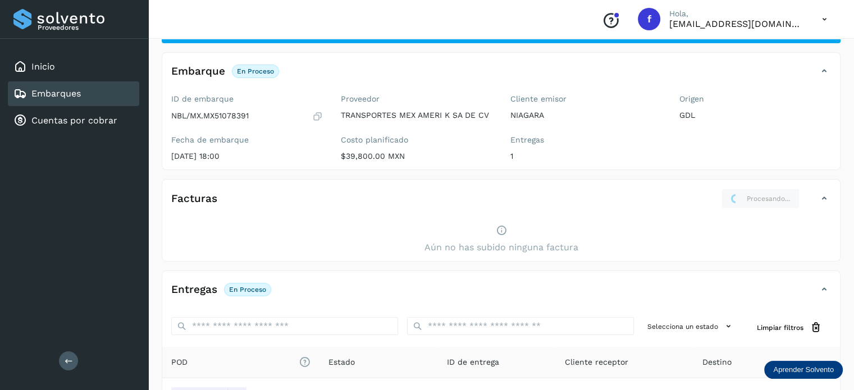
scroll to position [0, 0]
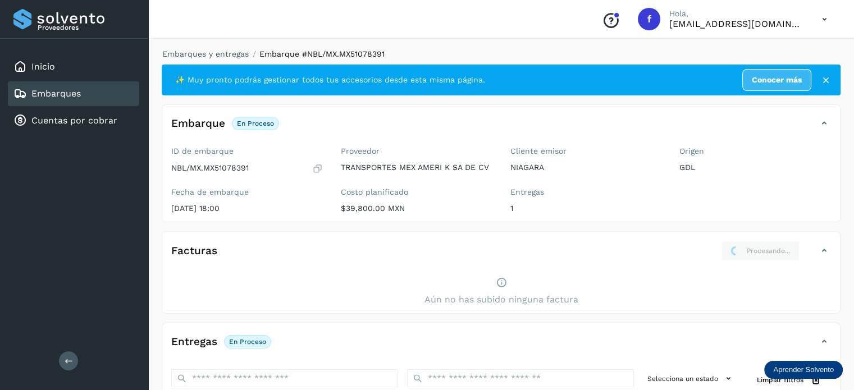
drag, startPoint x: 411, startPoint y: 210, endPoint x: 331, endPoint y: 215, distance: 80.4
click at [331, 215] on div "ID de embarque NBL/MX.MX51078391 Fecha de embarque [DATE] 18:00 Proveedor TRANS…" at bounding box center [500, 182] width 677 height 80
copy div "Proveedor TRANSPORTES MEX AMERI K SA DE CV Costo planificado $39,800.00 MXN"
drag, startPoint x: 389, startPoint y: 212, endPoint x: 380, endPoint y: 212, distance: 8.4
click at [388, 212] on p "$39,800.00 MXN" at bounding box center [417, 209] width 152 height 10
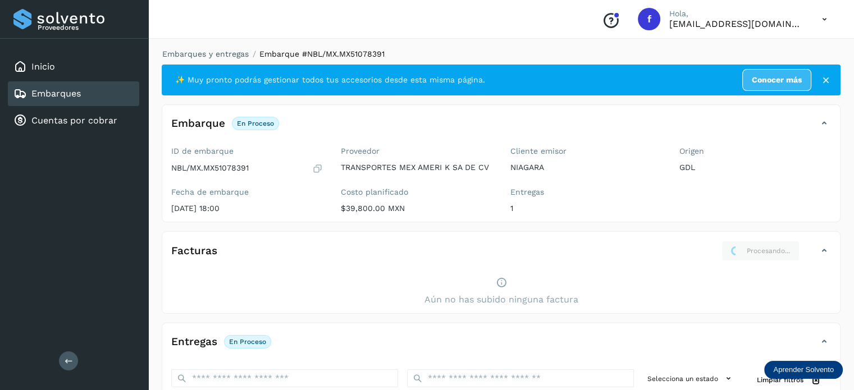
drag, startPoint x: 366, startPoint y: 212, endPoint x: 354, endPoint y: 210, distance: 12.5
click at [366, 212] on p "$39,800.00 MXN" at bounding box center [417, 209] width 152 height 10
click at [345, 206] on p "$39,800.00 MXN" at bounding box center [417, 209] width 152 height 10
drag, startPoint x: 345, startPoint y: 206, endPoint x: 381, endPoint y: 205, distance: 35.9
click at [381, 205] on p "$39,800.00 MXN" at bounding box center [417, 209] width 152 height 10
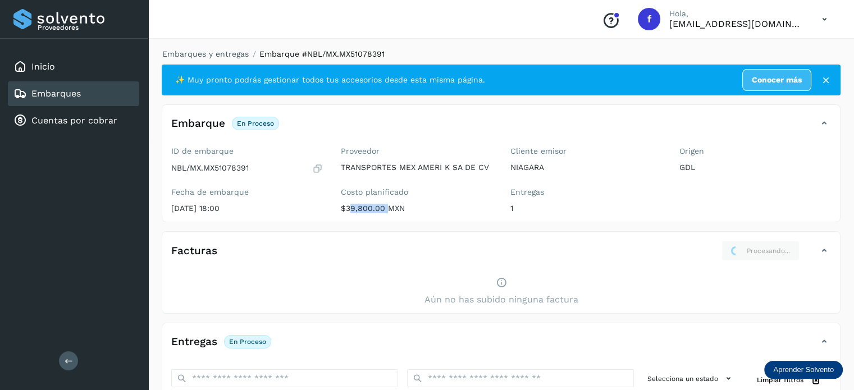
copy p "39,800.00"
click at [191, 47] on div "Embarques y entregas Embarque #NBL/MX.MX51078391 ✨ Muy pronto podrás gestionar …" at bounding box center [500, 306] width 705 height 542
click at [195, 57] on link "Embarques y entregas" at bounding box center [205, 53] width 86 height 9
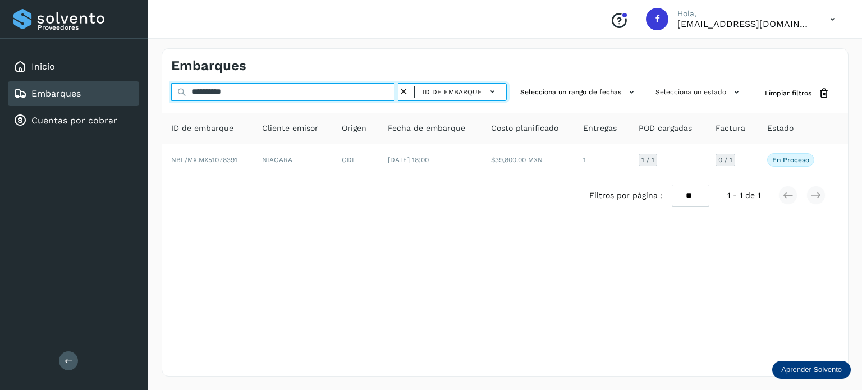
click at [205, 91] on input "**********" at bounding box center [284, 92] width 227 height 18
paste input "text"
type input "**********"
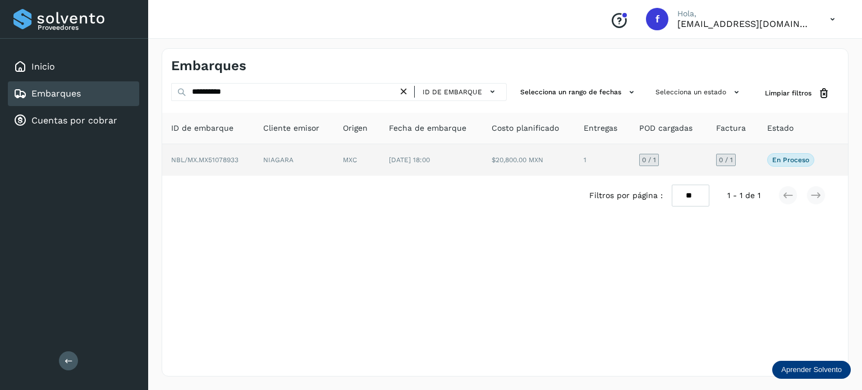
click at [265, 152] on td "NIAGARA" at bounding box center [294, 159] width 80 height 31
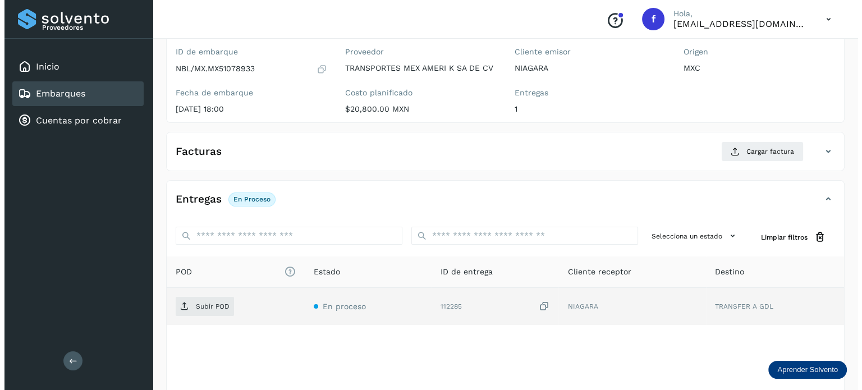
scroll to position [143, 0]
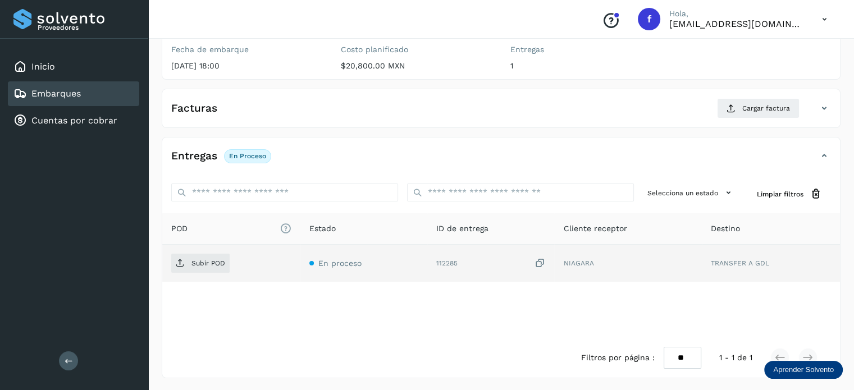
click at [542, 258] on icon at bounding box center [539, 264] width 11 height 12
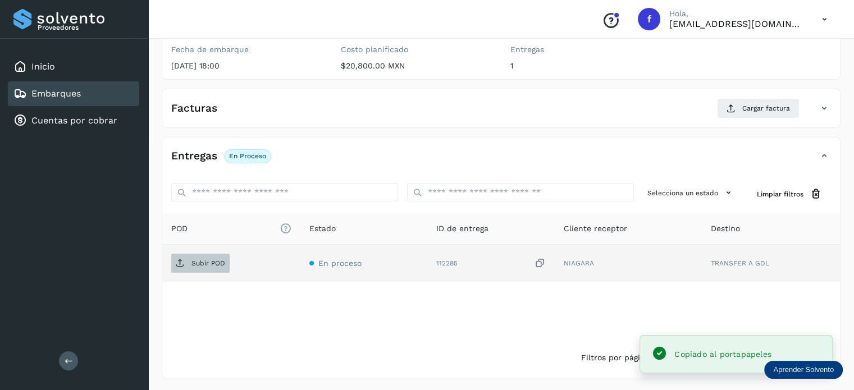
click at [206, 267] on span "Subir POD" at bounding box center [200, 263] width 58 height 18
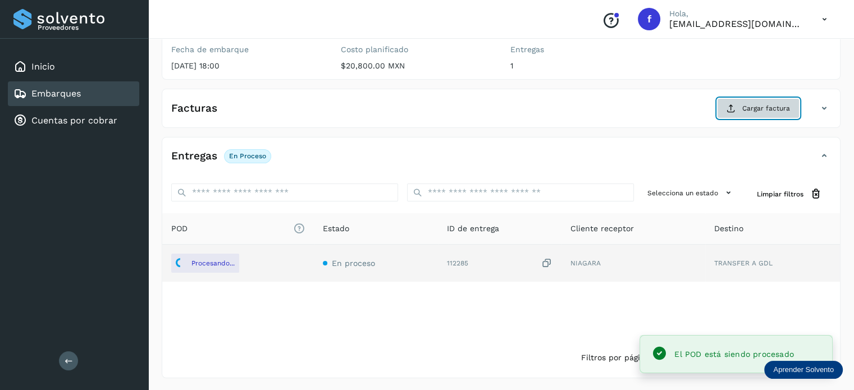
click at [764, 107] on span "Cargar factura" at bounding box center [766, 108] width 48 height 10
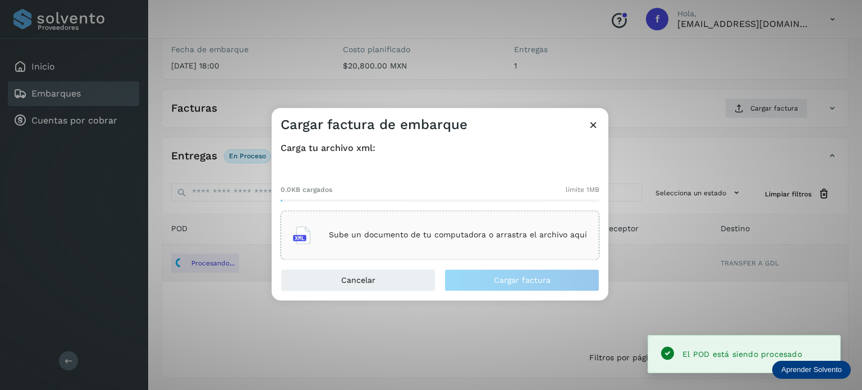
click at [473, 223] on div "Sube un documento de tu computadora o arrastra el archivo aquí" at bounding box center [440, 235] width 294 height 30
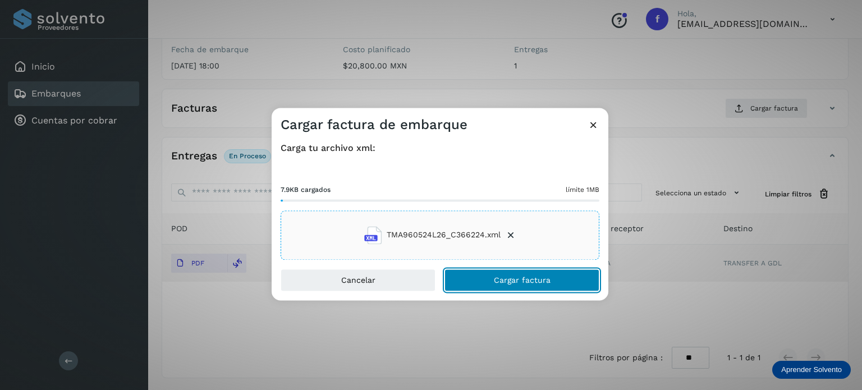
click at [507, 284] on button "Cargar factura" at bounding box center [521, 280] width 155 height 22
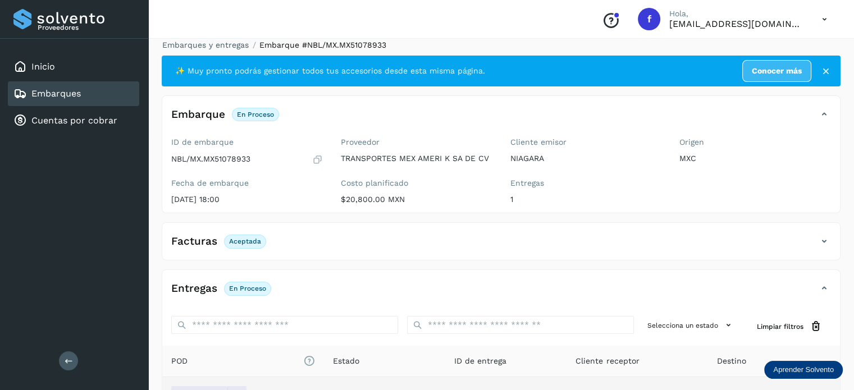
scroll to position [0, 0]
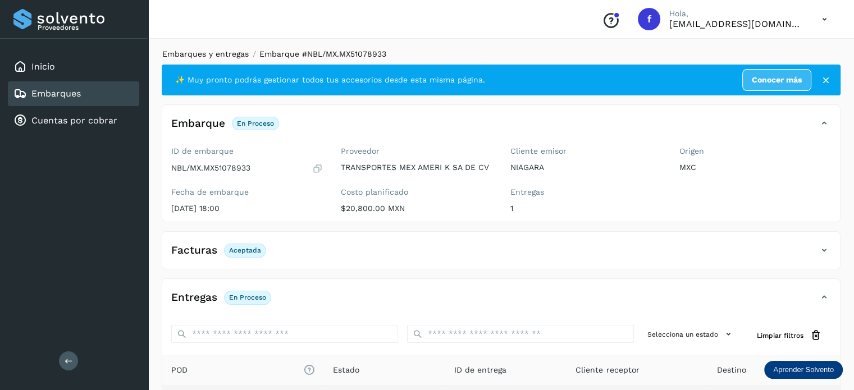
click at [202, 56] on link "Embarques y entregas" at bounding box center [205, 53] width 86 height 9
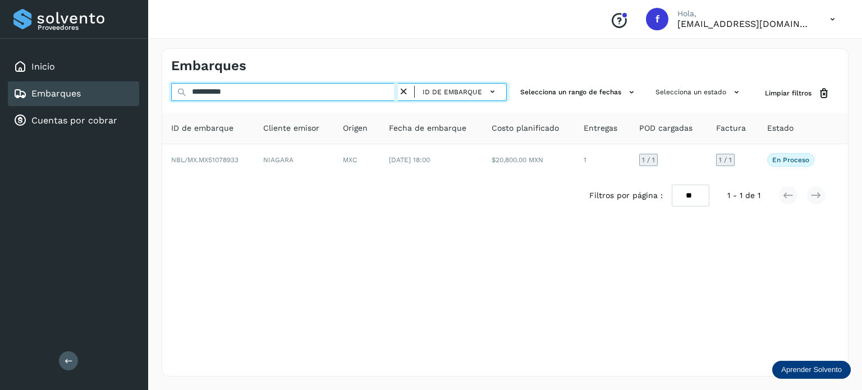
click at [227, 95] on input "**********" at bounding box center [284, 92] width 227 height 18
paste input "text"
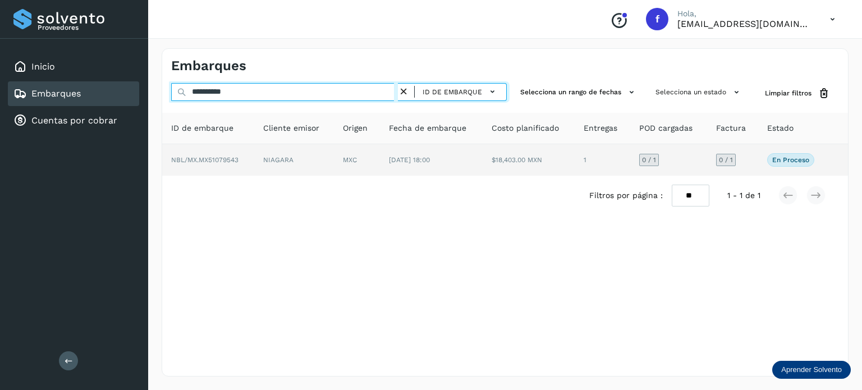
type input "**********"
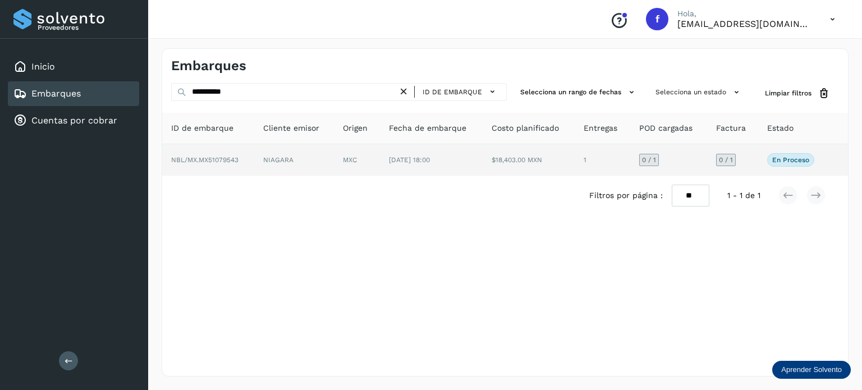
click at [324, 163] on td "NIAGARA" at bounding box center [294, 159] width 80 height 31
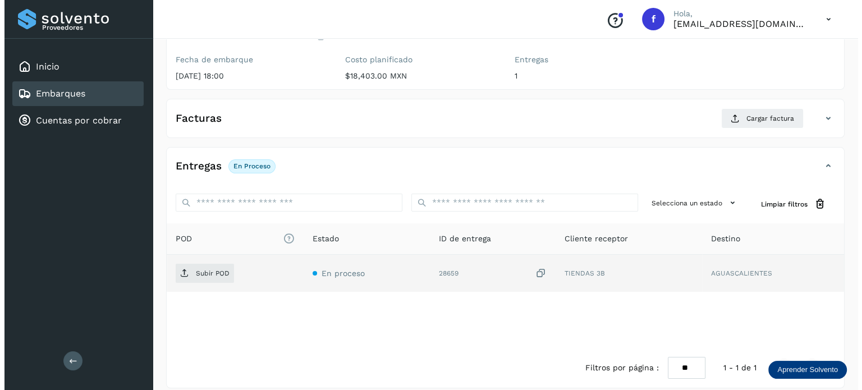
scroll to position [143, 0]
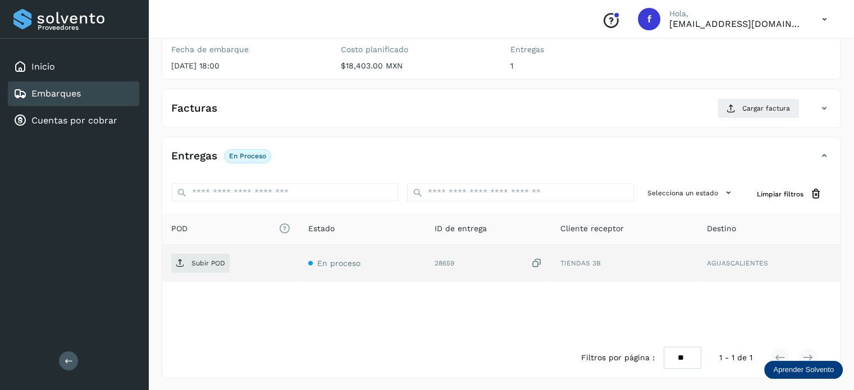
click at [544, 260] on td "28659" at bounding box center [488, 263] width 126 height 37
click at [542, 262] on icon at bounding box center [536, 264] width 11 height 12
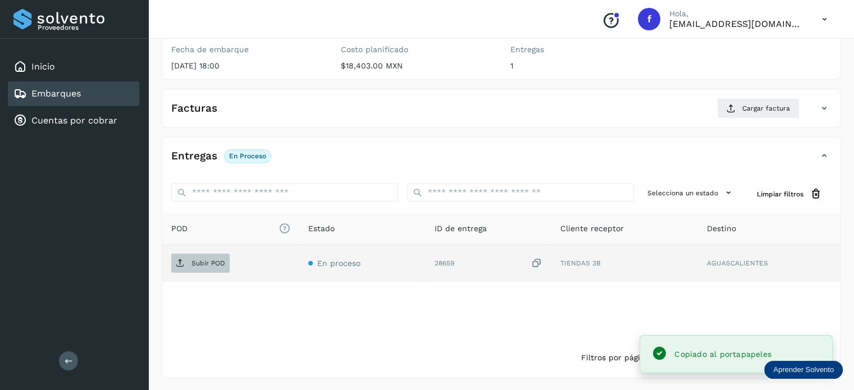
click at [221, 254] on span "Subir POD" at bounding box center [200, 263] width 58 height 18
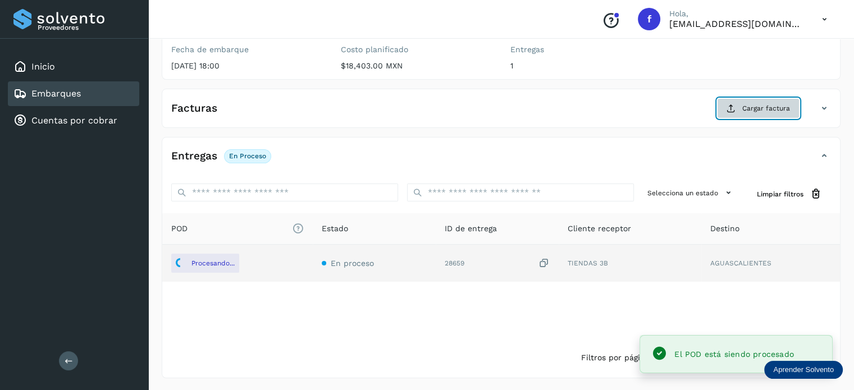
click at [753, 109] on span "Cargar factura" at bounding box center [766, 108] width 48 height 10
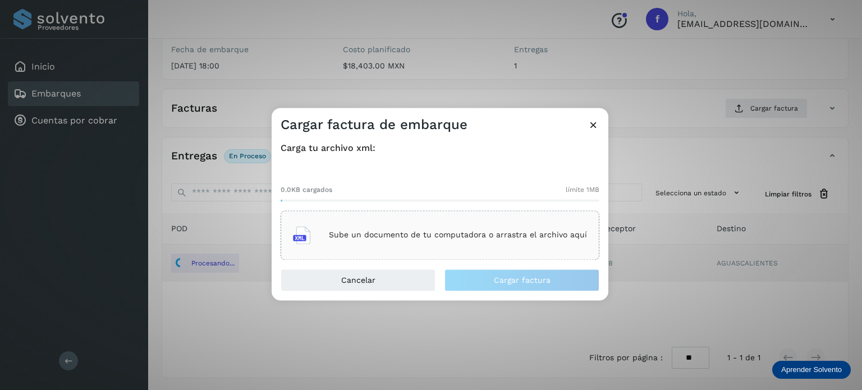
click at [459, 233] on p "Sube un documento de tu computadora o arrastra el archivo aquí" at bounding box center [458, 236] width 258 height 10
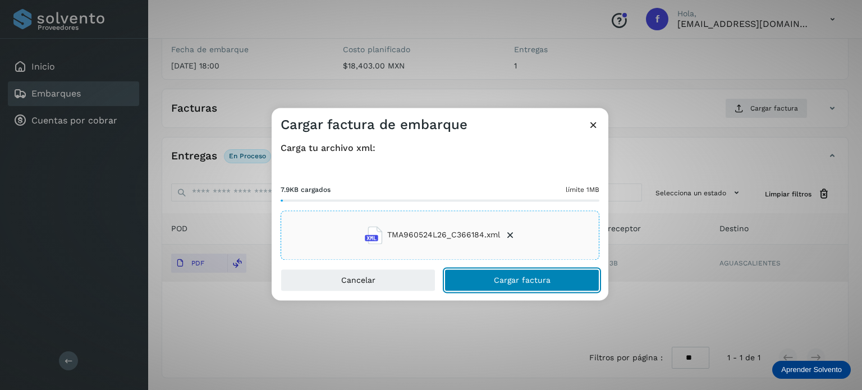
click at [510, 283] on button "Cargar factura" at bounding box center [521, 280] width 155 height 22
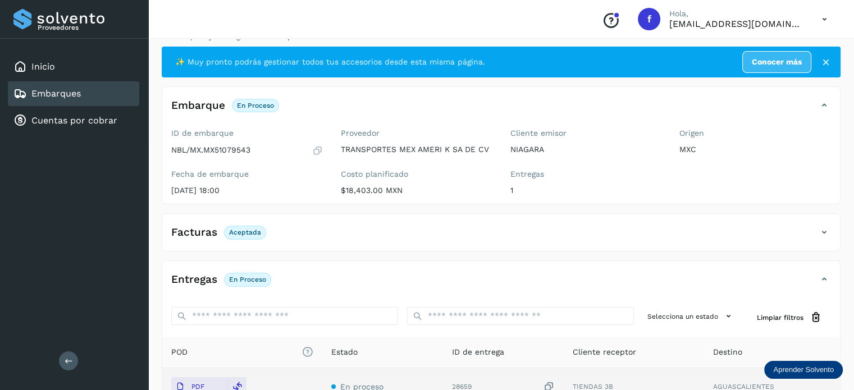
scroll to position [0, 0]
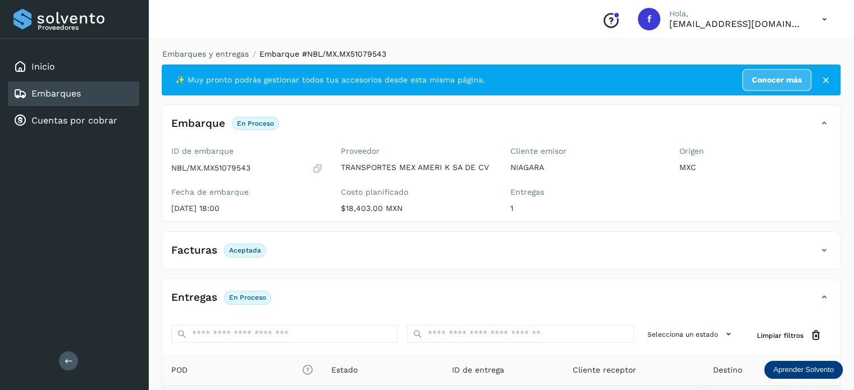
click at [198, 49] on li "Embarques y entregas" at bounding box center [202, 54] width 94 height 12
click at [200, 56] on link "Embarques y entregas" at bounding box center [205, 53] width 86 height 9
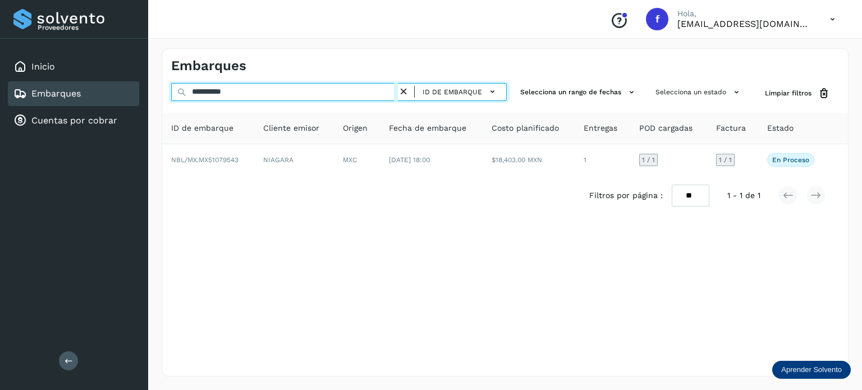
click at [207, 89] on input "**********" at bounding box center [284, 92] width 227 height 18
paste input "text"
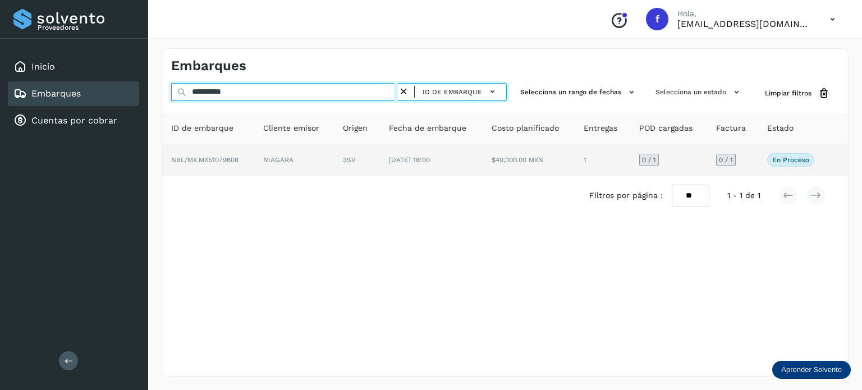
type input "**********"
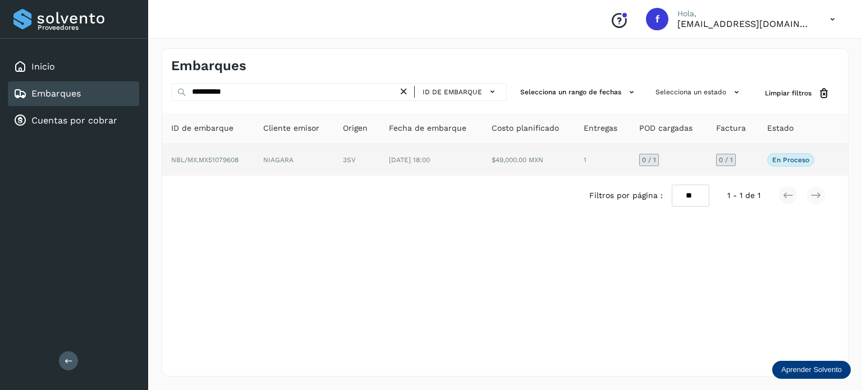
click at [389, 159] on td "[DATE] 18:00" at bounding box center [431, 159] width 103 height 31
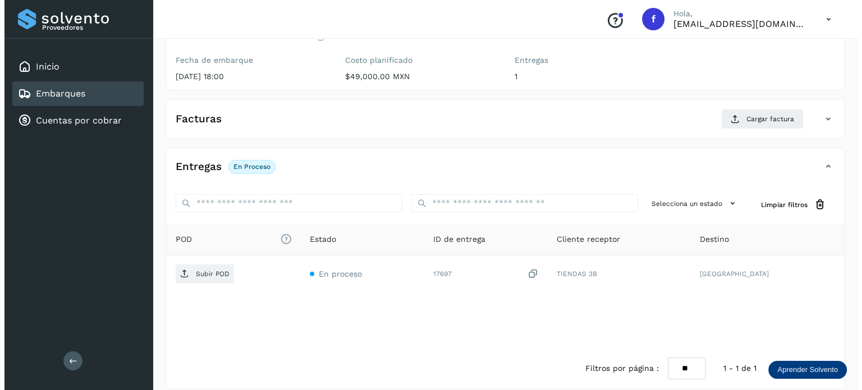
scroll to position [143, 0]
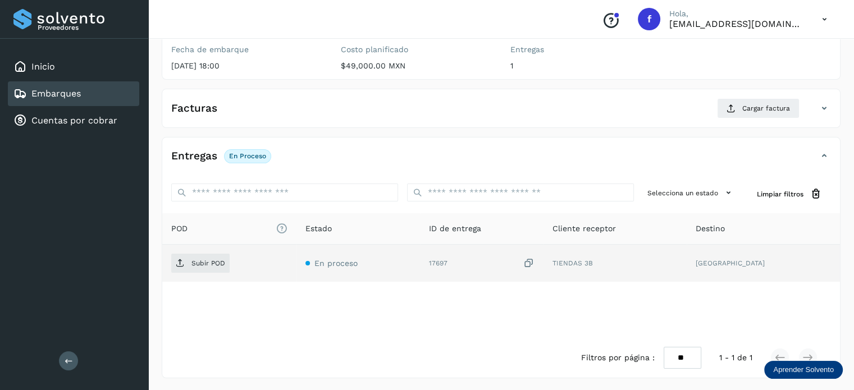
click at [534, 262] on icon at bounding box center [528, 264] width 11 height 12
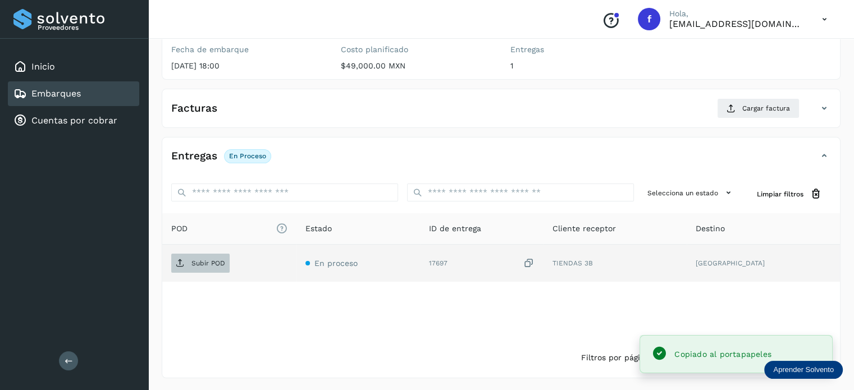
click at [209, 260] on p "Subir POD" at bounding box center [208, 263] width 34 height 8
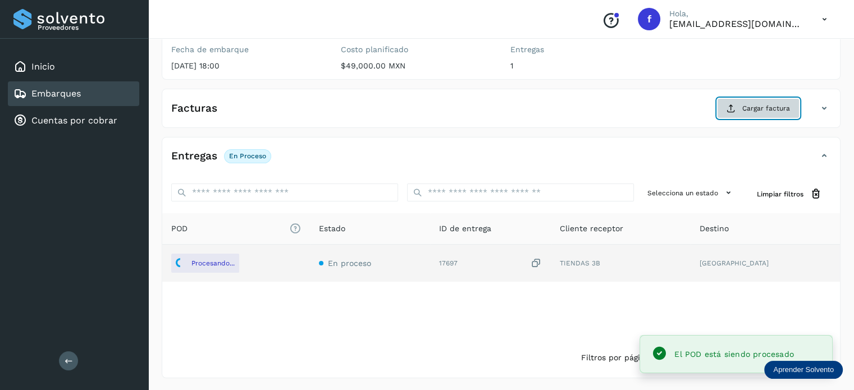
click at [774, 105] on span "Cargar factura" at bounding box center [766, 108] width 48 height 10
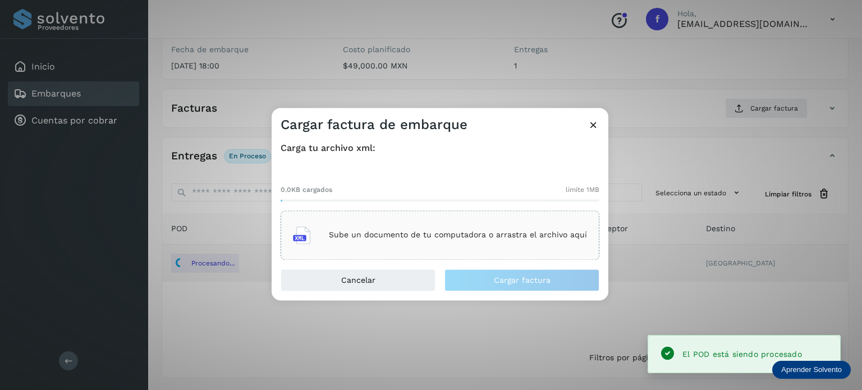
click at [379, 233] on p "Sube un documento de tu computadora o arrastra el archivo aquí" at bounding box center [458, 236] width 258 height 10
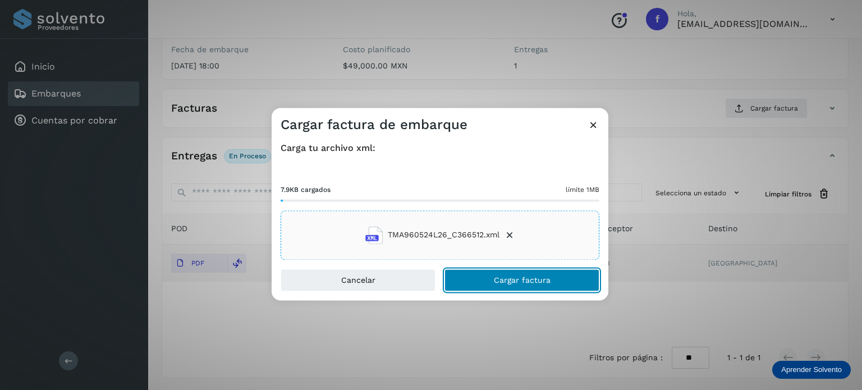
click at [536, 272] on button "Cargar factura" at bounding box center [521, 280] width 155 height 22
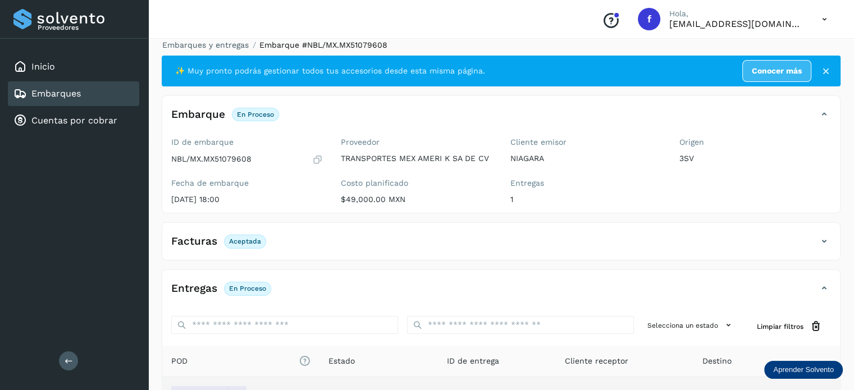
scroll to position [0, 0]
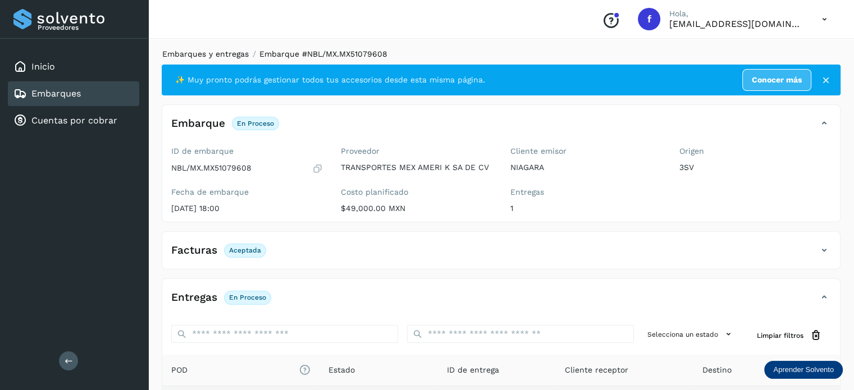
click at [239, 57] on link "Embarques y entregas" at bounding box center [205, 53] width 86 height 9
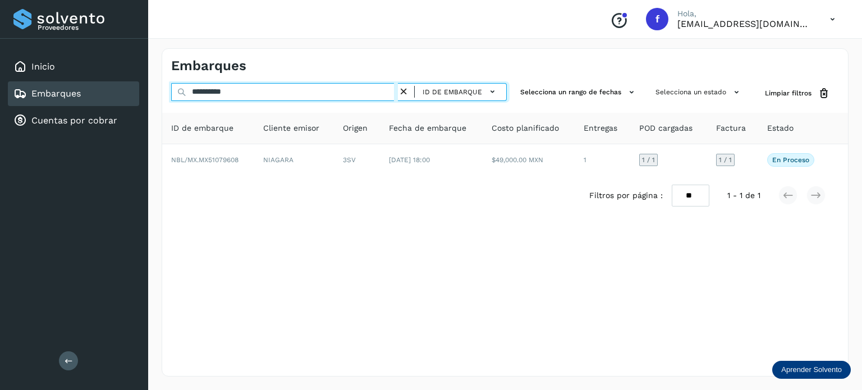
click at [220, 94] on input "**********" at bounding box center [284, 92] width 227 height 18
paste input "text"
click at [209, 92] on input "**********" at bounding box center [284, 92] width 227 height 18
click at [209, 91] on input "**********" at bounding box center [284, 92] width 227 height 18
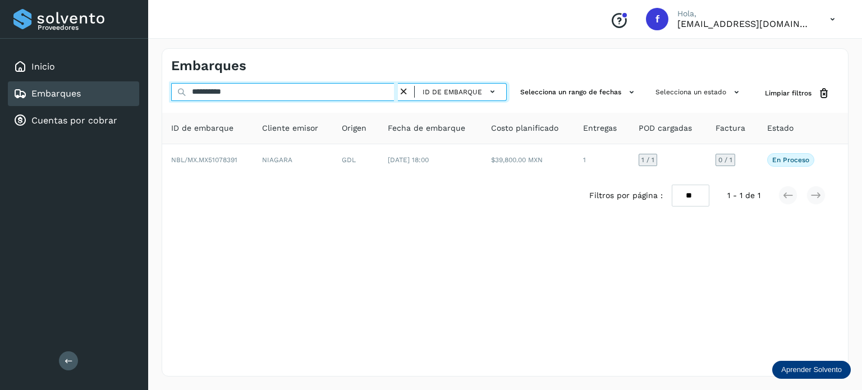
paste input "text"
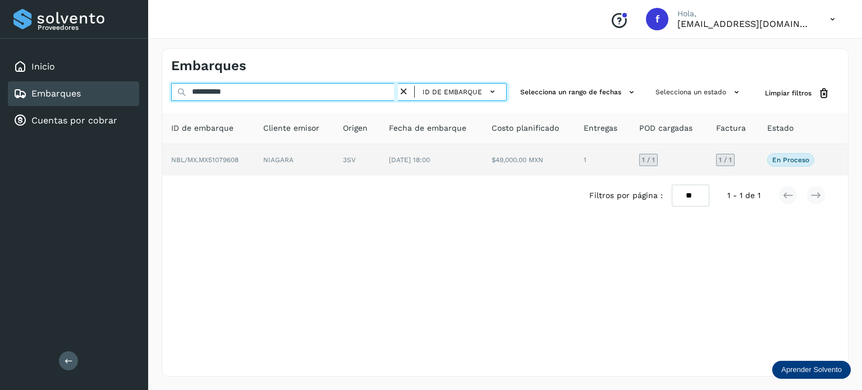
type input "**********"
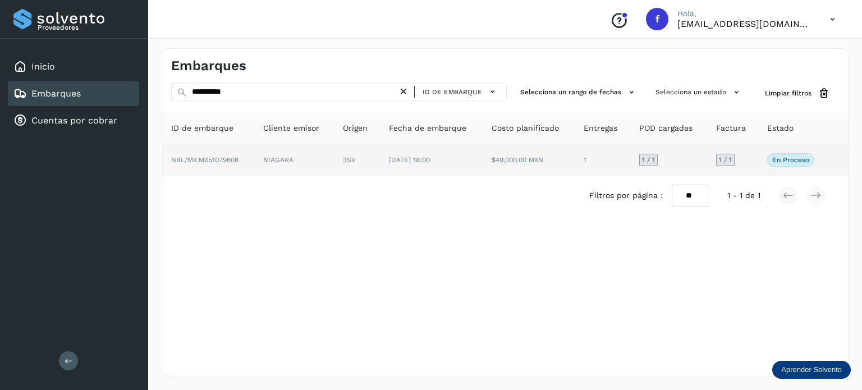
click at [424, 163] on span "[DATE] 18:00" at bounding box center [409, 160] width 41 height 8
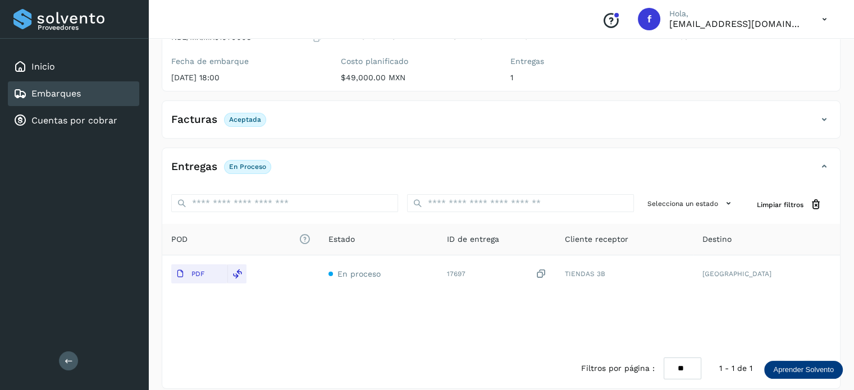
scroll to position [141, 0]
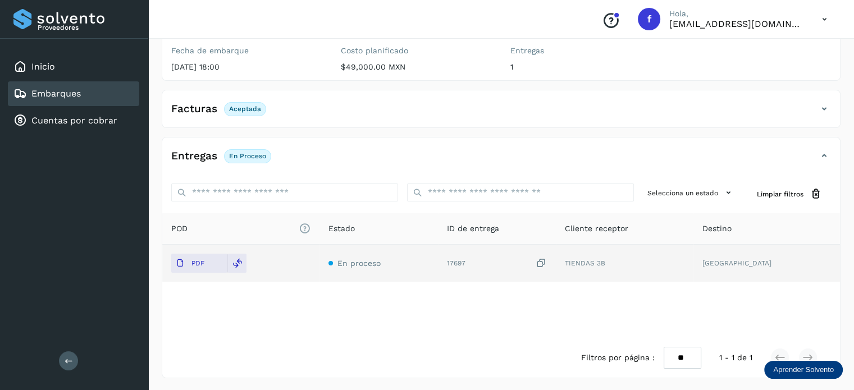
click at [547, 263] on icon at bounding box center [540, 264] width 11 height 12
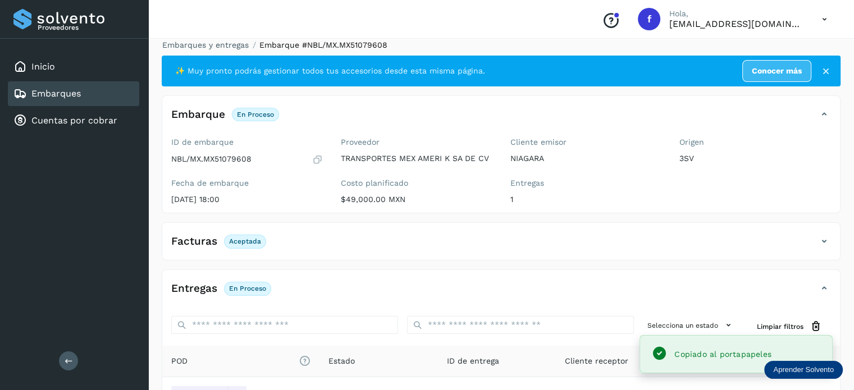
scroll to position [0, 0]
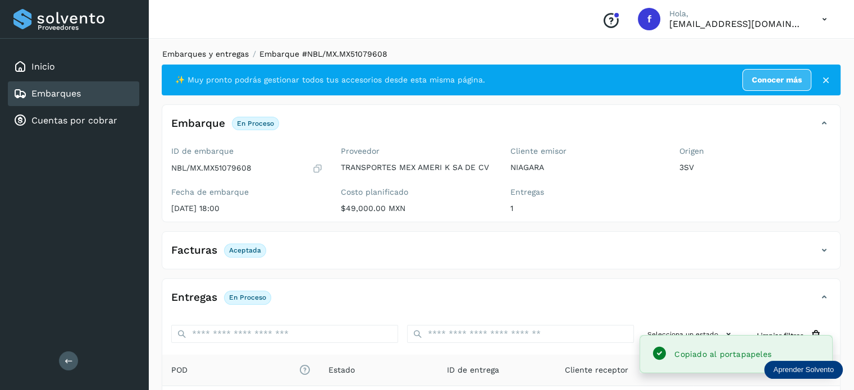
click at [215, 51] on link "Embarques y entregas" at bounding box center [205, 53] width 86 height 9
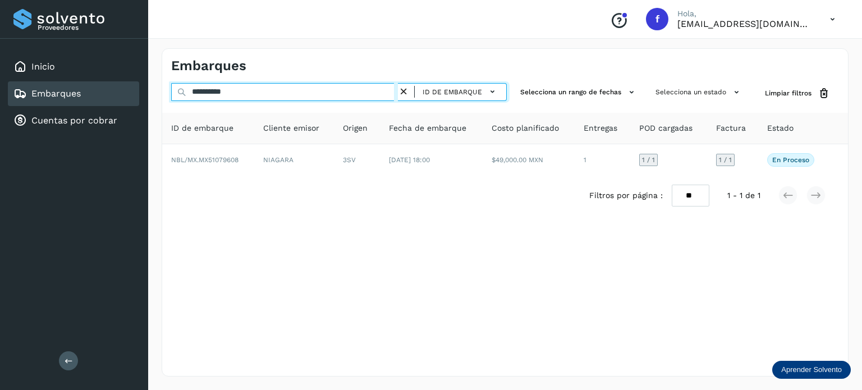
click at [224, 89] on input "**********" at bounding box center [284, 92] width 227 height 18
paste input "text"
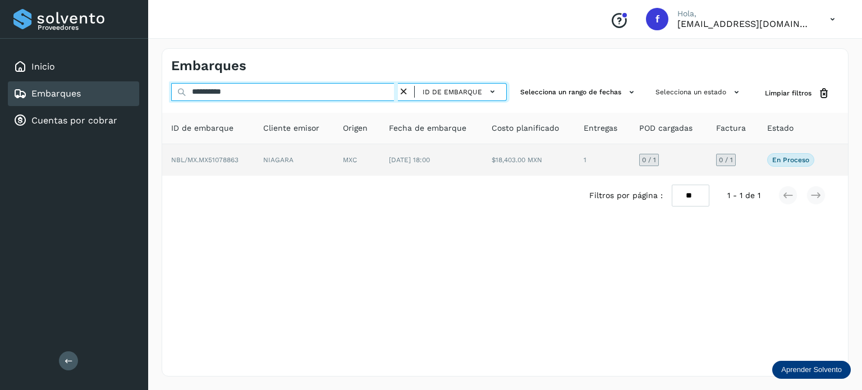
type input "**********"
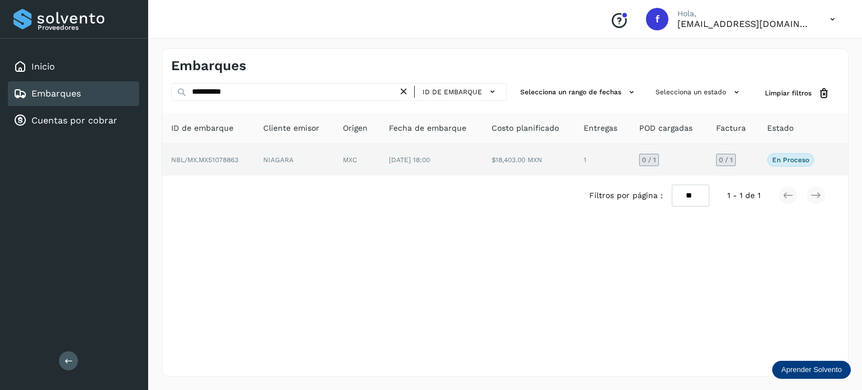
click at [469, 161] on td "[DATE] 18:00" at bounding box center [431, 159] width 103 height 31
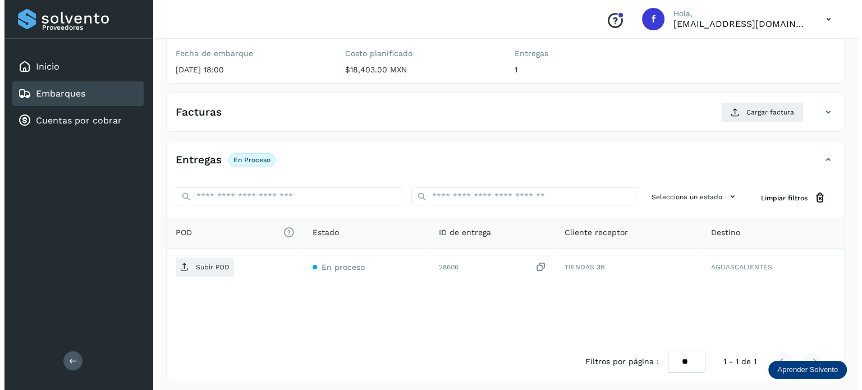
scroll to position [143, 0]
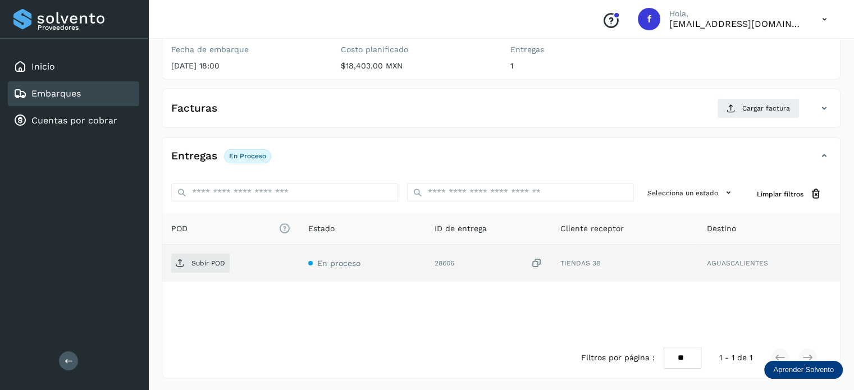
click at [536, 262] on icon at bounding box center [536, 264] width 11 height 12
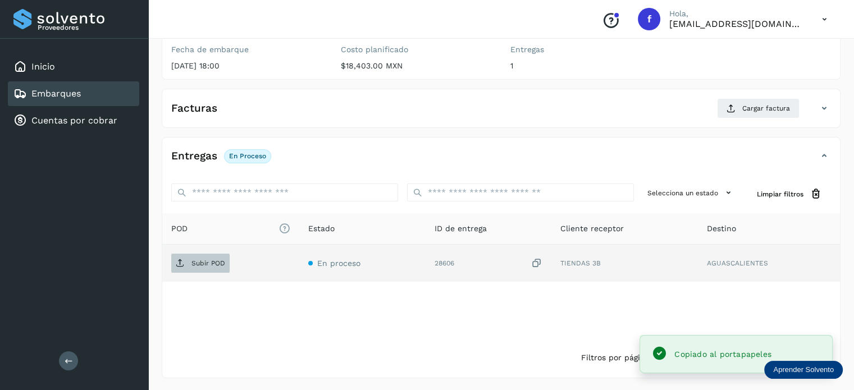
click at [204, 270] on span "Subir POD" at bounding box center [200, 263] width 58 height 18
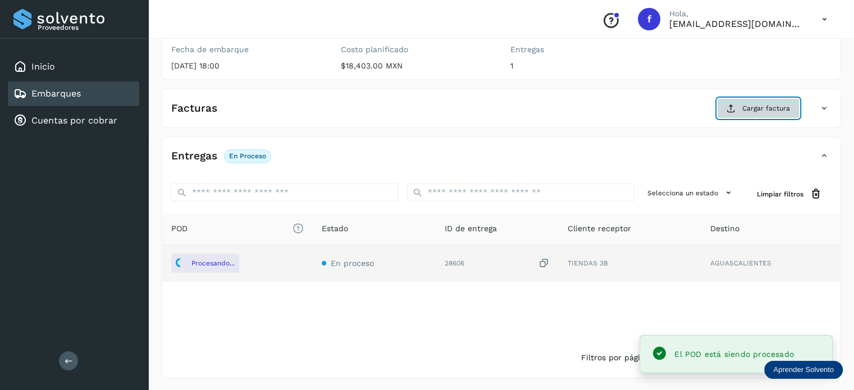
click at [761, 109] on span "Cargar factura" at bounding box center [766, 108] width 48 height 10
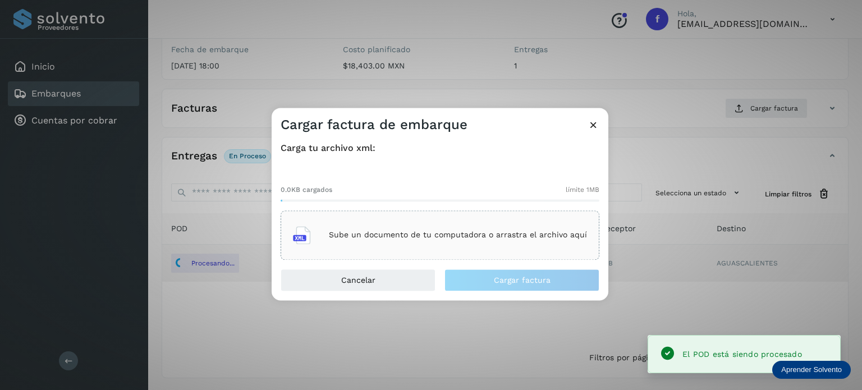
click at [485, 236] on p "Sube un documento de tu computadora o arrastra el archivo aquí" at bounding box center [458, 236] width 258 height 10
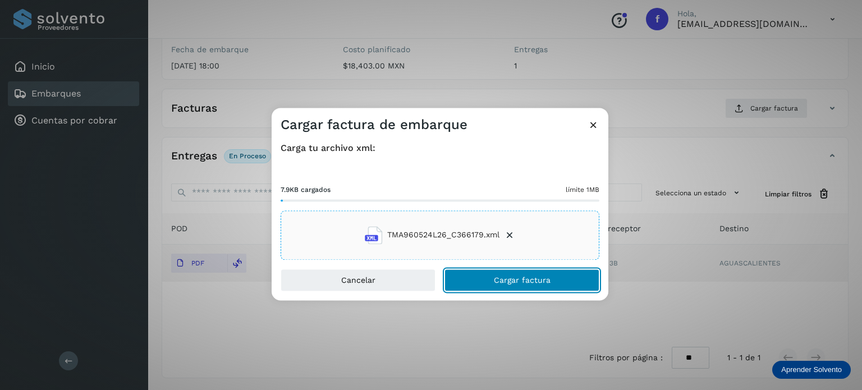
click at [478, 271] on button "Cargar factura" at bounding box center [521, 280] width 155 height 22
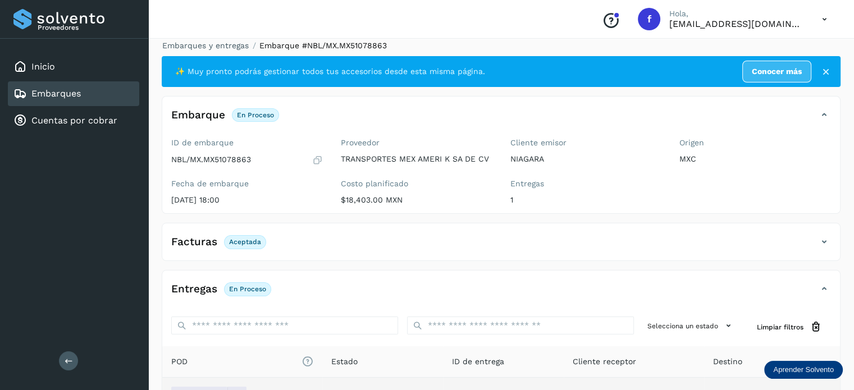
scroll to position [0, 0]
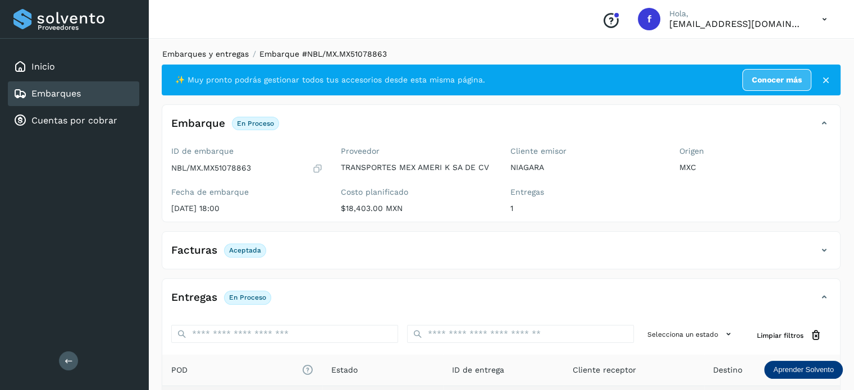
click at [205, 57] on link "Embarques y entregas" at bounding box center [205, 53] width 86 height 9
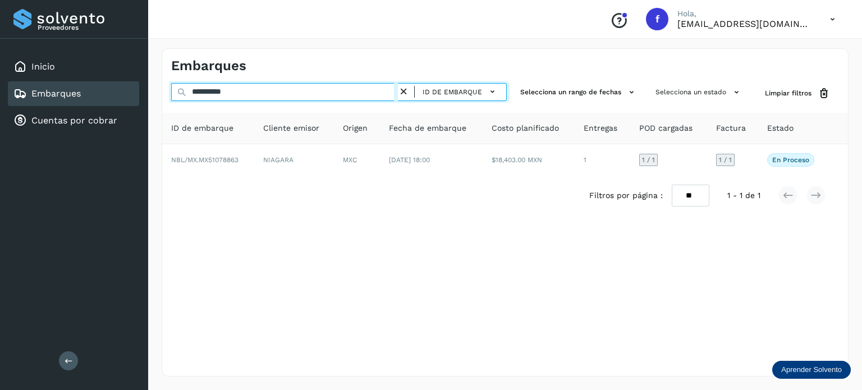
click at [222, 89] on input "**********" at bounding box center [284, 92] width 227 height 18
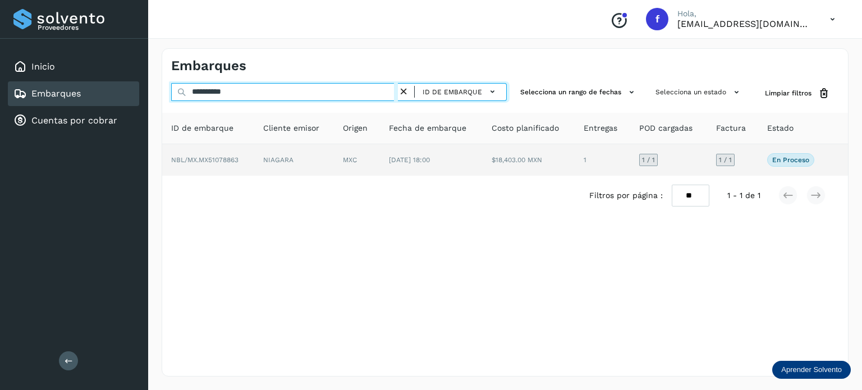
paste input "text"
type input "**********"
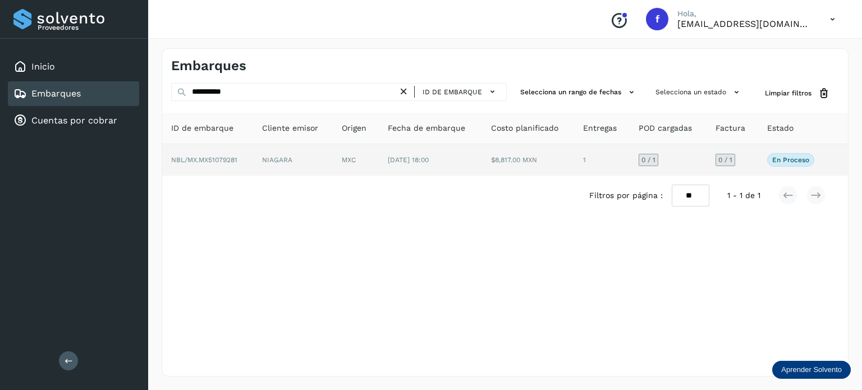
click at [554, 172] on td "$8,817.00 MXN" at bounding box center [528, 159] width 92 height 31
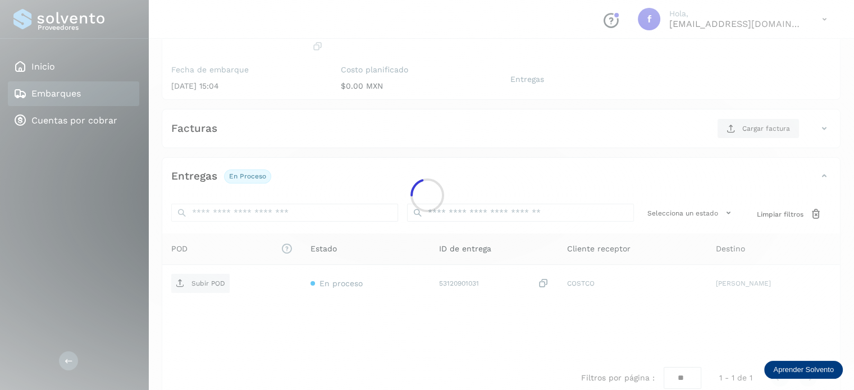
scroll to position [135, 0]
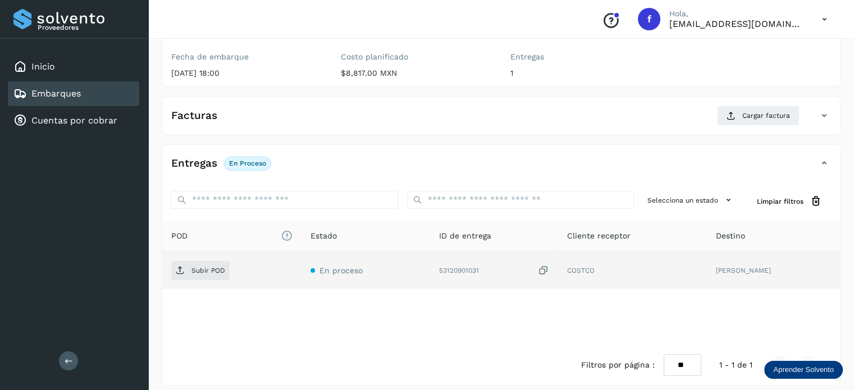
click at [538, 268] on icon at bounding box center [543, 271] width 11 height 12
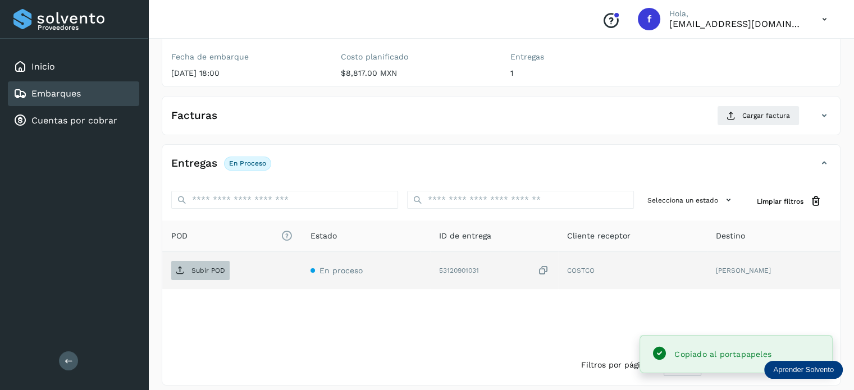
click at [189, 270] on span "Subir POD" at bounding box center [200, 271] width 58 height 18
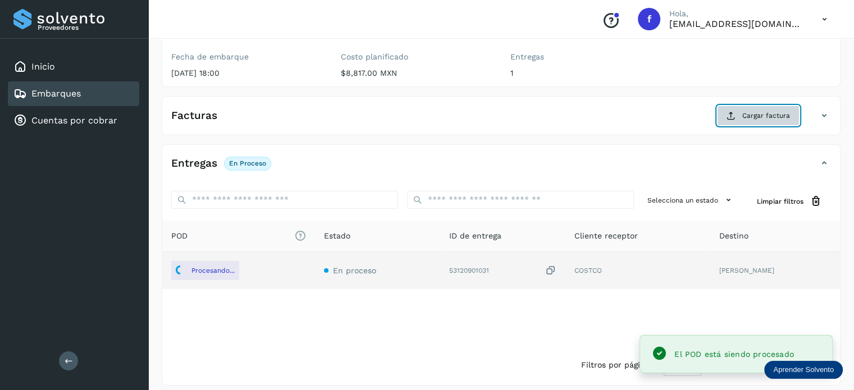
click at [770, 116] on span "Cargar factura" at bounding box center [766, 116] width 48 height 10
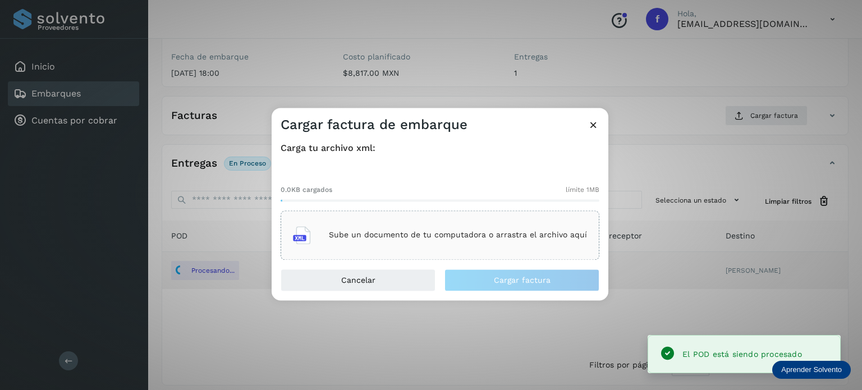
click at [419, 235] on p "Sube un documento de tu computadora o arrastra el archivo aquí" at bounding box center [458, 236] width 258 height 10
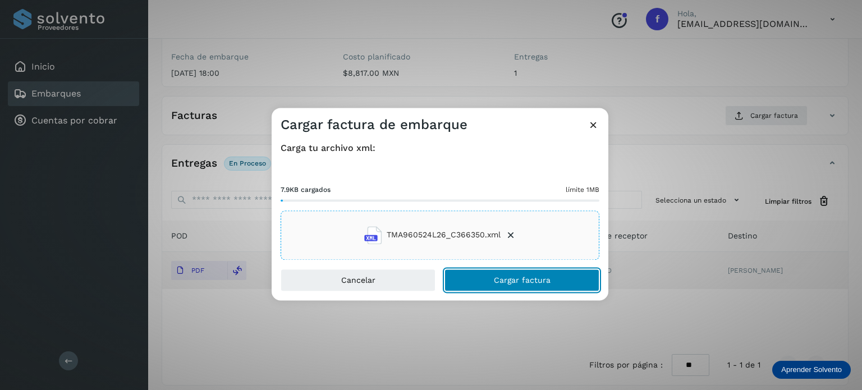
drag, startPoint x: 501, startPoint y: 279, endPoint x: 498, endPoint y: 208, distance: 71.3
click at [501, 279] on span "Cargar factura" at bounding box center [522, 280] width 57 height 8
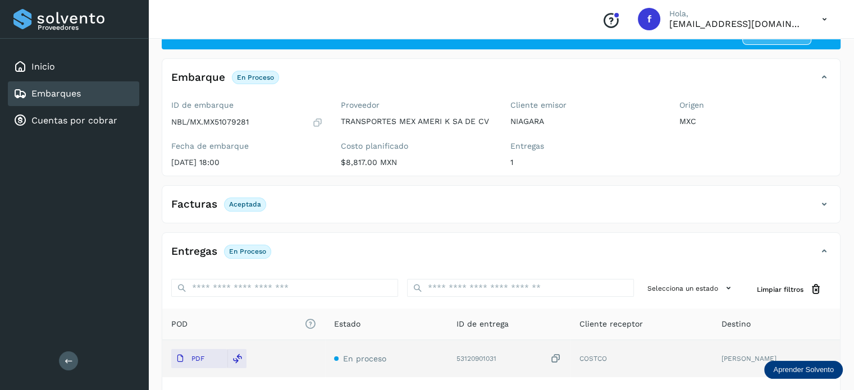
scroll to position [0, 0]
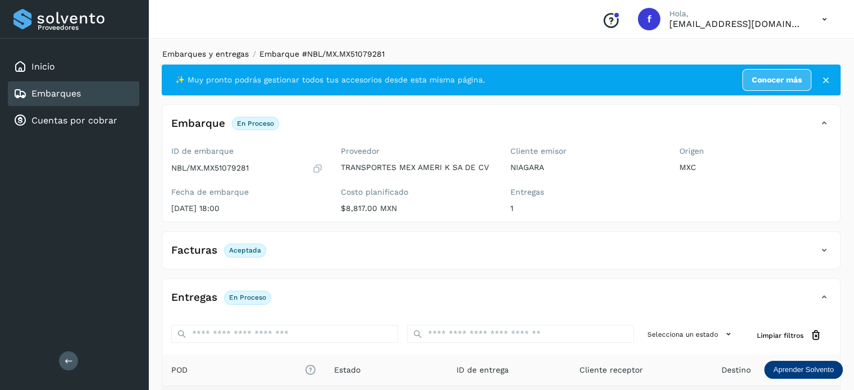
click at [195, 57] on link "Embarques y entregas" at bounding box center [205, 53] width 86 height 9
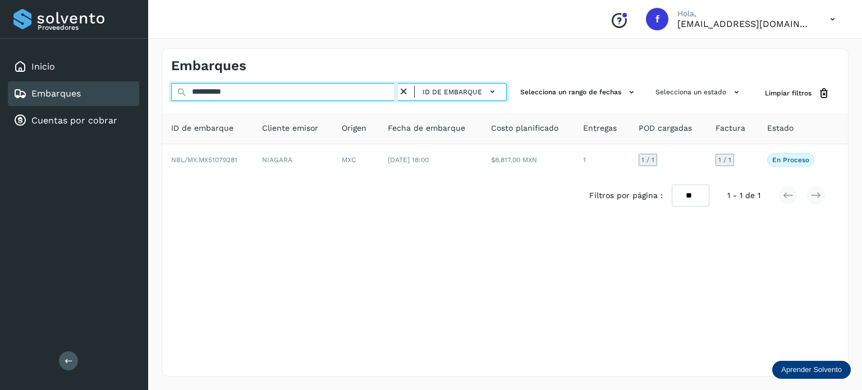
click at [192, 94] on input "**********" at bounding box center [284, 92] width 227 height 18
paste input "text"
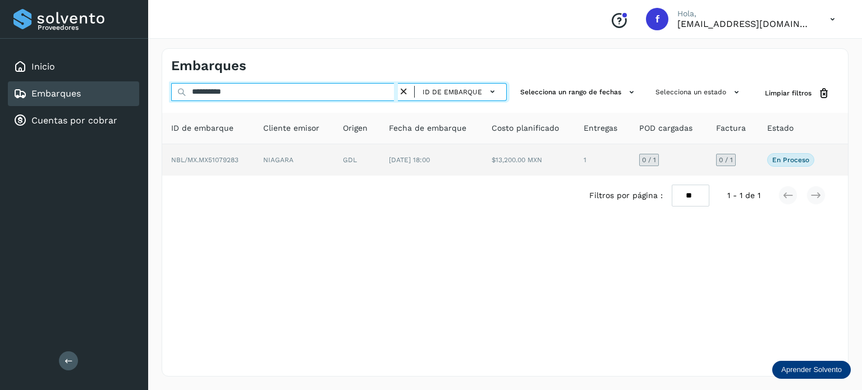
type input "**********"
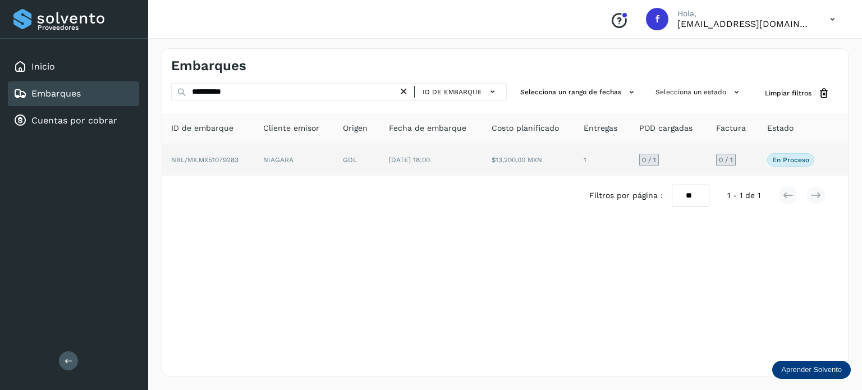
click at [393, 166] on td "[DATE] 18:00" at bounding box center [431, 159] width 103 height 31
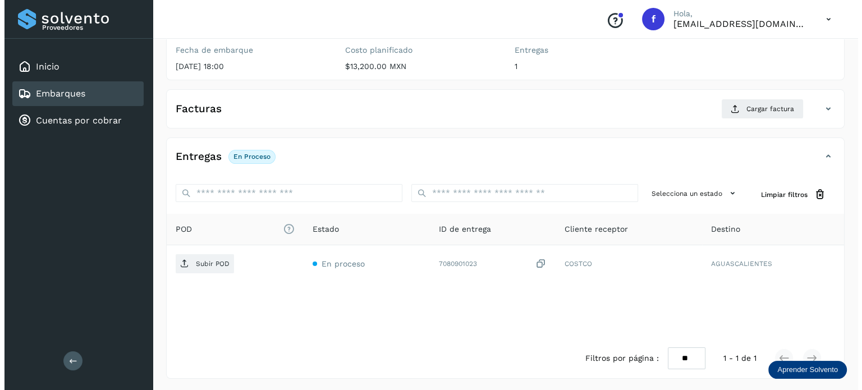
scroll to position [143, 0]
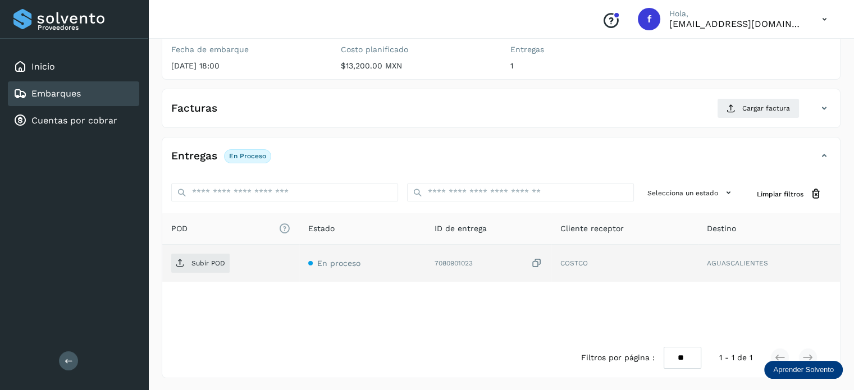
click at [538, 260] on icon at bounding box center [536, 264] width 11 height 12
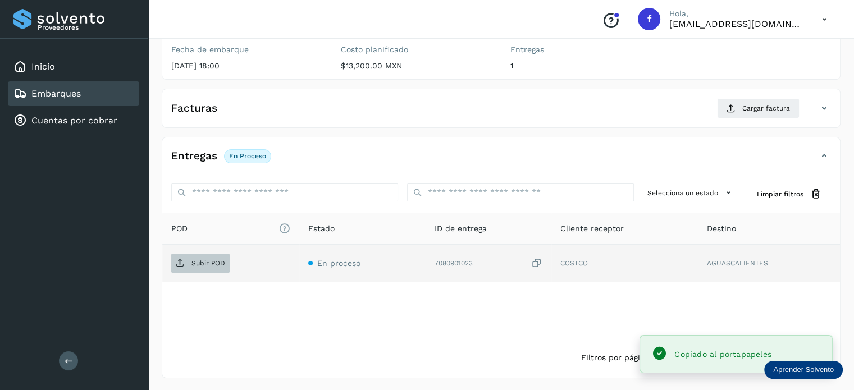
click at [211, 269] on span "Subir POD" at bounding box center [200, 263] width 58 height 18
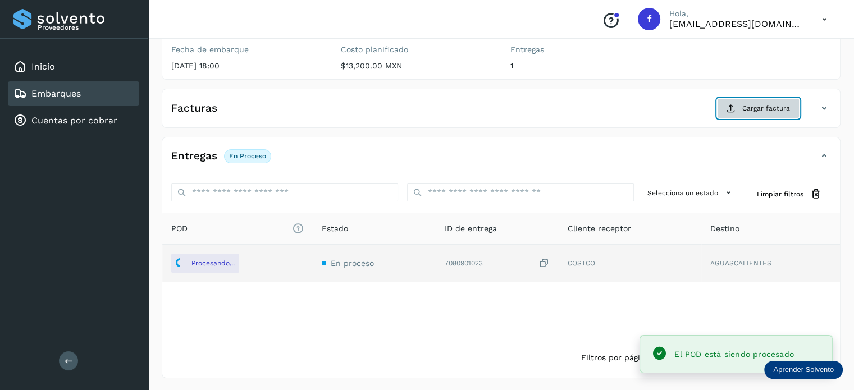
click at [746, 102] on button "Cargar factura" at bounding box center [758, 108] width 82 height 20
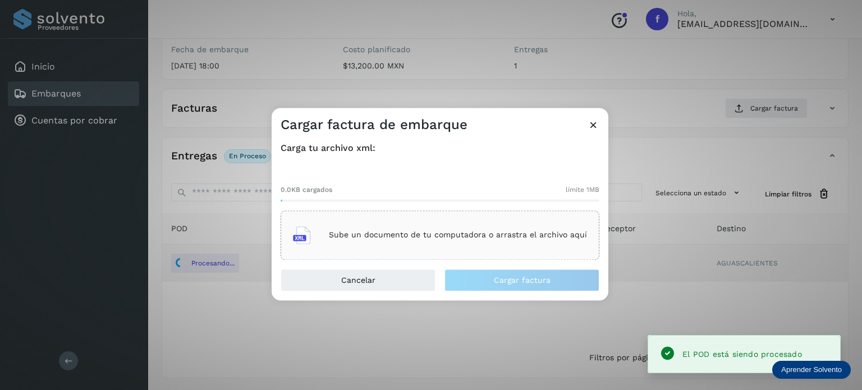
click at [530, 235] on p "Sube un documento de tu computadora o arrastra el archivo aquí" at bounding box center [458, 236] width 258 height 10
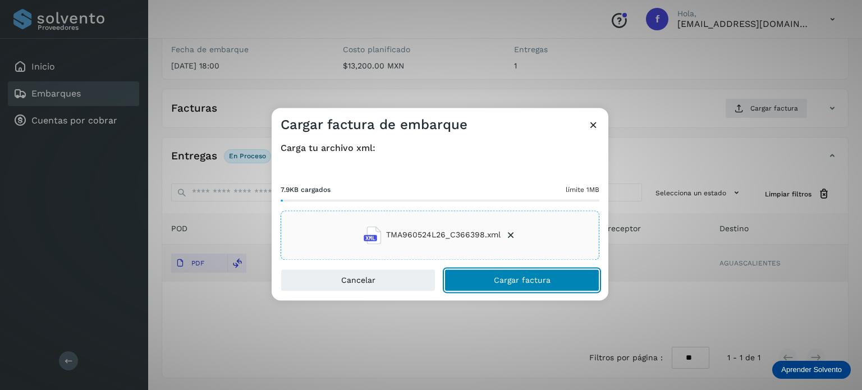
click at [513, 280] on span "Cargar factura" at bounding box center [522, 280] width 57 height 8
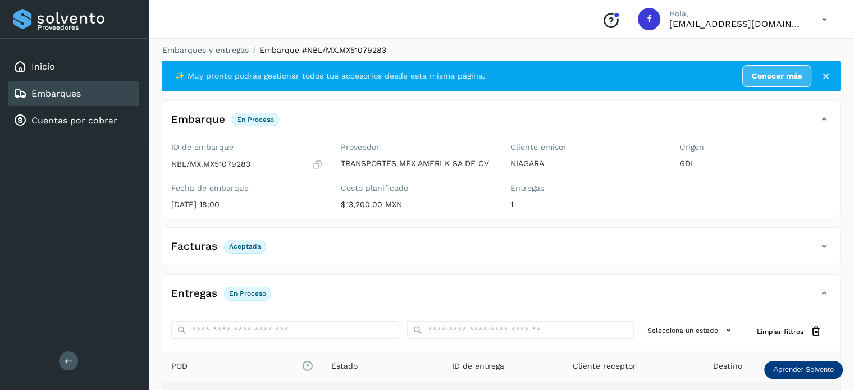
scroll to position [0, 0]
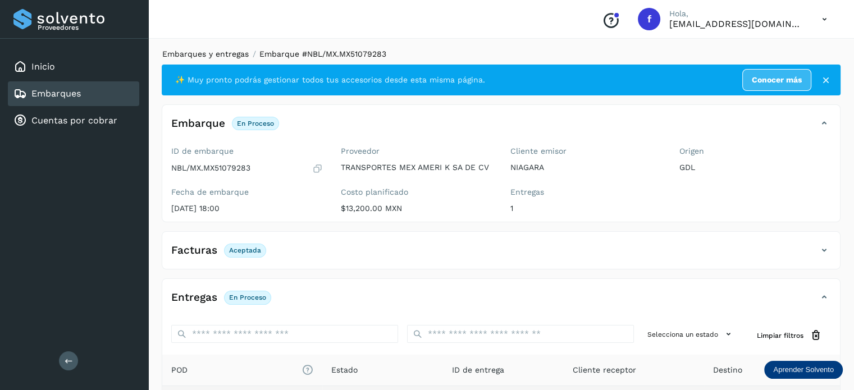
click at [220, 54] on link "Embarques y entregas" at bounding box center [205, 53] width 86 height 9
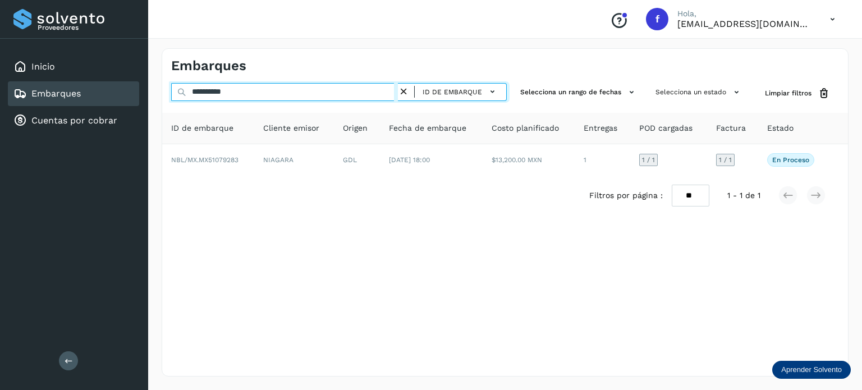
click at [260, 89] on input "**********" at bounding box center [284, 92] width 227 height 18
paste input "**********"
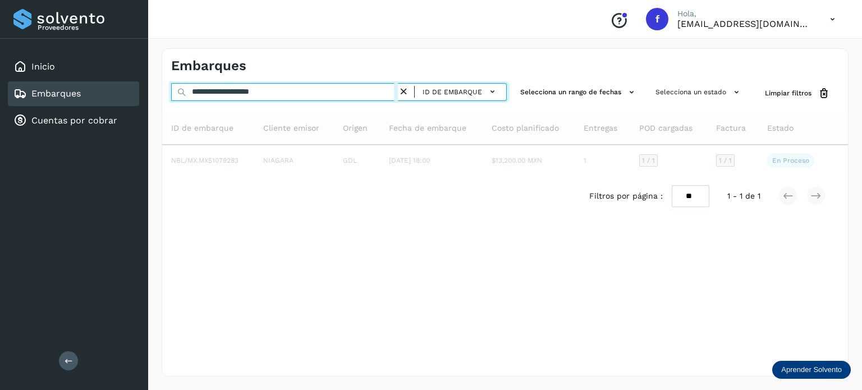
drag, startPoint x: 317, startPoint y: 89, endPoint x: 60, endPoint y: 99, distance: 257.2
click at [52, 93] on div "**********" at bounding box center [431, 195] width 862 height 390
paste input "text"
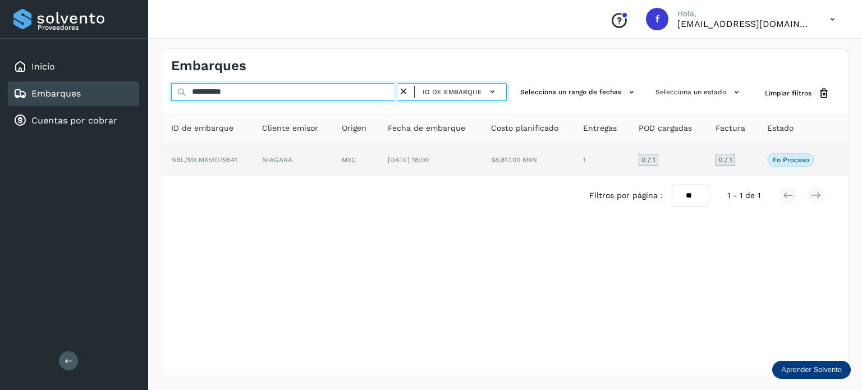
type input "**********"
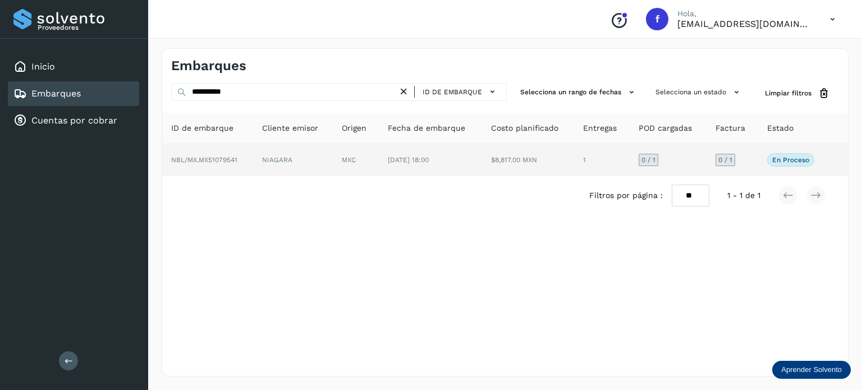
click at [366, 157] on td "MXC" at bounding box center [356, 159] width 46 height 31
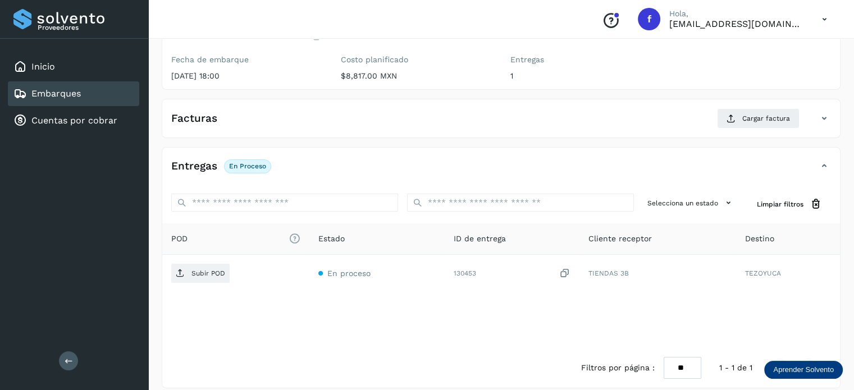
scroll to position [143, 0]
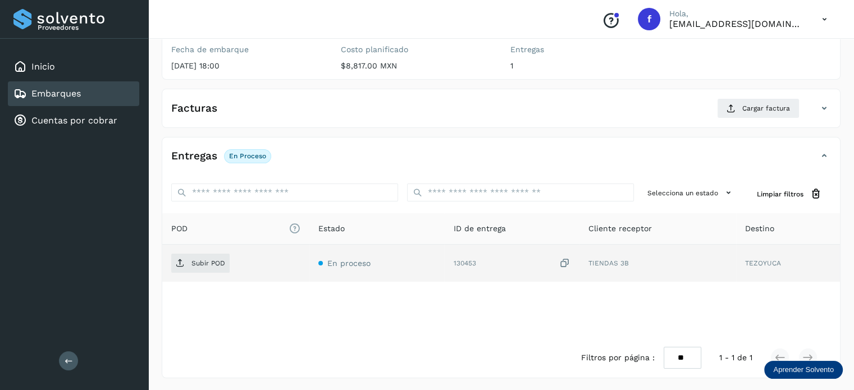
click at [566, 258] on icon at bounding box center [564, 264] width 11 height 12
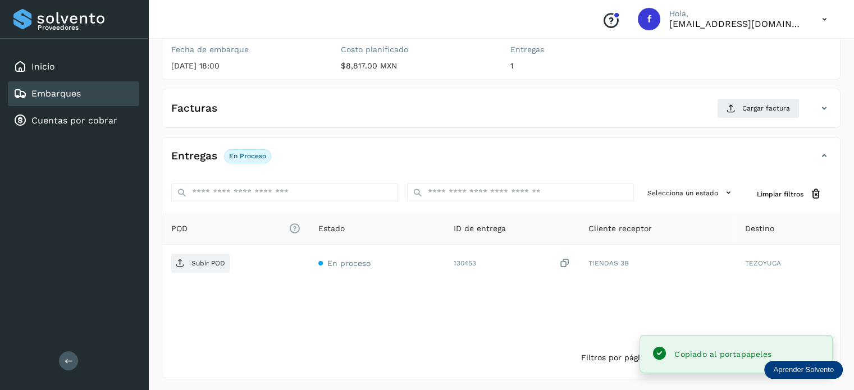
click at [148, 255] on div "Proveedores Inicio Embarques Cuentas por cobrar Salir Conoce nuestros beneficio…" at bounding box center [427, 124] width 854 height 534
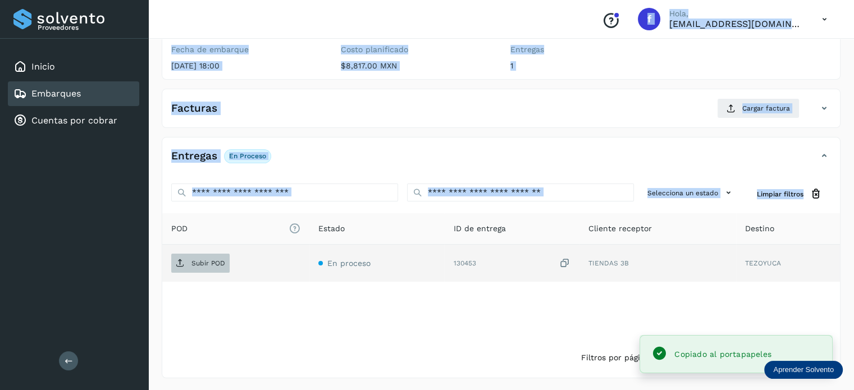
click at [199, 260] on p "Subir POD" at bounding box center [208, 263] width 34 height 8
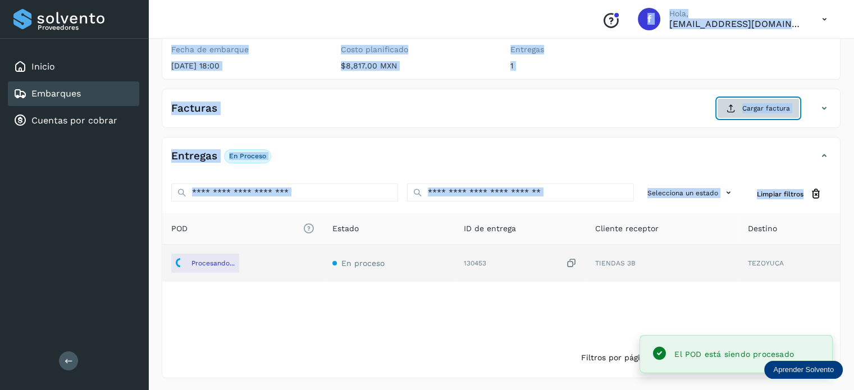
click at [743, 102] on button "Cargar factura" at bounding box center [758, 108] width 82 height 20
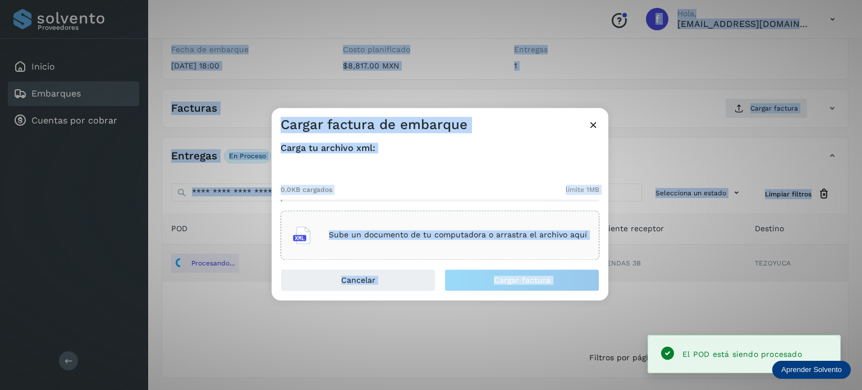
click at [469, 232] on p "Sube un documento de tu computadora o arrastra el archivo aquí" at bounding box center [458, 236] width 258 height 10
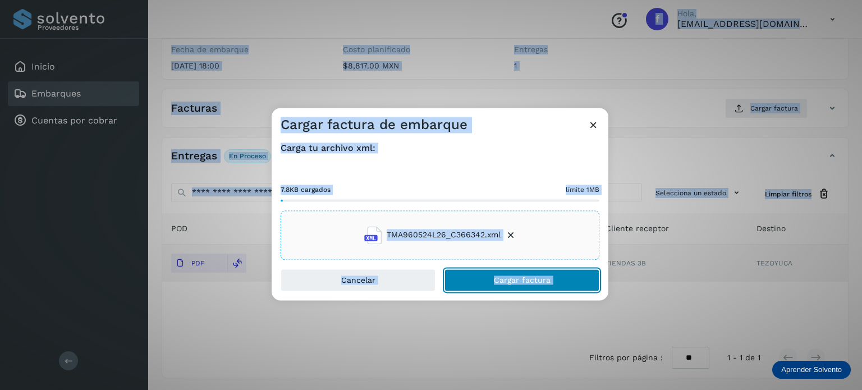
click at [484, 280] on button "Cargar factura" at bounding box center [521, 280] width 155 height 22
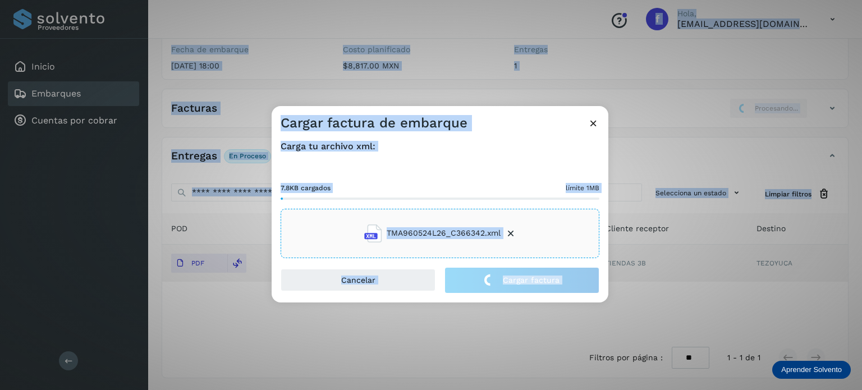
click at [305, 55] on div "Cargar factura de embarque Carga tu archivo xml: 7.8KB cargados límite 1MB TMA9…" at bounding box center [431, 195] width 862 height 390
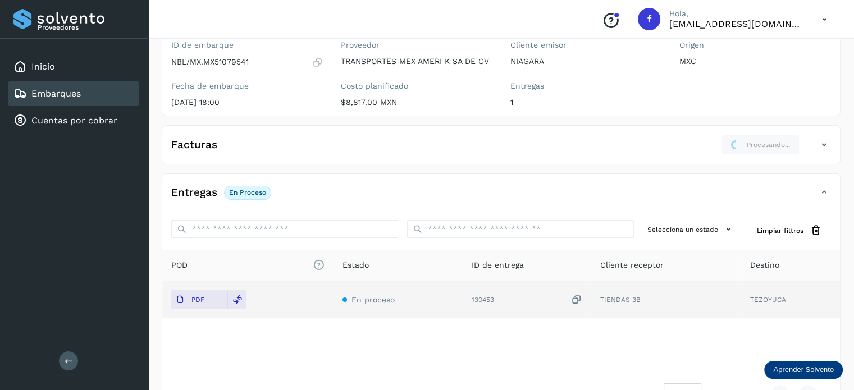
scroll to position [0, 0]
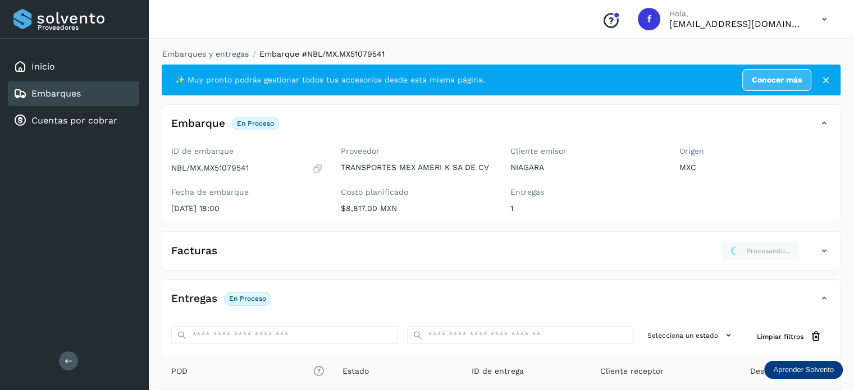
click at [218, 44] on div "Embarques y entregas Embarque #NBL/MX.MX51079541 ✨ Muy pronto podrás gestionar …" at bounding box center [500, 284] width 705 height 499
click at [215, 57] on link "Embarques y entregas" at bounding box center [205, 53] width 86 height 9
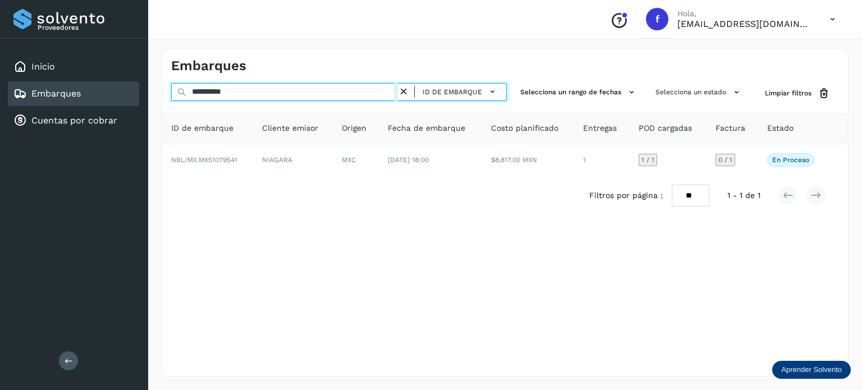
click at [222, 91] on input "**********" at bounding box center [284, 92] width 227 height 18
drag, startPoint x: 222, startPoint y: 91, endPoint x: 251, endPoint y: 122, distance: 42.1
click at [222, 91] on input "**********" at bounding box center [284, 92] width 227 height 18
click at [256, 93] on input "**********" at bounding box center [284, 92] width 227 height 18
paste input "**********"
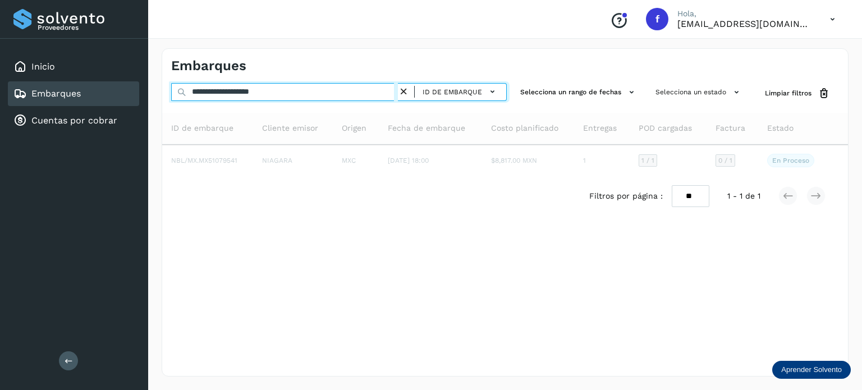
drag, startPoint x: 297, startPoint y: 93, endPoint x: 56, endPoint y: 97, distance: 240.8
click at [52, 97] on div "**********" at bounding box center [431, 195] width 862 height 390
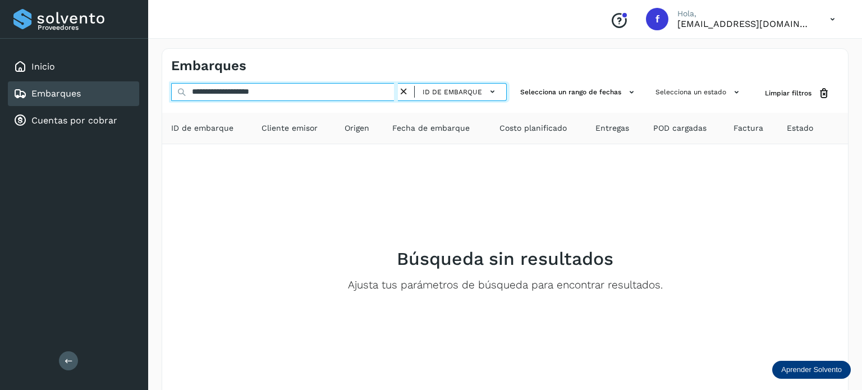
paste input "text"
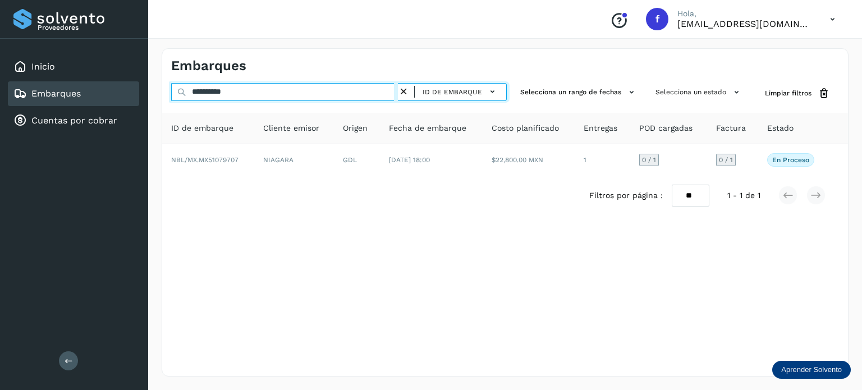
type input "**********"
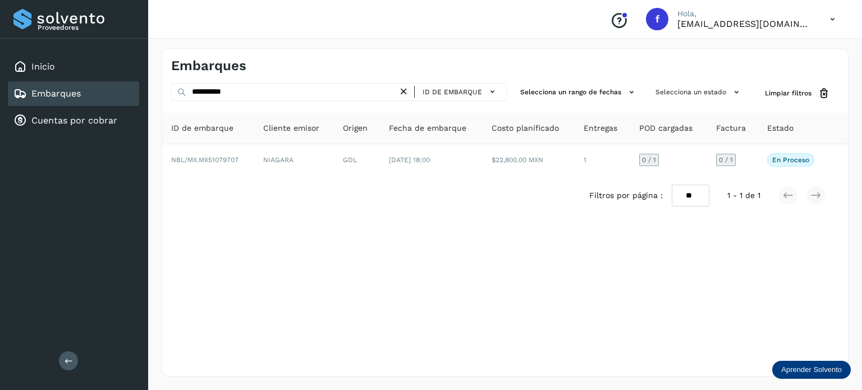
click at [403, 163] on span "[DATE] 18:00" at bounding box center [409, 160] width 41 height 8
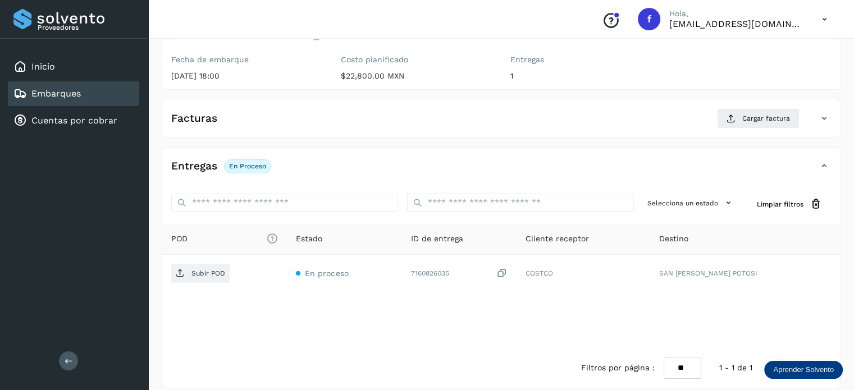
scroll to position [143, 0]
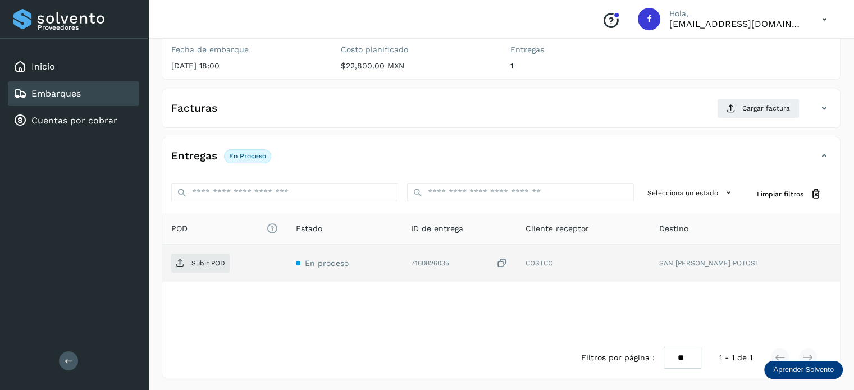
click at [507, 260] on icon at bounding box center [501, 264] width 11 height 12
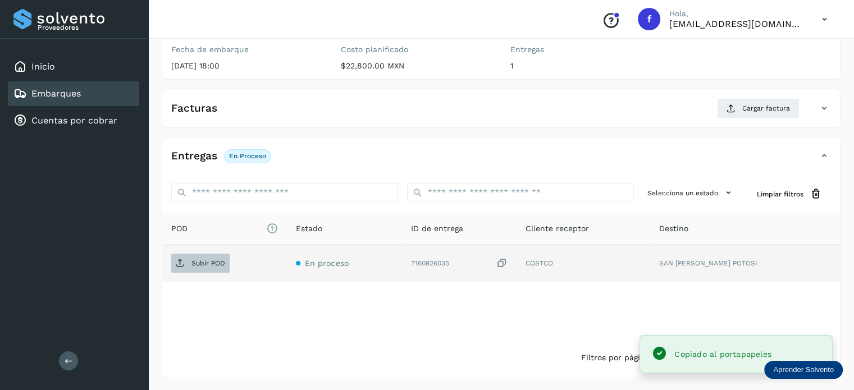
click at [212, 259] on p "Subir POD" at bounding box center [208, 263] width 34 height 8
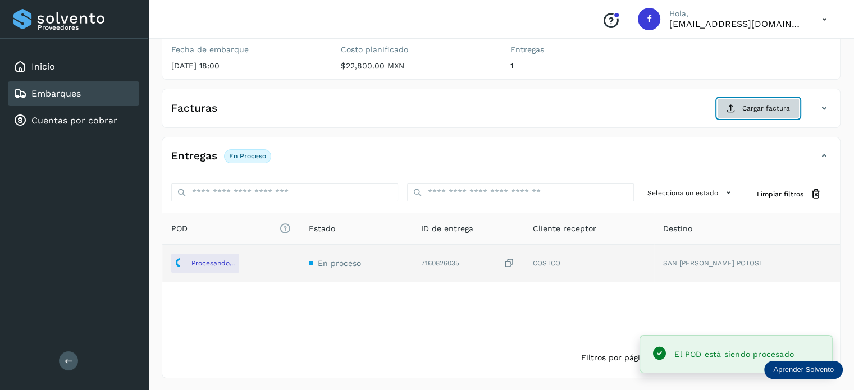
click at [747, 112] on span "Cargar factura" at bounding box center [766, 108] width 48 height 10
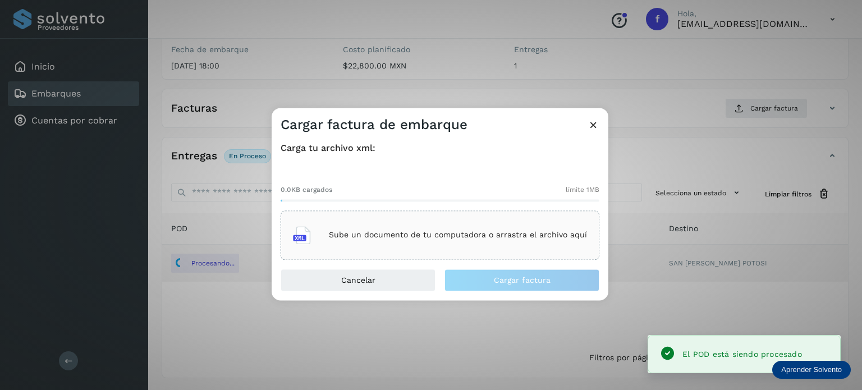
click at [384, 246] on div "Sube un documento de tu computadora o arrastra el archivo aquí" at bounding box center [440, 235] width 294 height 30
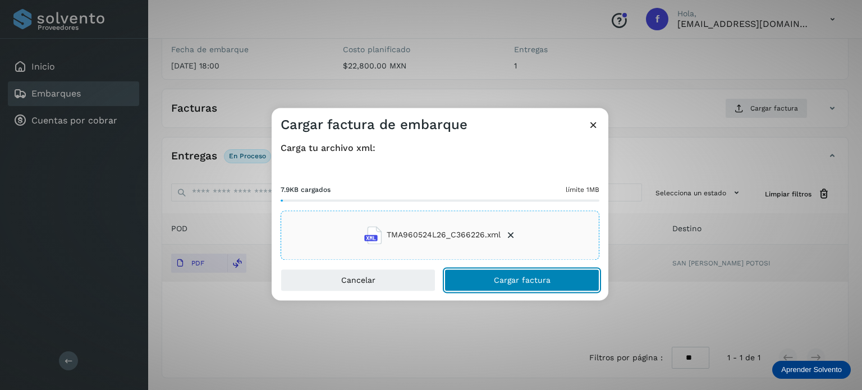
click at [533, 283] on span "Cargar factura" at bounding box center [522, 280] width 57 height 8
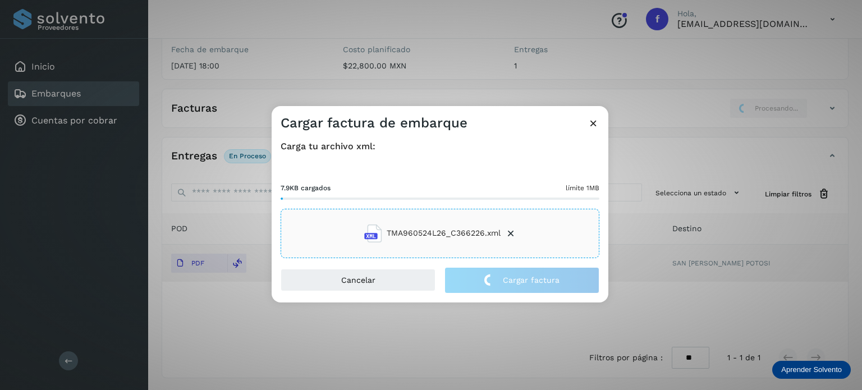
click at [395, 35] on div "Cargar factura de embarque Carga tu archivo xml: 7.9KB cargados límite 1MB TMA9…" at bounding box center [431, 195] width 862 height 390
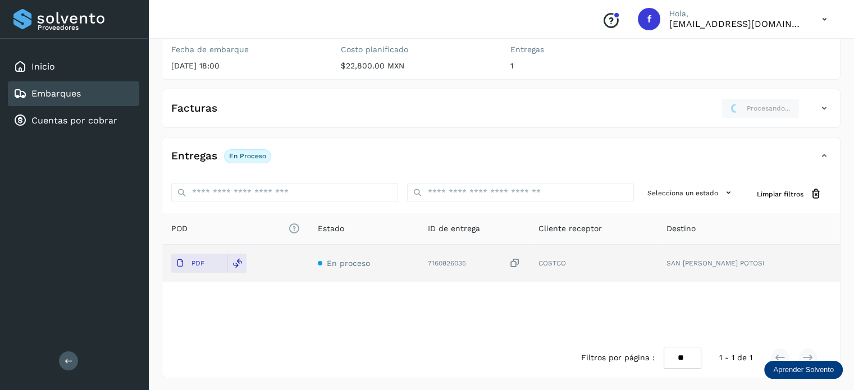
scroll to position [0, 0]
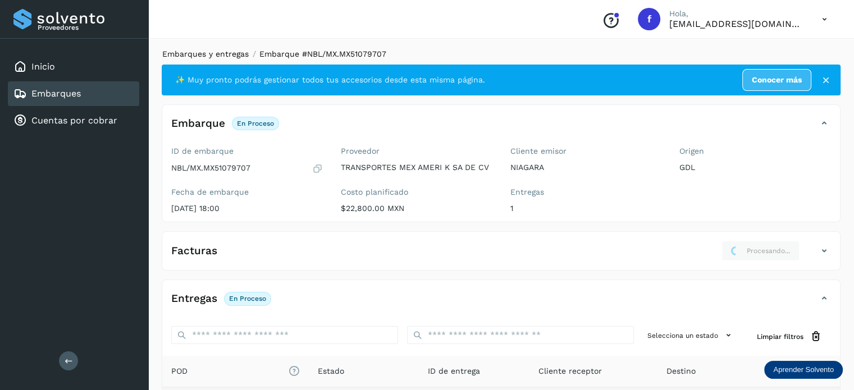
click at [196, 51] on link "Embarques y entregas" at bounding box center [205, 53] width 86 height 9
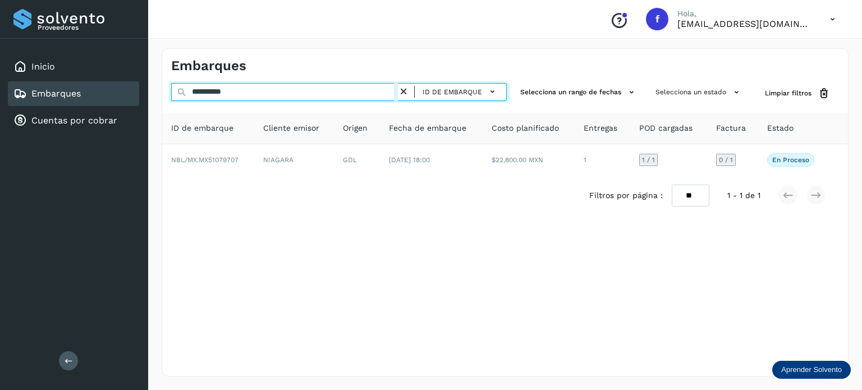
click at [211, 90] on input "**********" at bounding box center [284, 92] width 227 height 18
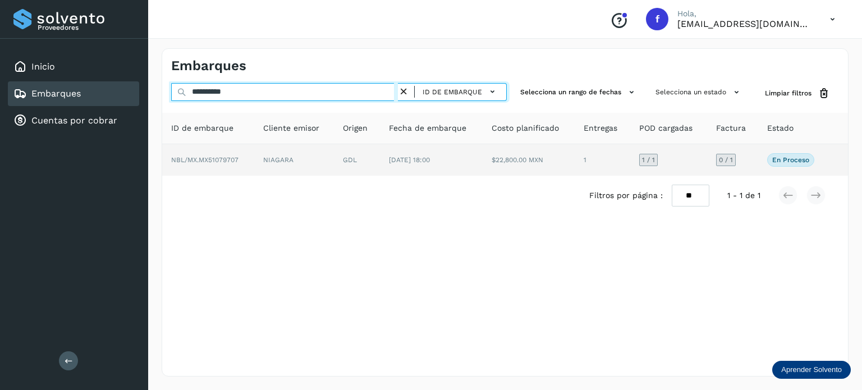
paste input "text"
type input "**********"
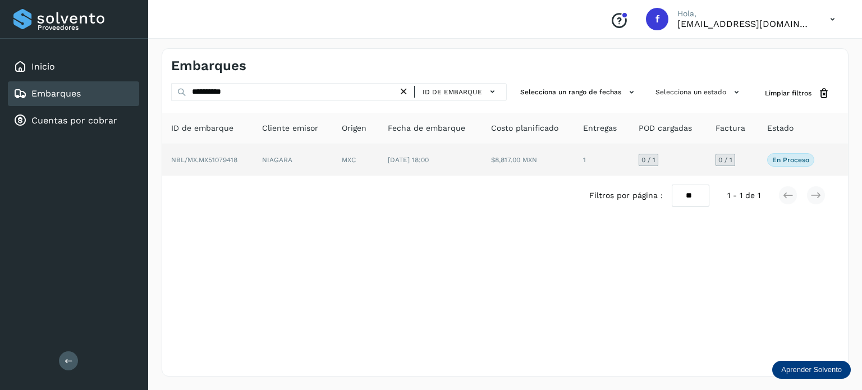
click at [318, 168] on td "NIAGARA" at bounding box center [293, 159] width 80 height 31
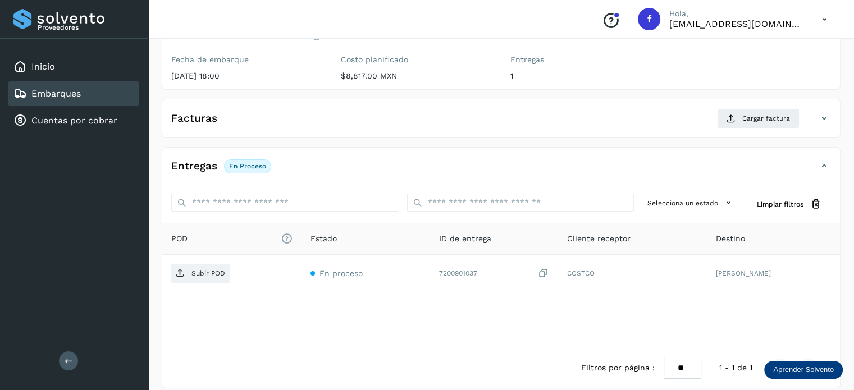
scroll to position [143, 0]
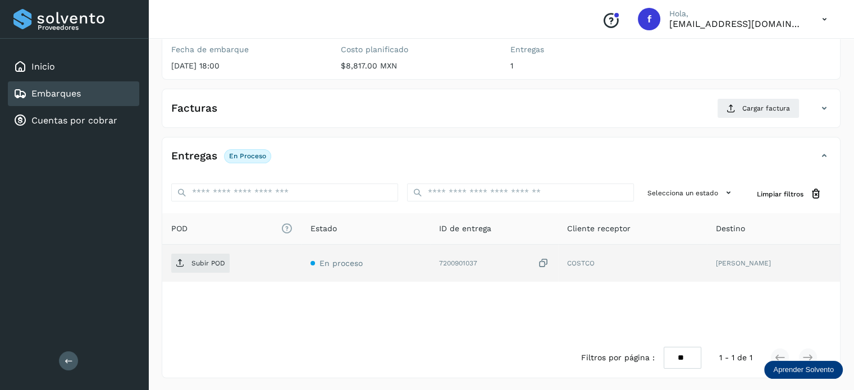
click at [538, 262] on icon at bounding box center [543, 264] width 11 height 12
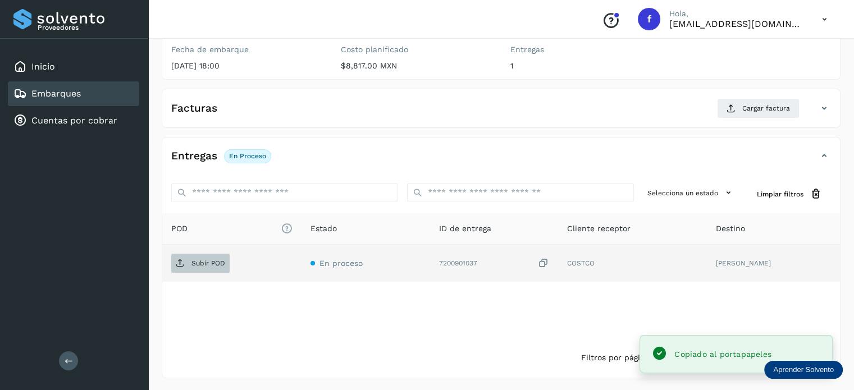
click at [218, 269] on span "Subir POD" at bounding box center [200, 263] width 58 height 18
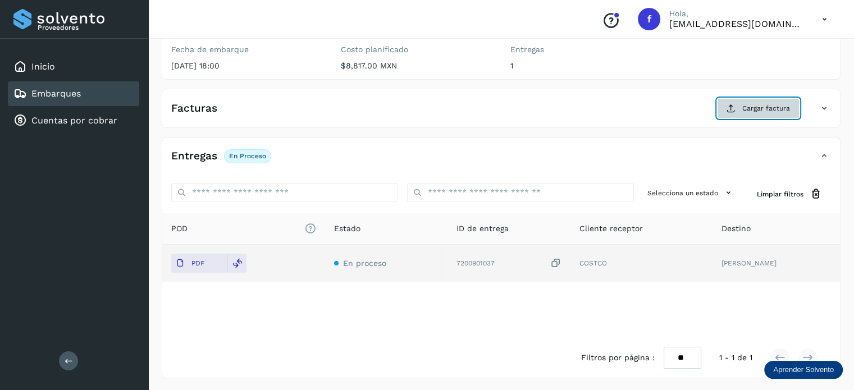
click at [775, 117] on button "Cargar factura" at bounding box center [758, 108] width 82 height 20
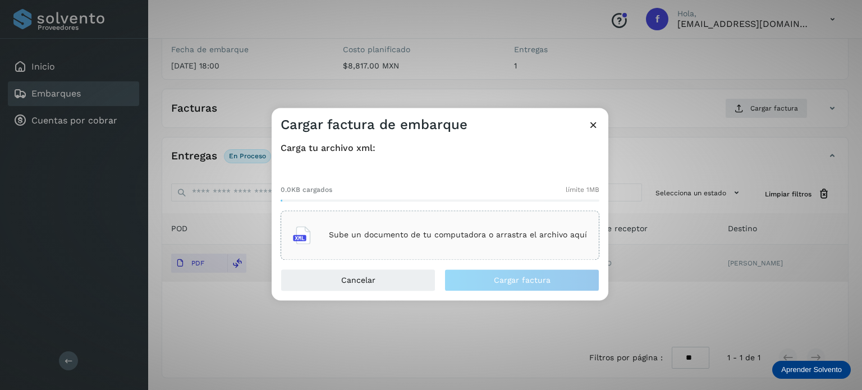
click at [531, 241] on div "Sube un documento de tu computadora o arrastra el archivo aquí" at bounding box center [440, 235] width 294 height 30
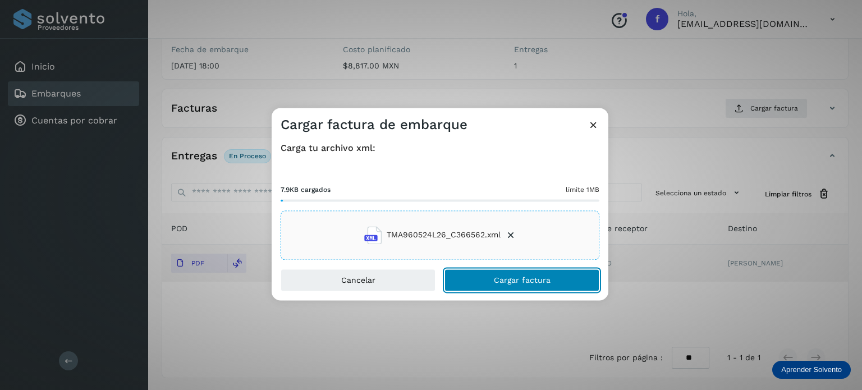
click at [509, 286] on button "Cargar factura" at bounding box center [521, 280] width 155 height 22
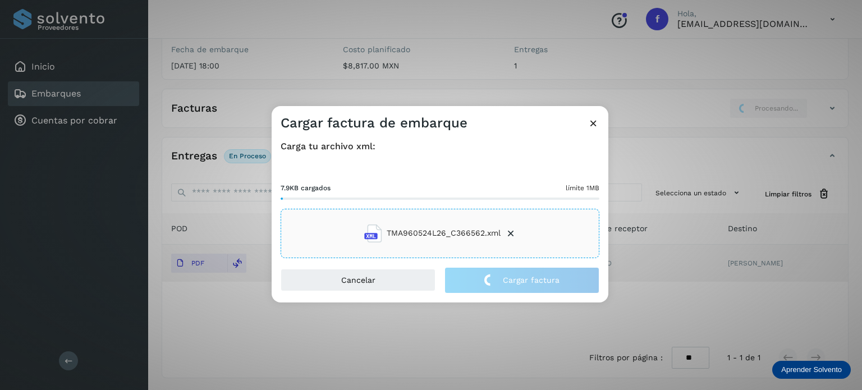
click at [283, 67] on div "Cargar factura de embarque Carga tu archivo xml: 7.9KB cargados límite 1MB TMA9…" at bounding box center [431, 195] width 862 height 390
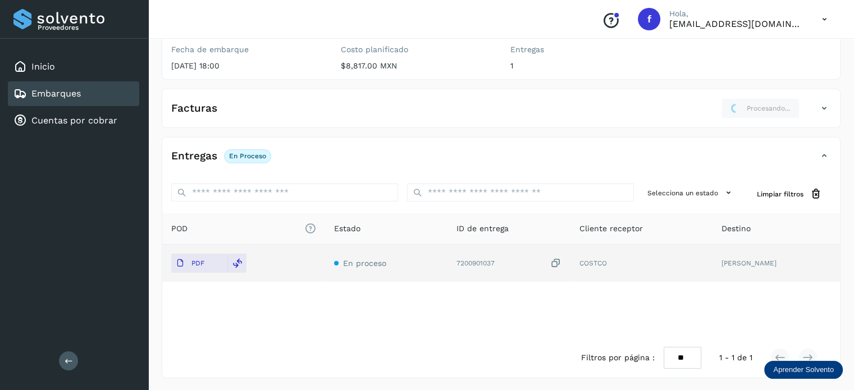
scroll to position [0, 0]
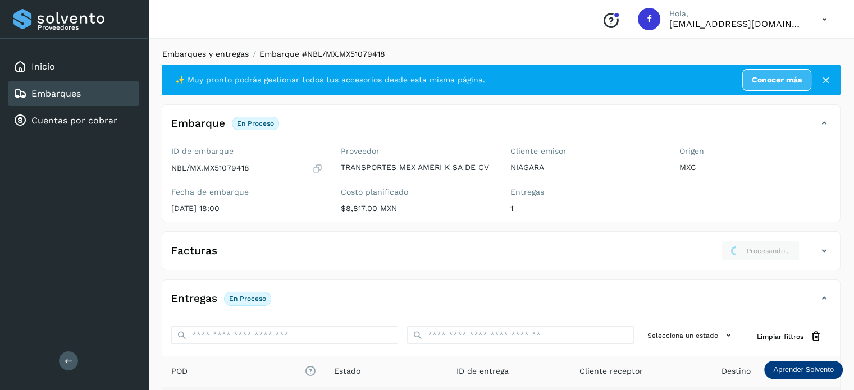
click at [217, 49] on link "Embarques y entregas" at bounding box center [205, 53] width 86 height 9
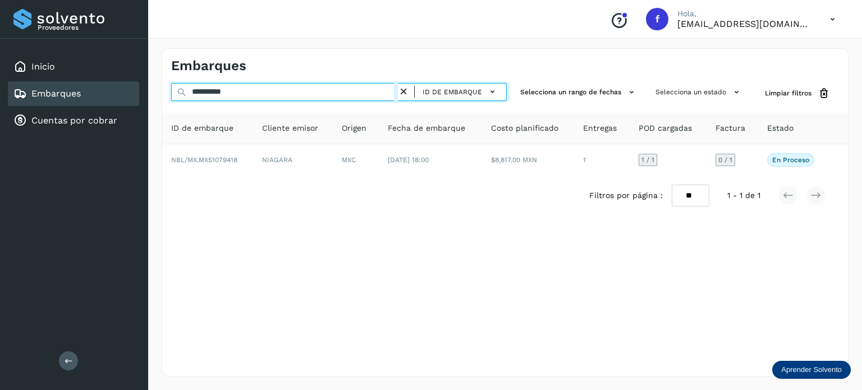
click at [231, 91] on input "**********" at bounding box center [284, 92] width 227 height 18
click at [230, 91] on input "**********" at bounding box center [284, 92] width 227 height 18
click at [229, 92] on input "**********" at bounding box center [284, 92] width 227 height 18
paste input "**********"
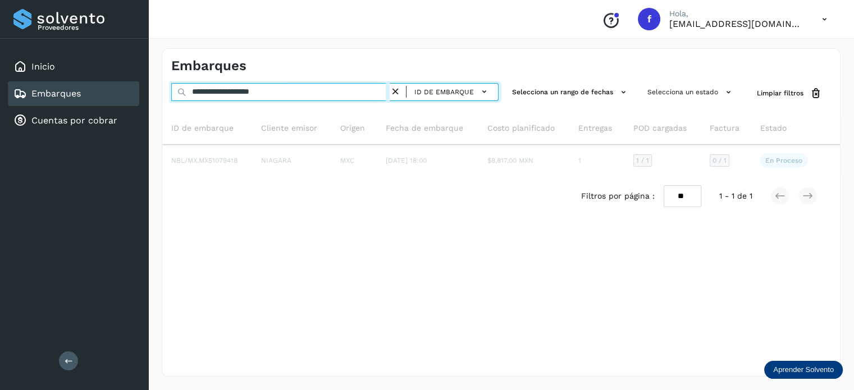
drag, startPoint x: 325, startPoint y: 92, endPoint x: 54, endPoint y: 90, distance: 270.5
click at [56, 89] on div "**********" at bounding box center [427, 195] width 854 height 390
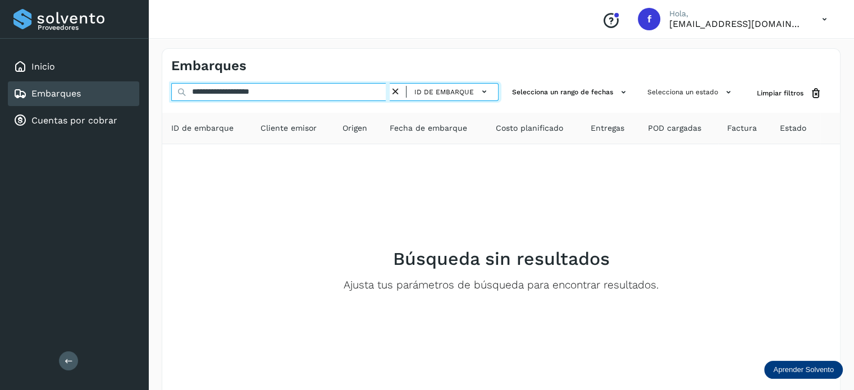
paste input "text"
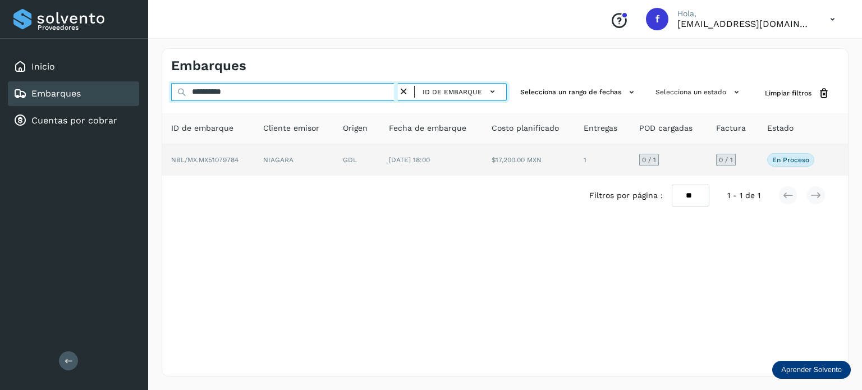
type input "**********"
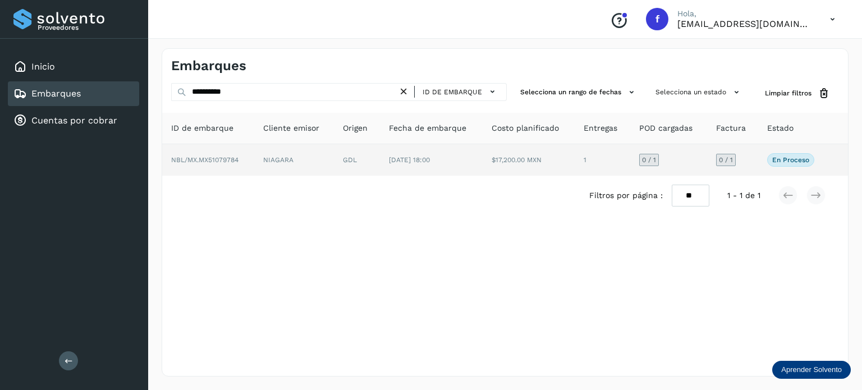
click at [403, 161] on span "[DATE] 18:00" at bounding box center [409, 160] width 41 height 8
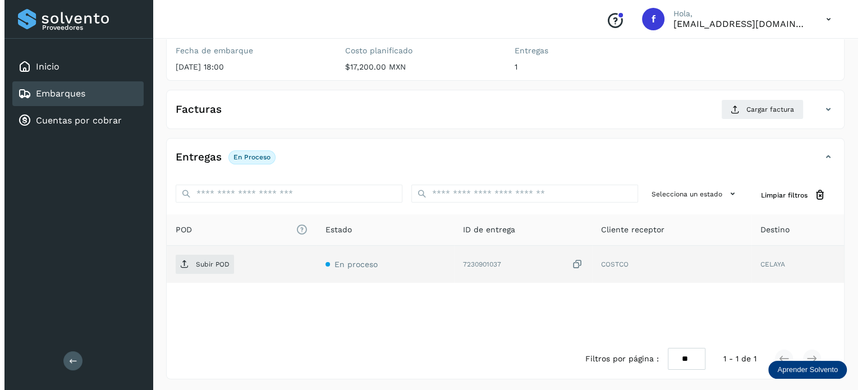
scroll to position [143, 0]
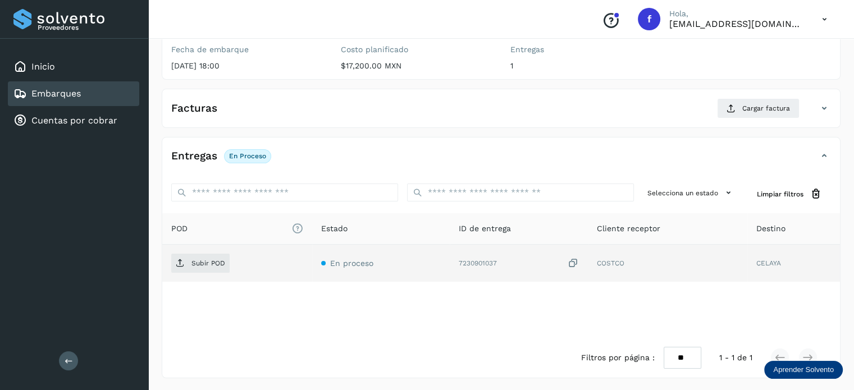
click at [570, 260] on icon at bounding box center [572, 264] width 11 height 12
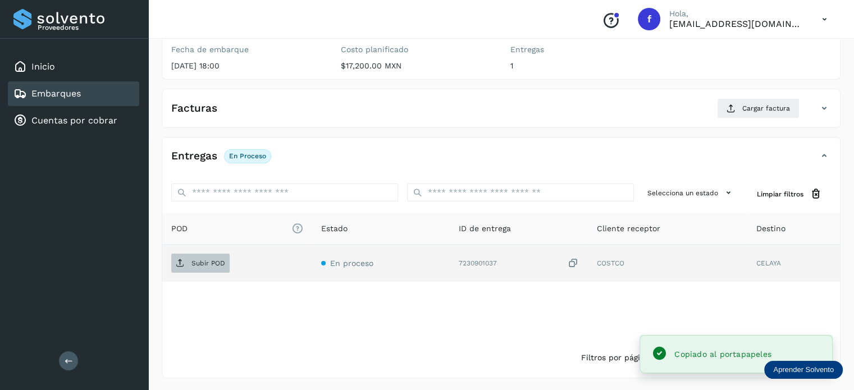
click at [182, 263] on icon at bounding box center [180, 263] width 9 height 9
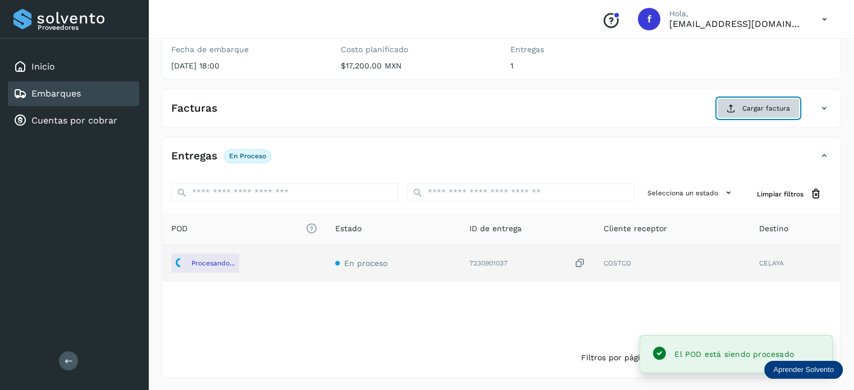
click at [763, 108] on span "Cargar factura" at bounding box center [766, 108] width 48 height 10
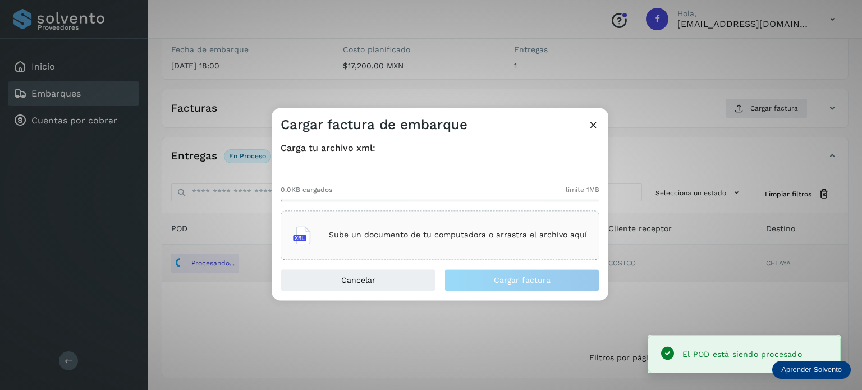
click at [473, 236] on p "Sube un documento de tu computadora o arrastra el archivo aquí" at bounding box center [458, 236] width 258 height 10
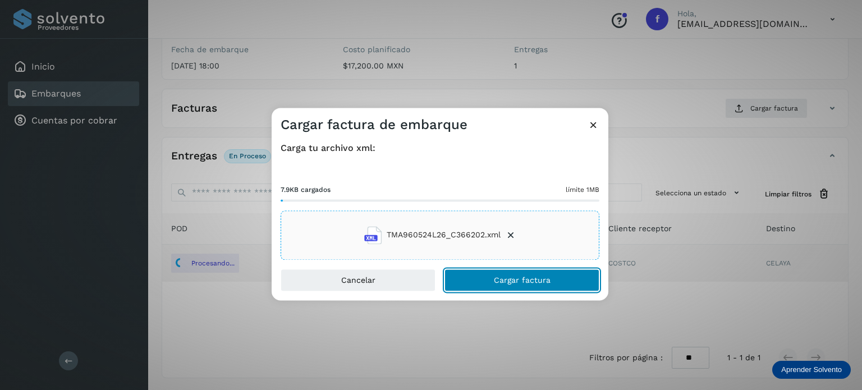
click at [478, 280] on button "Cargar factura" at bounding box center [521, 280] width 155 height 22
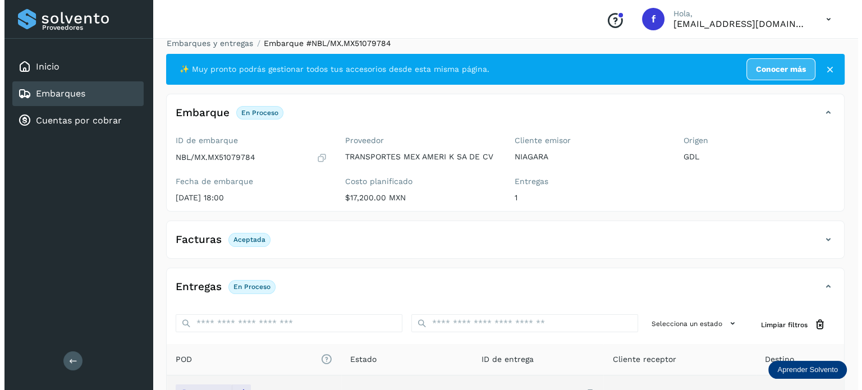
scroll to position [0, 0]
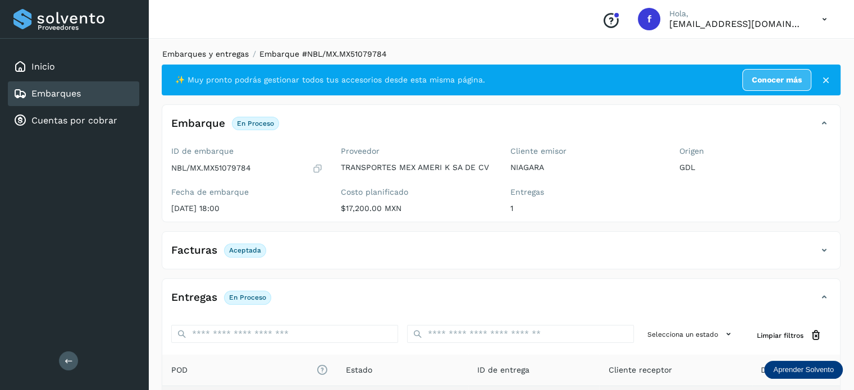
click at [222, 55] on link "Embarques y entregas" at bounding box center [205, 53] width 86 height 9
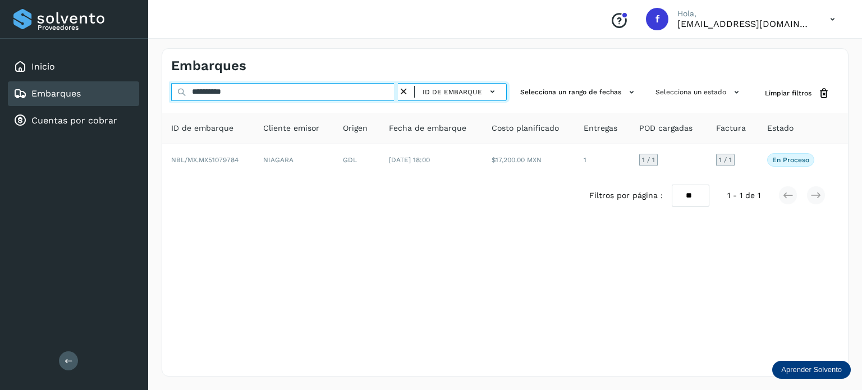
click at [215, 92] on input "**********" at bounding box center [284, 92] width 227 height 18
paste input "text"
click at [221, 89] on input "**********" at bounding box center [284, 92] width 227 height 18
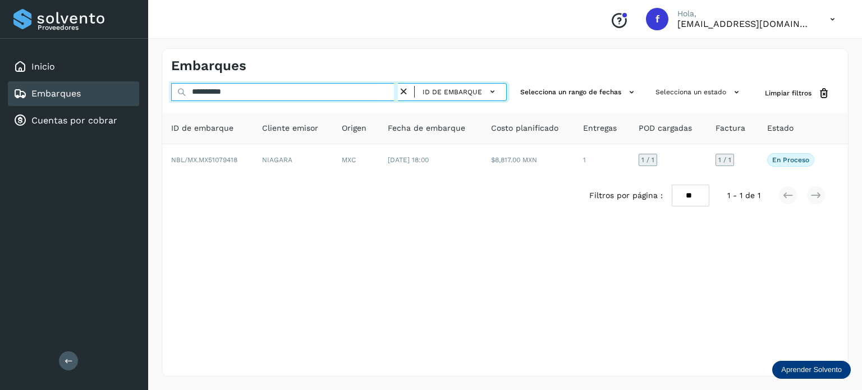
paste input "text"
click at [228, 96] on input "**********" at bounding box center [284, 92] width 227 height 18
drag, startPoint x: 228, startPoint y: 96, endPoint x: 282, endPoint y: 106, distance: 54.8
click at [227, 96] on input "**********" at bounding box center [284, 92] width 227 height 18
paste input "text"
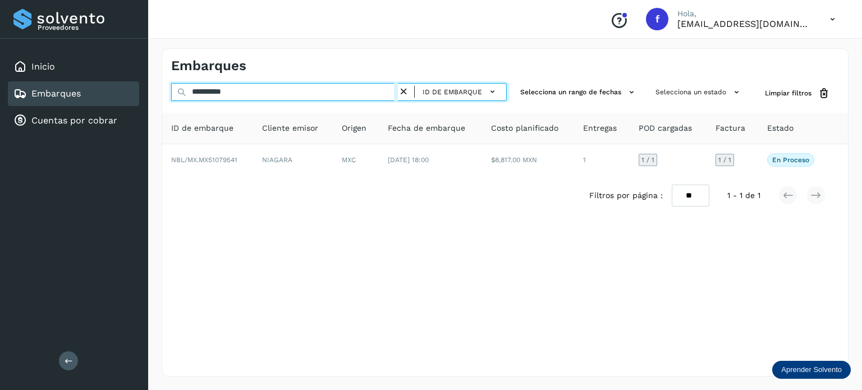
type input "**********"
